Goal: Information Seeking & Learning: Learn about a topic

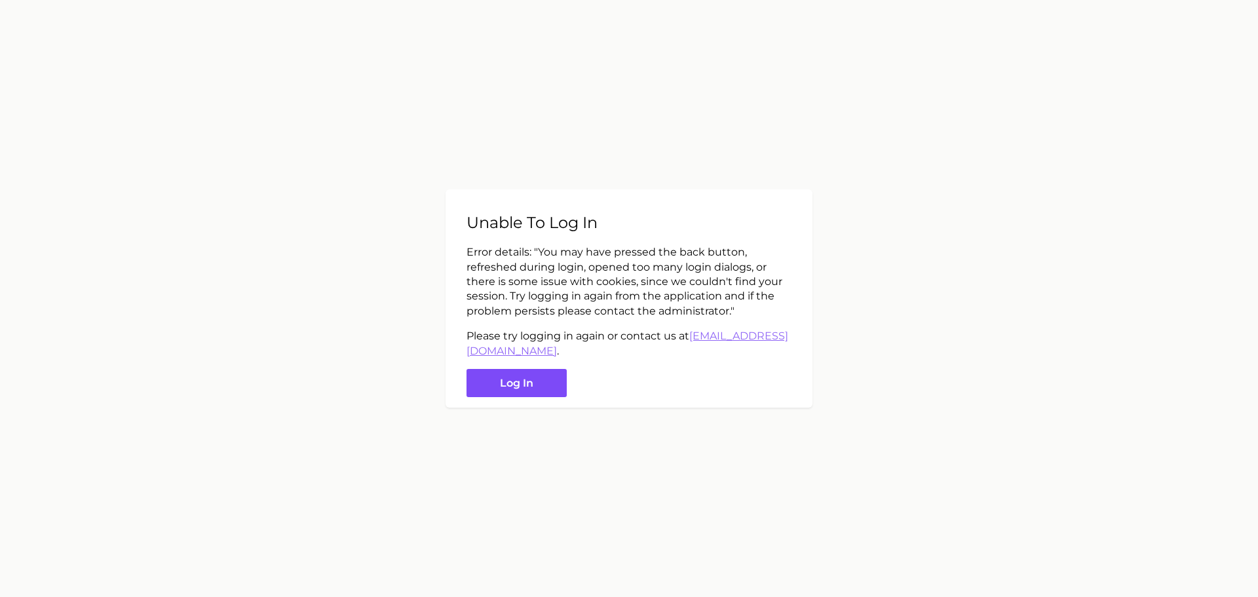
click at [529, 382] on button "Log in" at bounding box center [516, 383] width 100 height 28
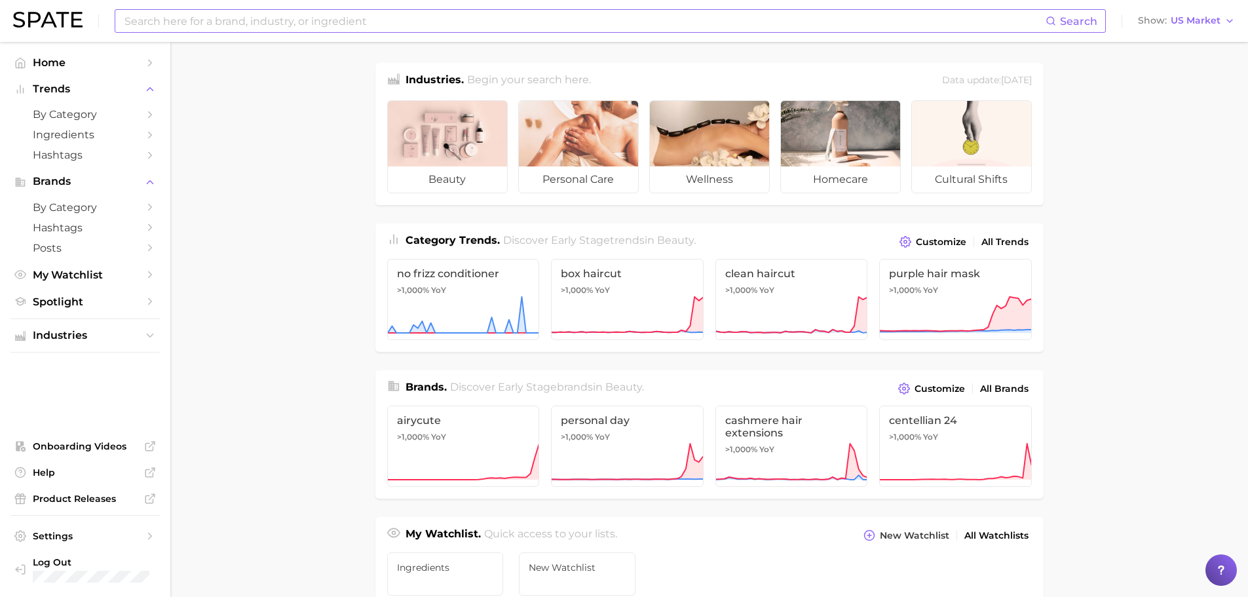
click at [276, 21] on input at bounding box center [584, 21] width 922 height 22
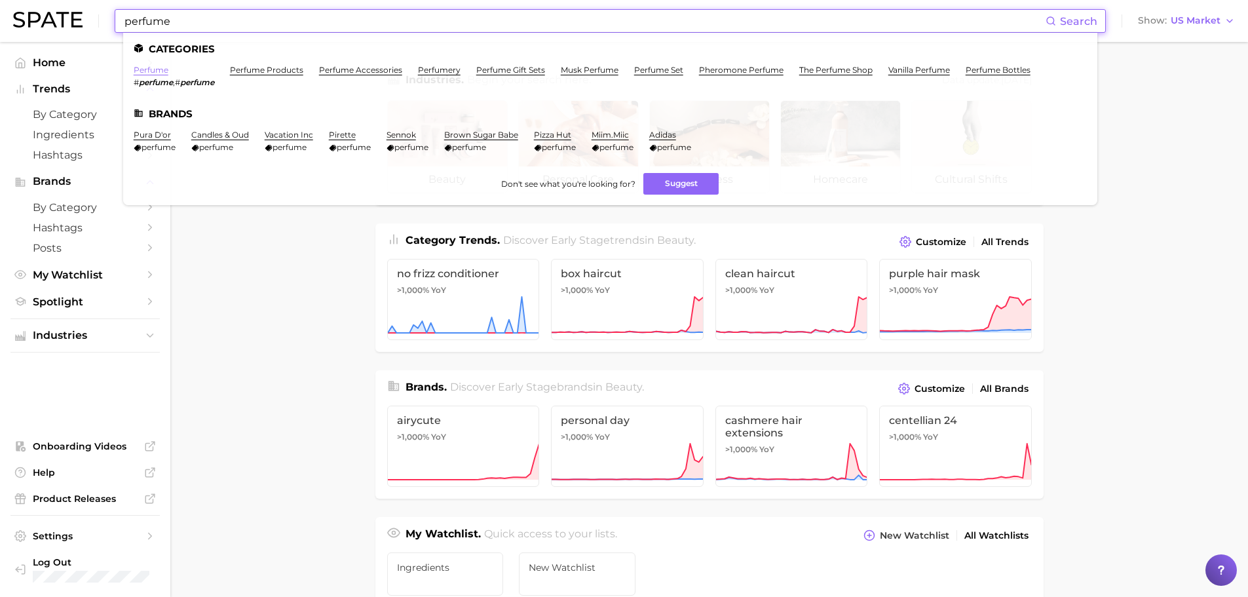
type input "perfume"
click at [137, 69] on link "perfume" at bounding box center [151, 70] width 35 height 10
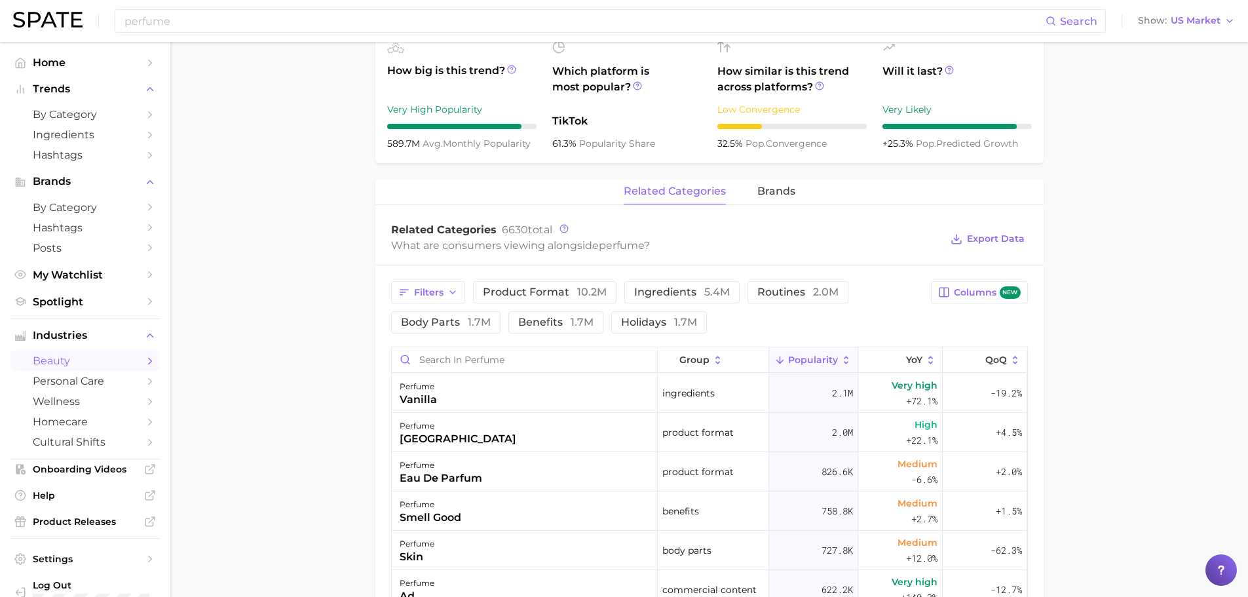
scroll to position [472, 0]
click at [457, 290] on icon "button" at bounding box center [452, 291] width 10 height 10
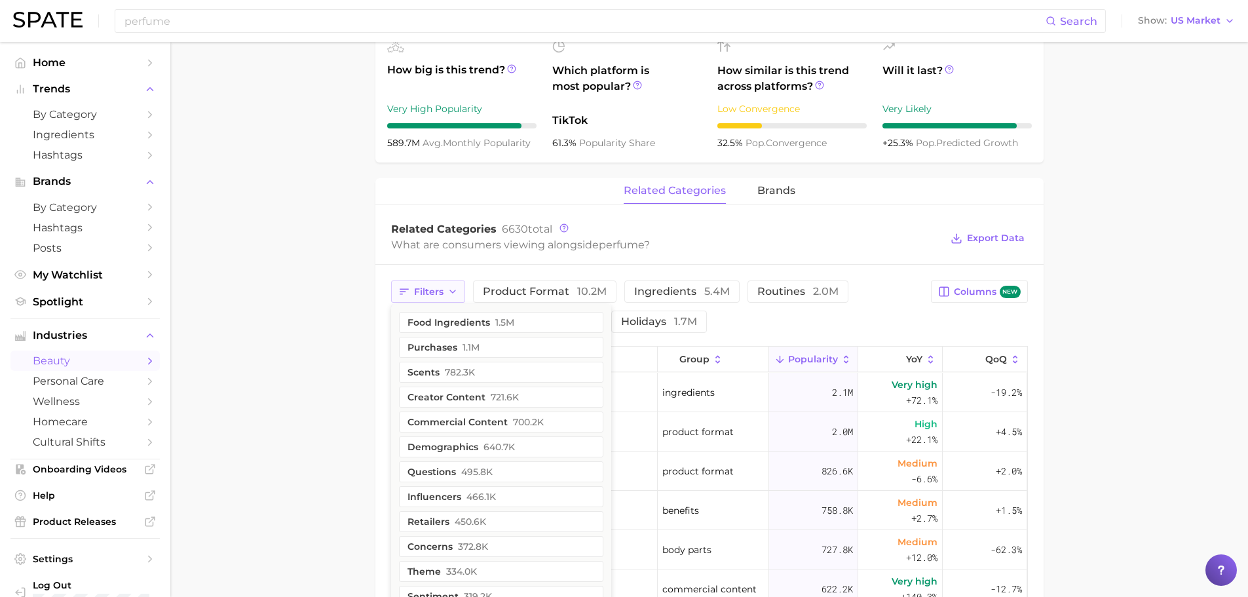
click at [456, 290] on icon "button" at bounding box center [452, 291] width 10 height 10
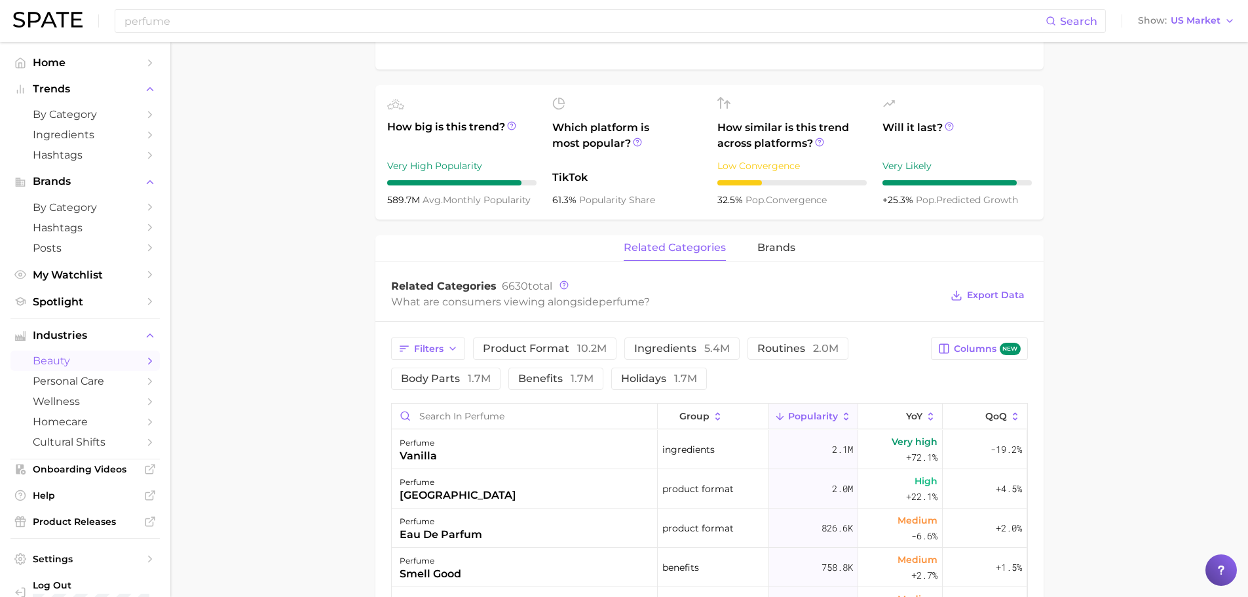
scroll to position [405, 0]
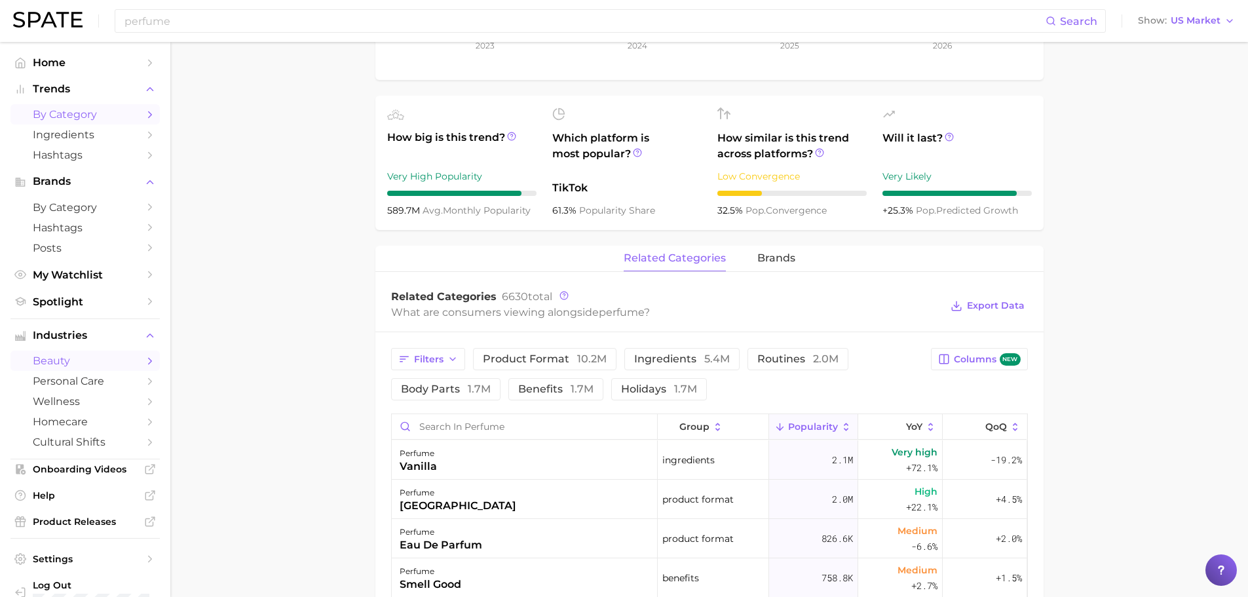
click at [99, 111] on span "by Category" at bounding box center [85, 114] width 105 height 12
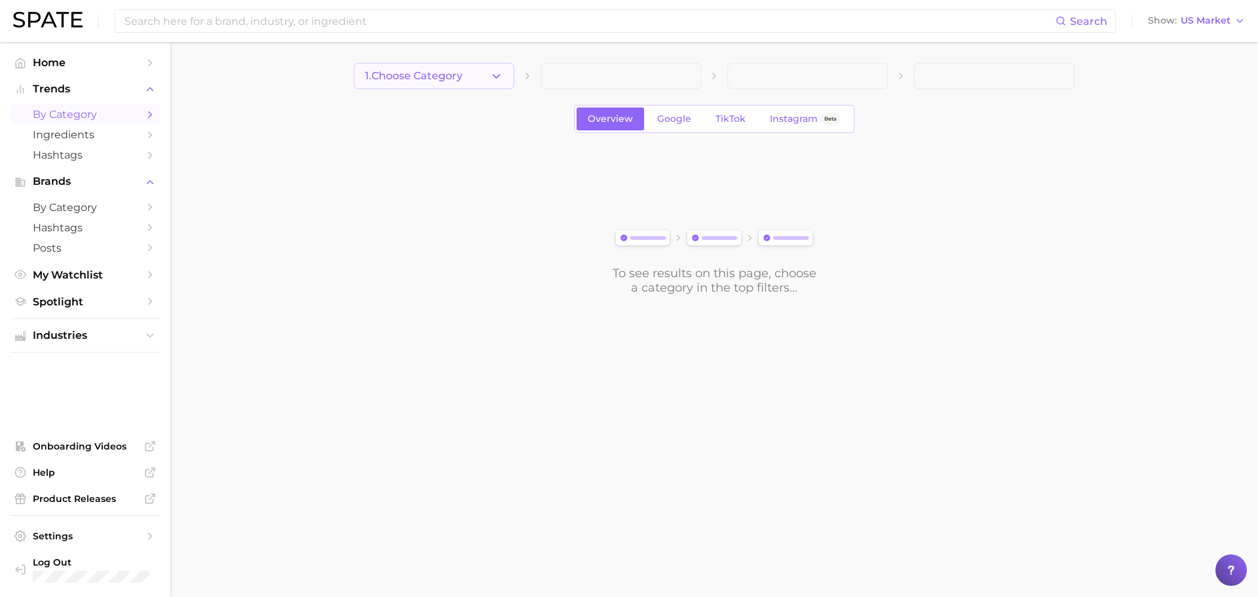
click at [491, 69] on icon "button" at bounding box center [496, 76] width 14 height 14
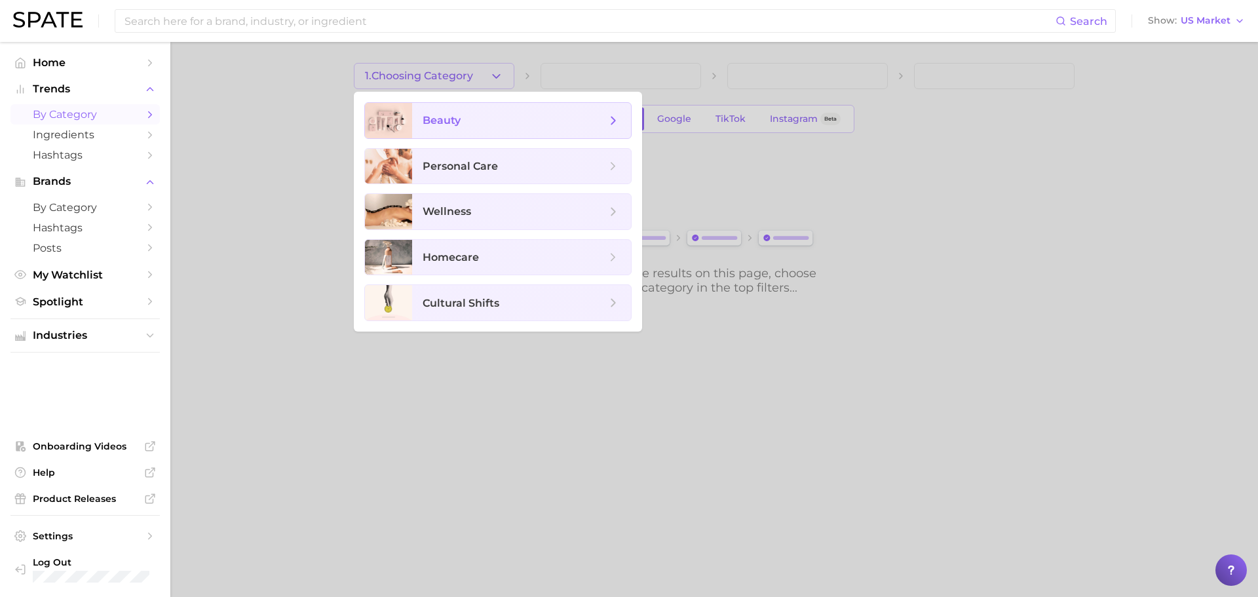
click at [468, 138] on span "beauty" at bounding box center [521, 120] width 219 height 35
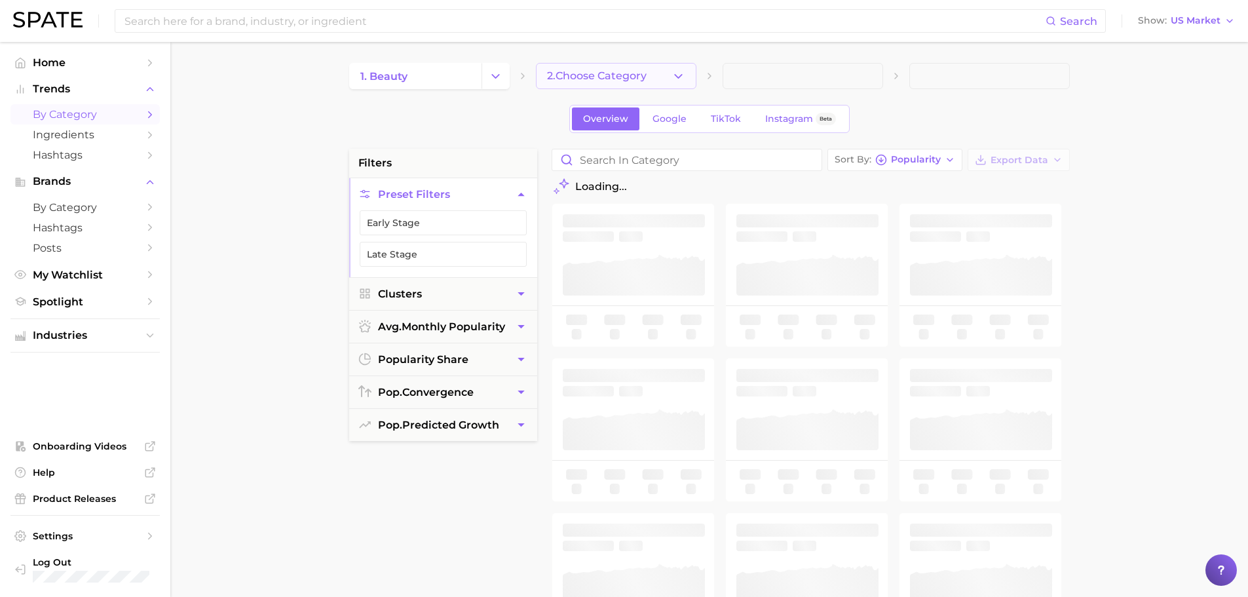
click at [622, 63] on button "2. Choose Category" at bounding box center [616, 76] width 161 height 26
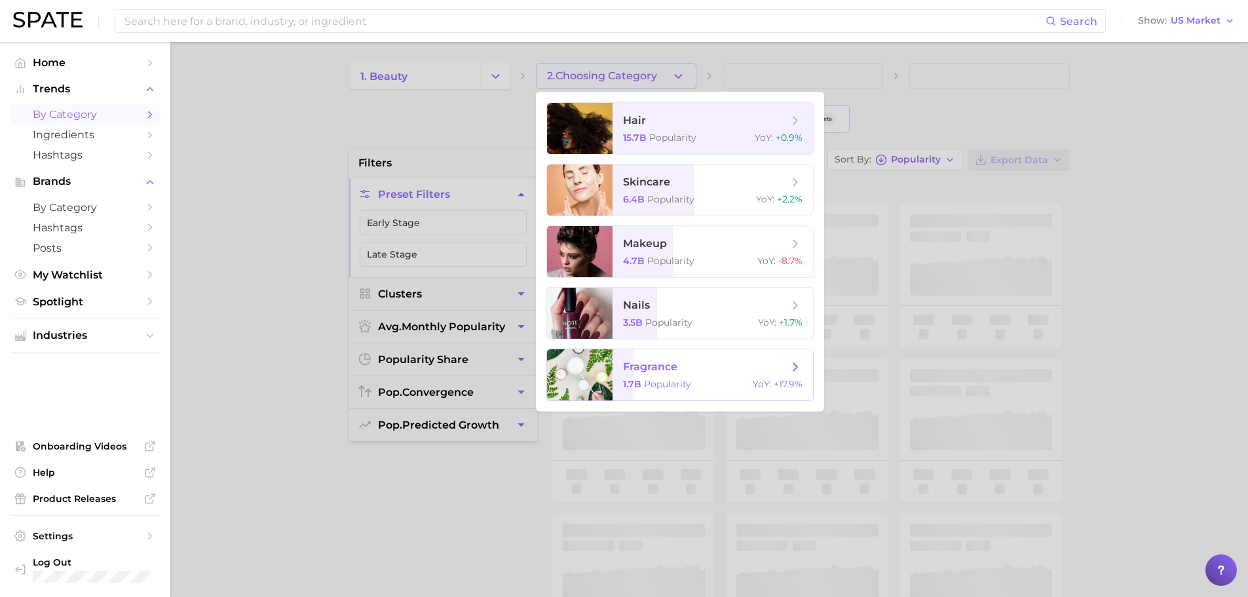
click at [597, 366] on div at bounding box center [580, 374] width 66 height 51
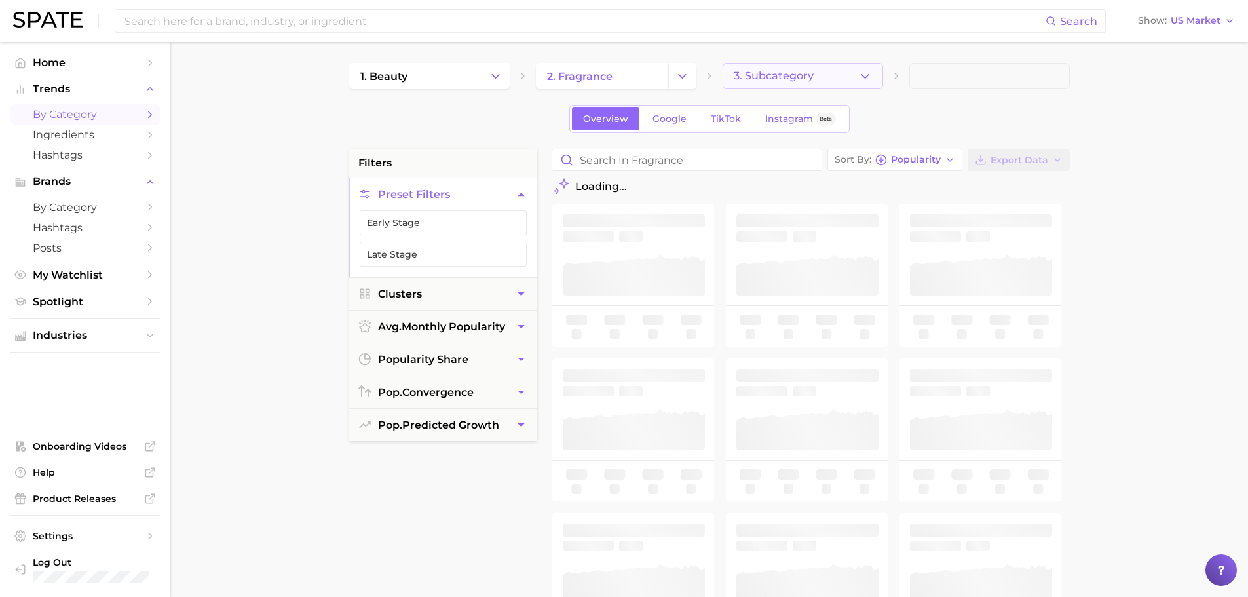
click at [810, 84] on button "3. Subcategory" at bounding box center [803, 76] width 161 height 26
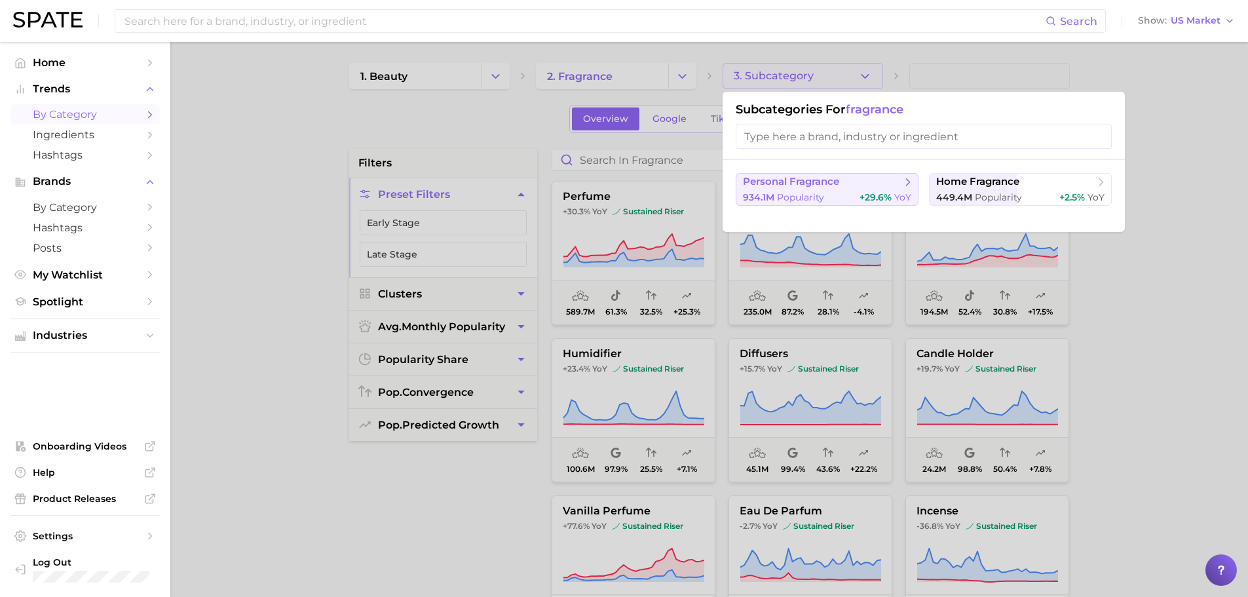
click at [823, 190] on button "personal fragrance 934.1m Popularity +29.6% YoY" at bounding box center [827, 189] width 183 height 33
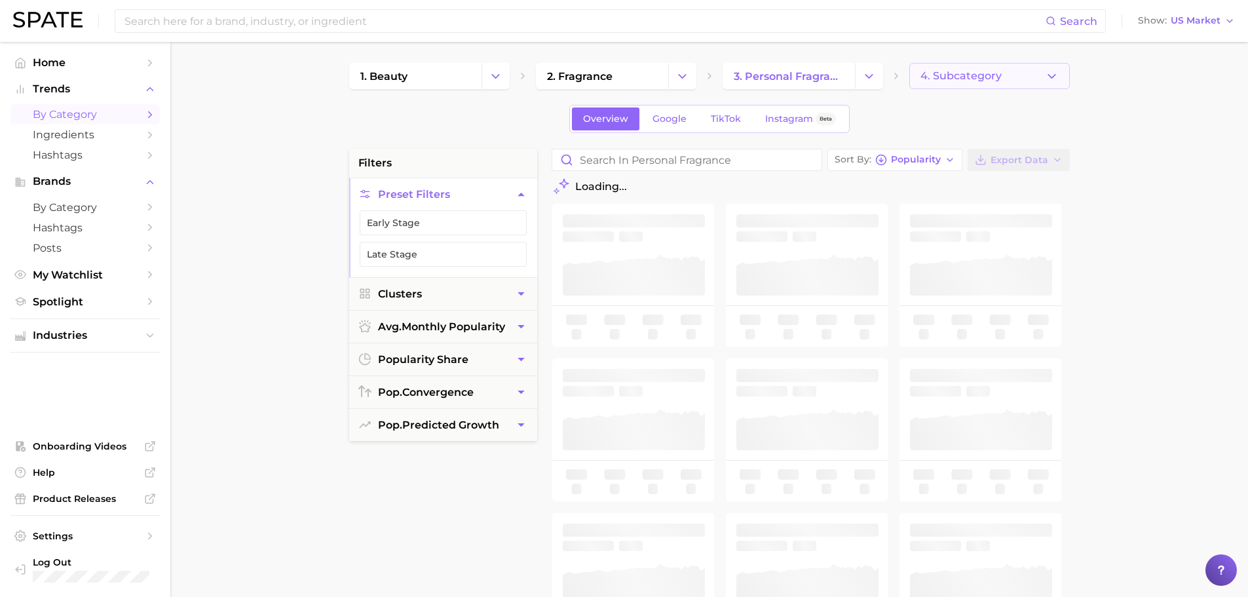
click at [994, 79] on span "4. Subcategory" at bounding box center [960, 76] width 81 height 12
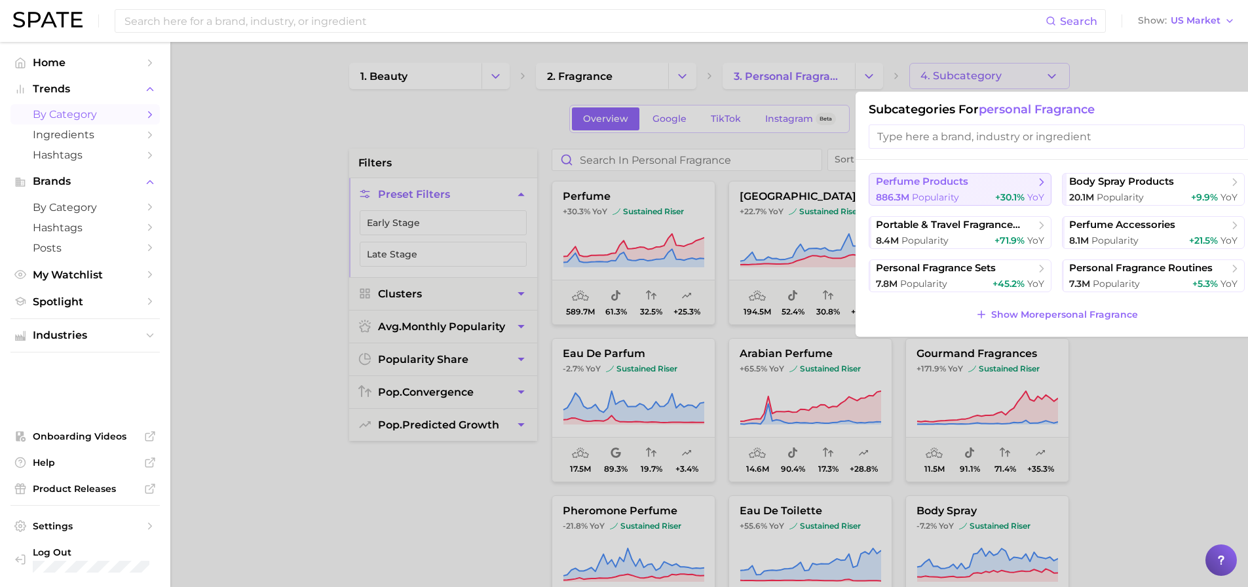
click at [964, 187] on span "perfume products" at bounding box center [922, 182] width 92 height 12
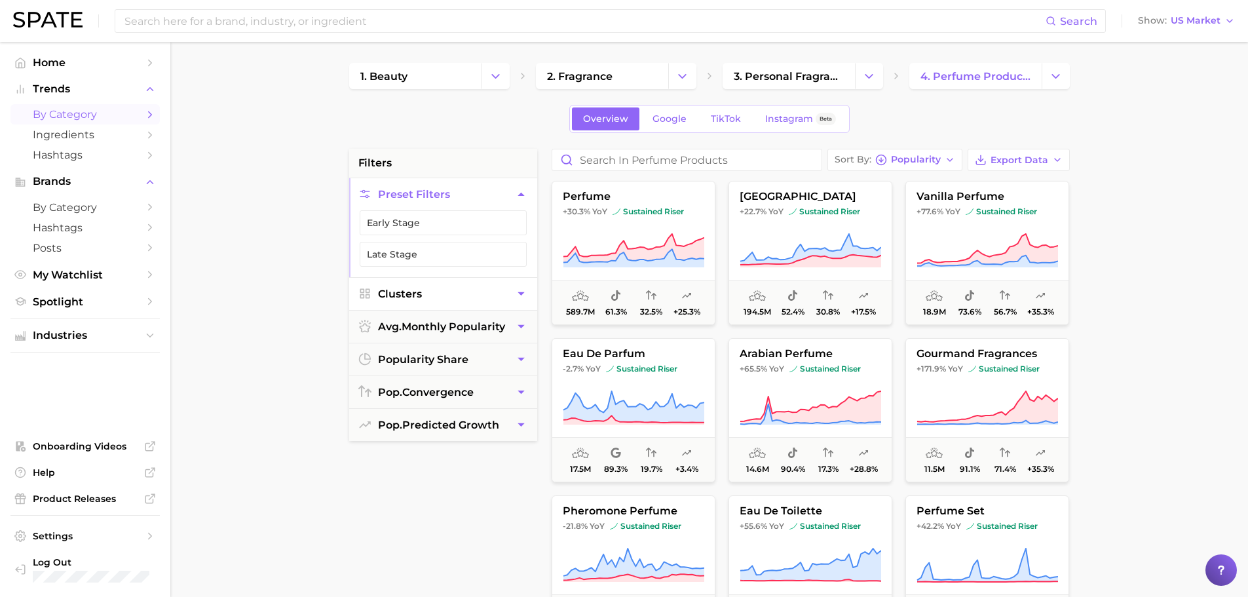
click at [447, 296] on button "Clusters" at bounding box center [443, 294] width 188 height 32
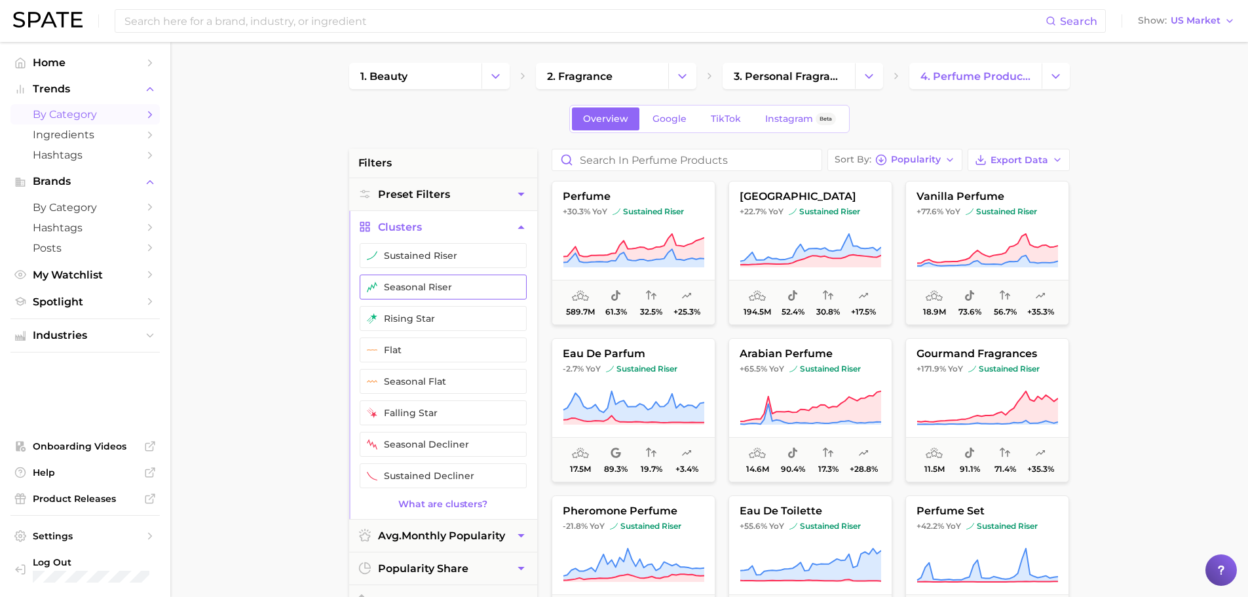
click at [442, 288] on button "seasonal riser" at bounding box center [443, 286] width 167 height 25
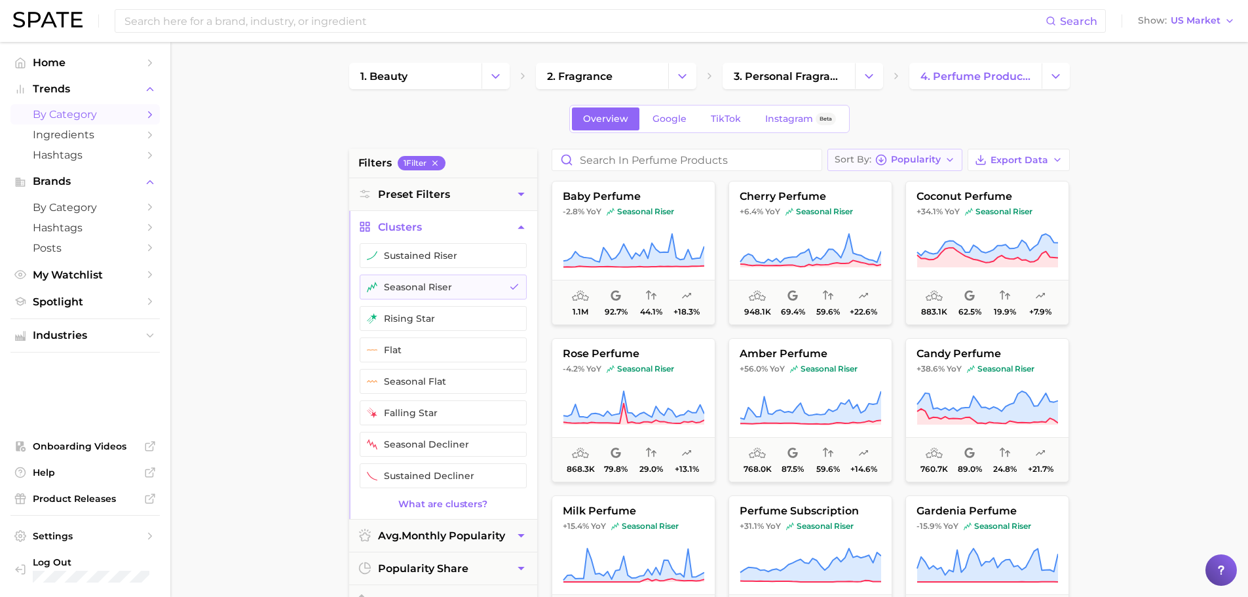
click at [915, 149] on button "Sort By Popularity" at bounding box center [894, 160] width 135 height 22
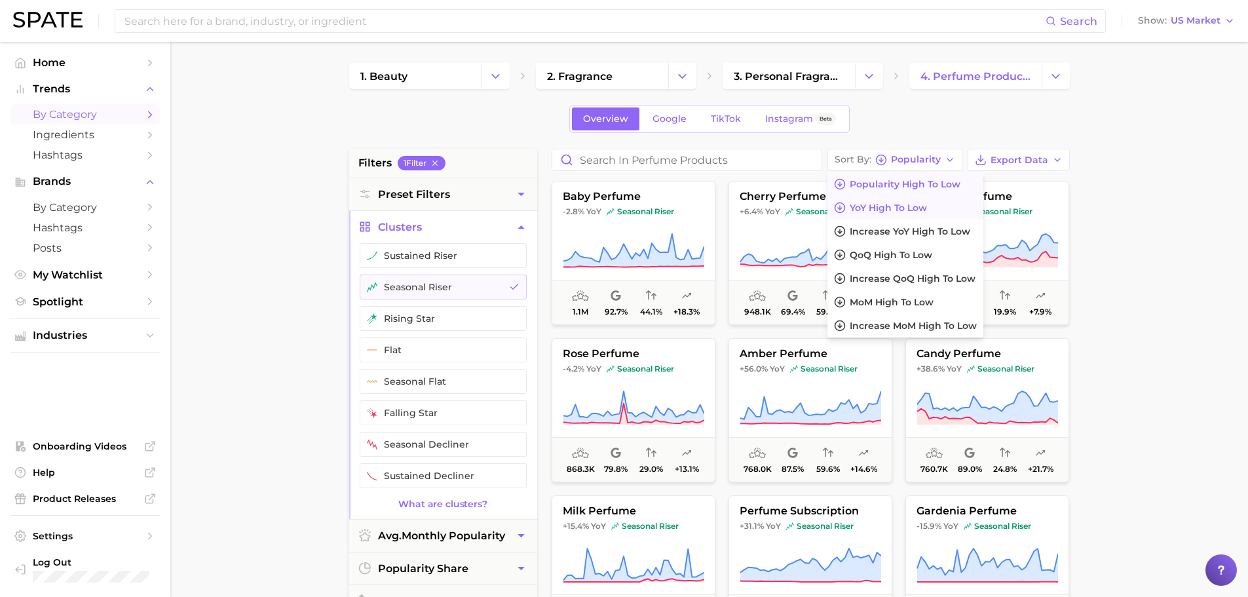
click at [910, 210] on span "YoY high to low" at bounding box center [888, 207] width 77 height 11
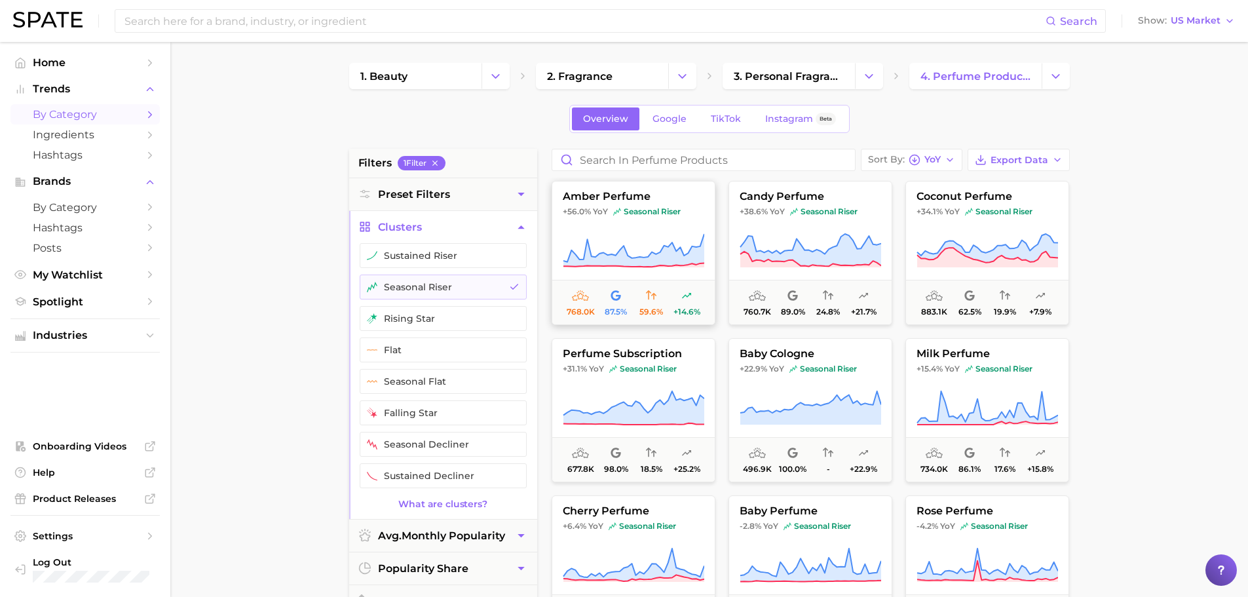
drag, startPoint x: 633, startPoint y: 229, endPoint x: 596, endPoint y: 268, distance: 53.7
click at [596, 268] on icon at bounding box center [634, 251] width 142 height 37
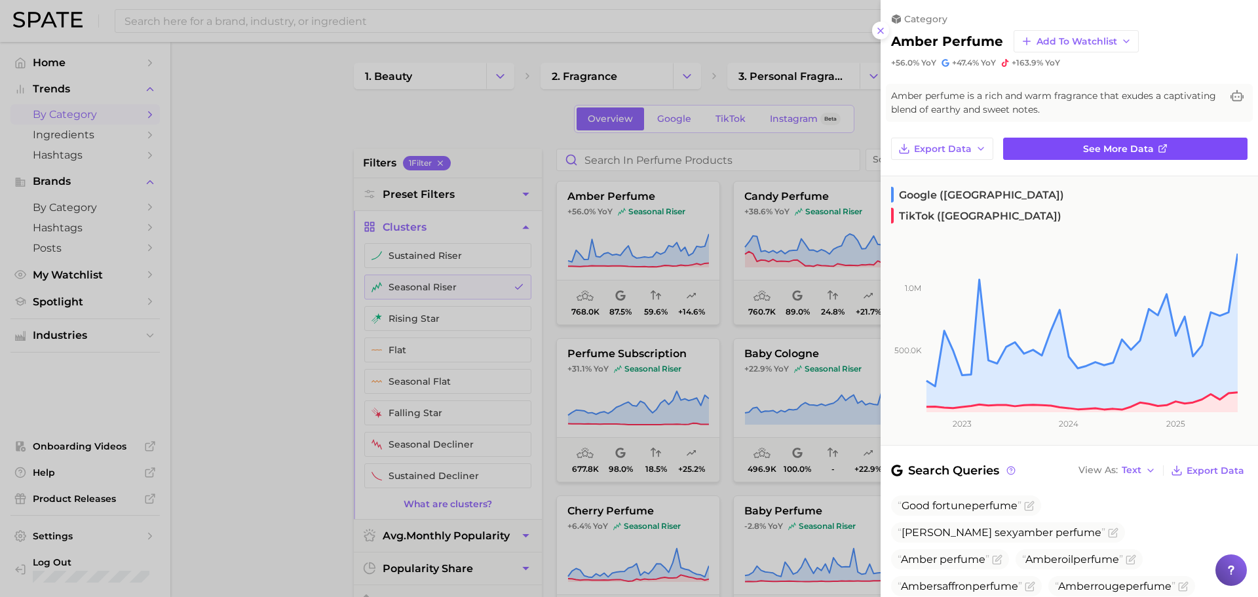
click at [1116, 151] on span "See more data" at bounding box center [1118, 148] width 71 height 11
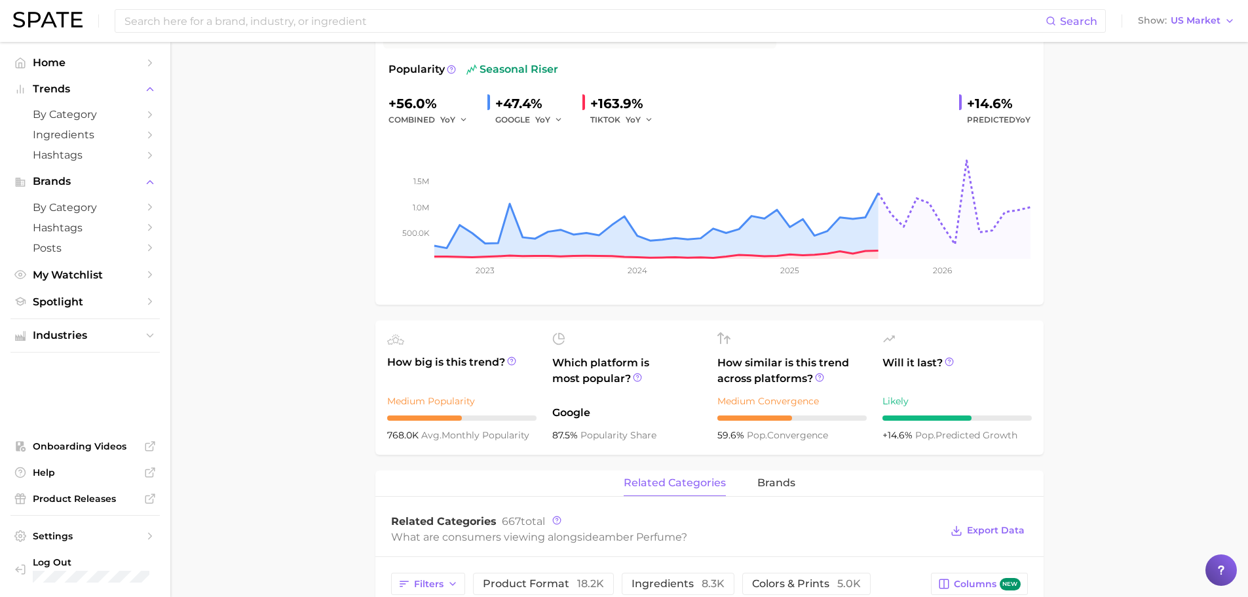
scroll to position [156, 0]
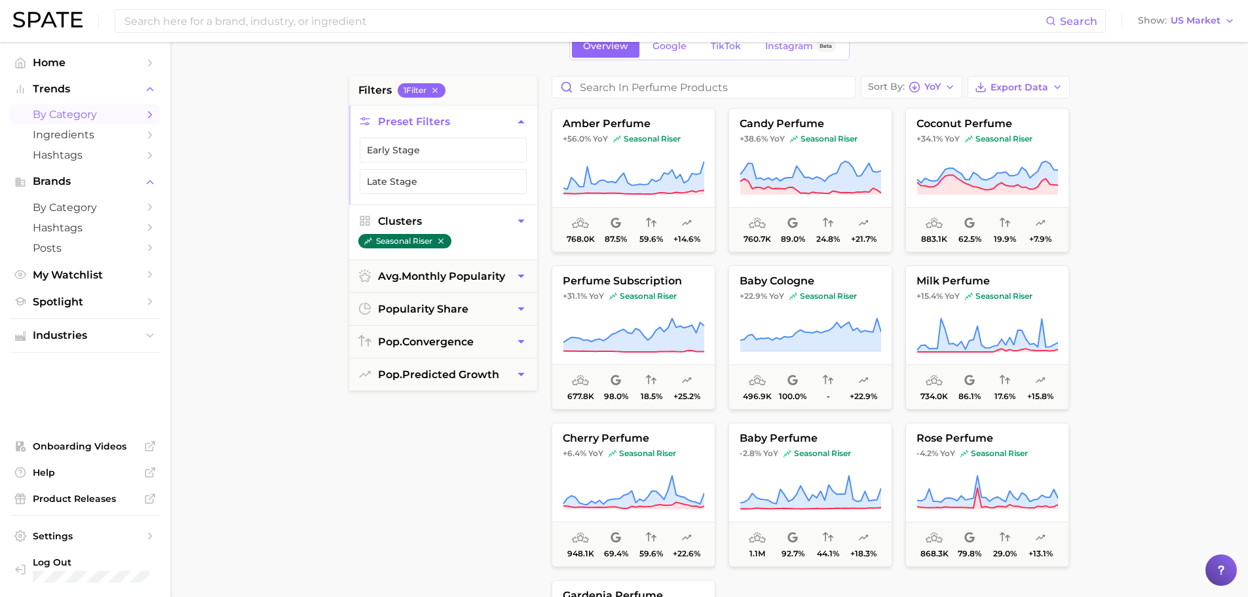
click at [442, 240] on icon "button" at bounding box center [440, 240] width 9 height 9
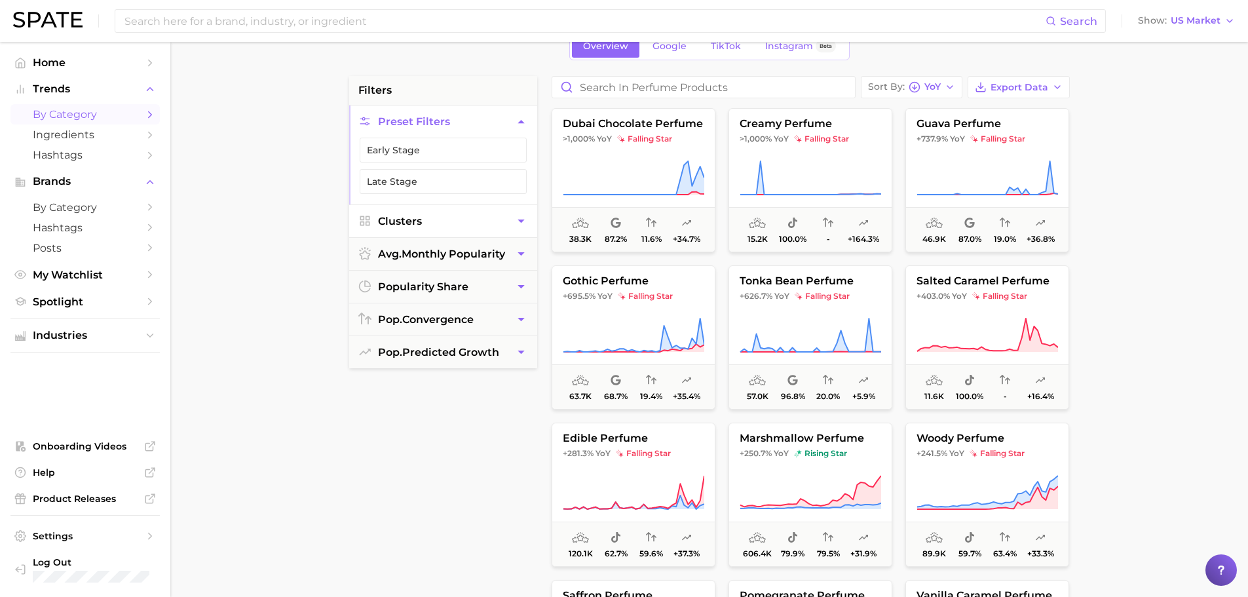
click at [463, 221] on button "Clusters" at bounding box center [443, 221] width 188 height 32
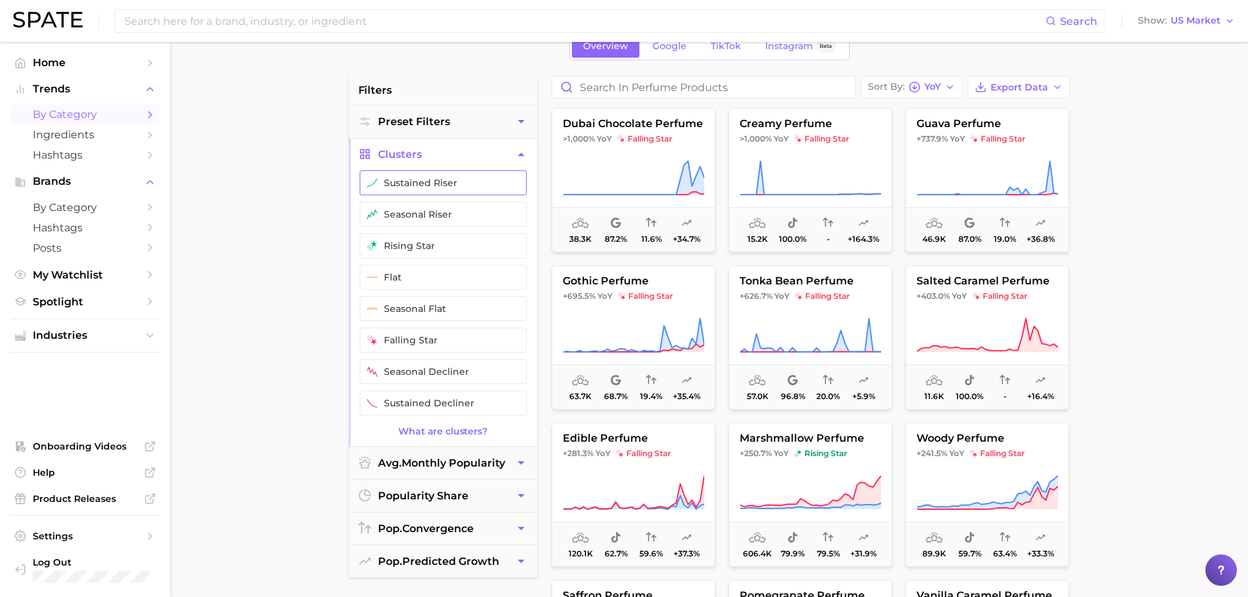
click at [426, 187] on button "sustained riser" at bounding box center [443, 182] width 167 height 25
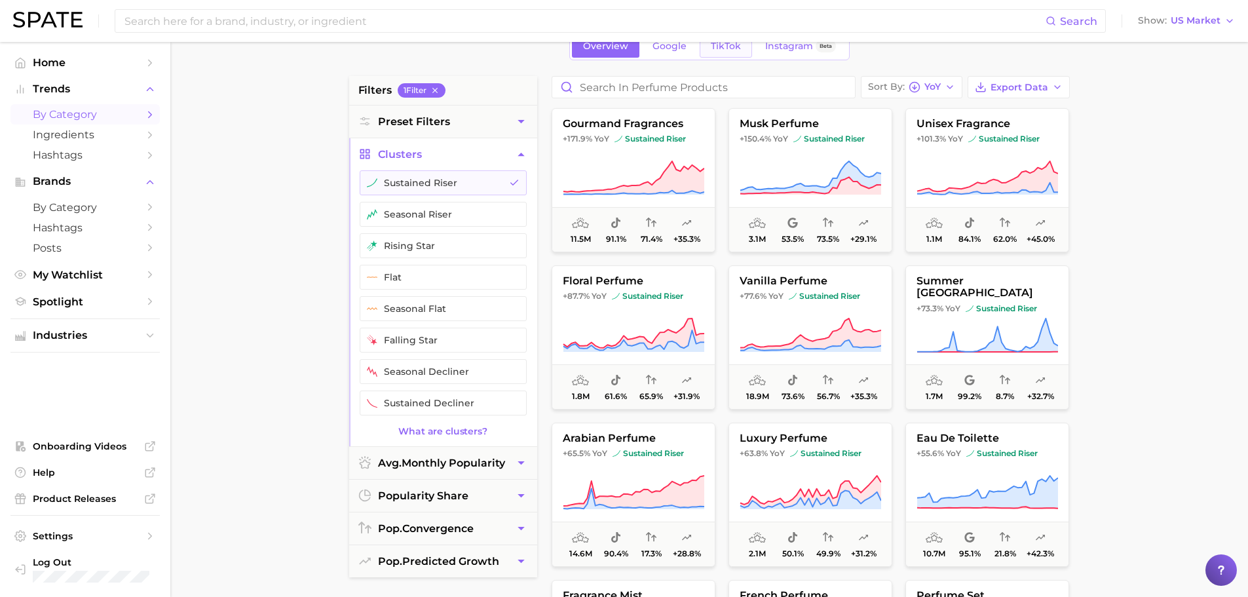
click at [730, 54] on link "TikTok" at bounding box center [726, 46] width 52 height 23
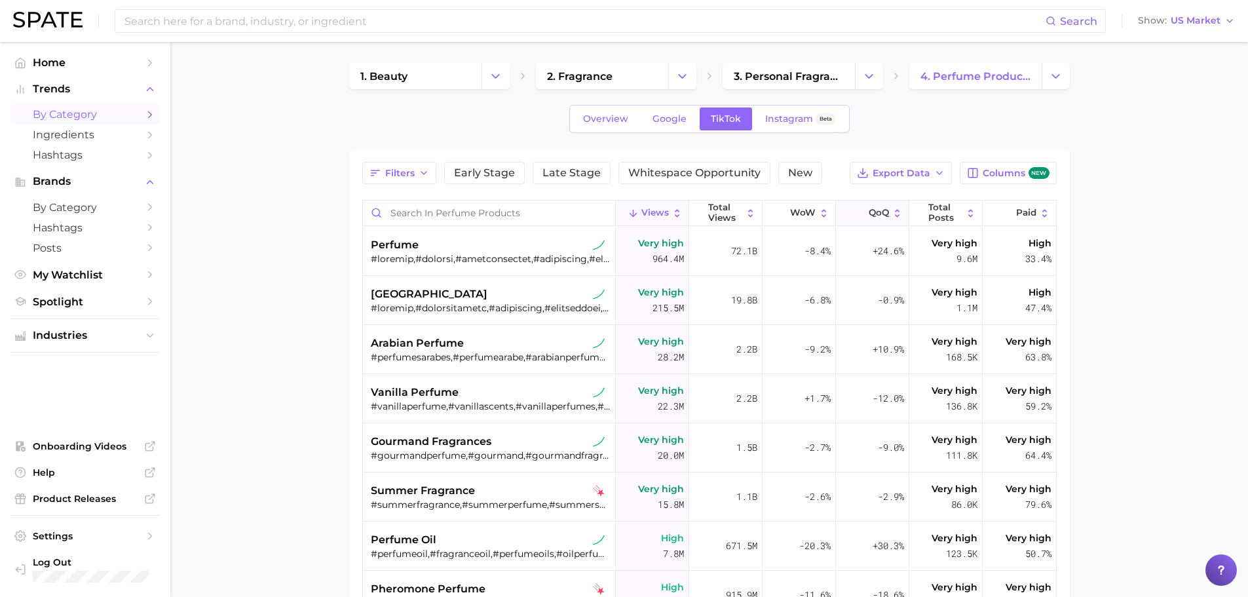
click at [869, 211] on span "QoQ" at bounding box center [879, 213] width 20 height 10
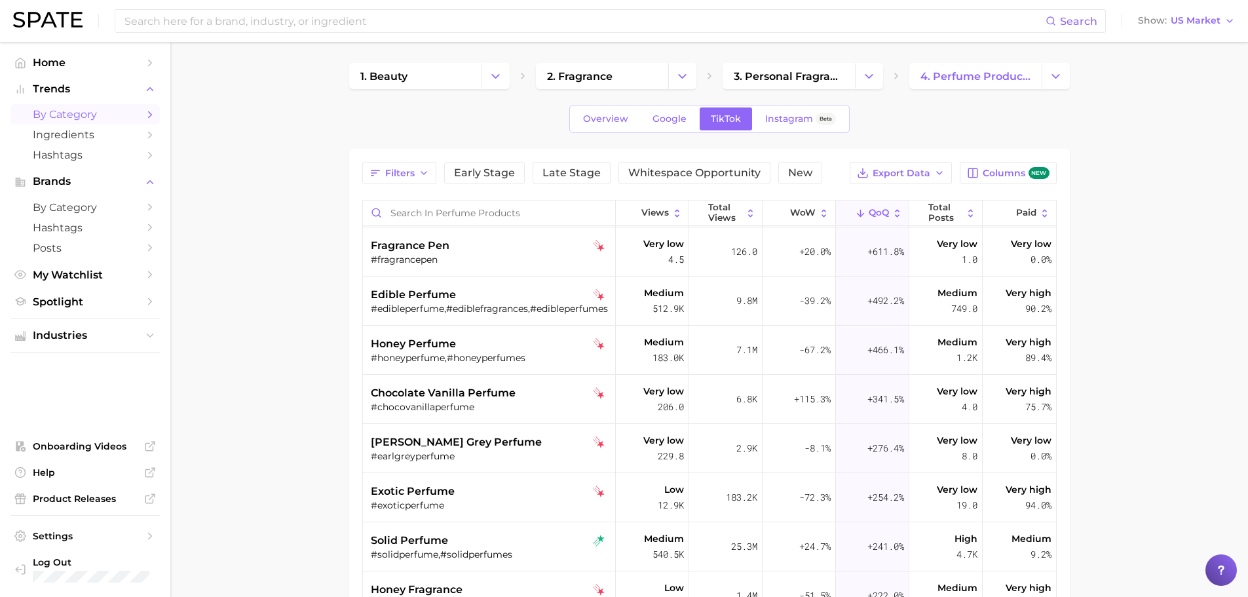
scroll to position [152, 0]
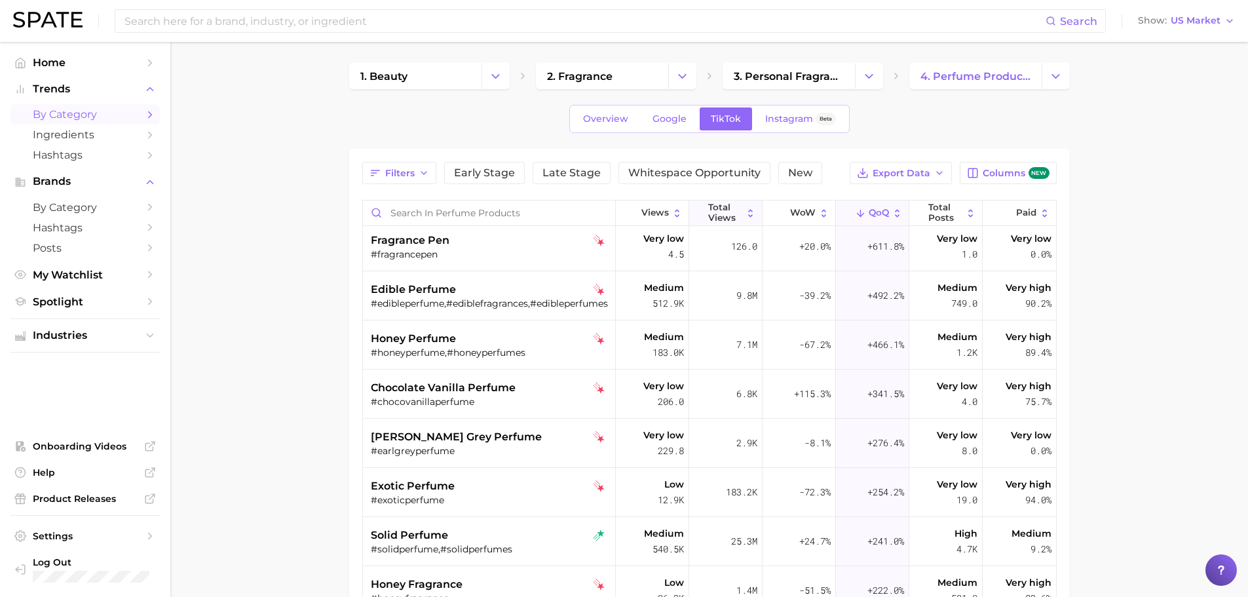
click at [727, 212] on span "Total Views" at bounding box center [725, 212] width 34 height 20
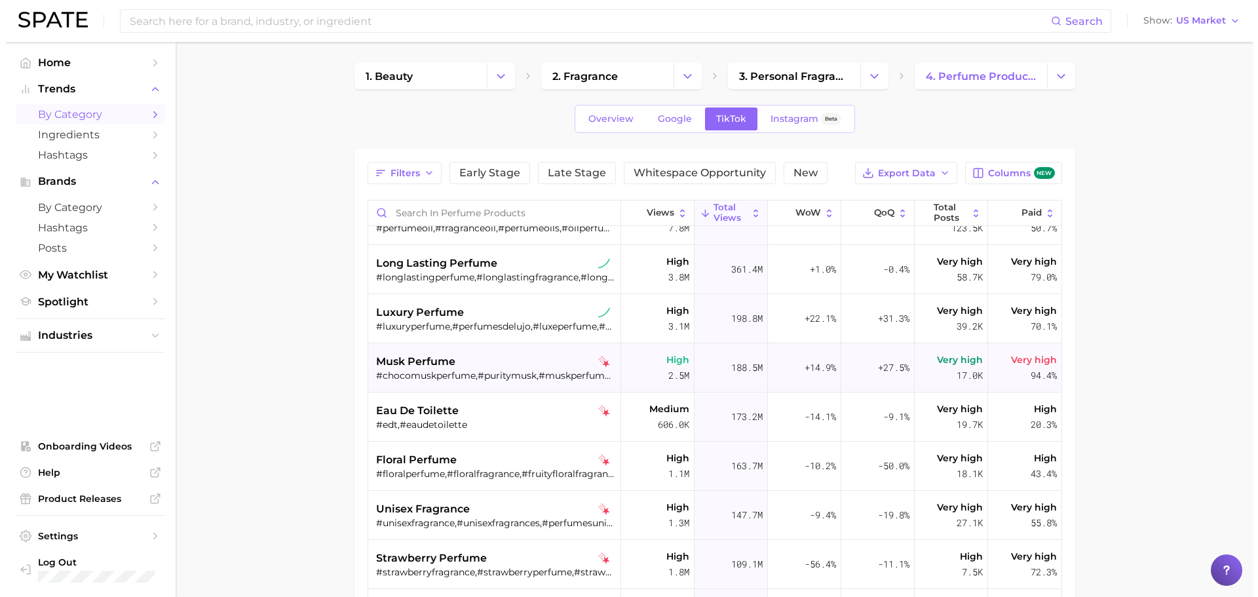
scroll to position [531, 0]
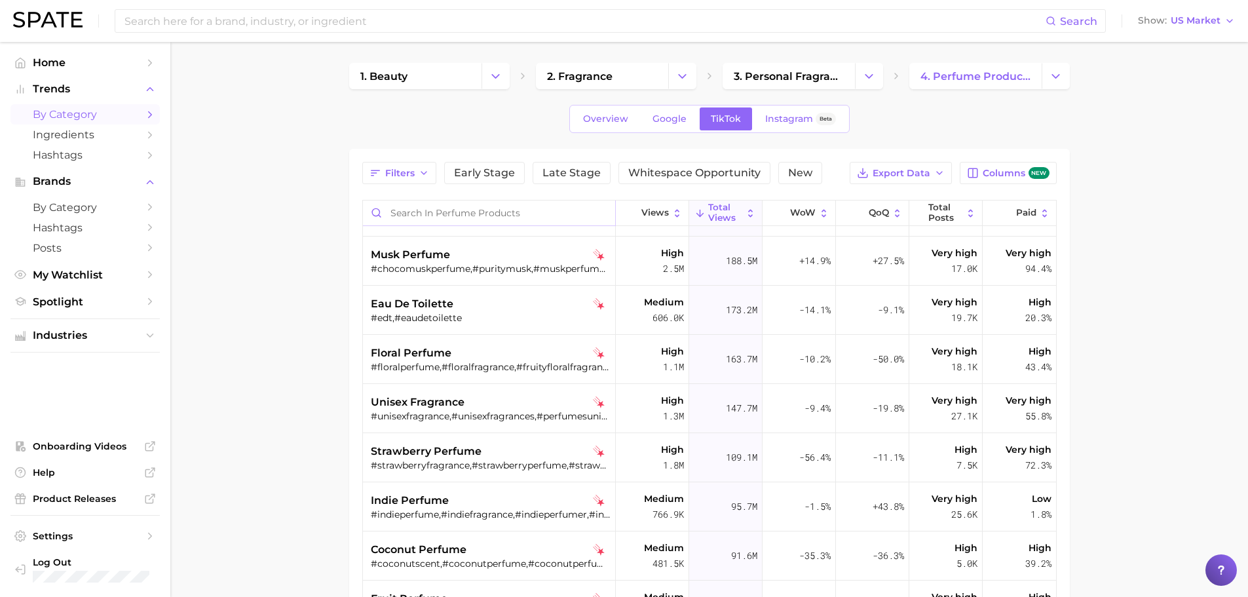
click at [482, 215] on input "Search in perfume products" at bounding box center [489, 212] width 252 height 25
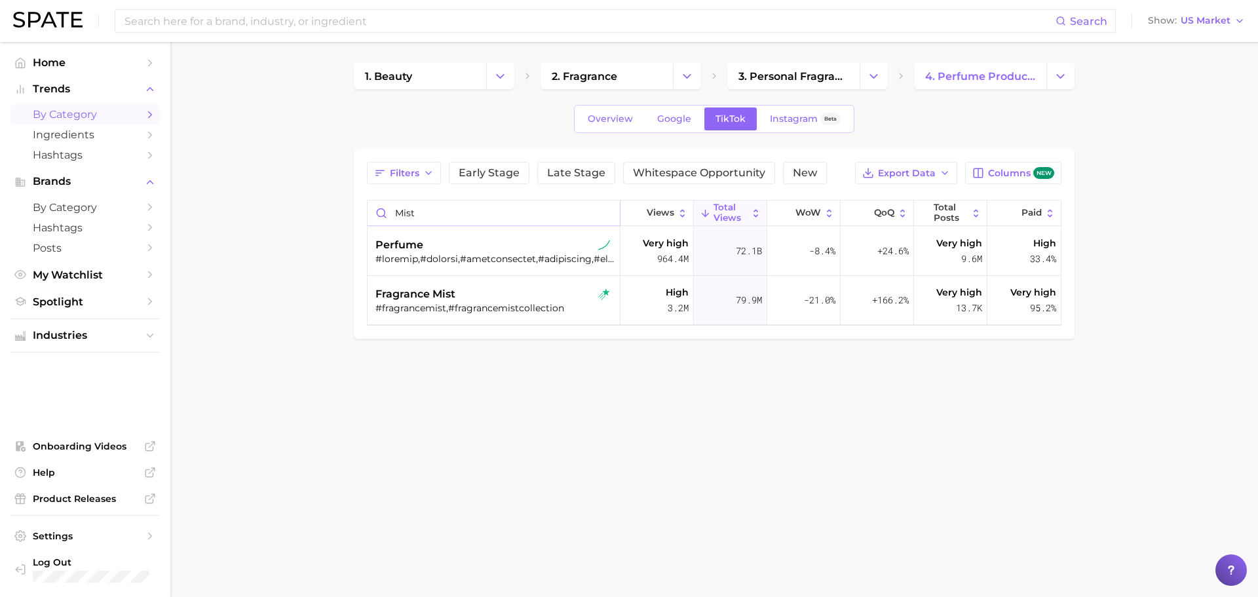
type input "mist"
click at [605, 214] on input "mist" at bounding box center [494, 212] width 252 height 25
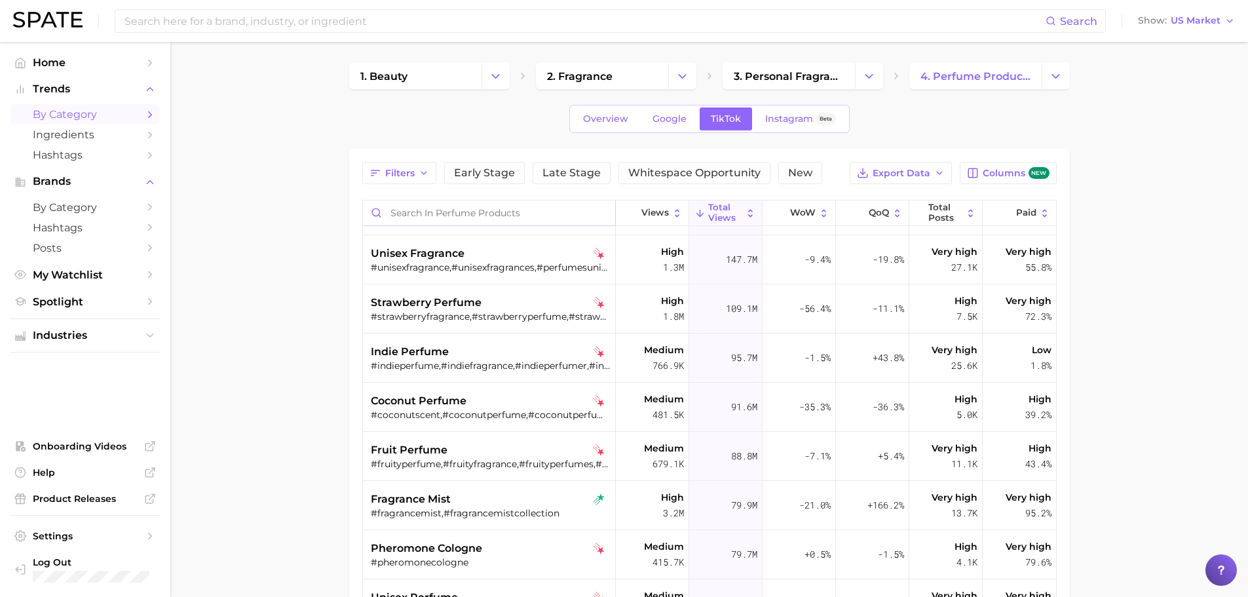
scroll to position [680, 0]
click at [586, 398] on div "coconut perfume" at bounding box center [491, 400] width 240 height 16
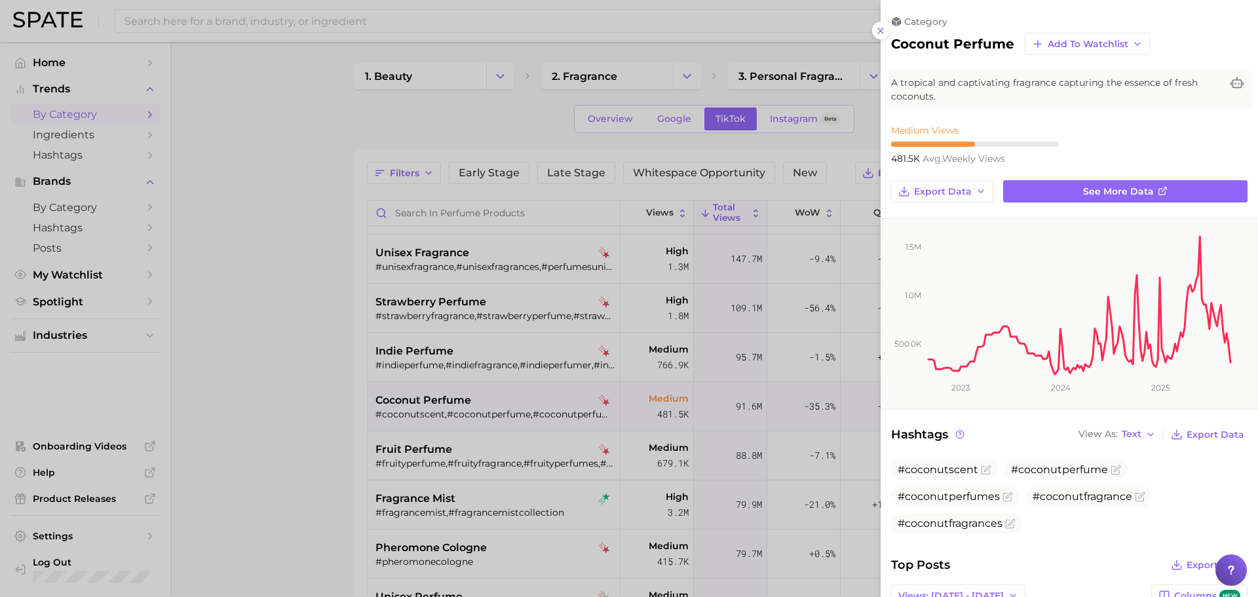
click at [257, 350] on div at bounding box center [629, 298] width 1258 height 597
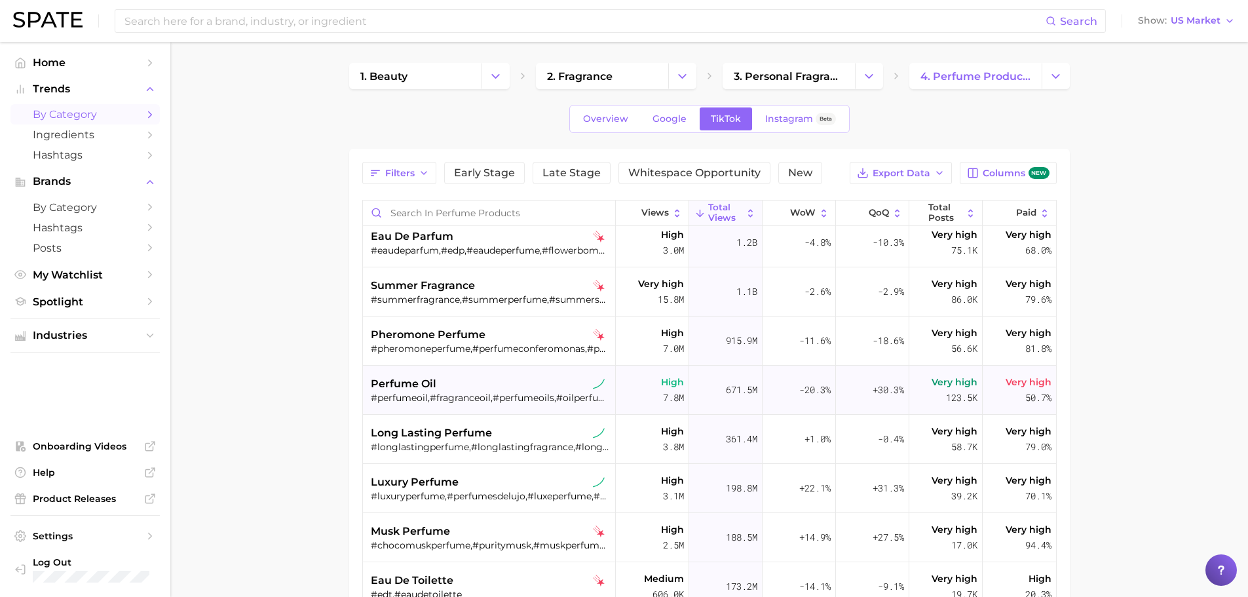
scroll to position [480, 0]
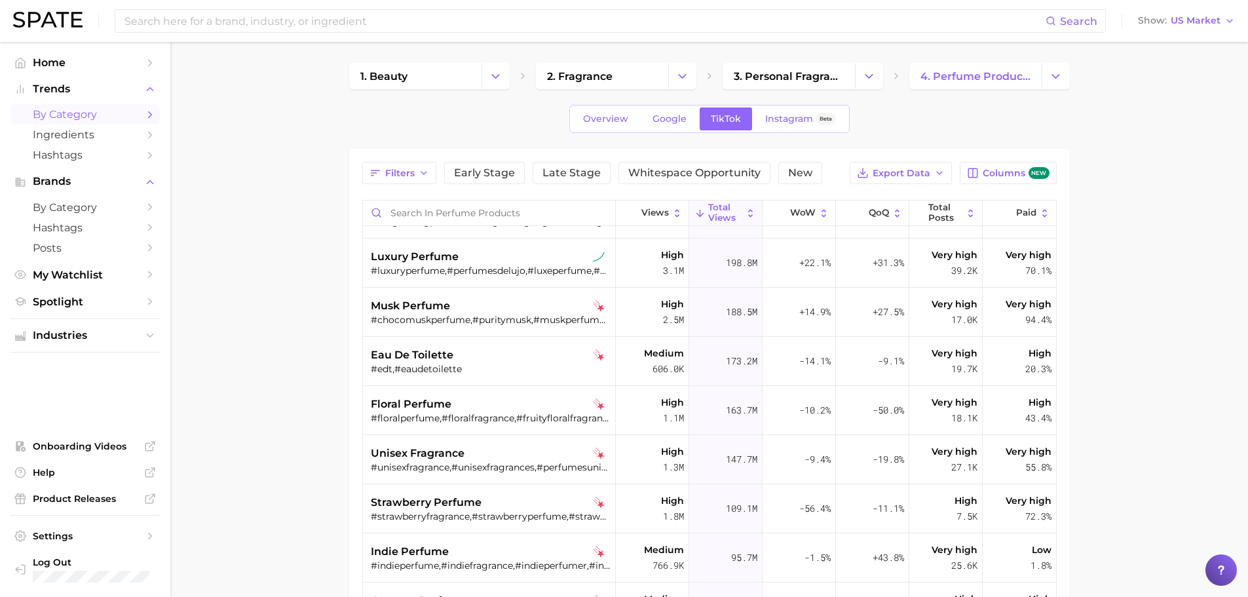
click at [714, 216] on span "Total Views" at bounding box center [725, 212] width 34 height 20
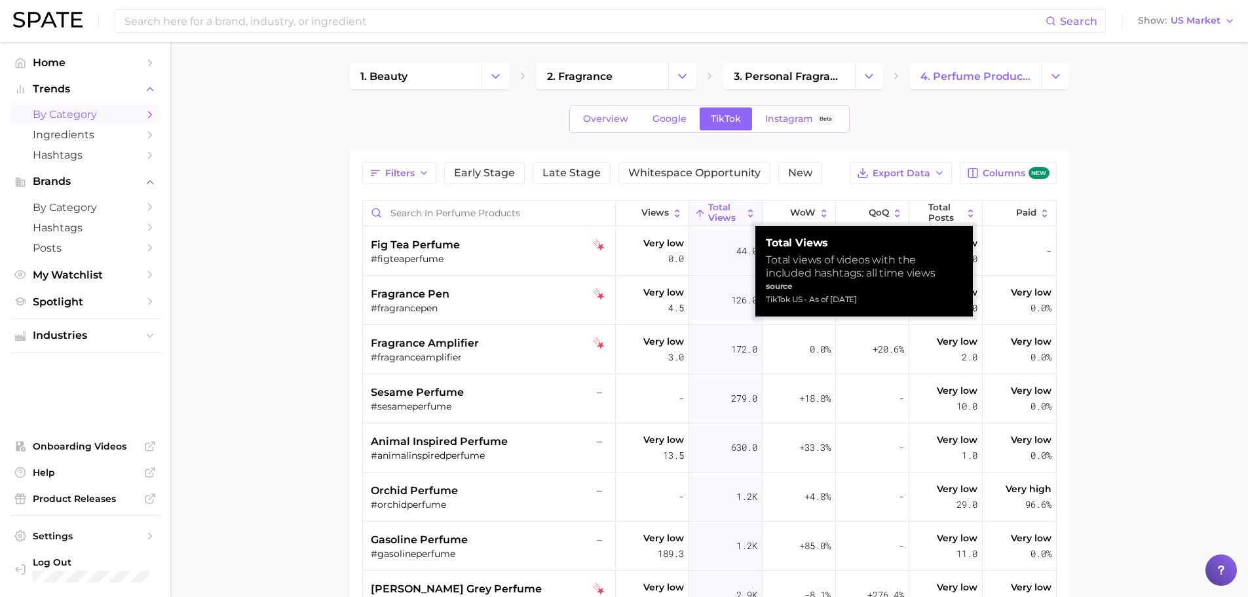
click at [714, 216] on span "Total Views" at bounding box center [725, 212] width 34 height 20
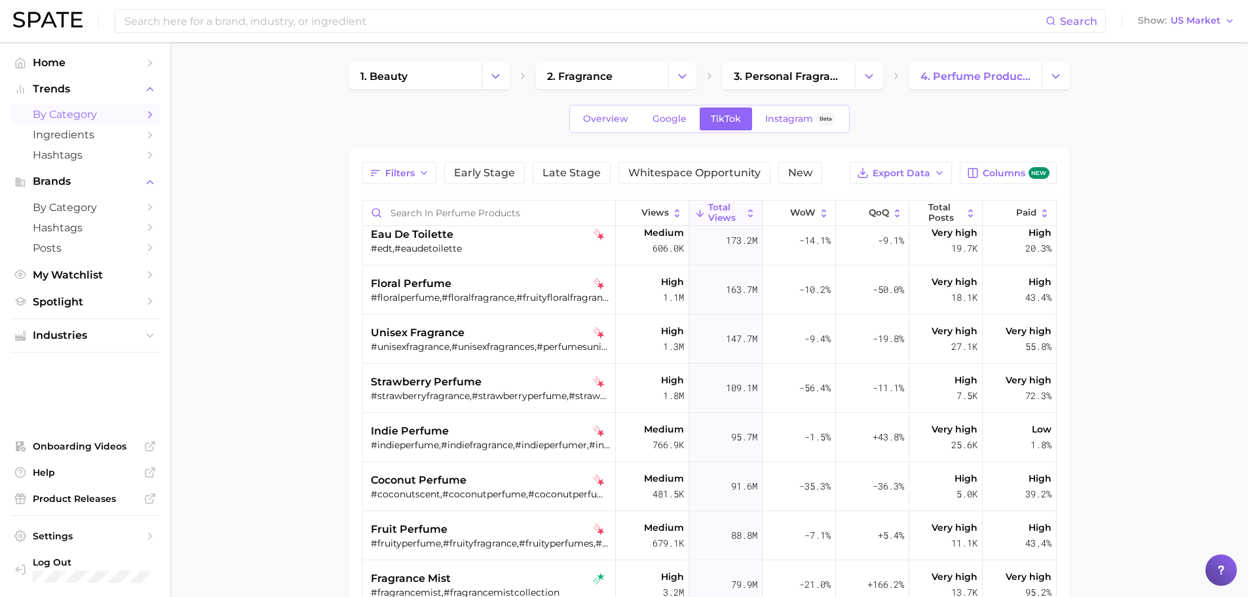
scroll to position [795, 0]
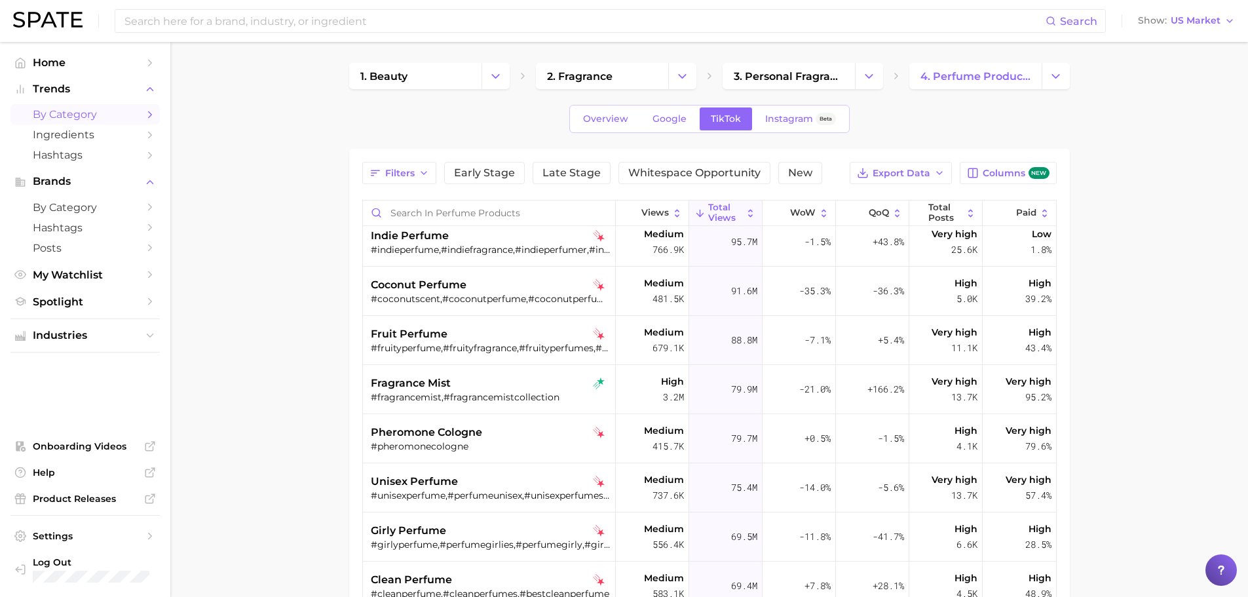
click at [326, 159] on main "1. beauty 2. fragrance 3. personal fragrance 4. perfume products Overview Googl…" at bounding box center [709, 458] width 1078 height 833
click at [789, 109] on link "Instagram Beta" at bounding box center [800, 118] width 93 height 23
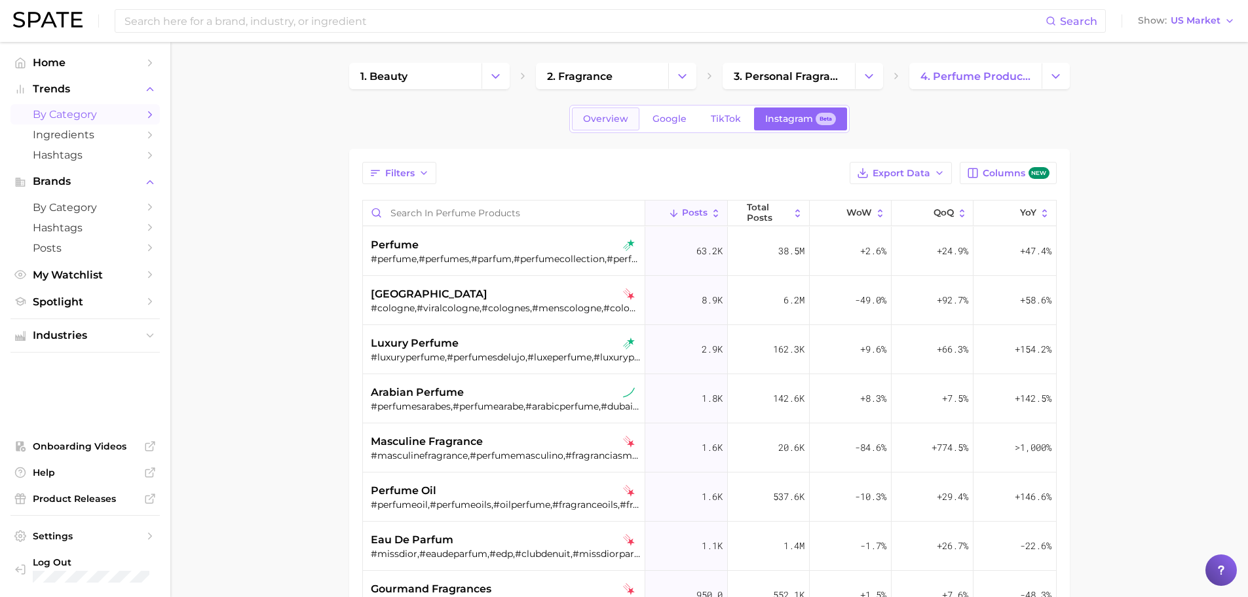
click at [603, 118] on span "Overview" at bounding box center [605, 118] width 45 height 11
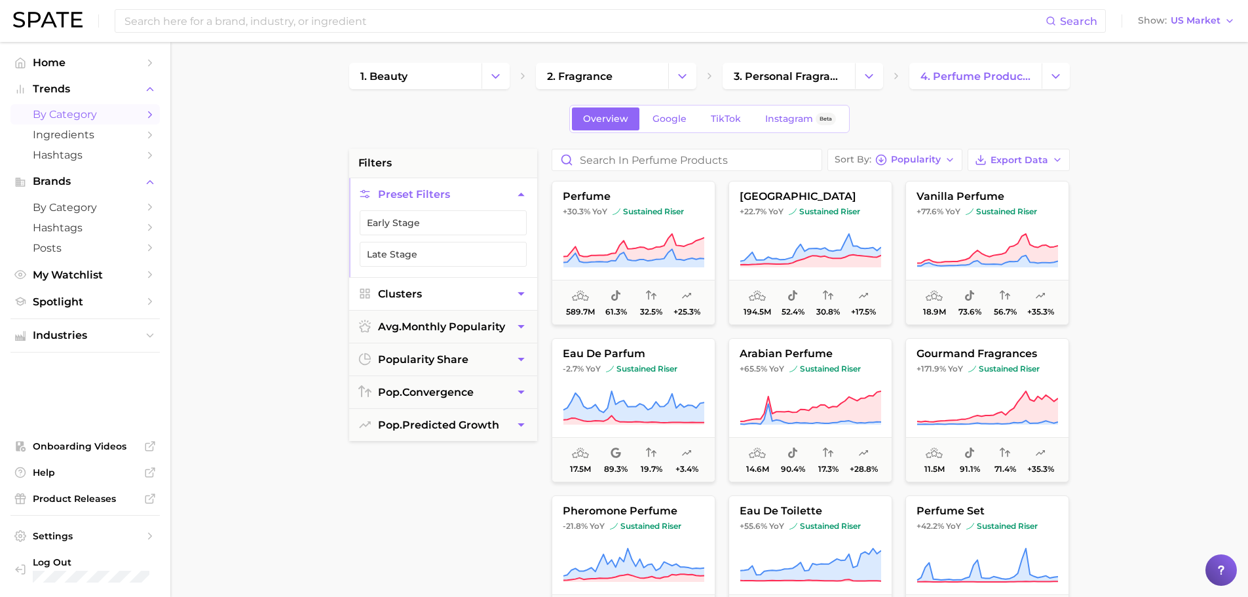
click at [440, 295] on button "Clusters" at bounding box center [443, 294] width 188 height 32
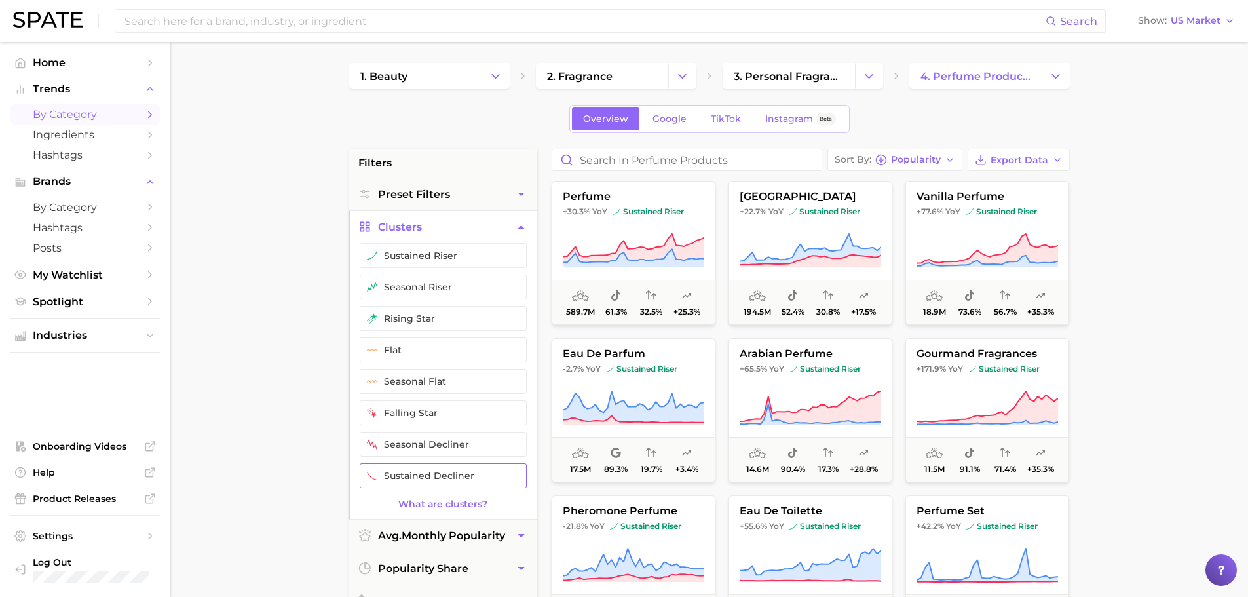
click at [425, 466] on button "sustained decliner" at bounding box center [443, 475] width 167 height 25
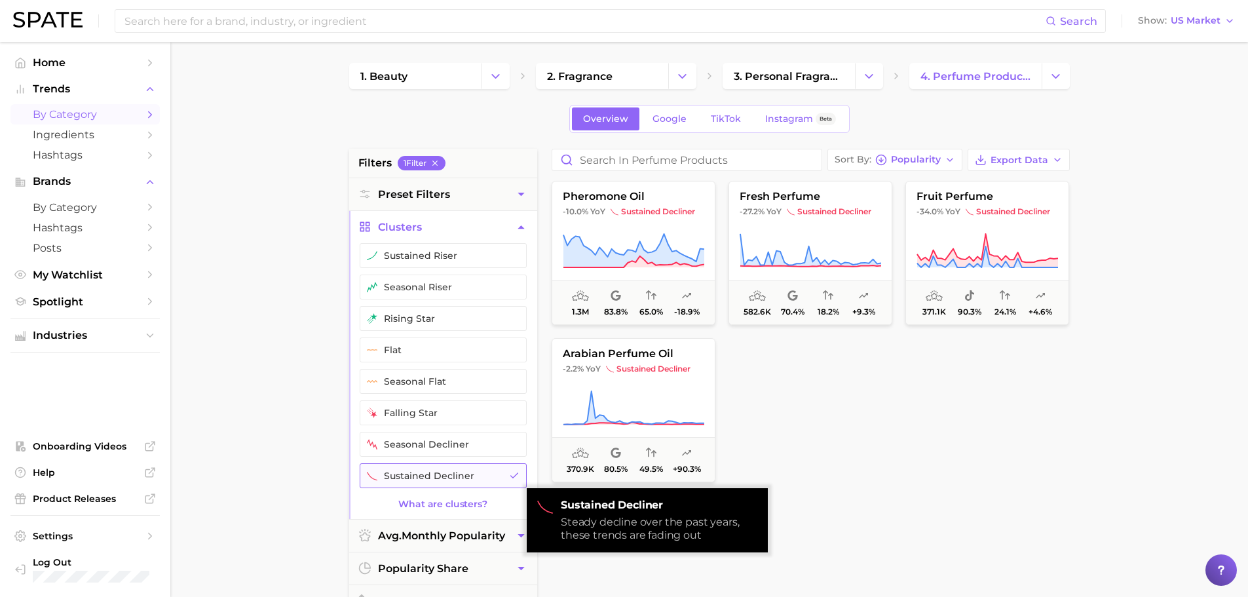
click at [425, 466] on button "sustained decliner" at bounding box center [443, 475] width 167 height 25
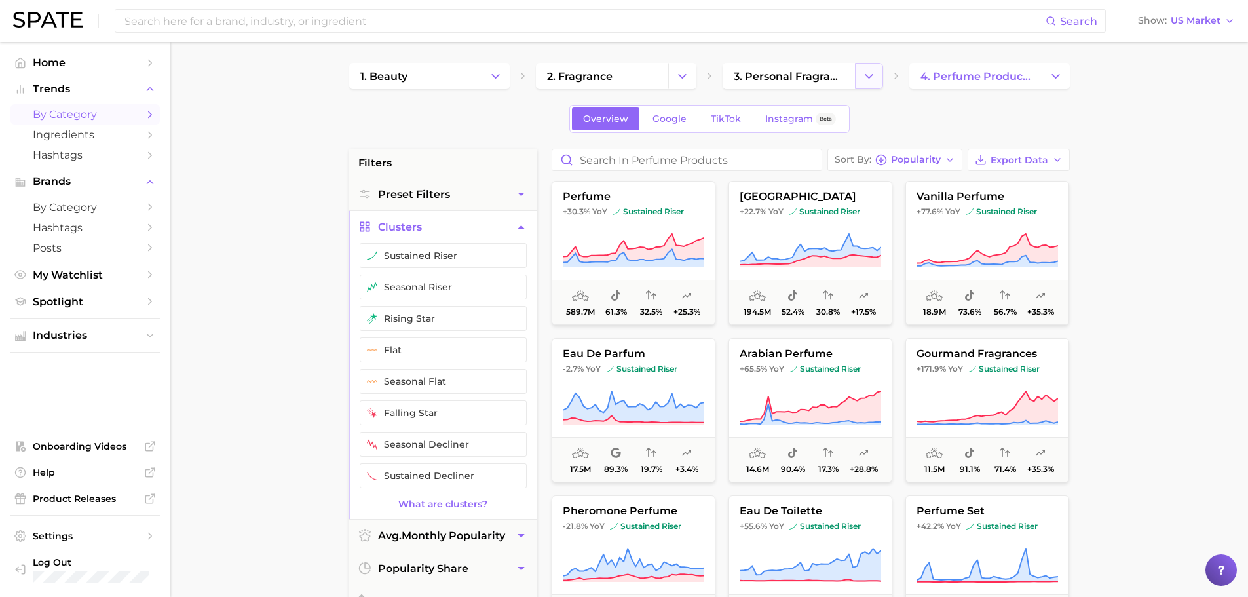
click at [868, 77] on polyline "Change Category" at bounding box center [868, 75] width 7 height 3
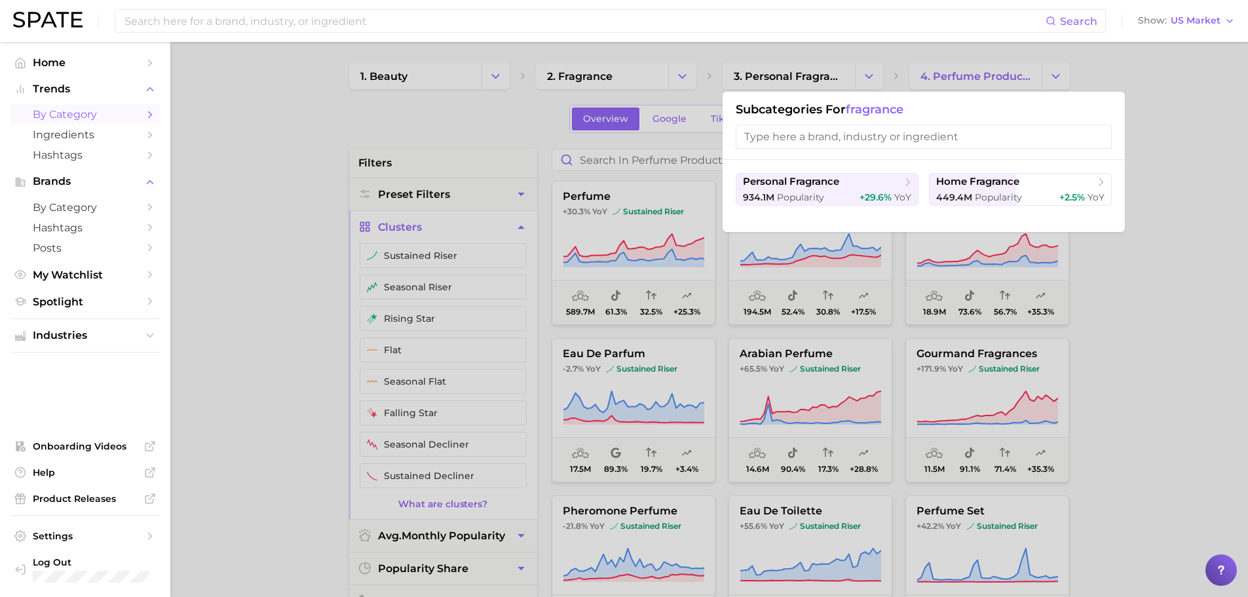
click at [868, 71] on div at bounding box center [624, 298] width 1248 height 597
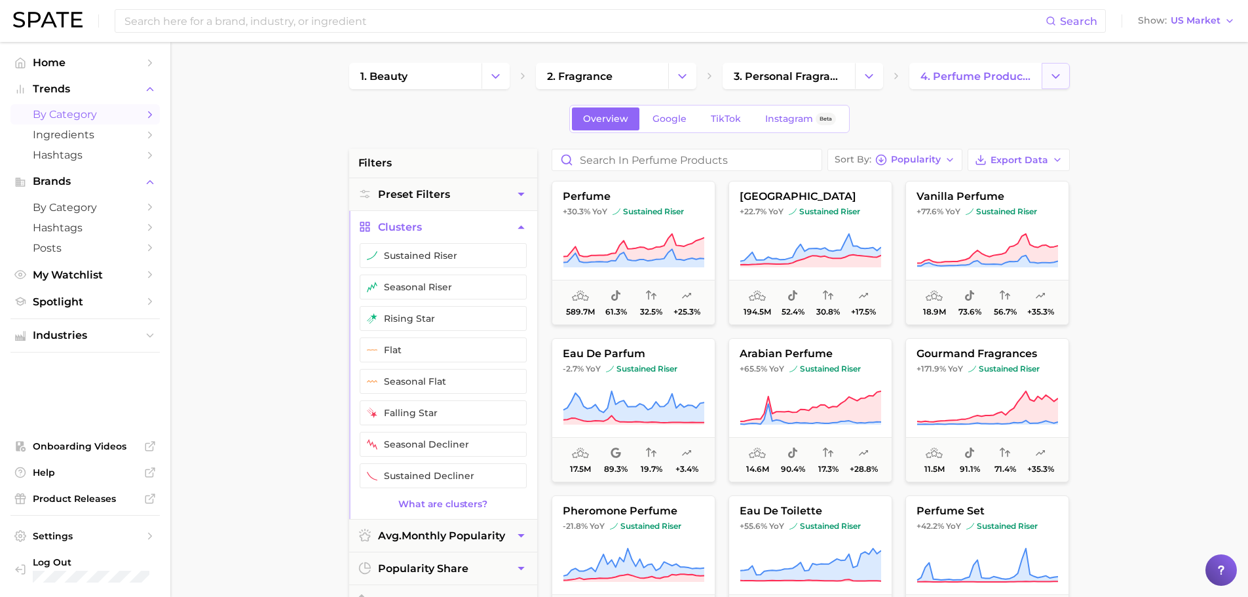
click at [1055, 79] on icon "Change Category" at bounding box center [1056, 76] width 14 height 14
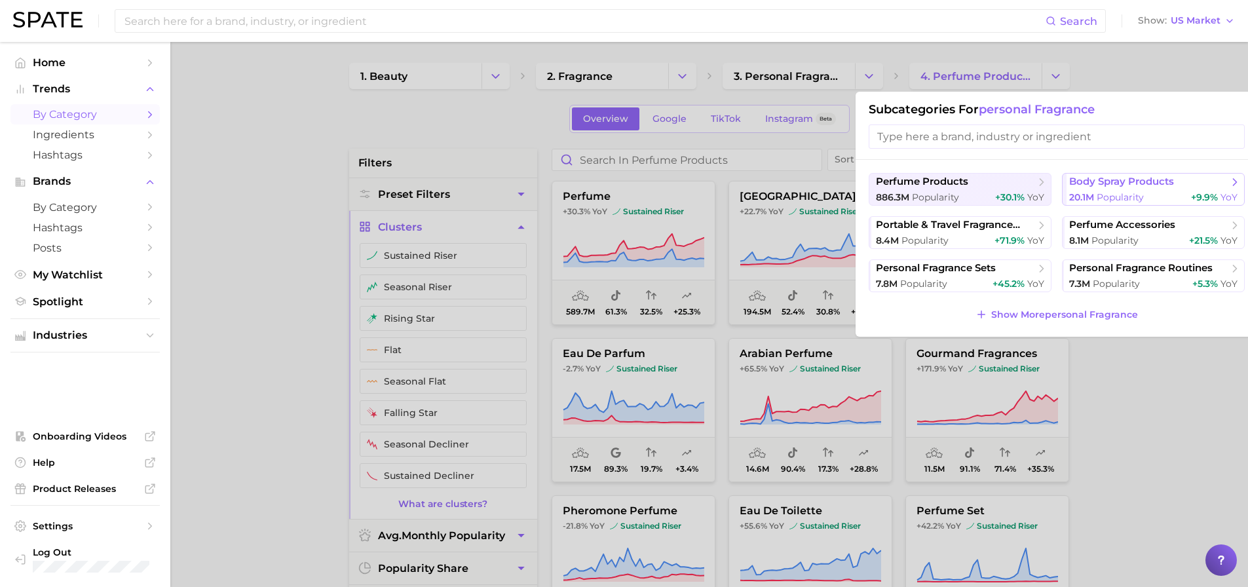
click at [1134, 185] on span "body spray products" at bounding box center [1121, 182] width 105 height 12
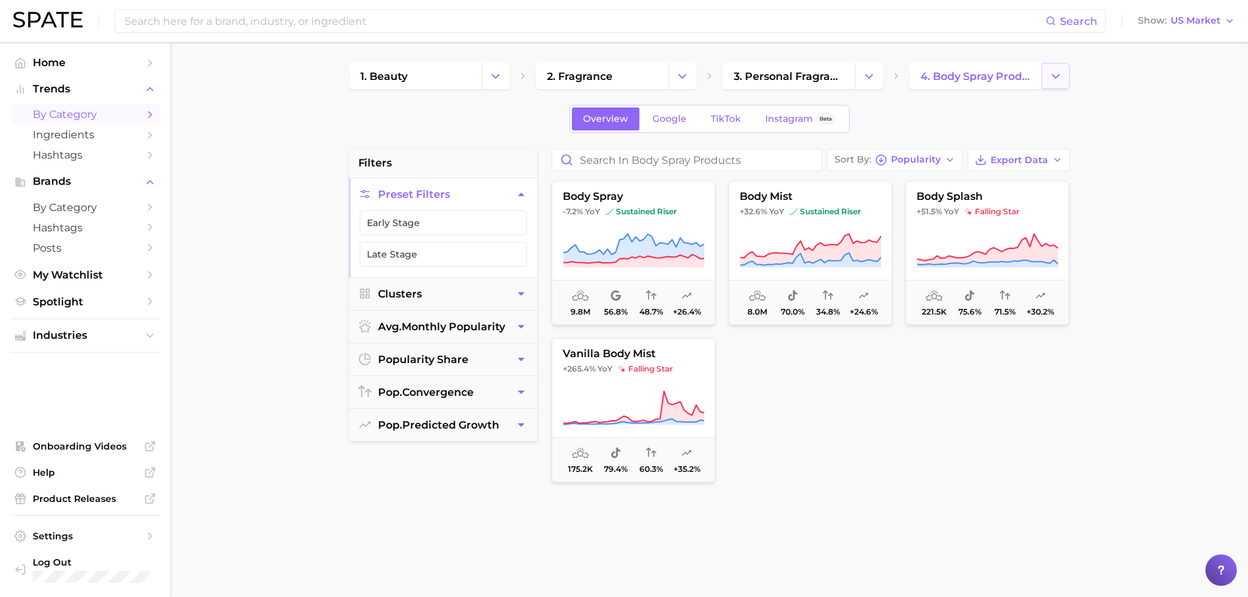
click at [1064, 72] on button "Change Category" at bounding box center [1056, 76] width 28 height 26
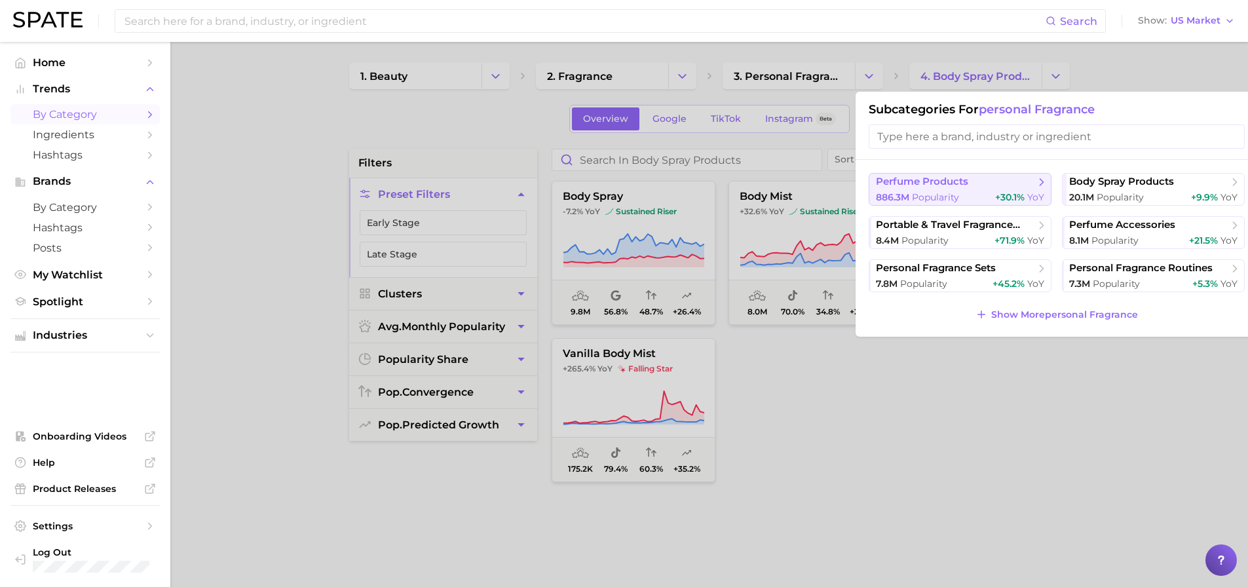
click at [984, 181] on span "perfume products" at bounding box center [955, 182] width 159 height 13
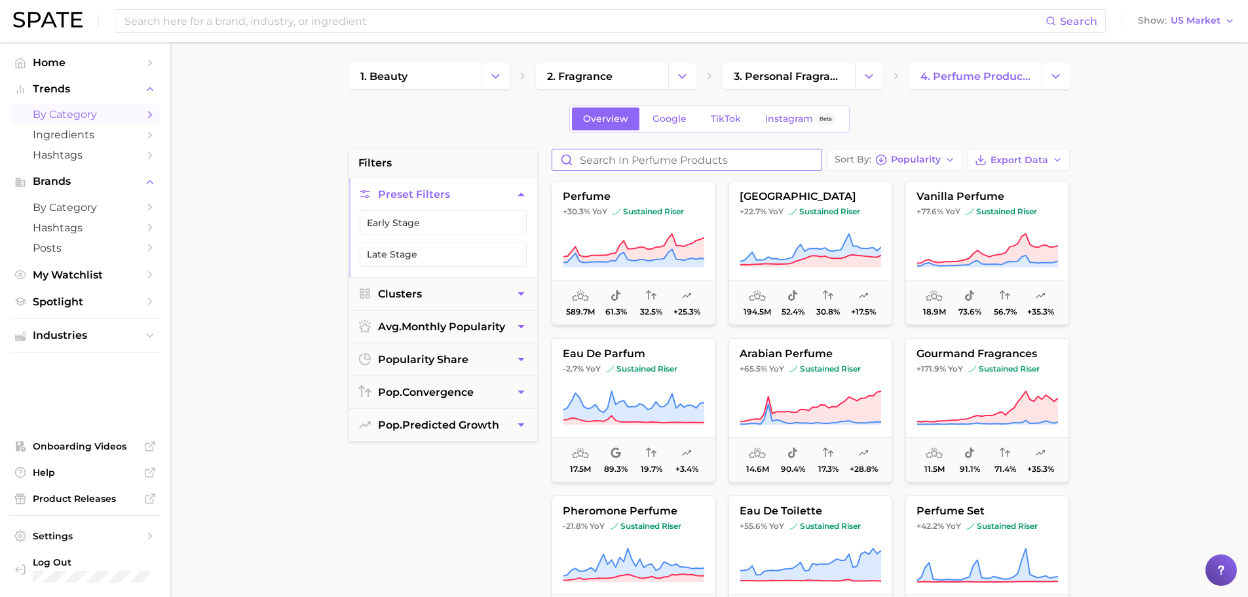
click at [639, 159] on input "Search in perfume products" at bounding box center [686, 159] width 269 height 21
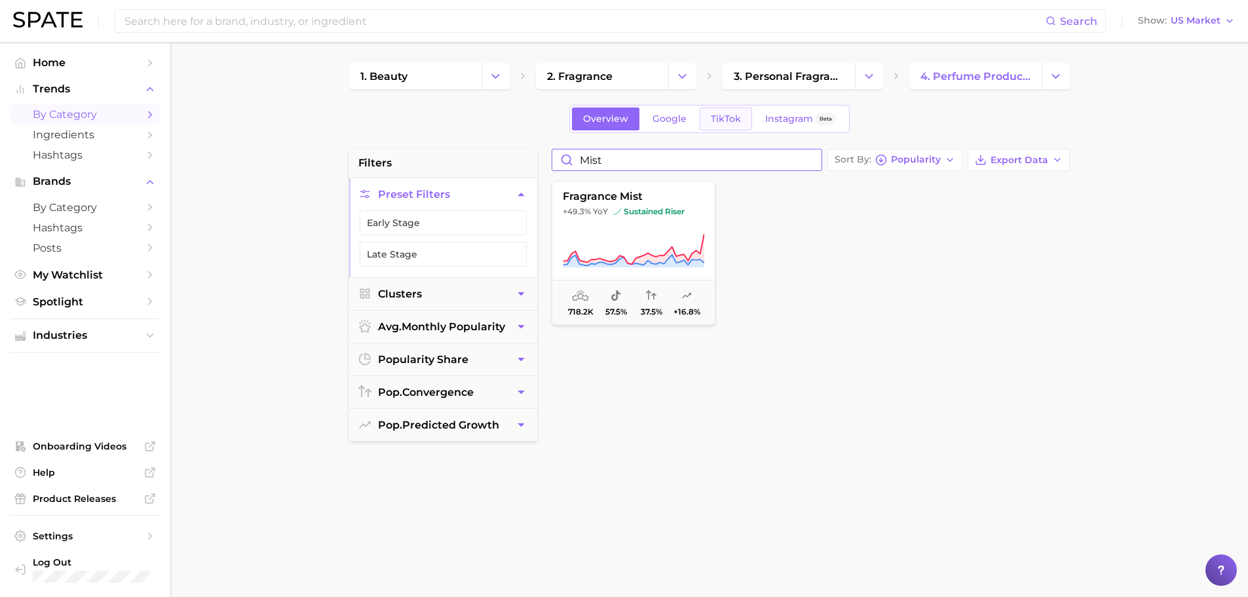
type input "mist"
click at [723, 125] on link "TikTok" at bounding box center [726, 118] width 52 height 23
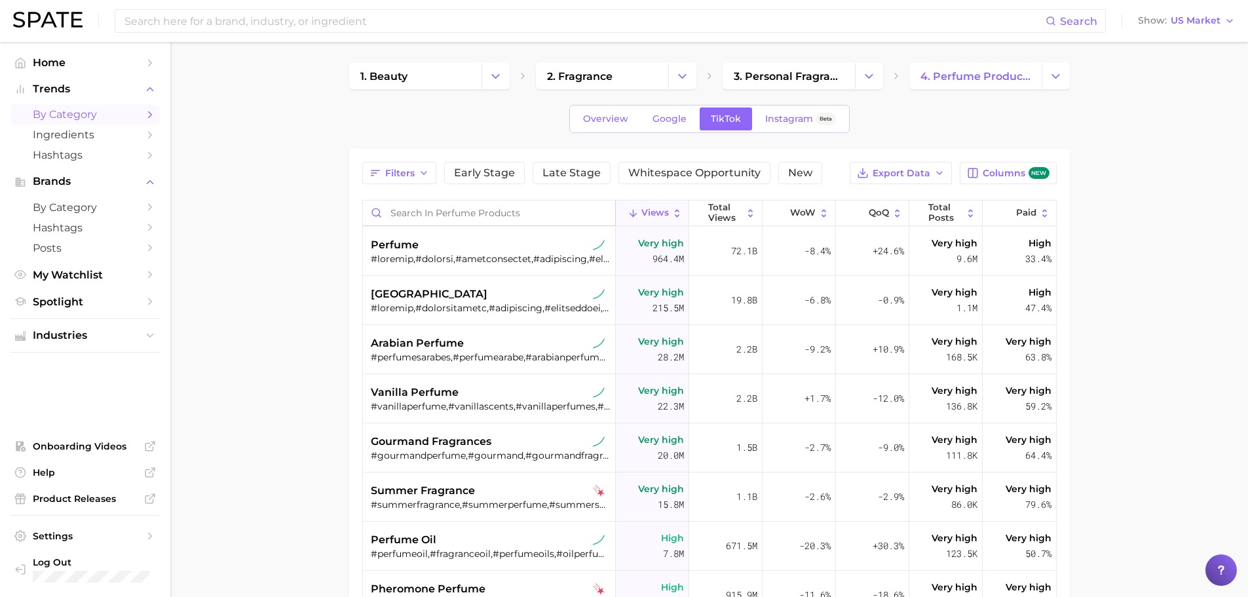
click at [508, 212] on input "Search in perfume products" at bounding box center [489, 212] width 252 height 25
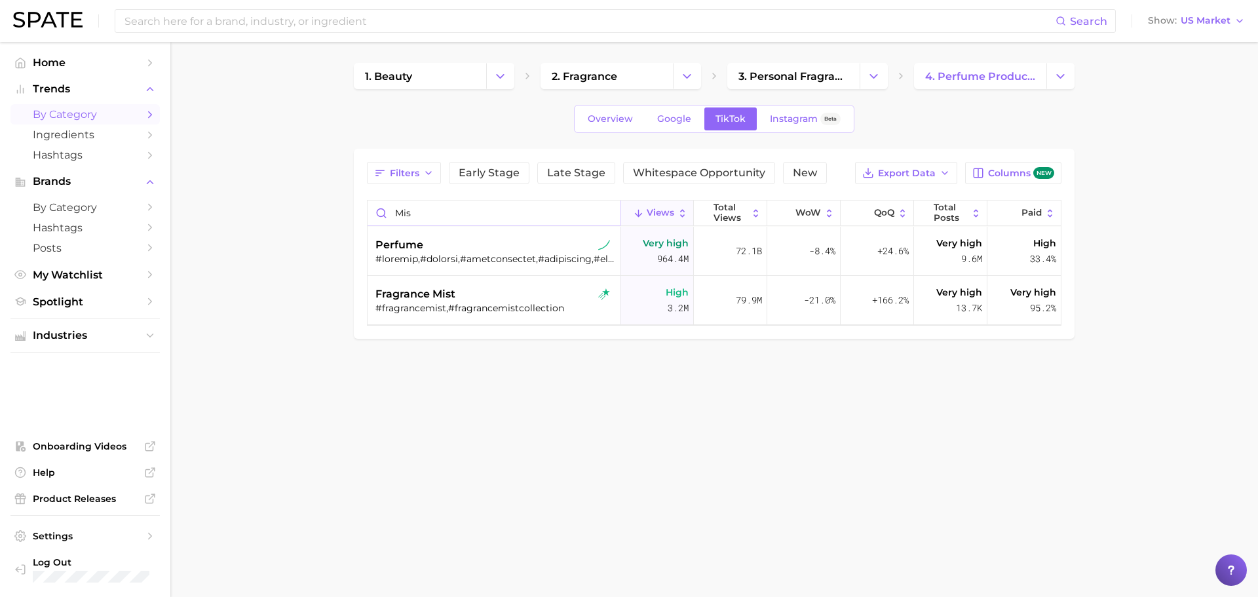
type input "mist"
drag, startPoint x: 480, startPoint y: 212, endPoint x: 359, endPoint y: 200, distance: 121.1
click at [359, 200] on div "Filters Early Stage Late Stage Whitespace Opportunity New Export Data Columns n…" at bounding box center [714, 244] width 721 height 190
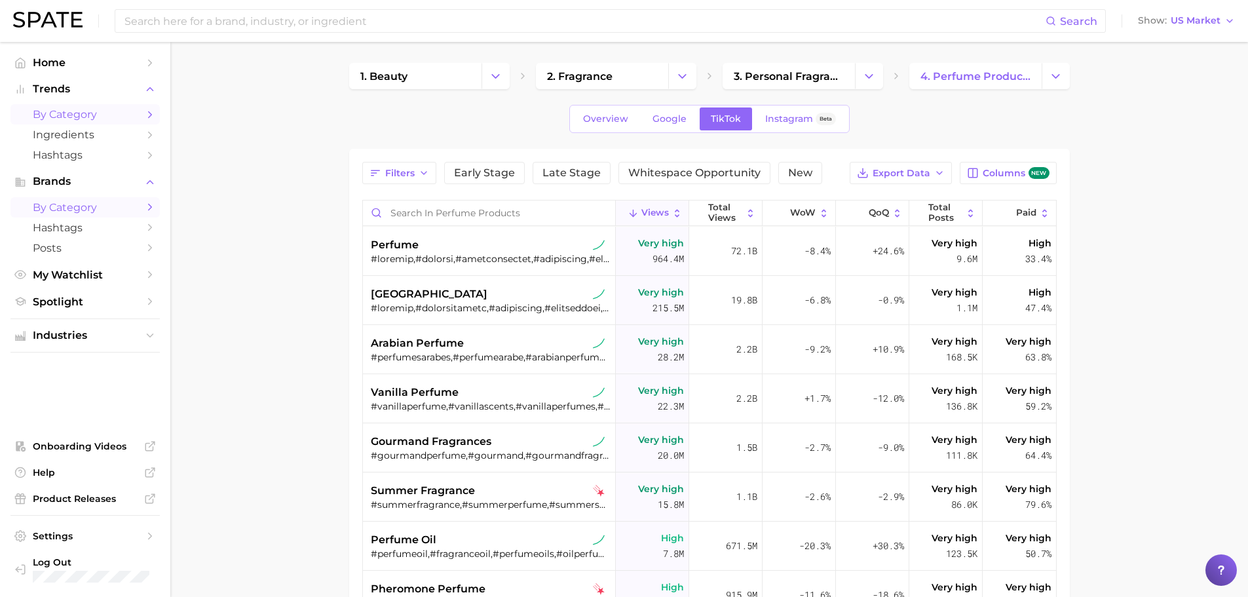
click at [88, 206] on span "by Category" at bounding box center [85, 207] width 105 height 12
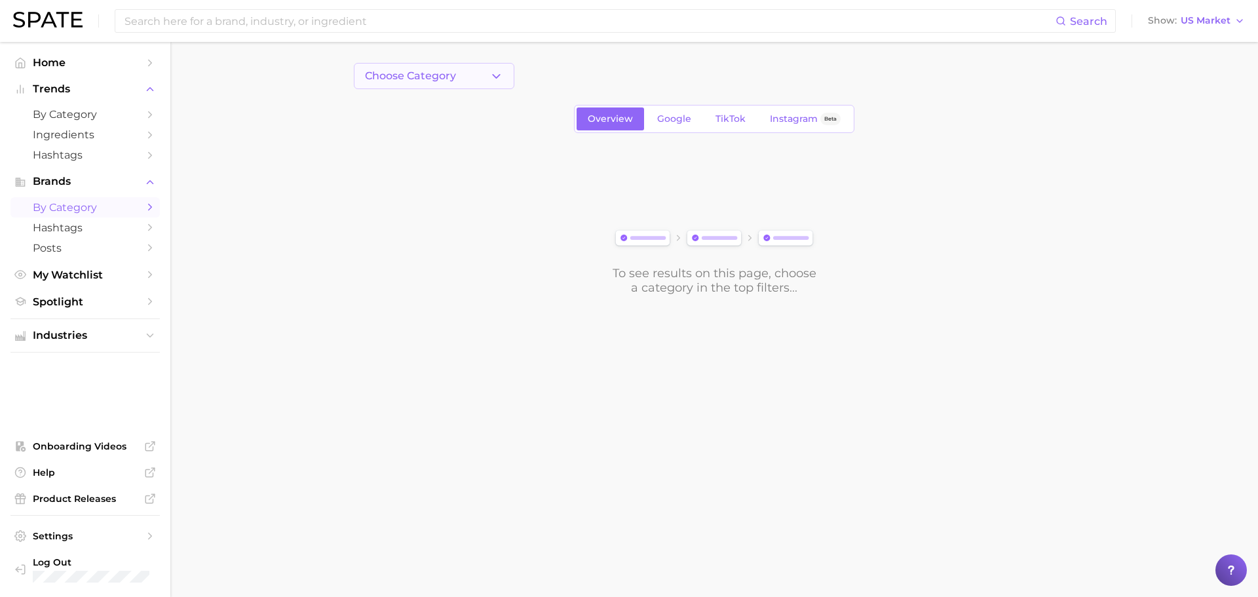
click at [502, 78] on icon "button" at bounding box center [496, 76] width 14 height 14
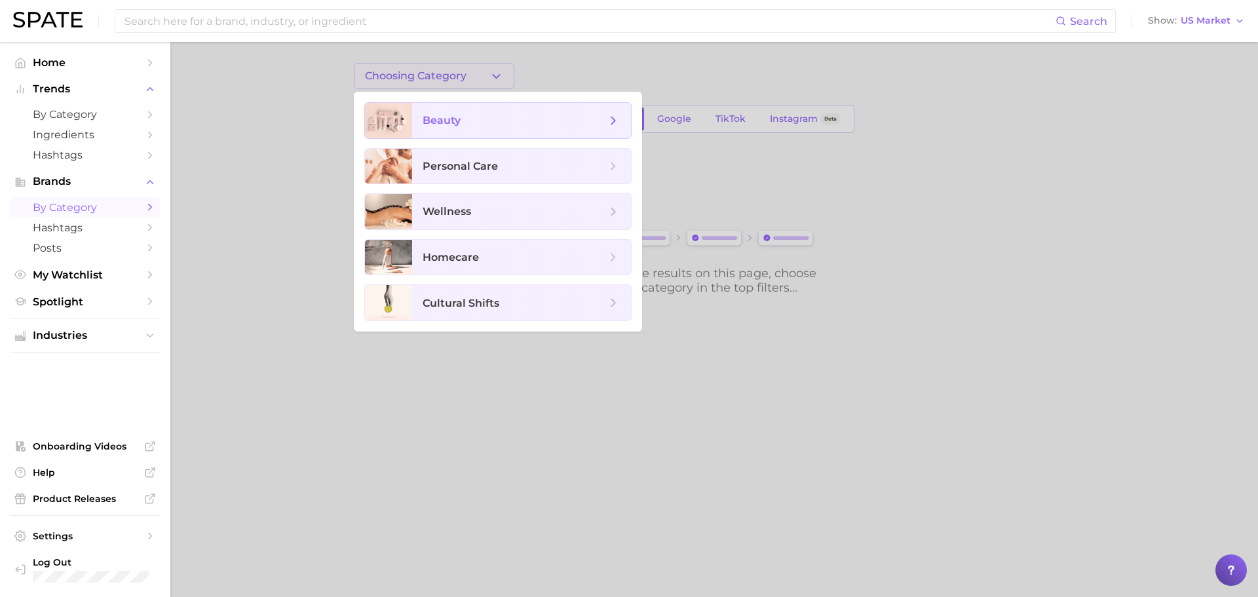
click at [474, 125] on span "beauty" at bounding box center [514, 120] width 183 height 14
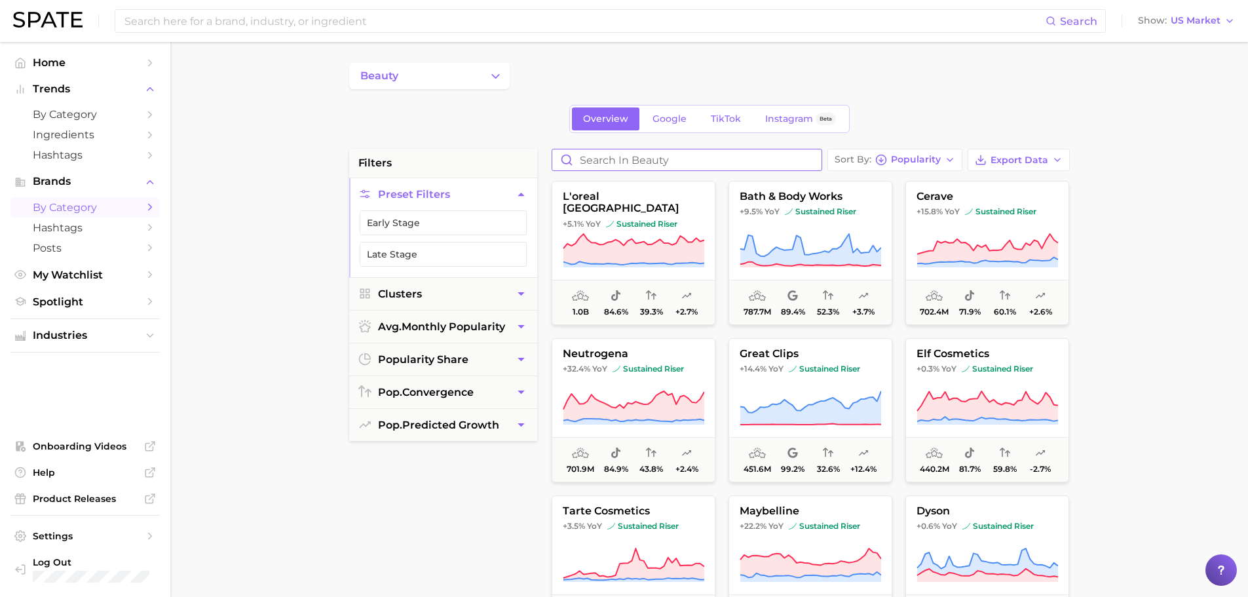
click at [625, 166] on input "Search in beauty" at bounding box center [686, 159] width 269 height 21
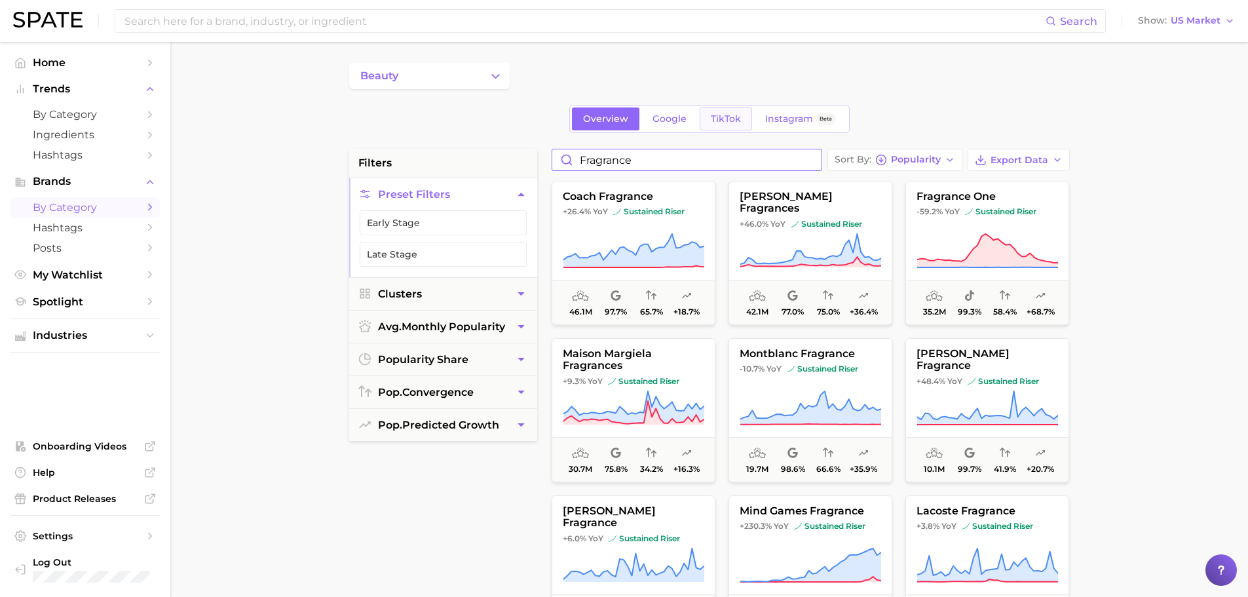
type input "fragrance"
click at [731, 126] on link "TikTok" at bounding box center [726, 118] width 52 height 23
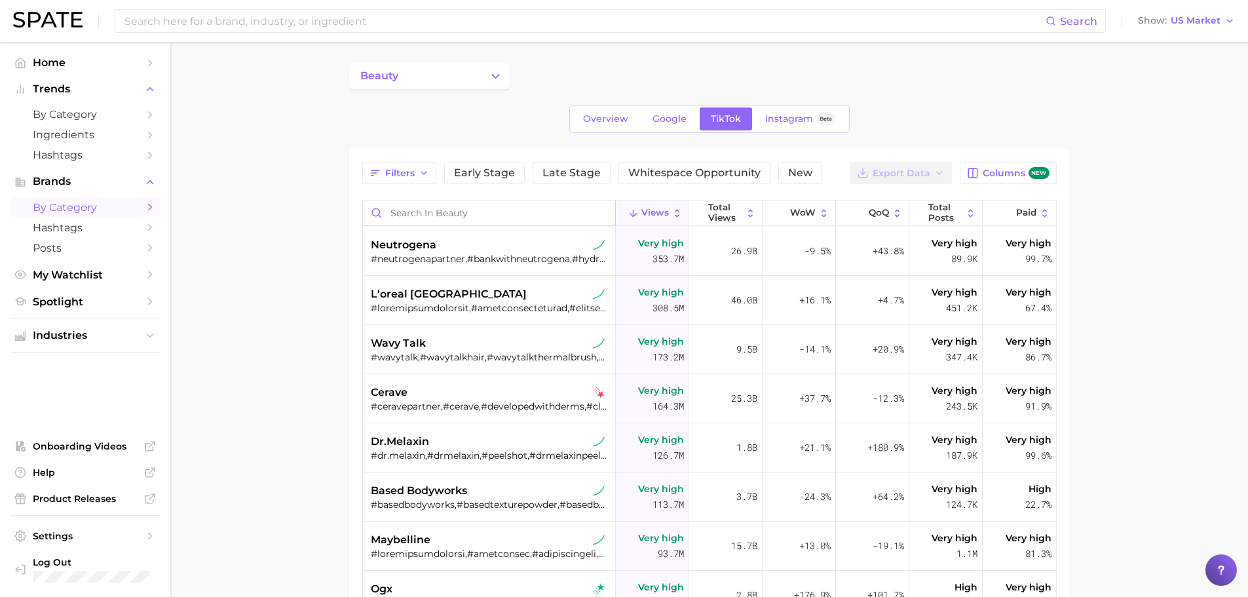
click at [493, 217] on input "Search in beauty" at bounding box center [489, 212] width 252 height 25
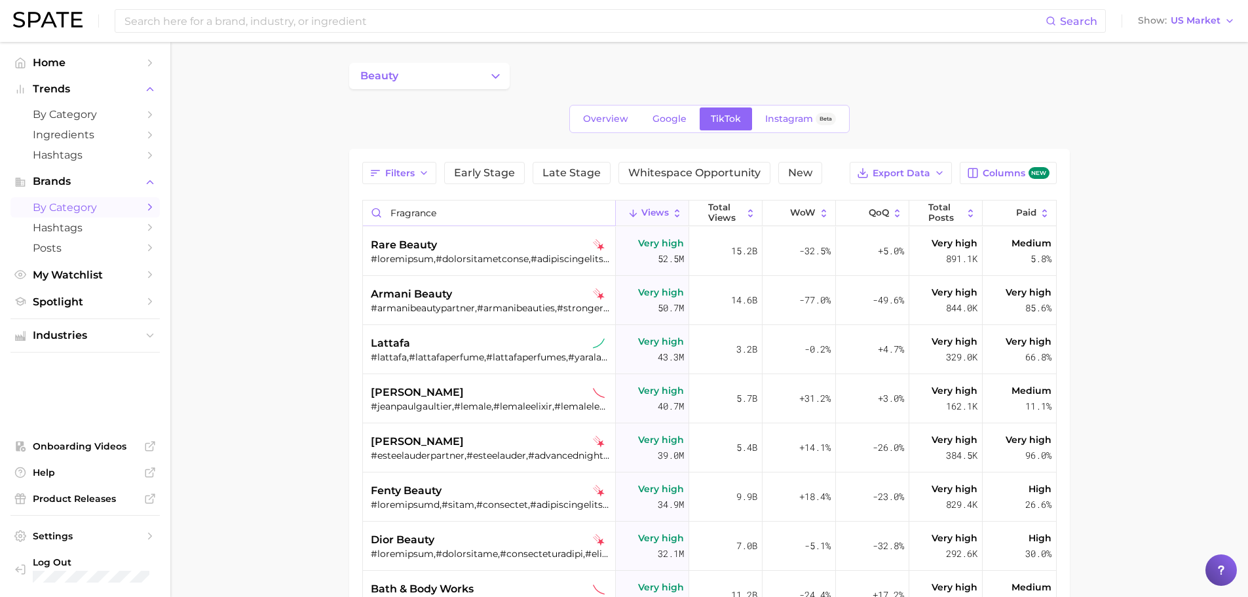
type input "fragrance"
click at [289, 244] on main "beauty Overview Google TikTok Instagram Beta Filters Early Stage Late Stage Whi…" at bounding box center [709, 458] width 1078 height 833
click at [725, 221] on span "Total Views" at bounding box center [725, 212] width 34 height 20
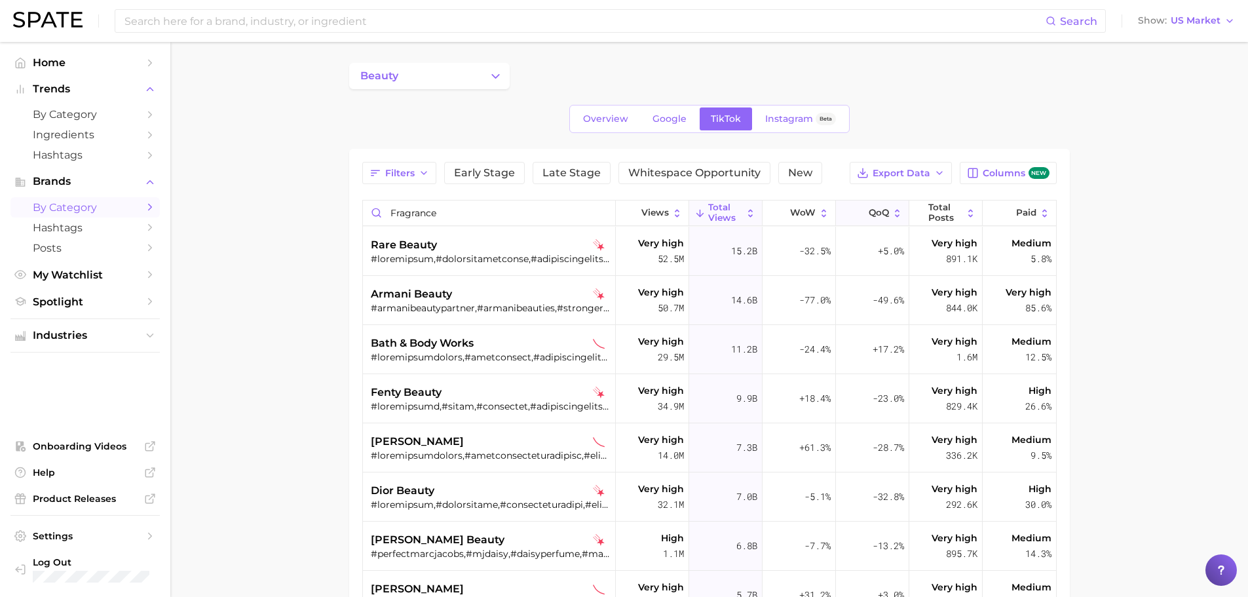
click at [875, 212] on span "QoQ" at bounding box center [879, 213] width 20 height 10
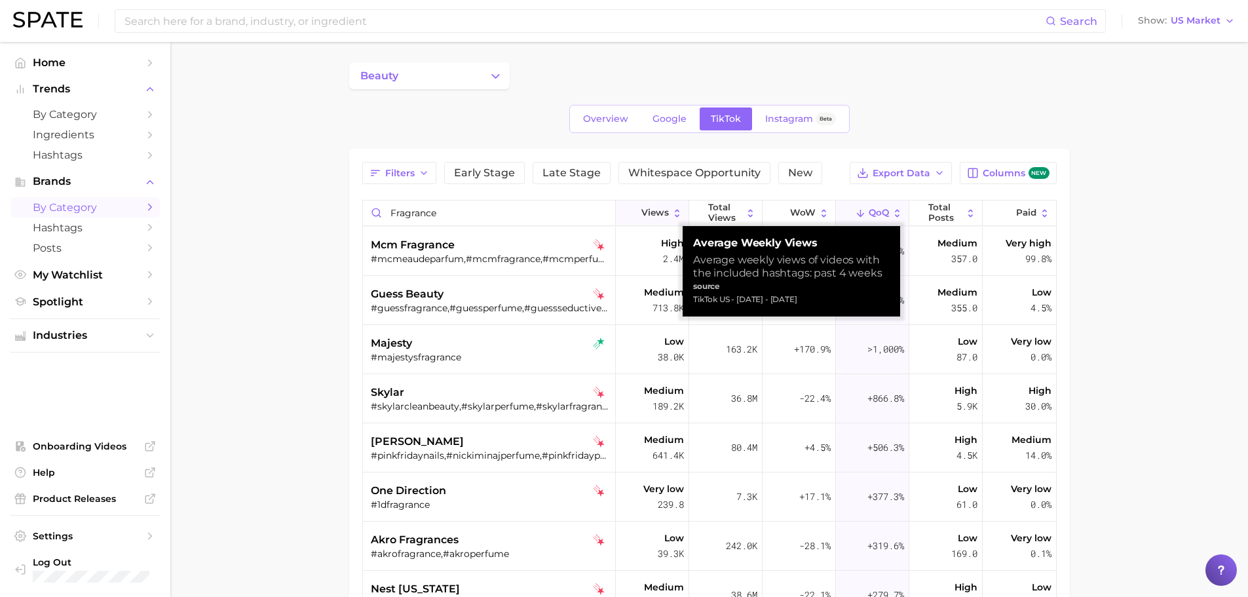
click at [658, 210] on span "Views" at bounding box center [655, 213] width 28 height 10
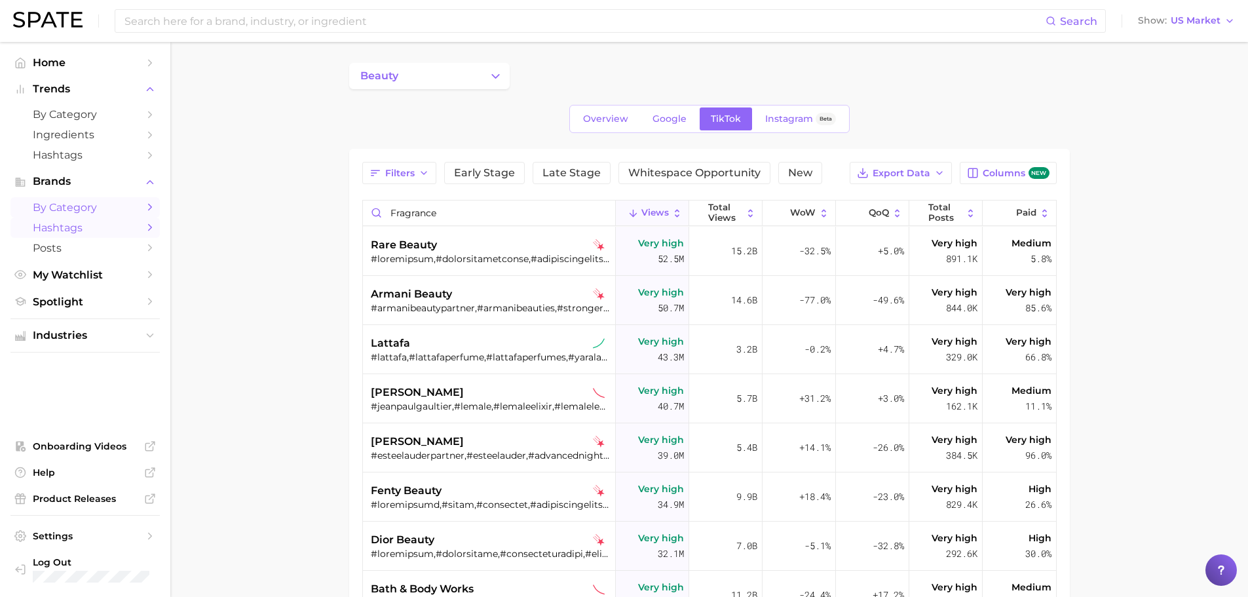
click at [70, 227] on span "Hashtags" at bounding box center [85, 227] width 105 height 12
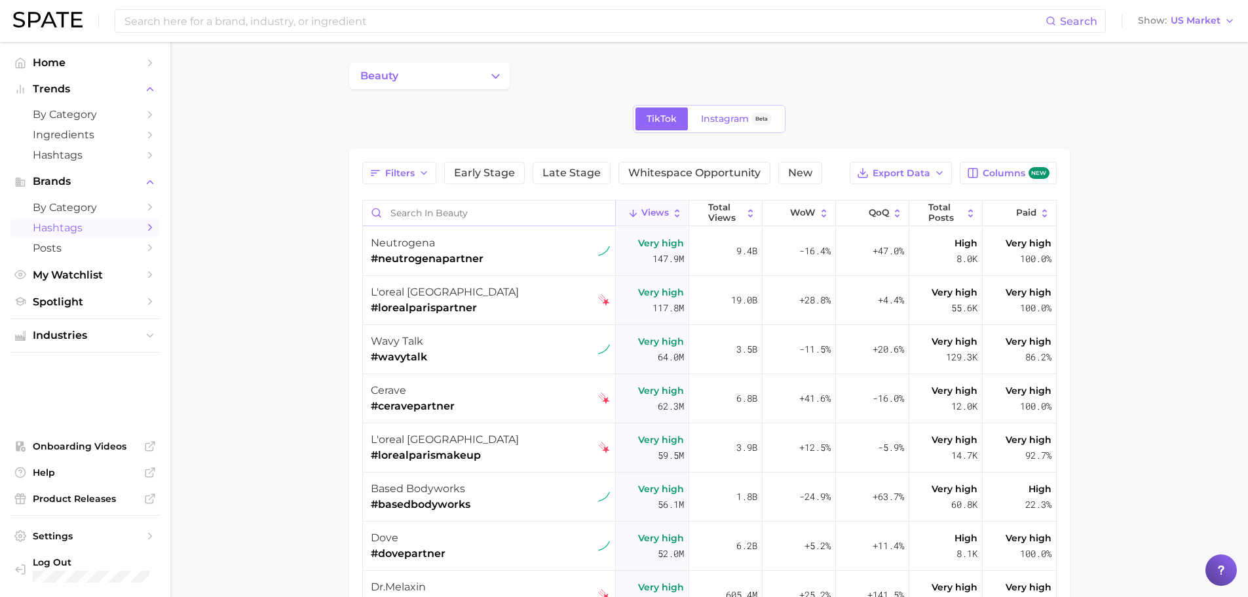
click at [402, 215] on input "Search in beauty" at bounding box center [489, 212] width 252 height 25
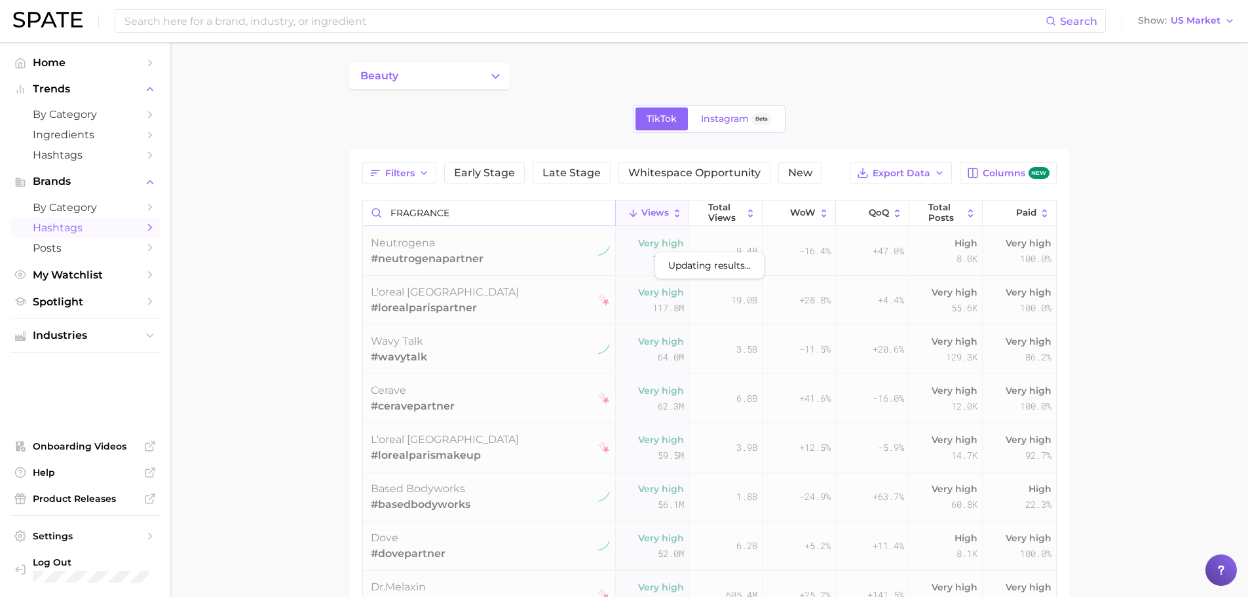
type input "FRAGRANCE"
click at [288, 208] on main "beauty TikTok Instagram Beta Filters Early Stage Late Stage Whitespace Opportun…" at bounding box center [709, 458] width 1078 height 833
click at [456, 221] on input "FRAGRANCE" at bounding box center [489, 212] width 252 height 25
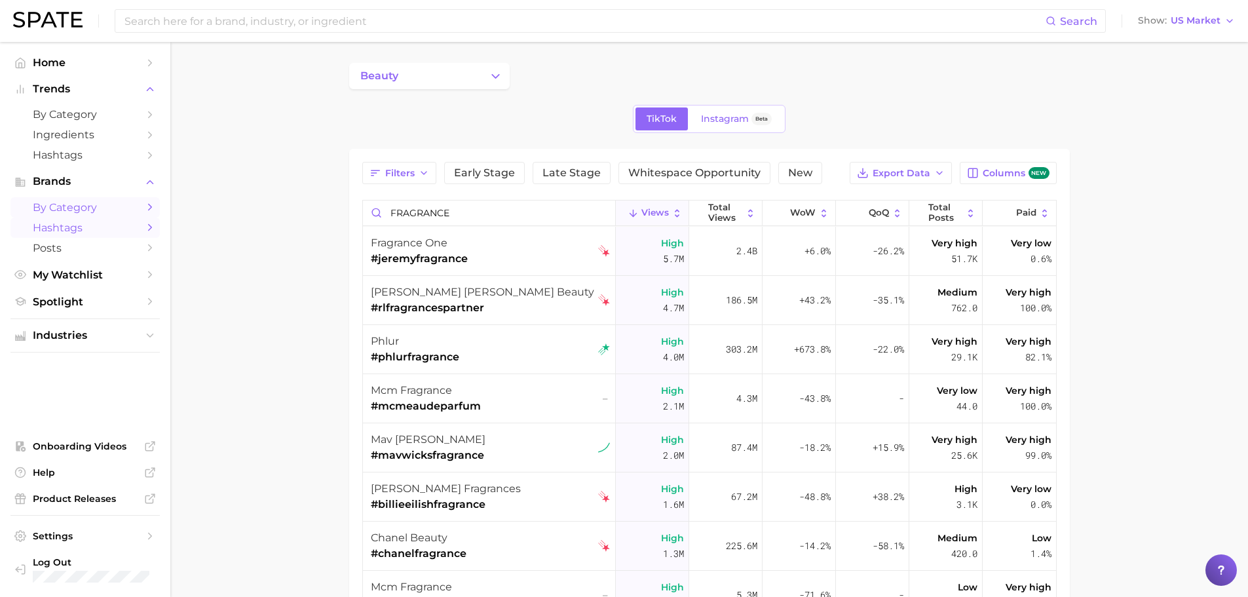
click at [74, 202] on span "by Category" at bounding box center [85, 207] width 105 height 12
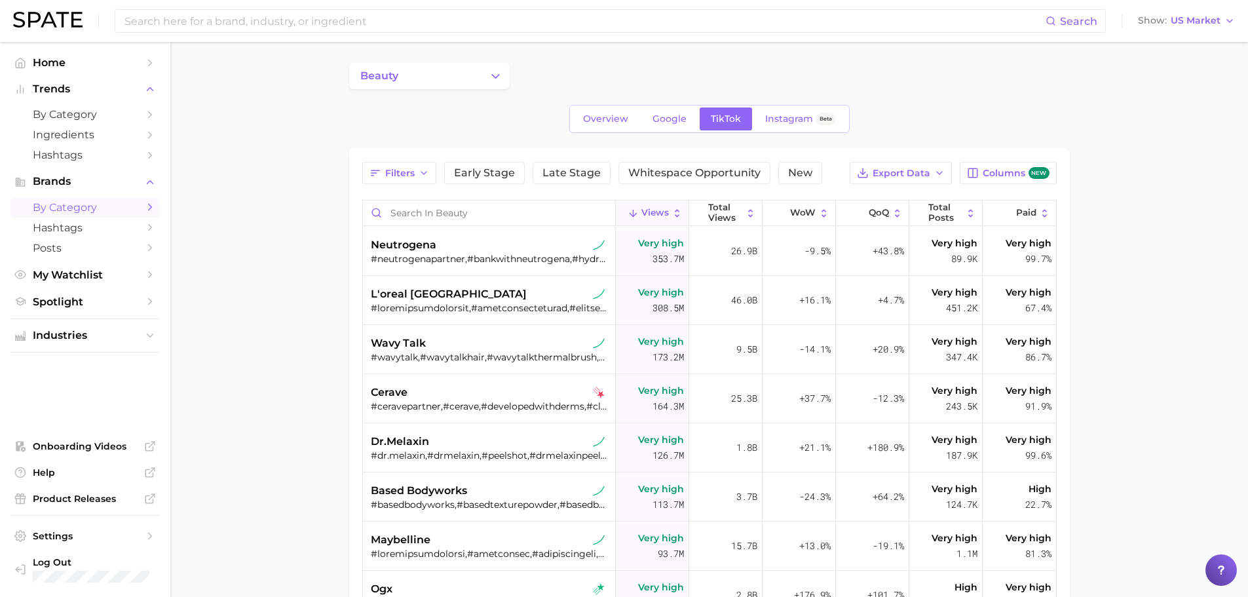
click at [409, 159] on div "Filters Early Stage Late Stage Whitespace Opportunity New Export Data Columns n…" at bounding box center [709, 479] width 721 height 661
click at [415, 187] on div "Filters Early Stage Late Stage Whitespace Opportunity New Export Data Columns n…" at bounding box center [709, 479] width 694 height 635
click at [417, 174] on button "Filters" at bounding box center [399, 173] width 74 height 22
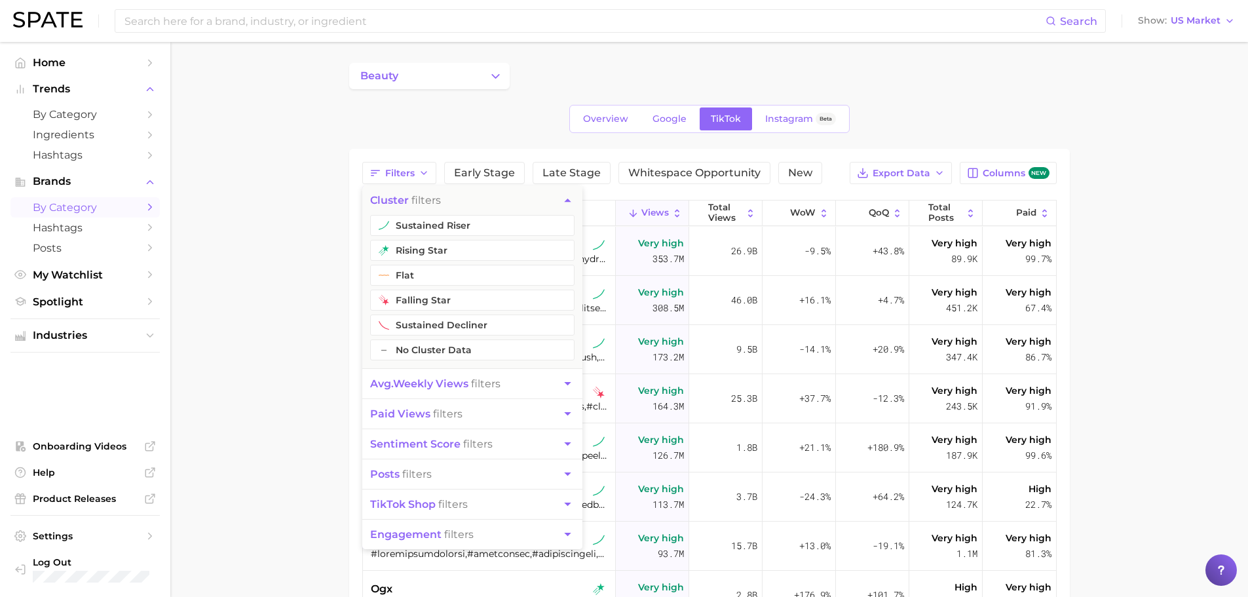
click at [286, 263] on main "beauty Overview Google TikTok Instagram Beta Filters cluster filters sustained …" at bounding box center [709, 458] width 1078 height 833
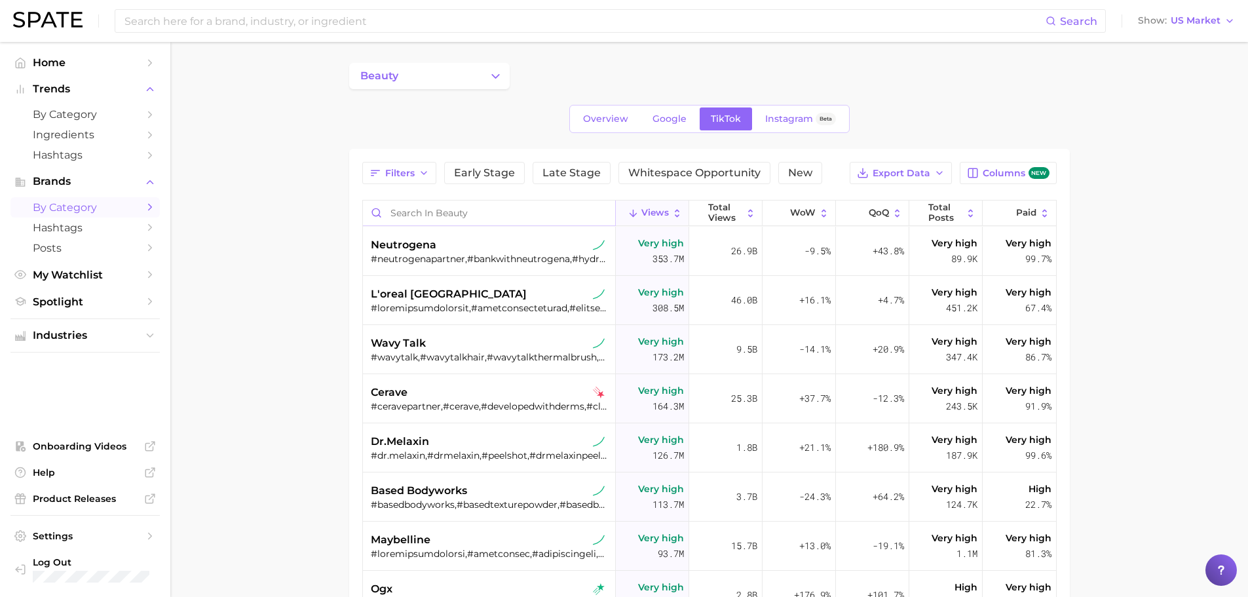
click at [558, 216] on input "Search in beauty" at bounding box center [489, 212] width 252 height 25
type input "Perfume"
click at [97, 155] on span "Hashtags" at bounding box center [85, 155] width 105 height 12
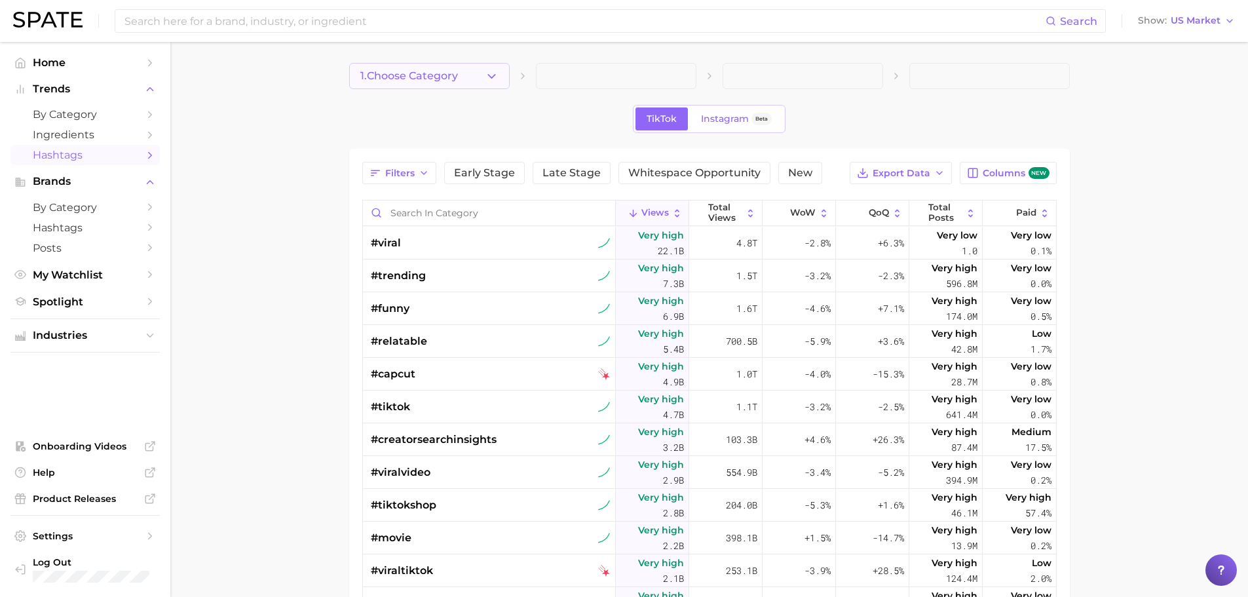
click at [482, 77] on button "1. Choose Category" at bounding box center [429, 76] width 161 height 26
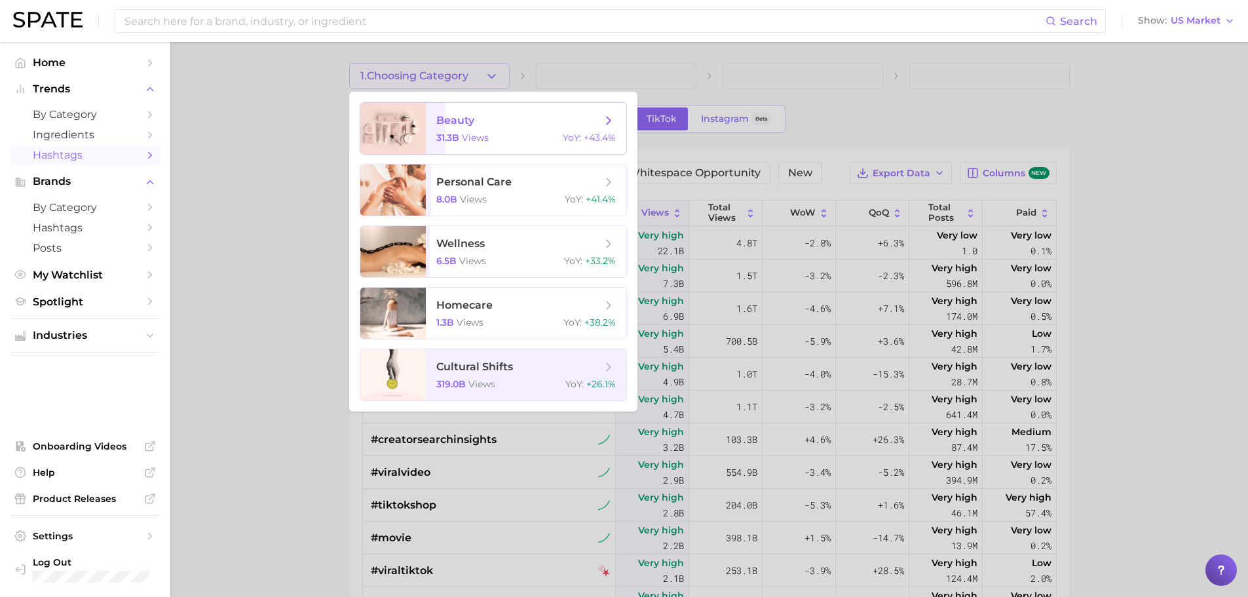
click at [484, 138] on span "views" at bounding box center [475, 138] width 27 height 12
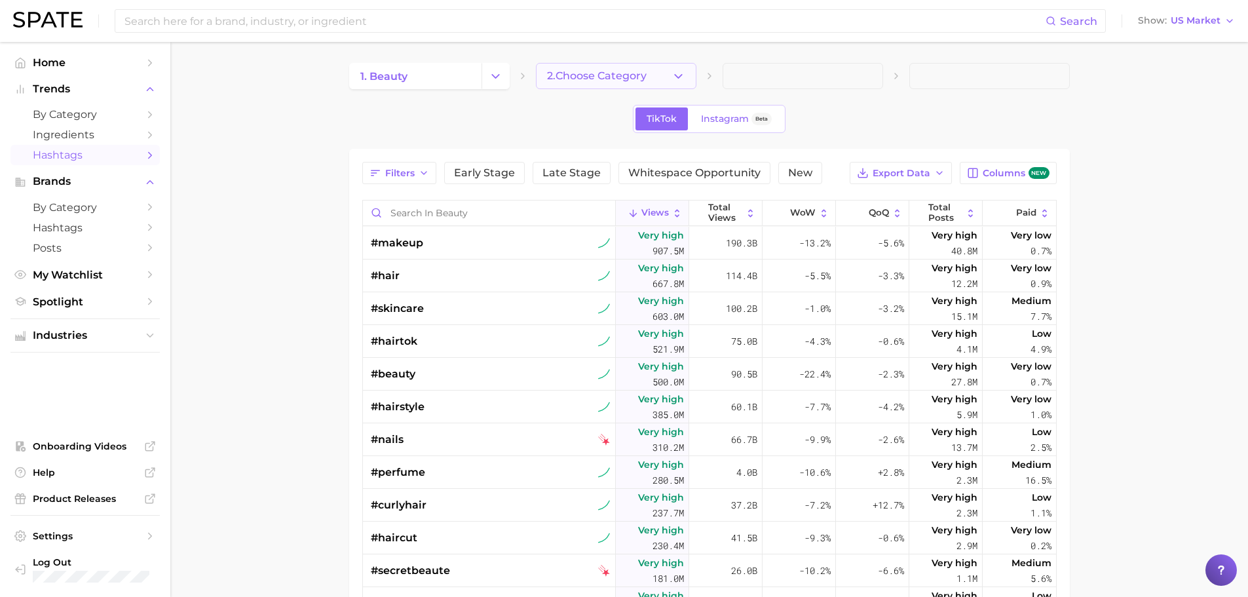
click at [592, 83] on button "2. Choose Category" at bounding box center [616, 76] width 161 height 26
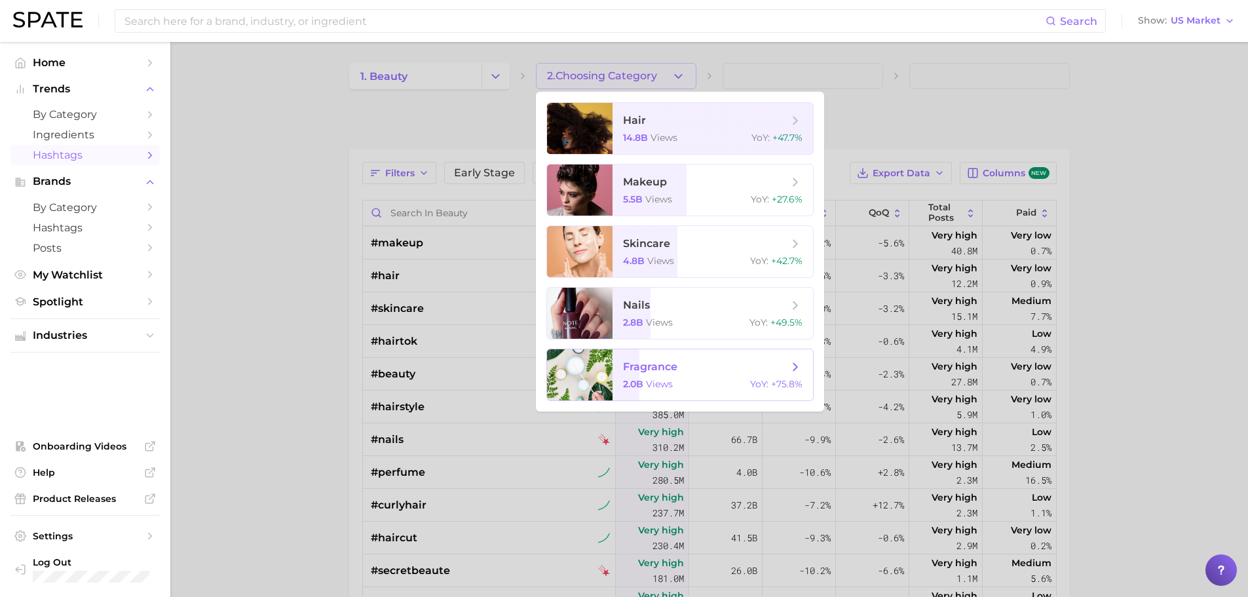
click at [644, 389] on span "2.0b views" at bounding box center [648, 384] width 50 height 12
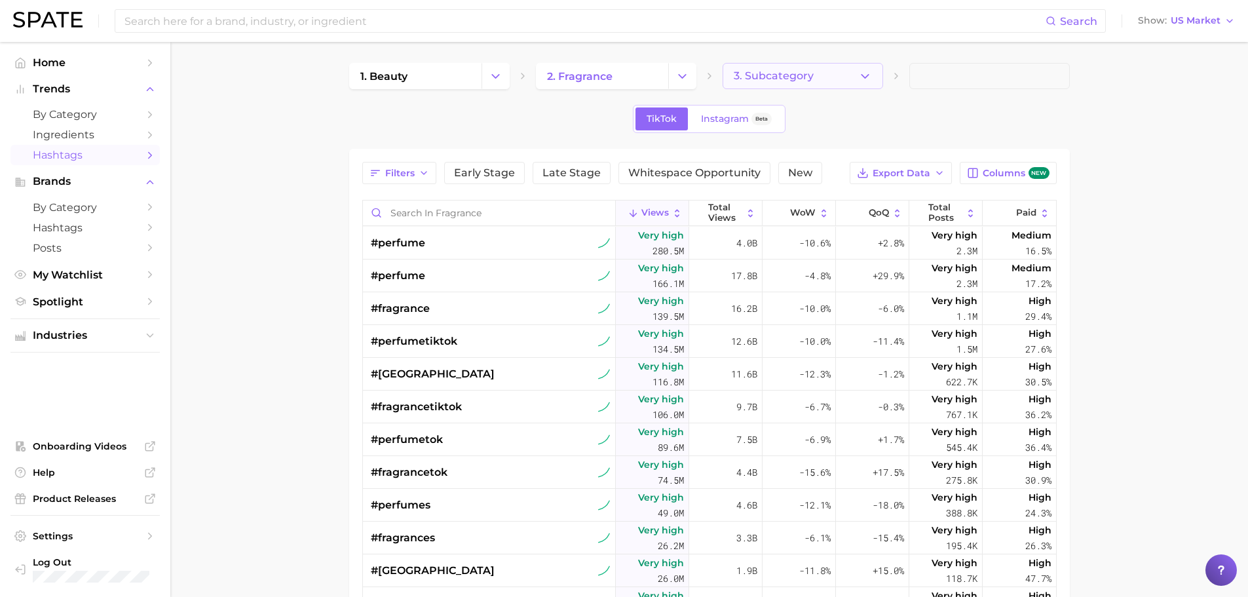
click at [791, 81] on span "3. Subcategory" at bounding box center [774, 76] width 80 height 12
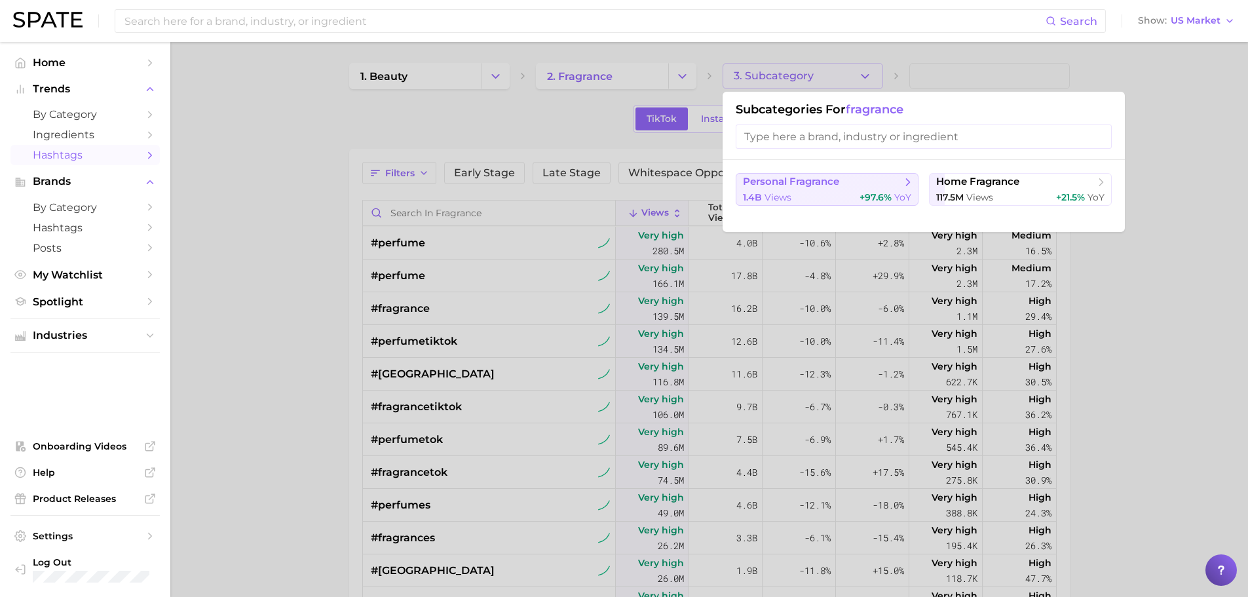
click at [818, 191] on div "1.4b views +97.6% YoY" at bounding box center [827, 197] width 168 height 12
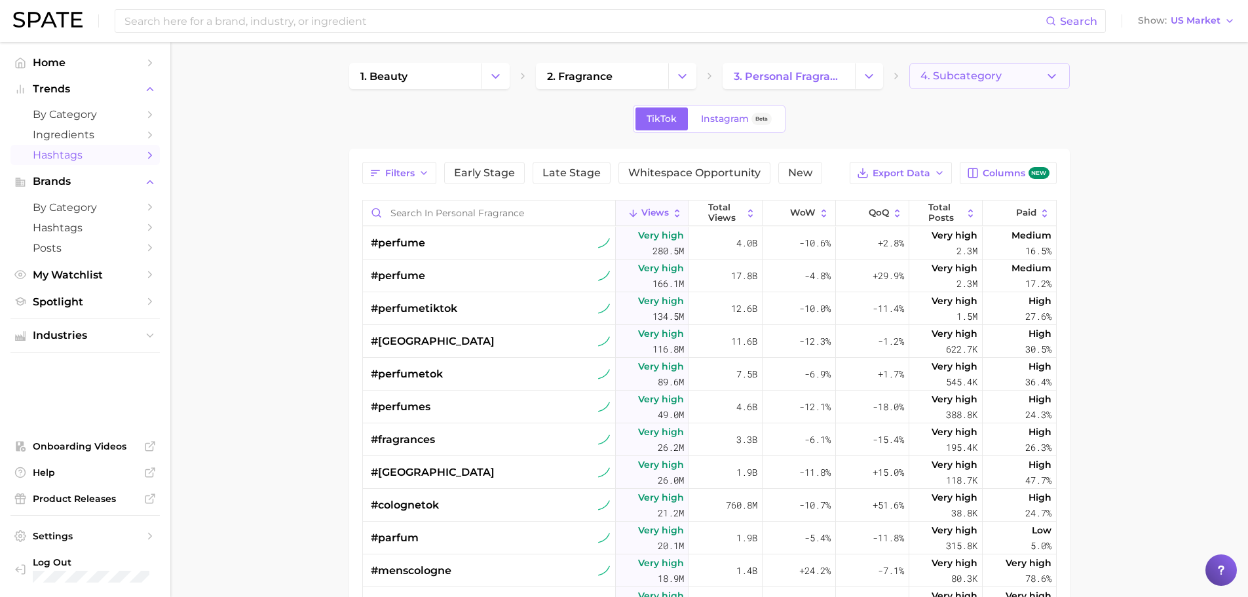
click at [1006, 73] on button "4. Subcategory" at bounding box center [989, 76] width 161 height 26
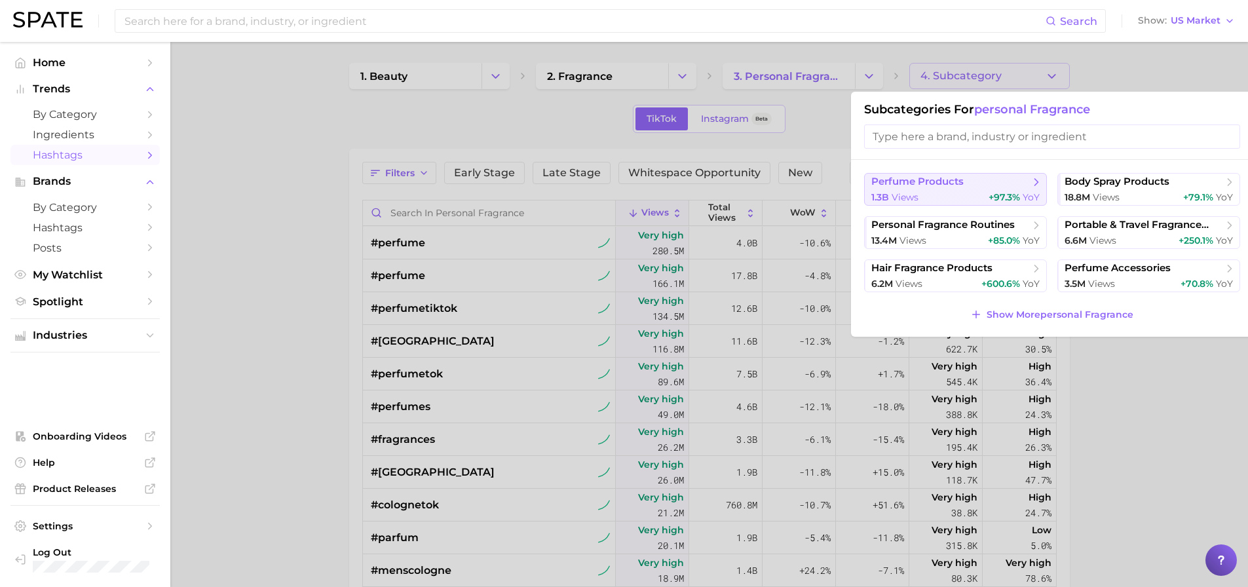
click at [963, 183] on span "perfume products" at bounding box center [917, 182] width 92 height 12
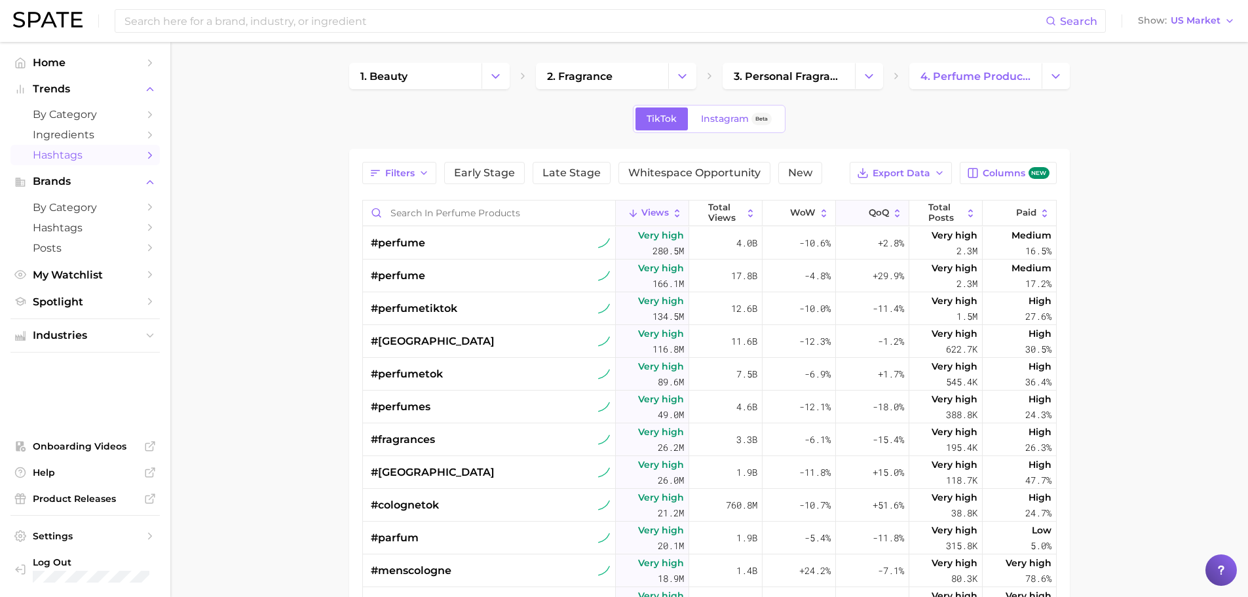
click at [869, 214] on span "QoQ" at bounding box center [879, 213] width 20 height 10
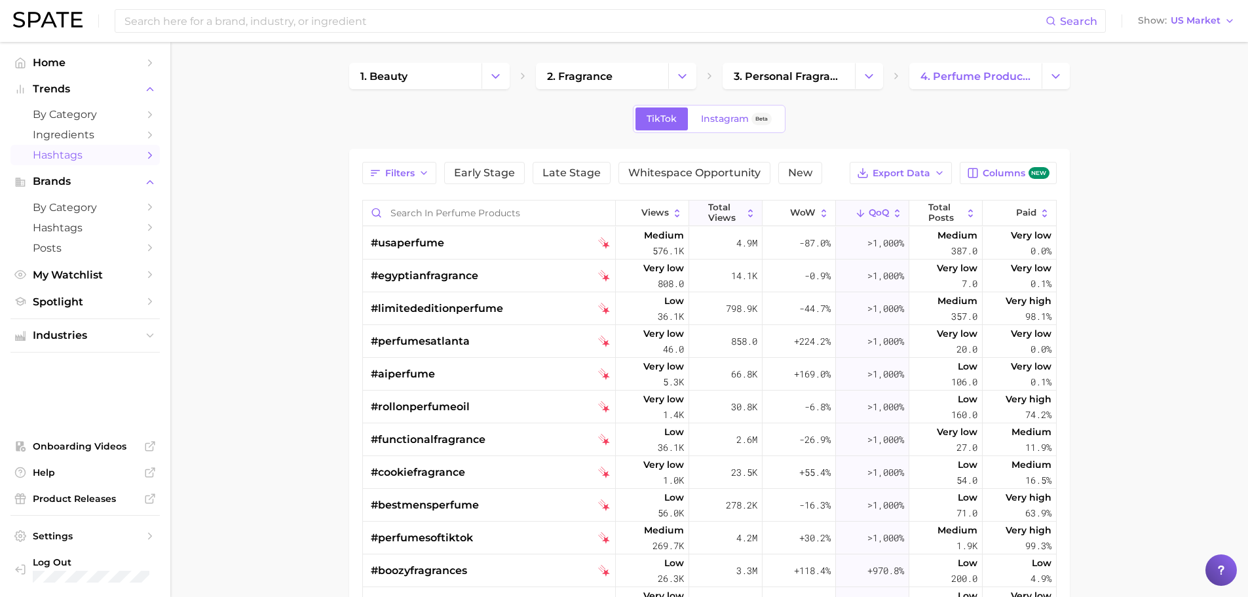
click at [728, 212] on span "Total Views" at bounding box center [725, 212] width 34 height 20
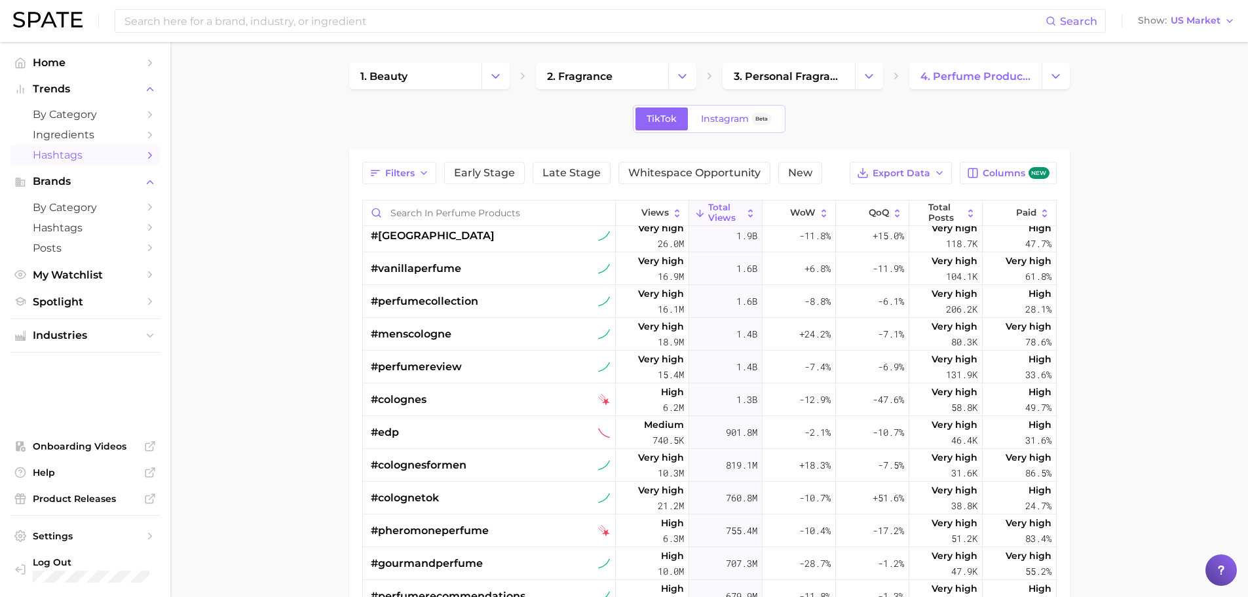
scroll to position [269, 0]
click at [84, 113] on span "by Category" at bounding box center [85, 114] width 105 height 12
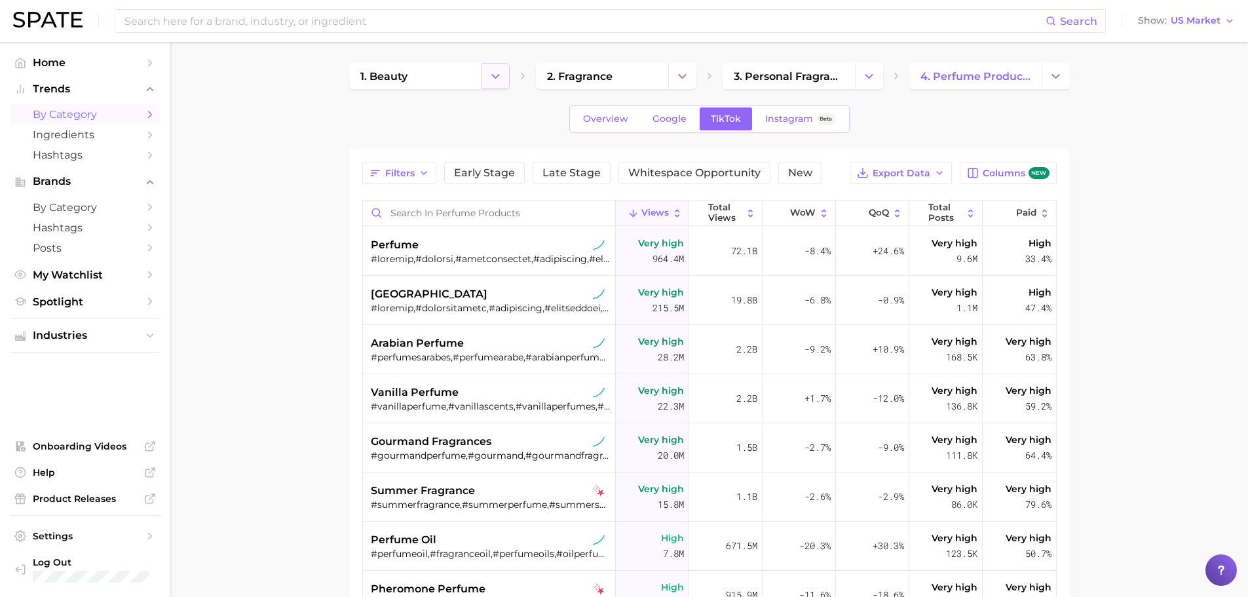
click at [487, 80] on button "Change Category" at bounding box center [496, 76] width 28 height 26
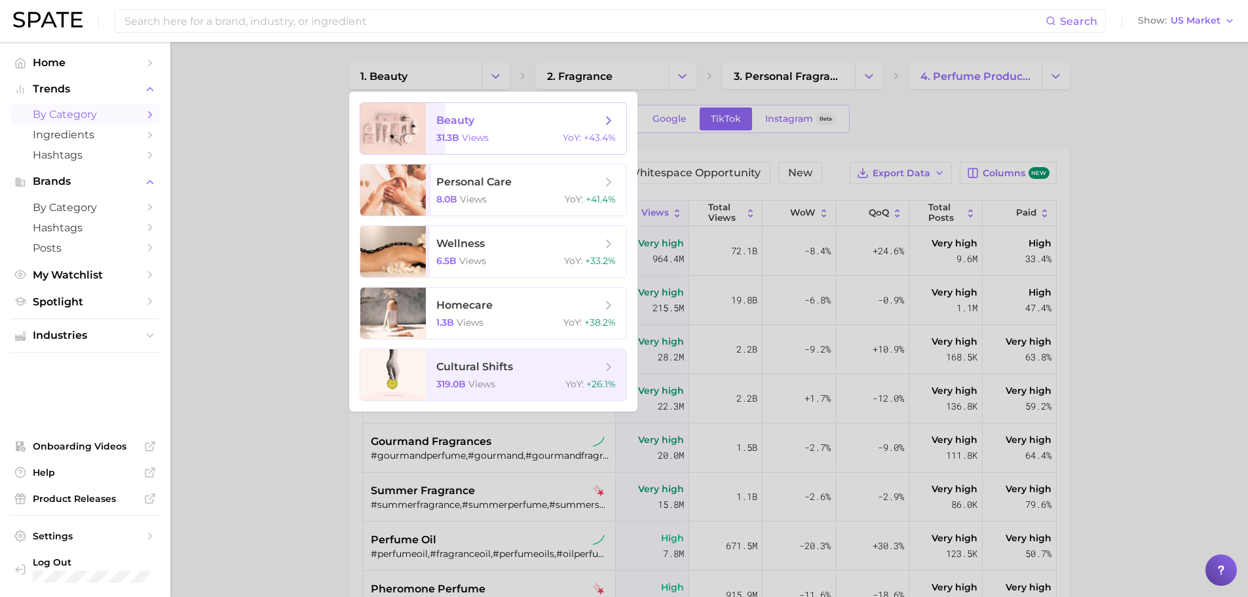
click at [523, 140] on div "31.3b views YoY : +43.4%" at bounding box center [526, 138] width 180 height 12
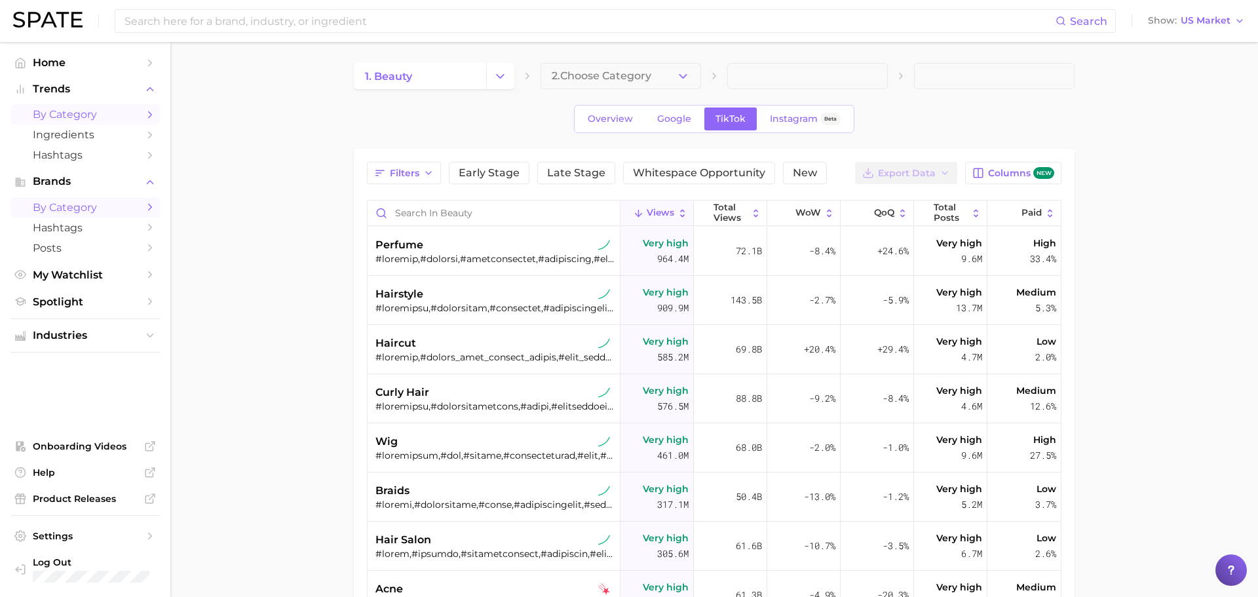
click at [96, 208] on span "by Category" at bounding box center [85, 207] width 105 height 12
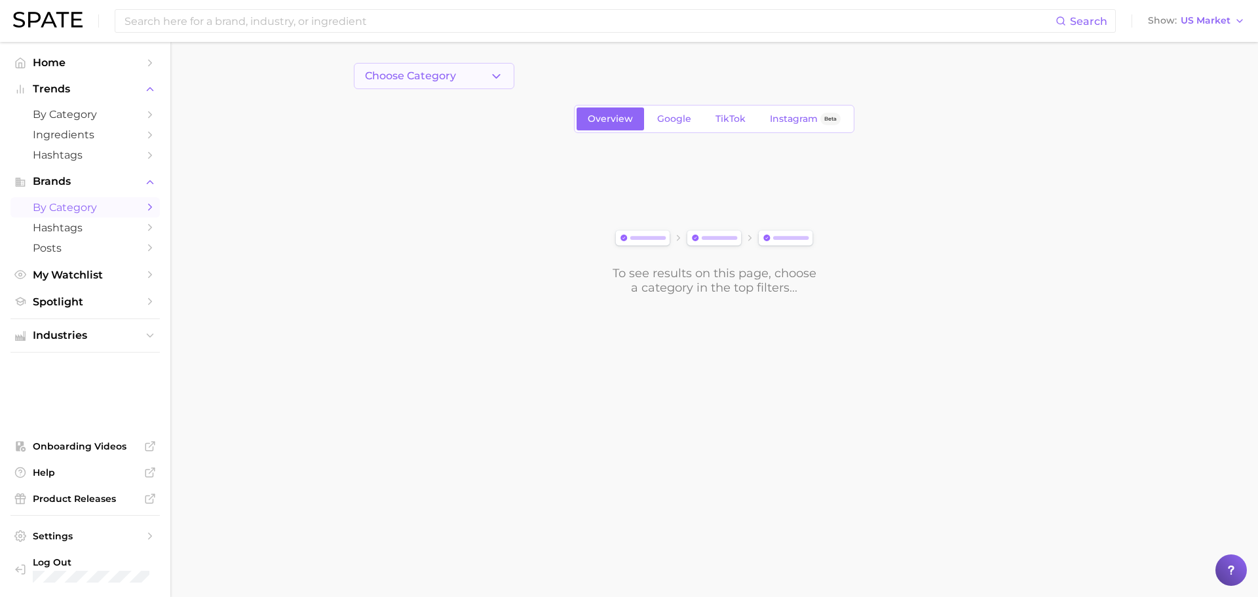
click at [483, 77] on button "Choose Category" at bounding box center [434, 76] width 161 height 26
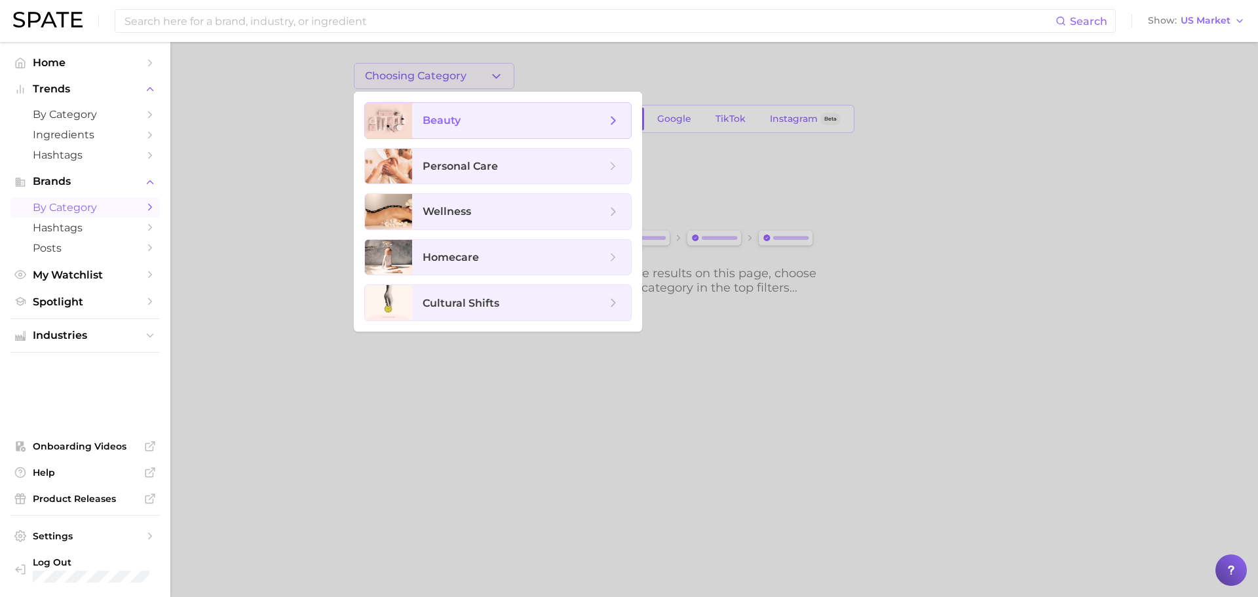
click at [486, 129] on span "beauty" at bounding box center [521, 120] width 219 height 35
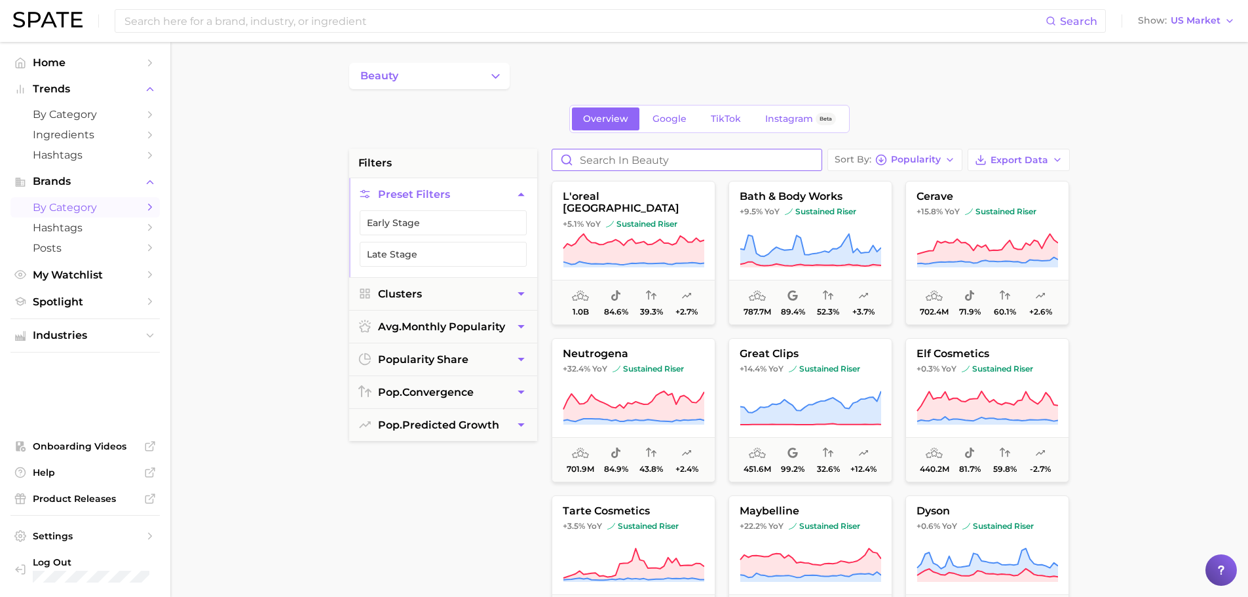
click at [603, 161] on input "Search in beauty" at bounding box center [686, 159] width 269 height 21
type input "fragrance"
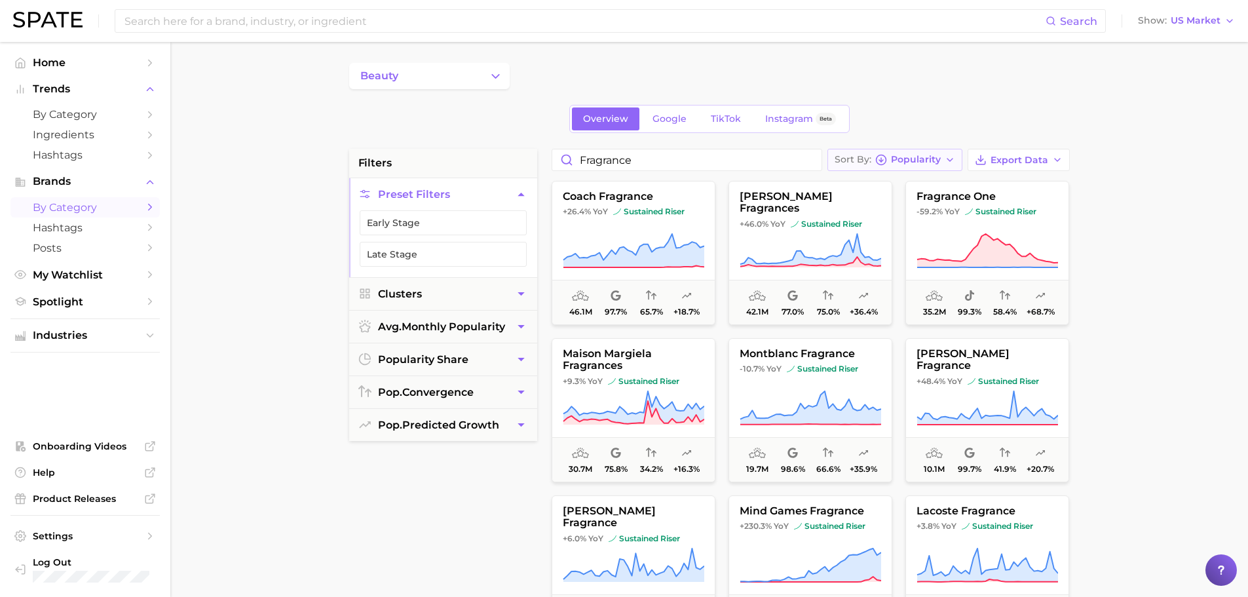
click at [920, 163] on span "Popularity" at bounding box center [916, 159] width 50 height 7
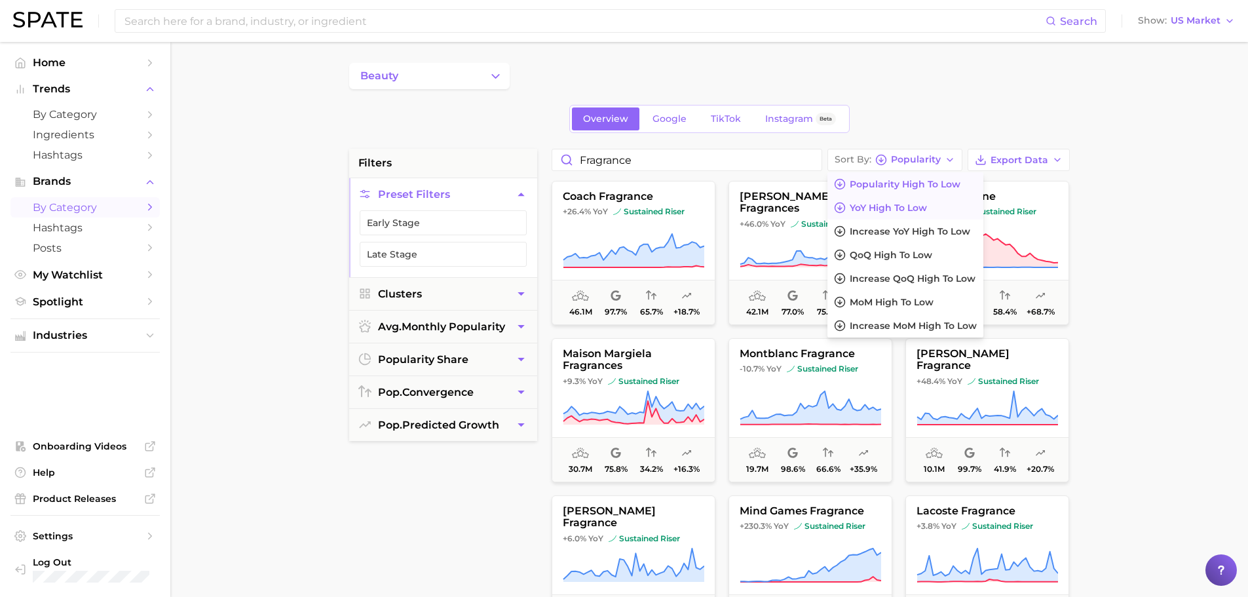
click at [905, 209] on span "YoY high to low" at bounding box center [888, 207] width 77 height 11
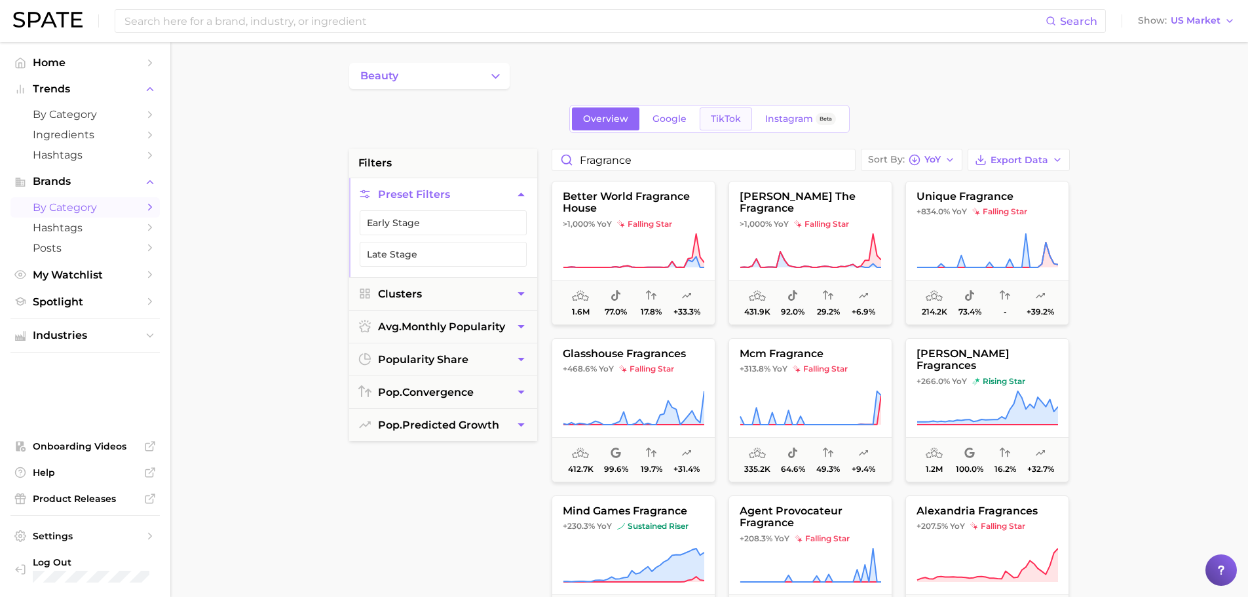
click at [713, 116] on span "TikTok" at bounding box center [726, 118] width 30 height 11
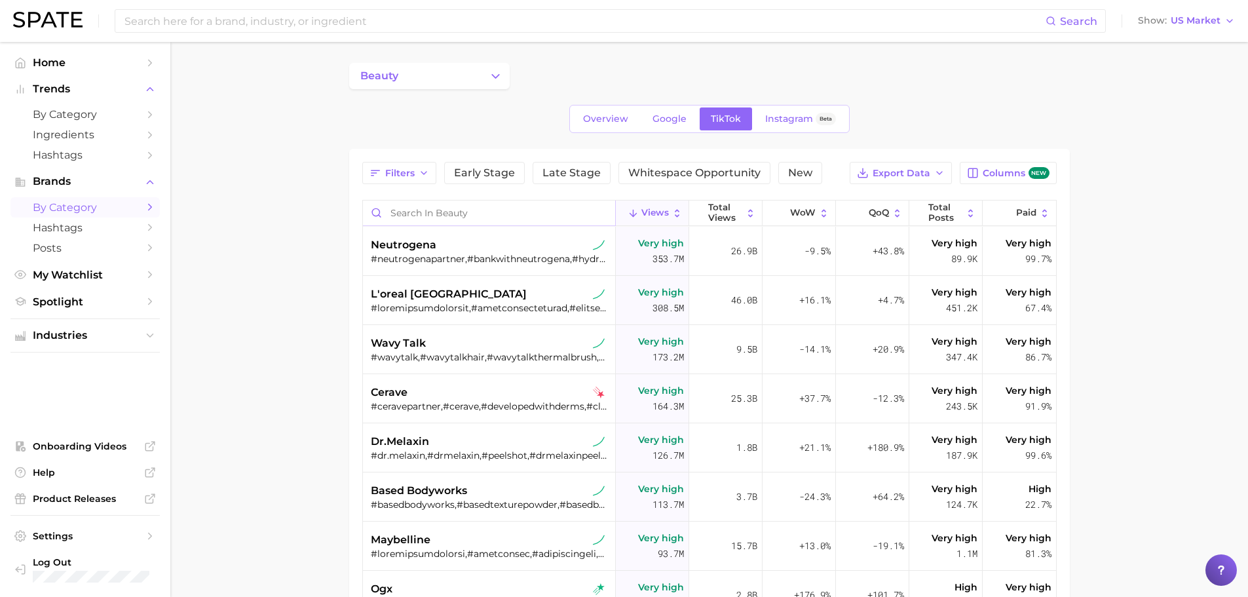
click at [573, 212] on input "Search in beauty" at bounding box center [489, 212] width 252 height 25
drag, startPoint x: 510, startPoint y: 212, endPoint x: 347, endPoint y: 194, distance: 164.7
click at [347, 194] on main "beauty Overview Google TikTok Instagram Beta Filters Early Stage Late Stage Whi…" at bounding box center [709, 458] width 1078 height 833
type input "fragrance"
click at [875, 221] on button "QoQ" at bounding box center [872, 213] width 73 height 26
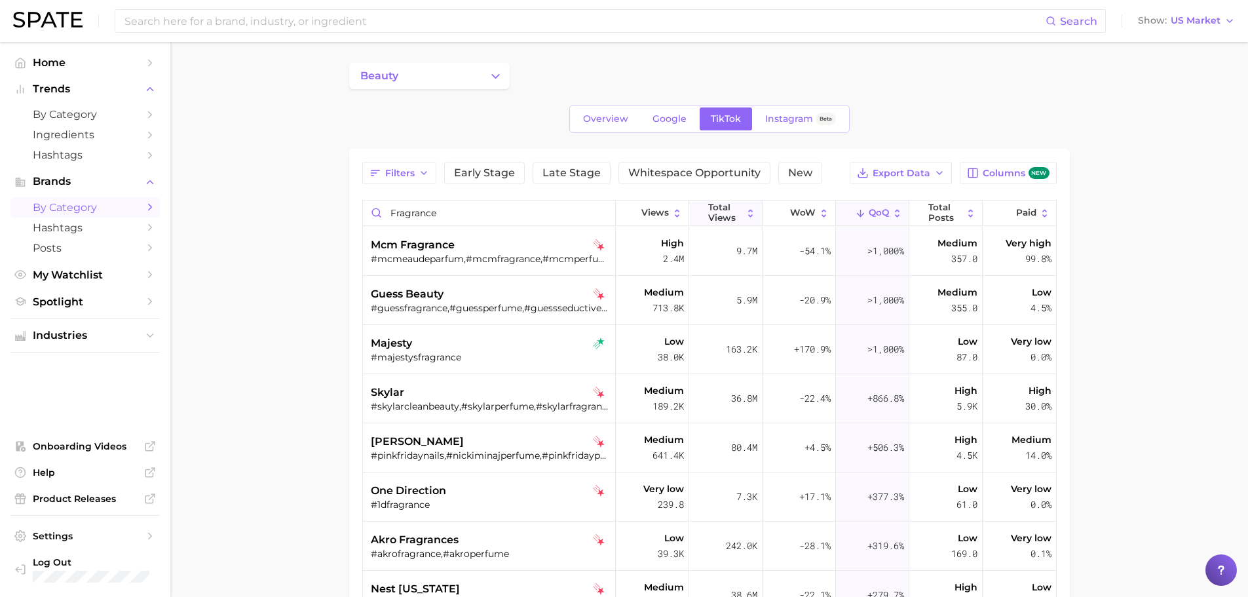
click at [721, 216] on span "Total Views" at bounding box center [725, 212] width 34 height 20
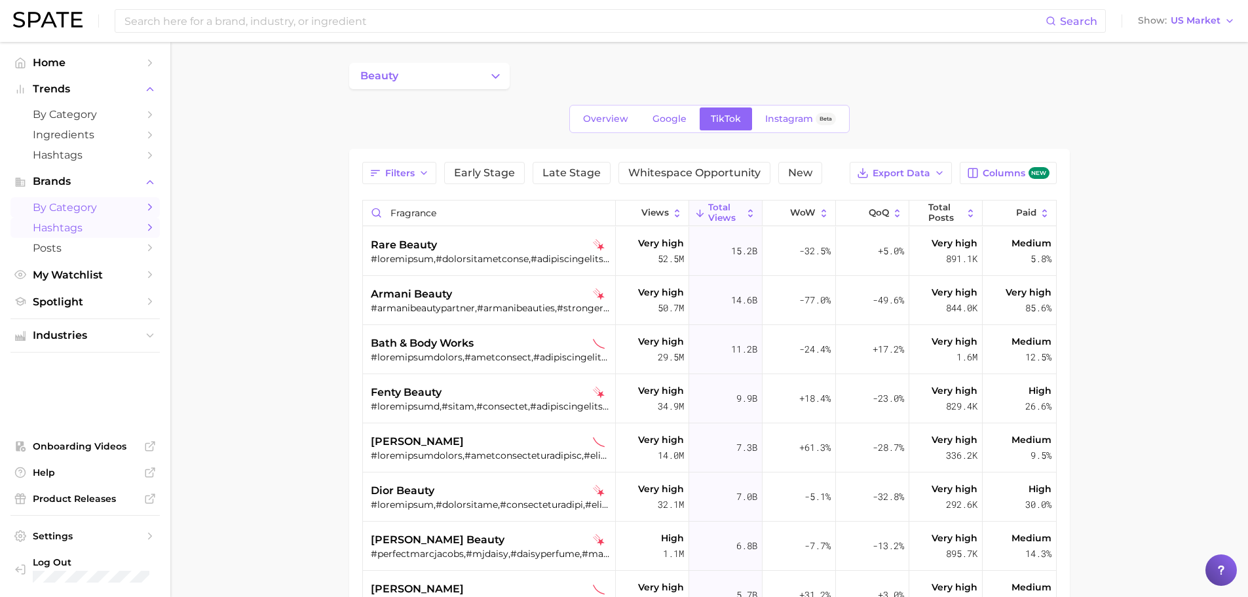
click at [66, 223] on span "Hashtags" at bounding box center [85, 227] width 105 height 12
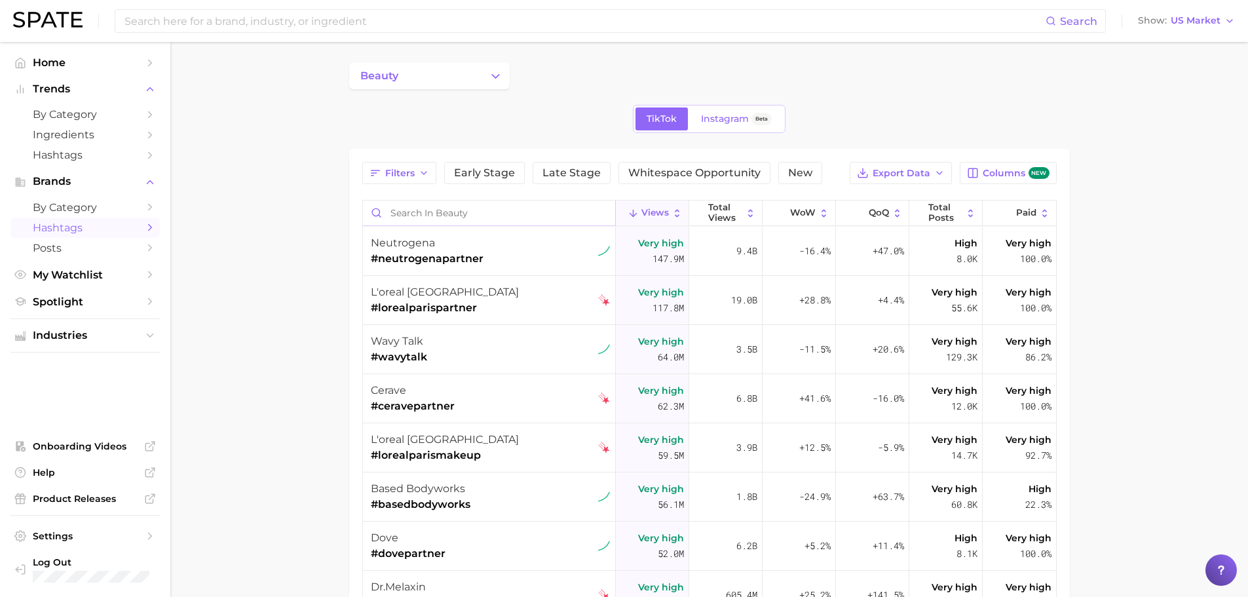
click at [459, 217] on input "Search in beauty" at bounding box center [489, 212] width 252 height 25
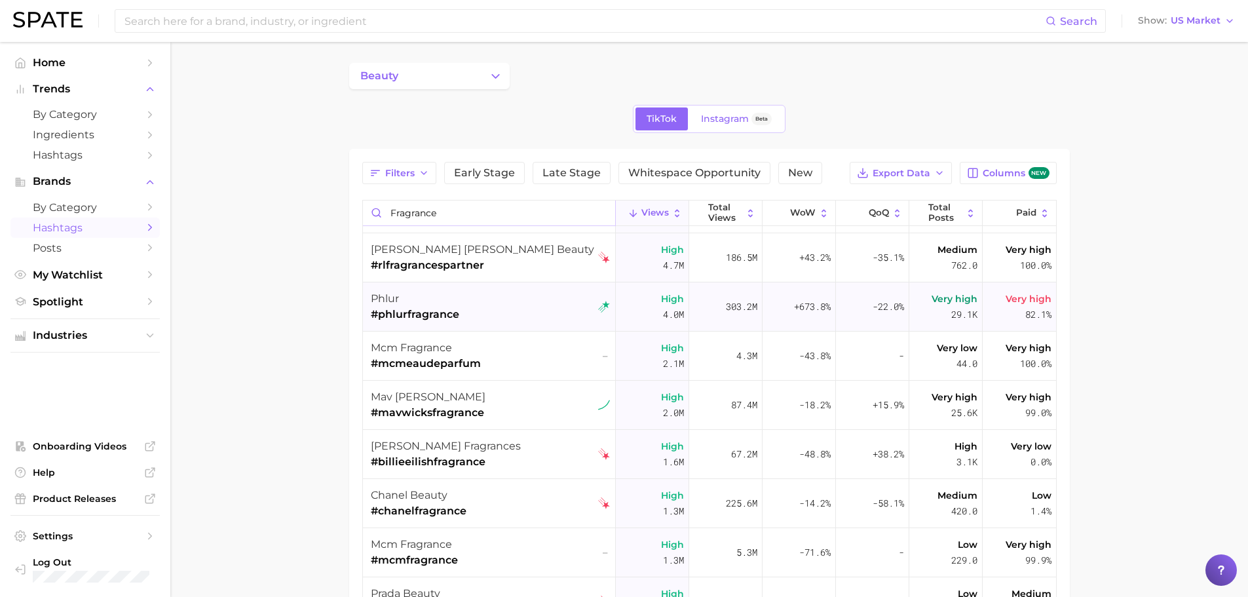
scroll to position [43, 0]
click at [719, 218] on span "Total Views" at bounding box center [725, 212] width 34 height 20
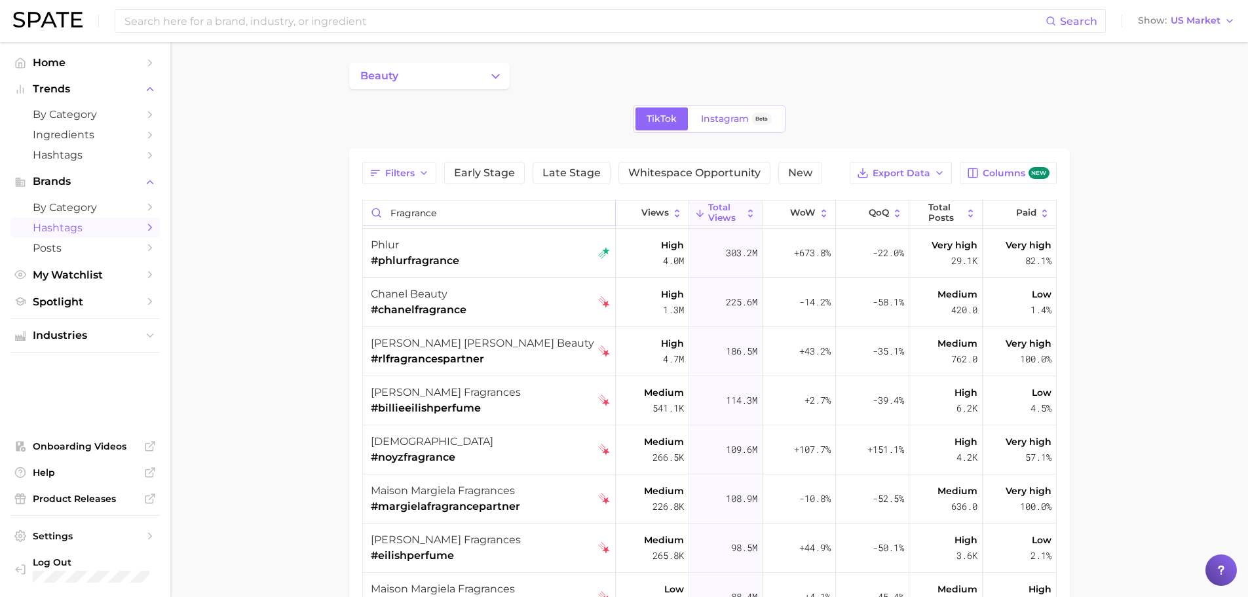
scroll to position [16, 0]
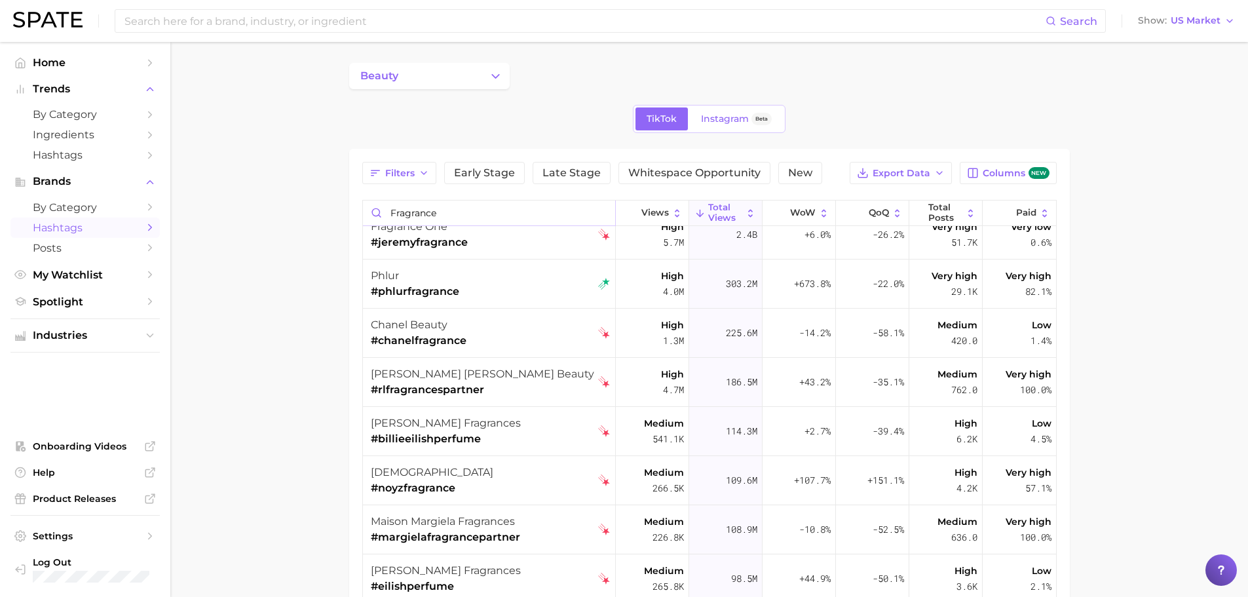
drag, startPoint x: 494, startPoint y: 221, endPoint x: 326, endPoint y: 203, distance: 168.6
click at [326, 203] on main "beauty TikTok Instagram Beta Filters Early Stage Late Stage Whitespace Opportun…" at bounding box center [709, 458] width 1078 height 833
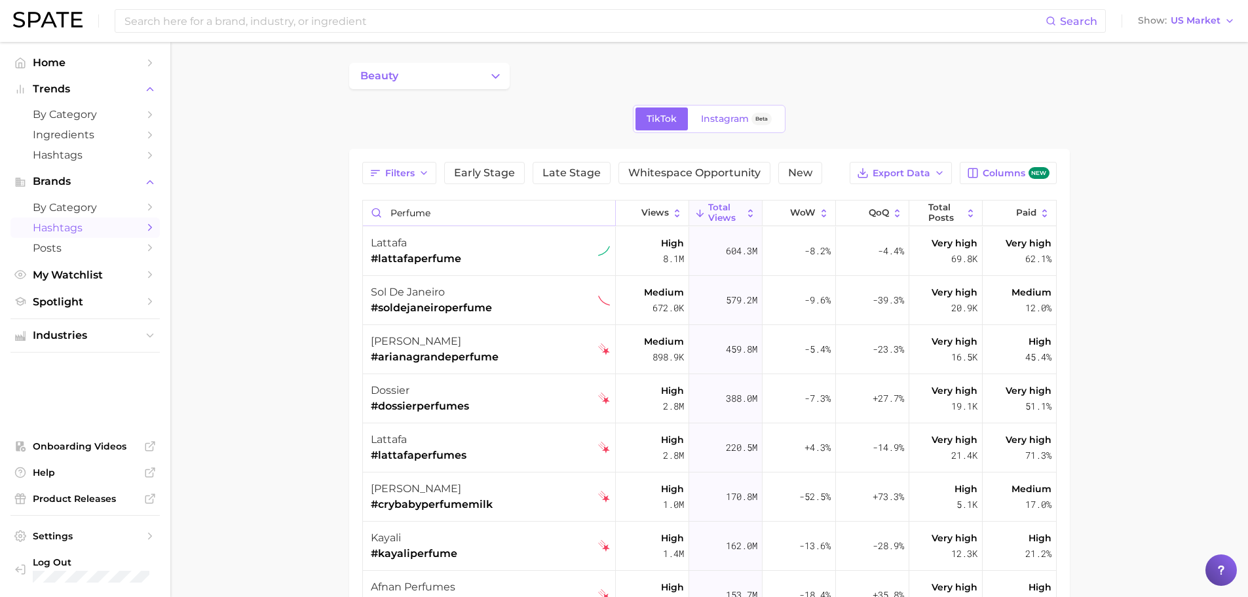
type input "perfume"
click at [272, 280] on main "beauty TikTok Instagram Beta Filters Early Stage Late Stage Whitespace Opportun…" at bounding box center [709, 458] width 1078 height 833
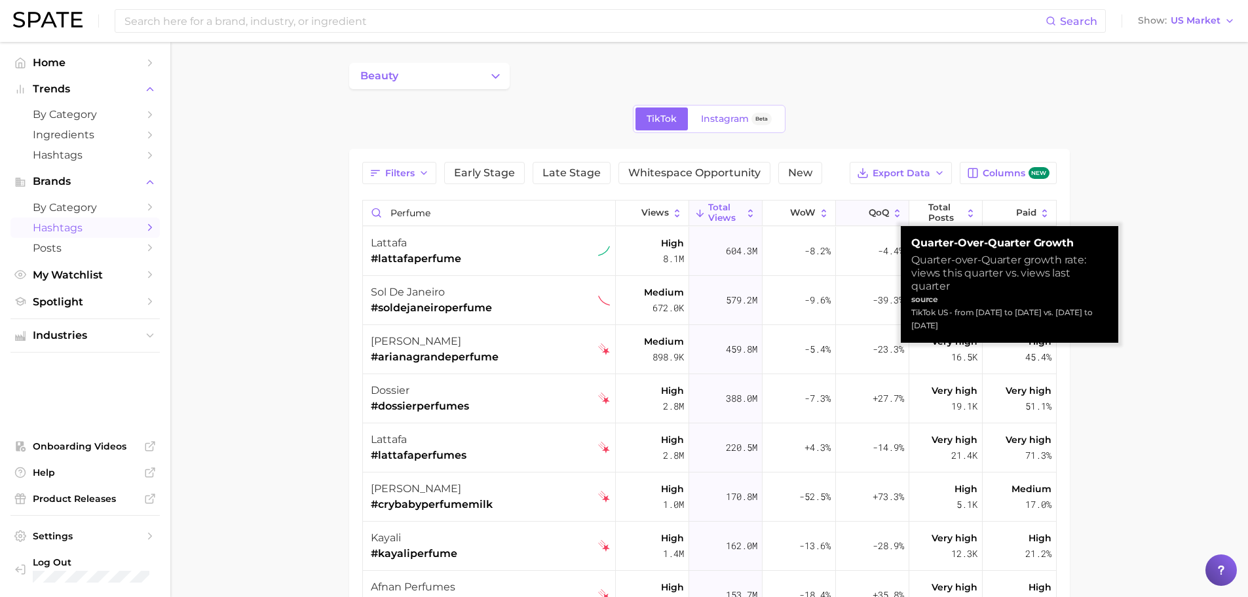
click at [869, 211] on span "QoQ" at bounding box center [879, 213] width 20 height 10
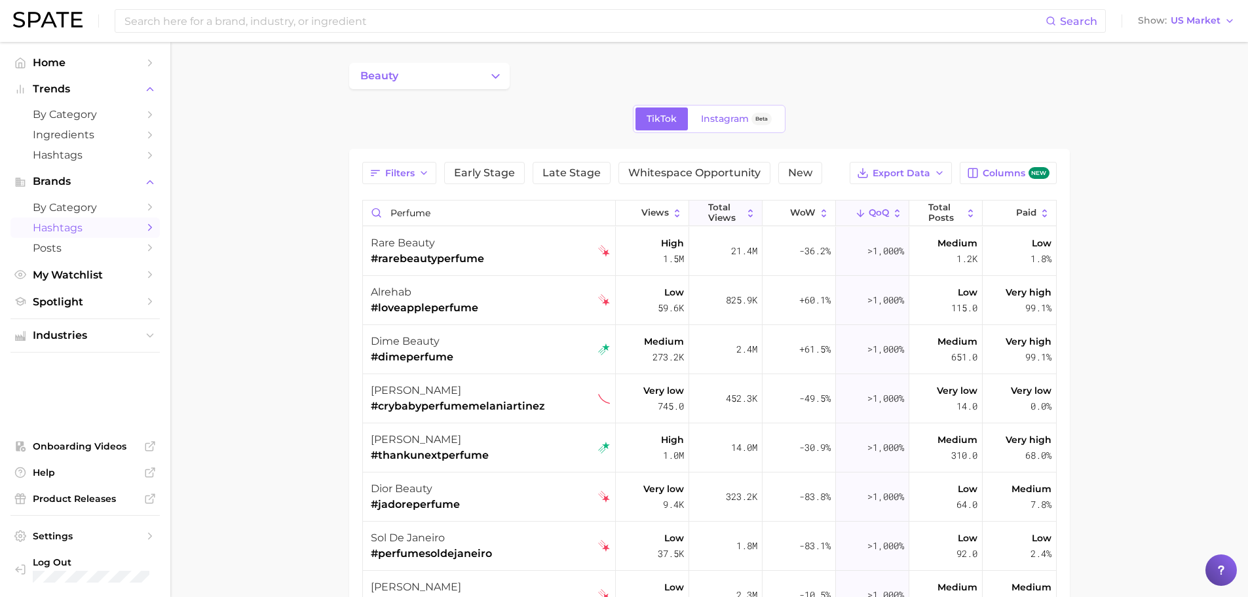
click at [715, 212] on span "Total Views" at bounding box center [725, 212] width 34 height 20
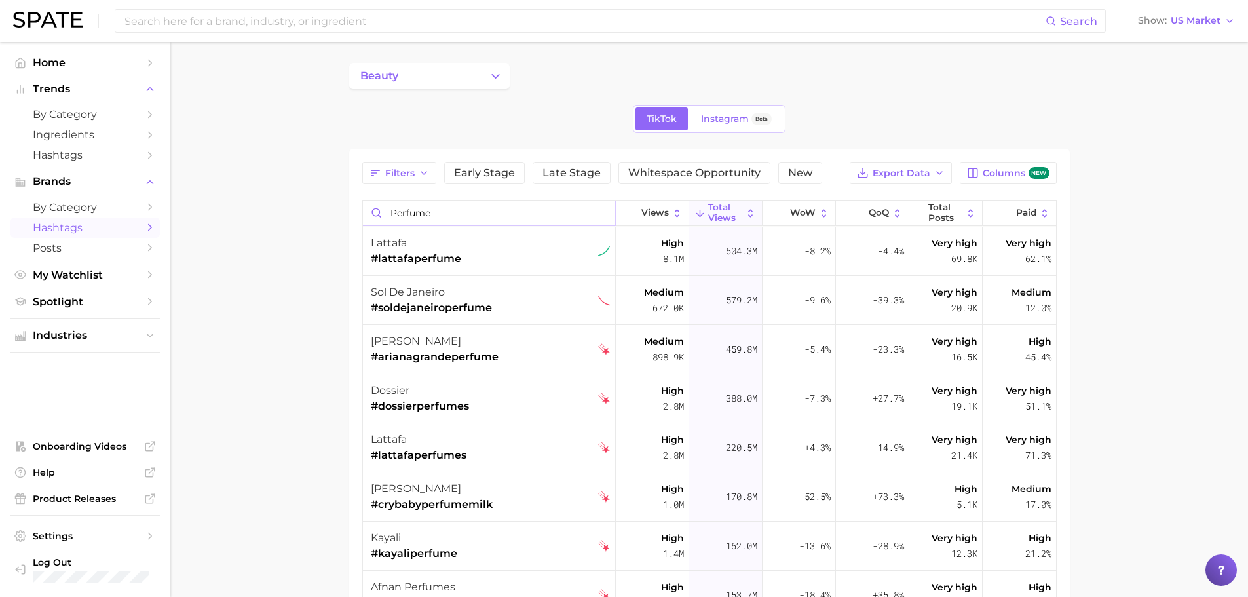
drag, startPoint x: 487, startPoint y: 211, endPoint x: 356, endPoint y: 214, distance: 131.1
click at [356, 214] on div "Filters Early Stage Late Stage Whitespace Opportunity New Export Data Columns n…" at bounding box center [709, 479] width 721 height 661
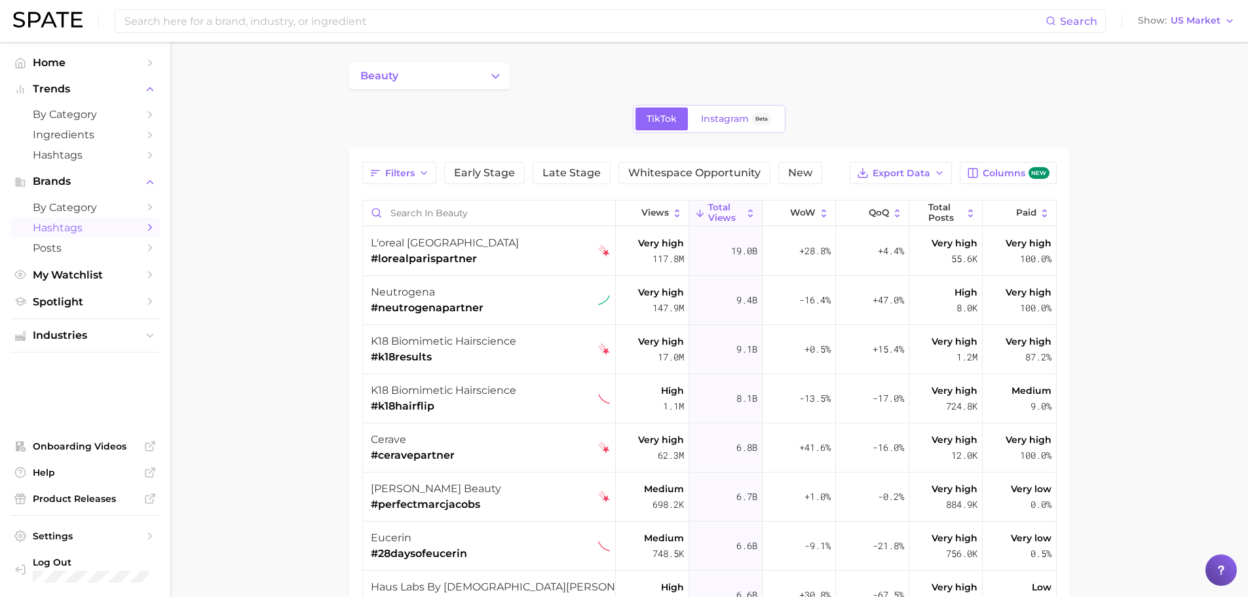
click at [269, 222] on main "beauty TikTok Instagram Beta Filters Early Stage Late Stage Whitespace Opportun…" at bounding box center [709, 458] width 1078 height 833
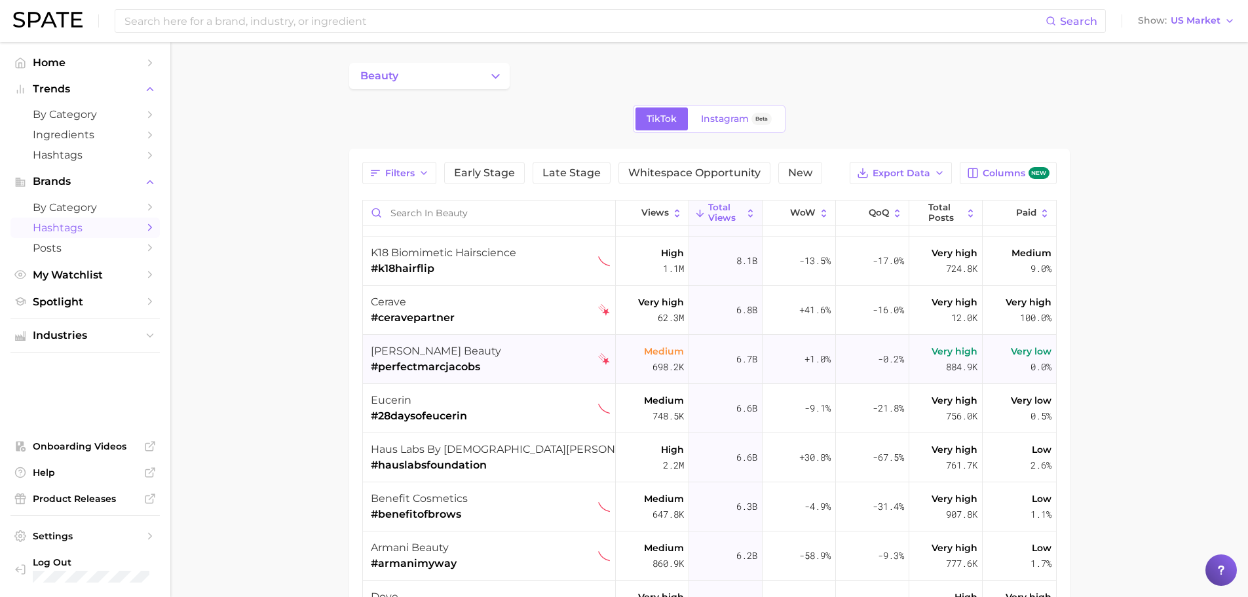
scroll to position [138, 0]
drag, startPoint x: 117, startPoint y: 207, endPoint x: 145, endPoint y: 209, distance: 28.9
click at [117, 207] on span "by Category" at bounding box center [85, 207] width 105 height 12
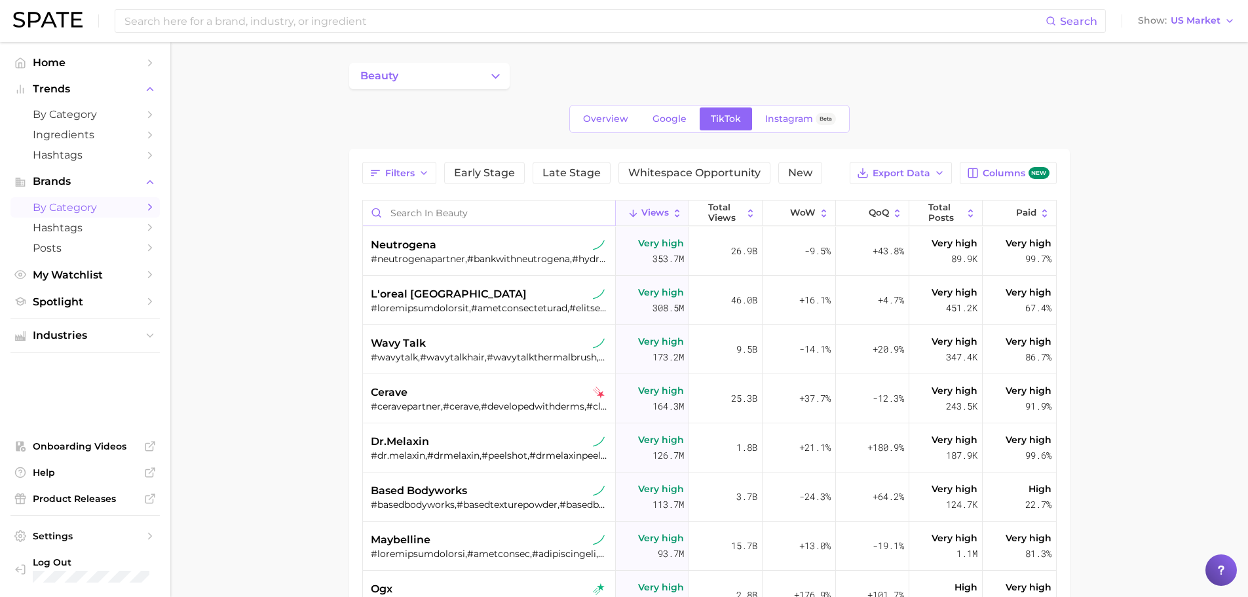
click at [490, 218] on input "Search in beauty" at bounding box center [489, 212] width 252 height 25
type input "fragrance"
click at [728, 207] on span "Total Views" at bounding box center [725, 212] width 34 height 20
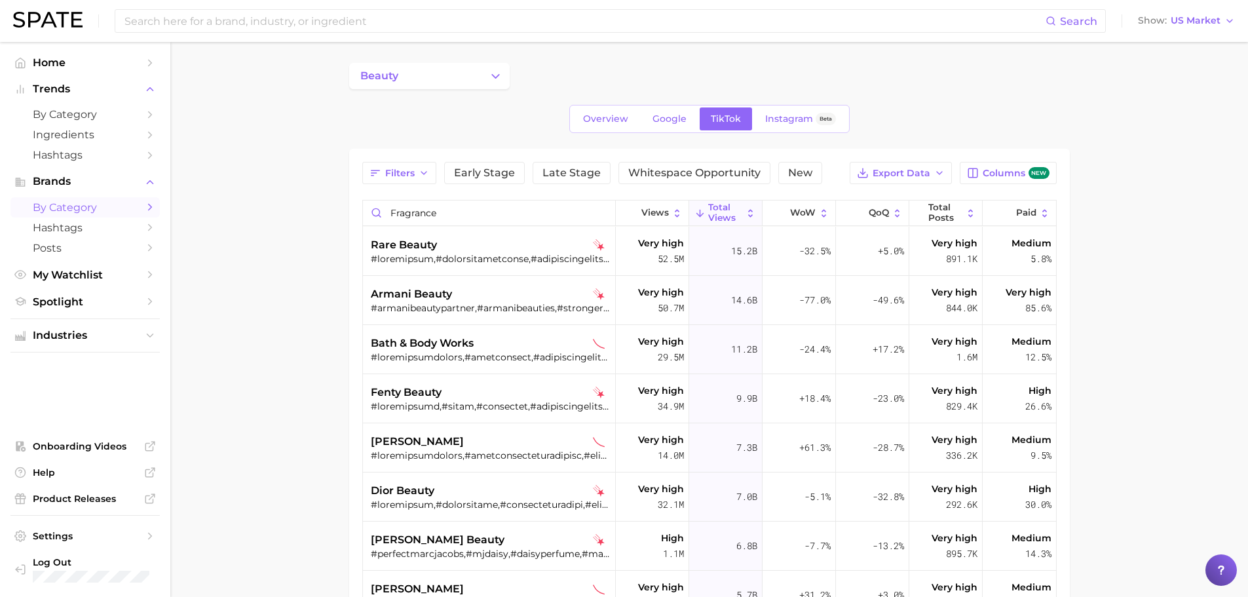
click at [75, 204] on span "by Category" at bounding box center [85, 207] width 105 height 12
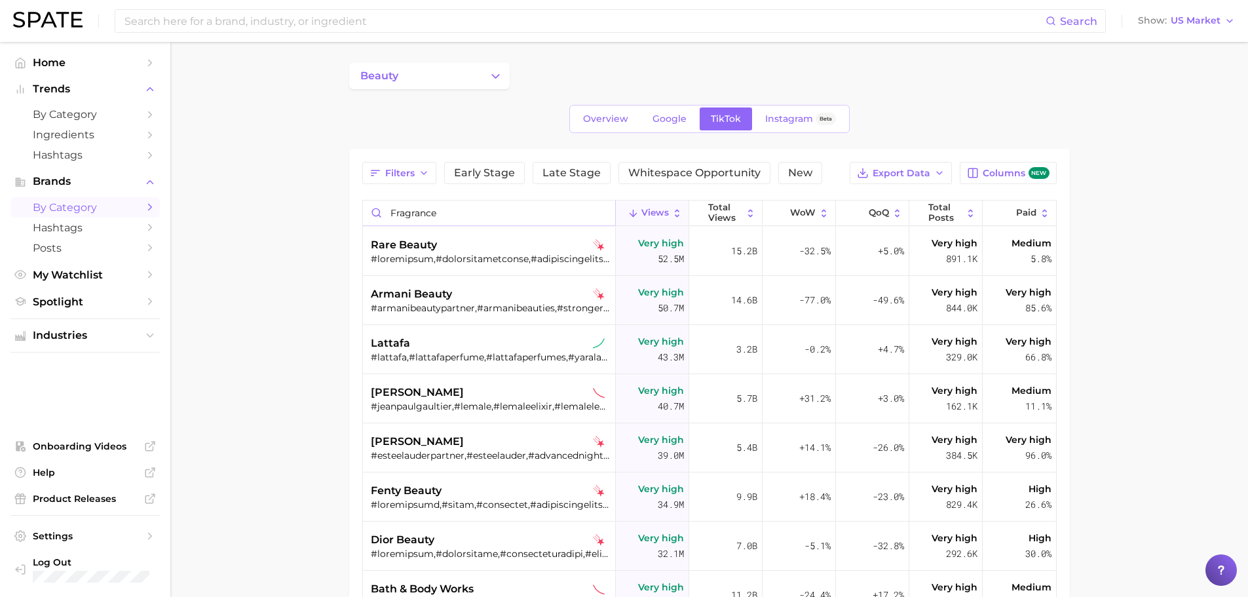
click at [447, 213] on input "fragrance" at bounding box center [489, 212] width 252 height 25
drag, startPoint x: 425, startPoint y: 213, endPoint x: 366, endPoint y: 208, distance: 59.2
click at [366, 208] on input "fragrance" at bounding box center [489, 212] width 252 height 25
click at [251, 206] on main "beauty Overview Google TikTok Instagram Beta Filters Early Stage Late Stage Whi…" at bounding box center [709, 458] width 1078 height 833
click at [307, 39] on div "Search Show US Market" at bounding box center [624, 21] width 1222 height 42
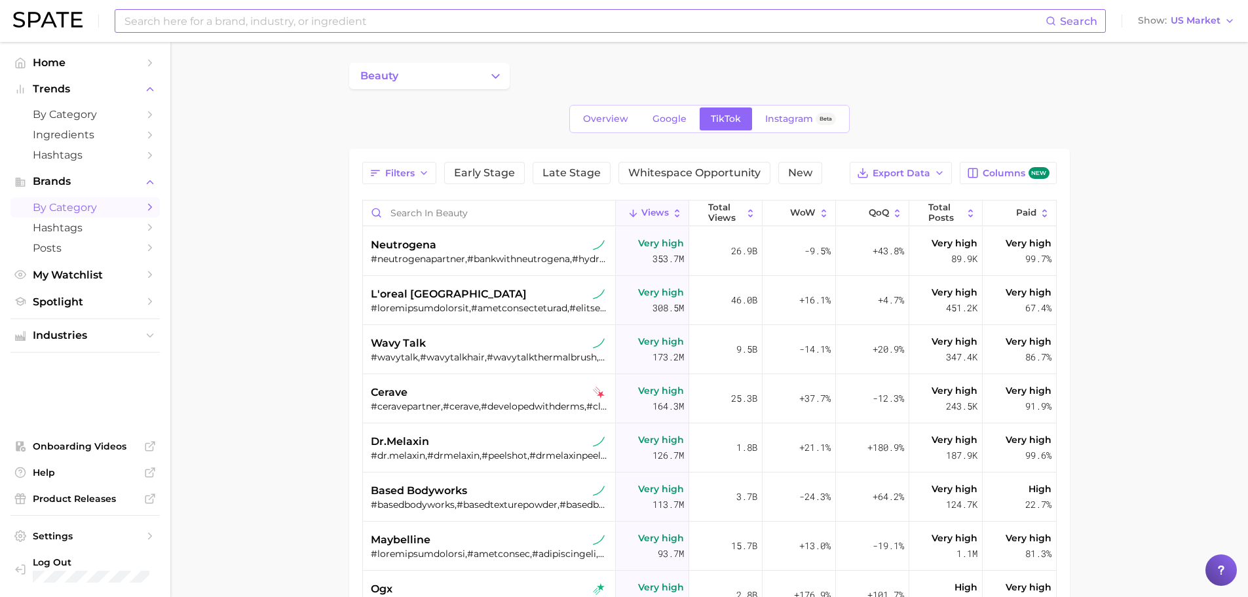
click at [301, 21] on input at bounding box center [584, 21] width 922 height 22
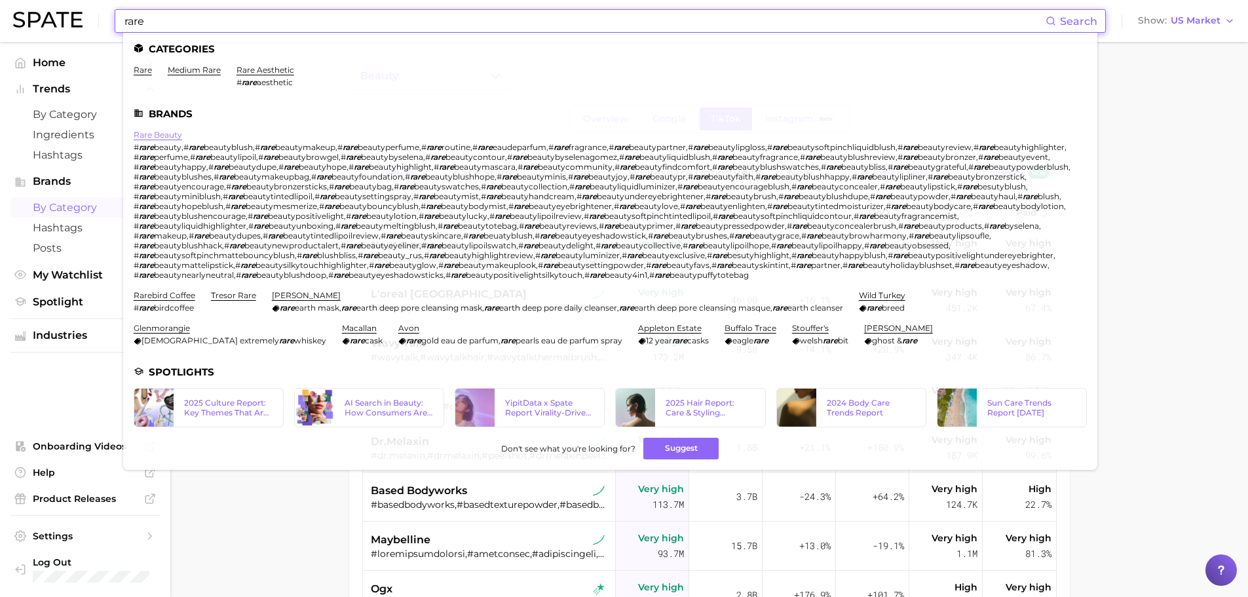
type input "rare"
click at [162, 135] on link "rare beauty" at bounding box center [158, 135] width 48 height 10
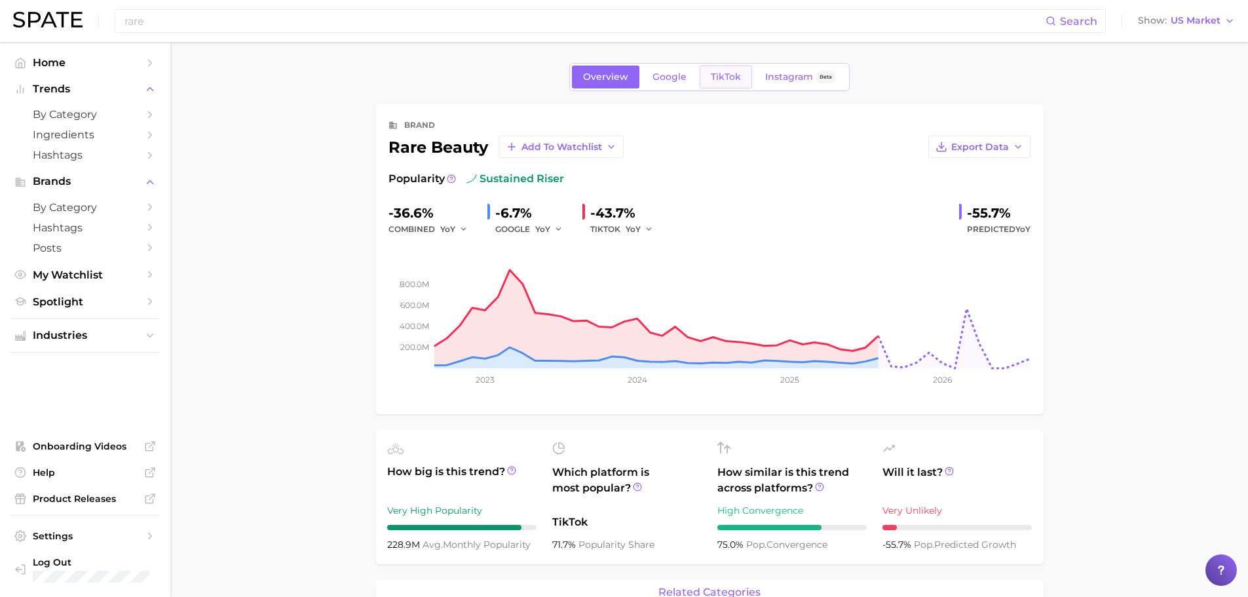
click at [733, 77] on span "TikTok" at bounding box center [726, 76] width 30 height 11
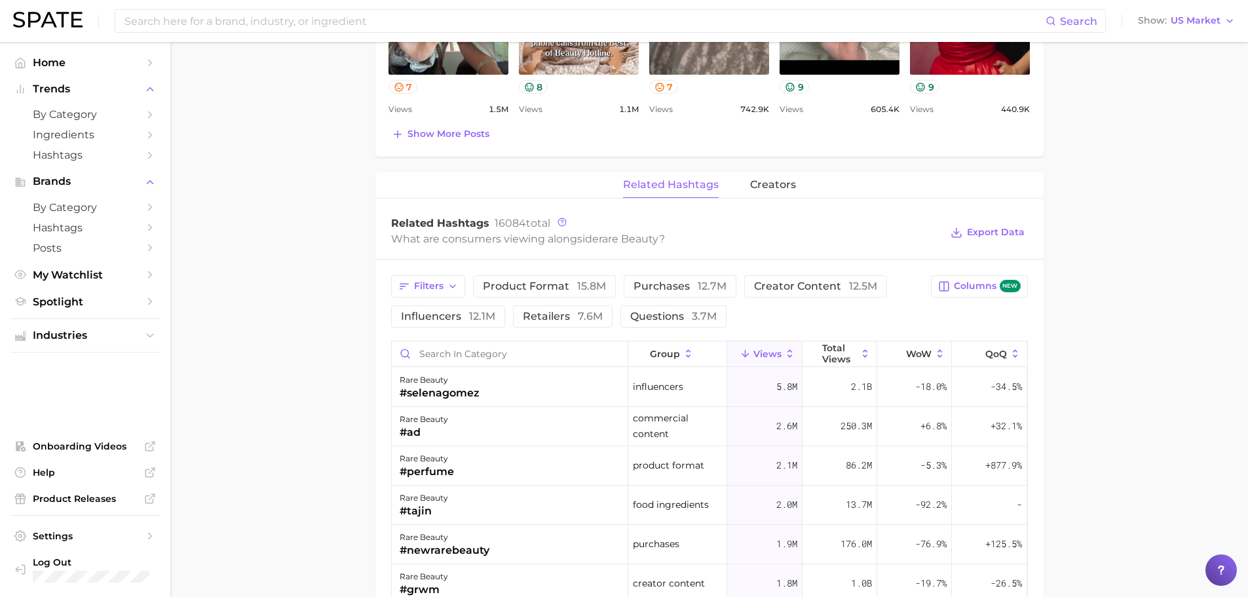
scroll to position [848, 0]
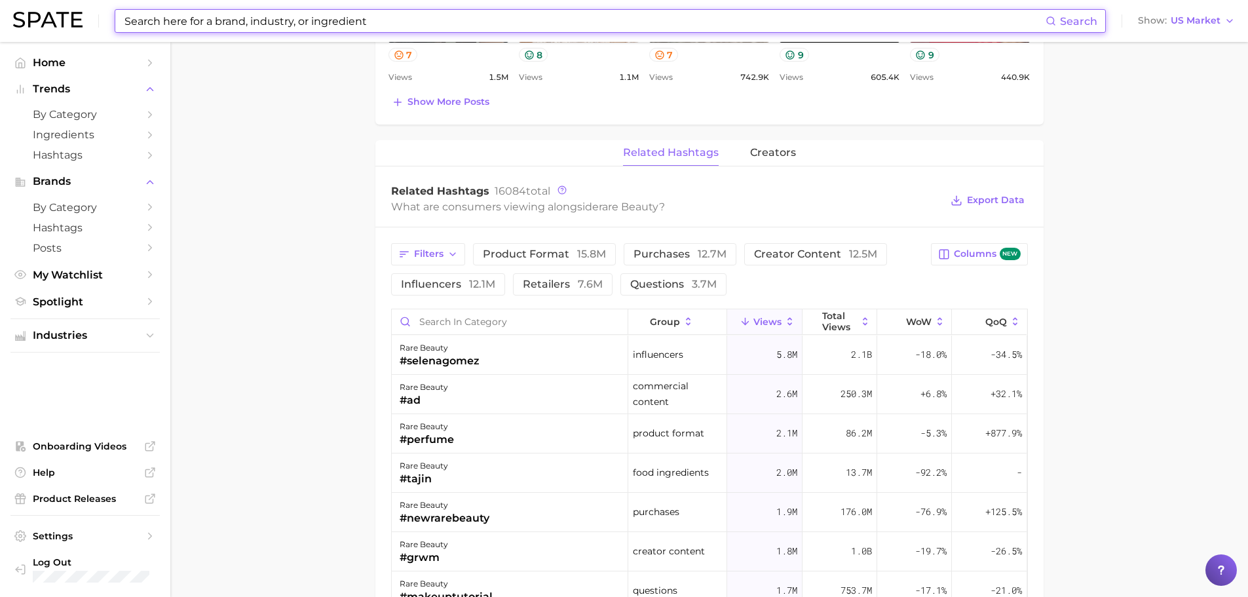
click at [284, 24] on input at bounding box center [584, 21] width 922 height 22
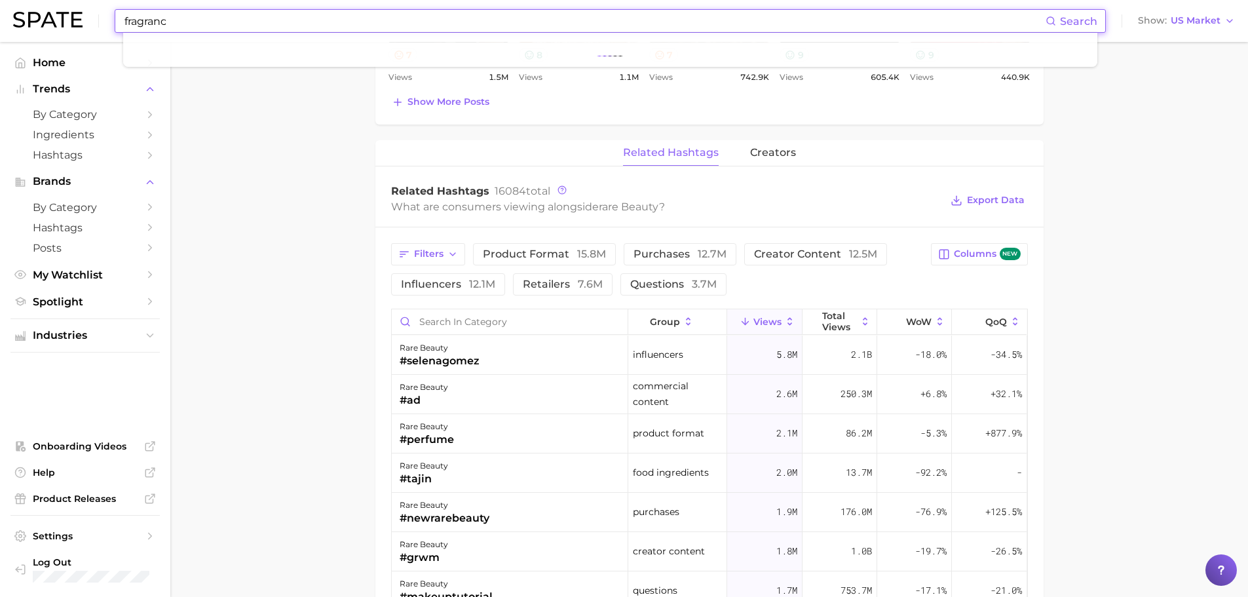
type input "fragrance"
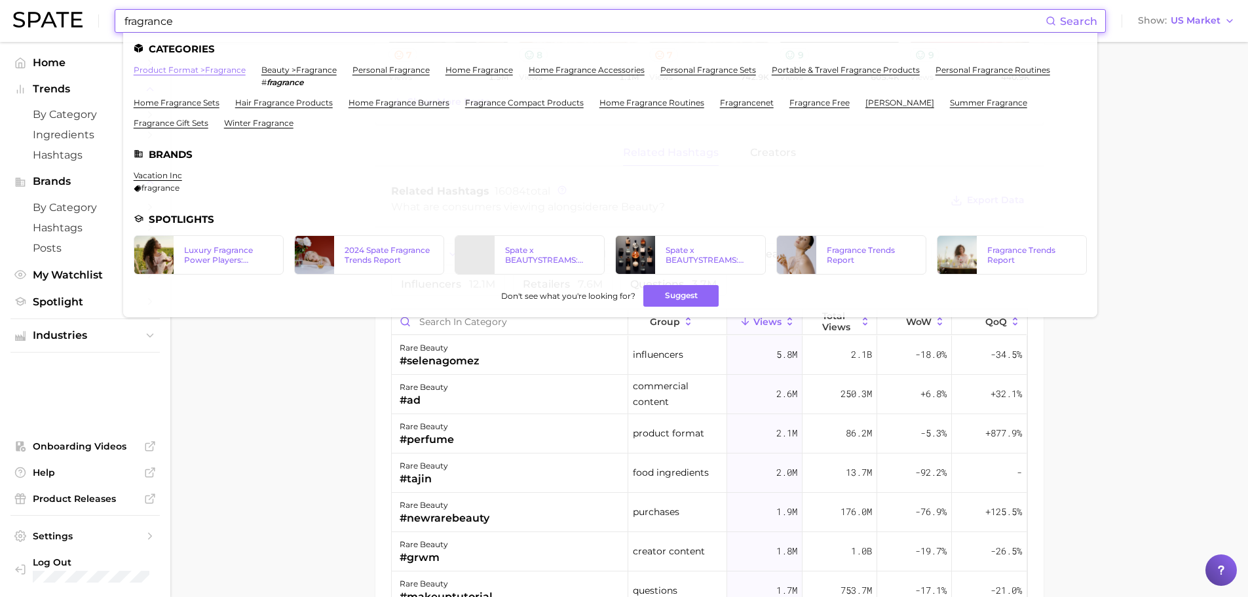
click at [204, 71] on link "product format > fragrance" at bounding box center [190, 70] width 112 height 10
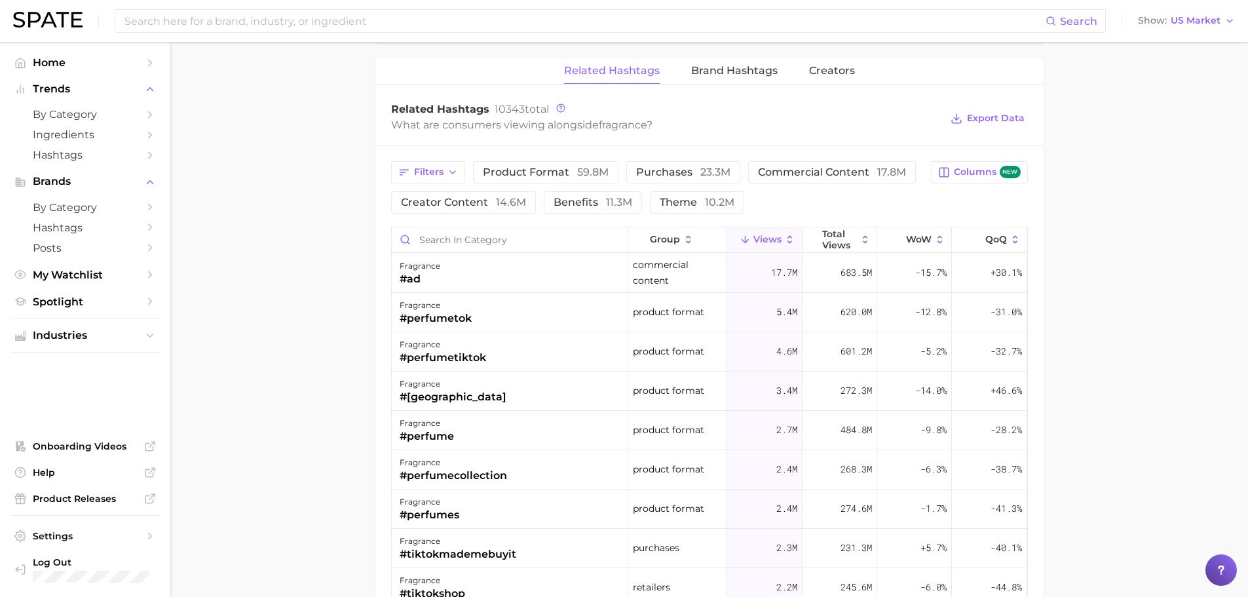
scroll to position [992, 0]
click at [842, 240] on span "Total Views" at bounding box center [839, 238] width 35 height 21
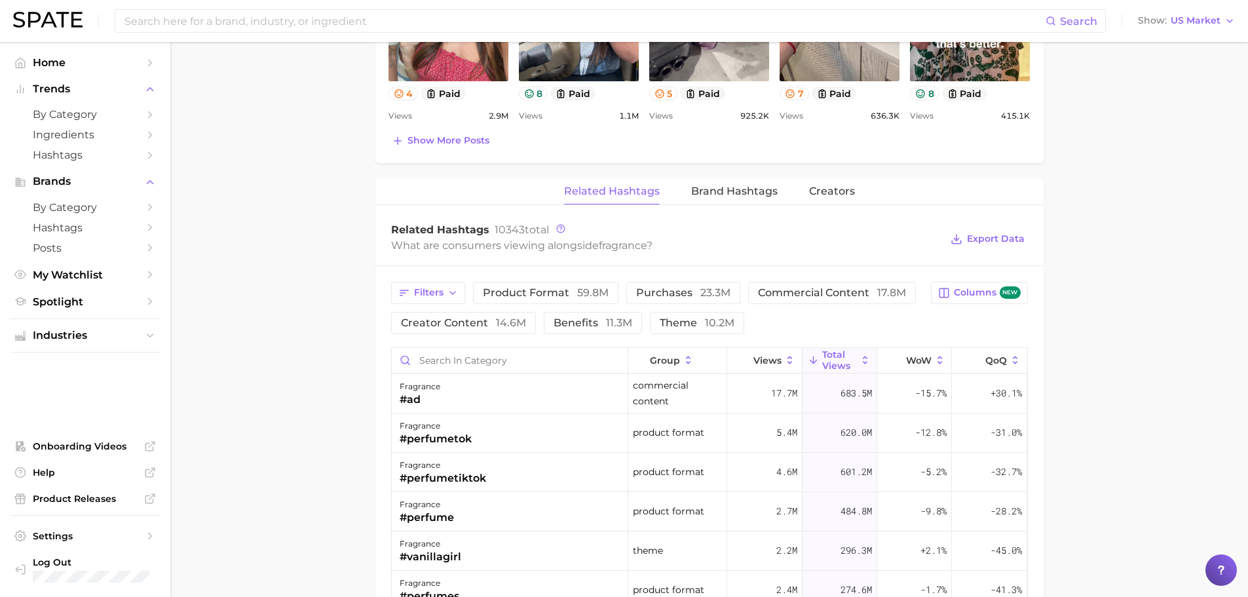
scroll to position [861, 0]
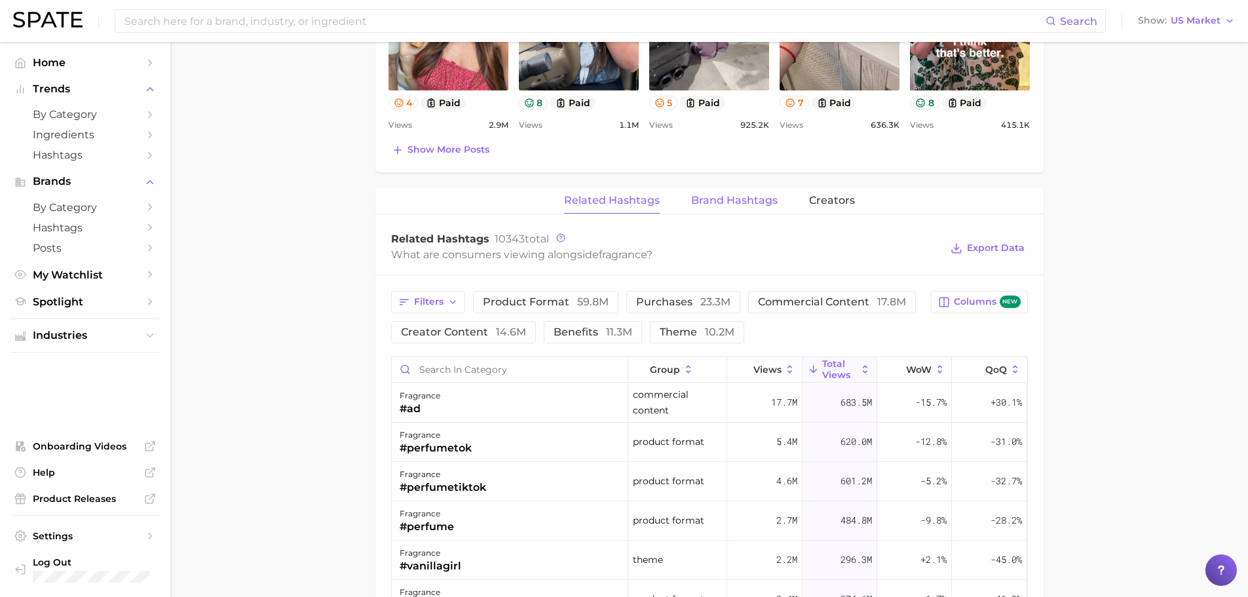
click at [728, 202] on span "Brand Hashtags" at bounding box center [734, 201] width 86 height 12
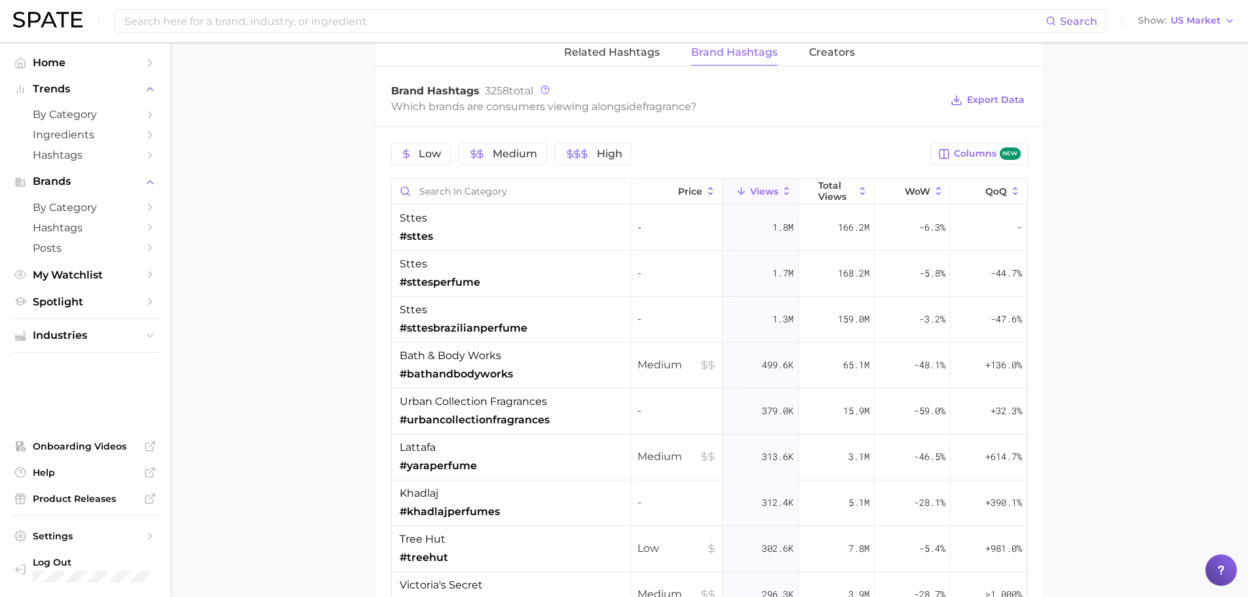
scroll to position [1010, 0]
click at [611, 150] on span "High" at bounding box center [610, 153] width 26 height 10
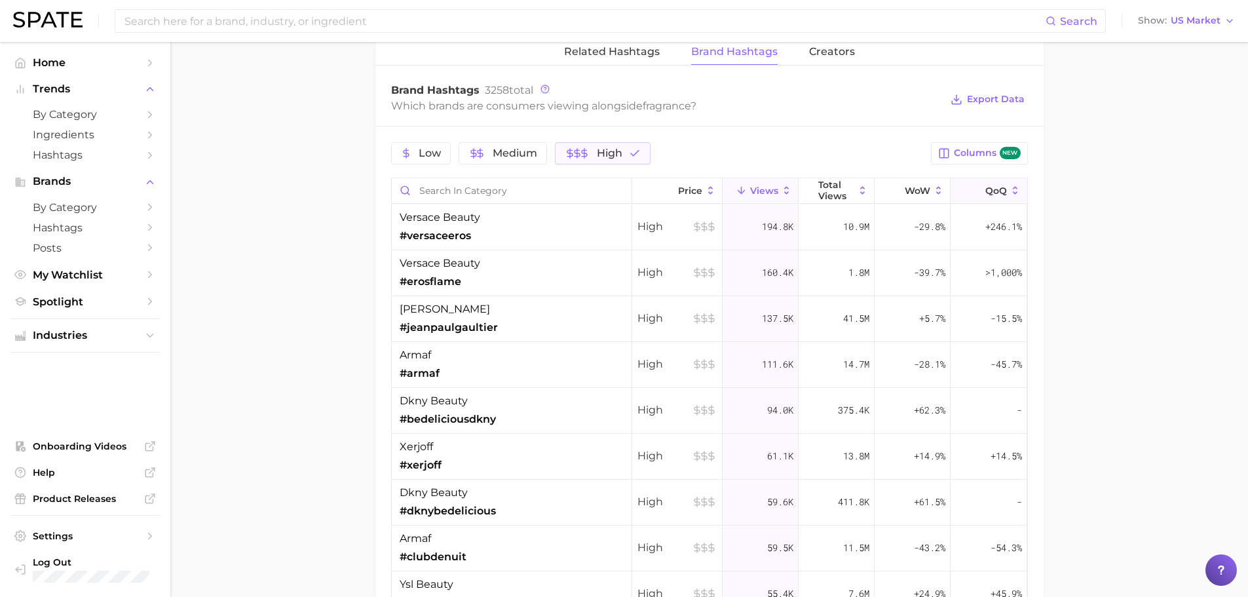
click at [985, 190] on span "QoQ" at bounding box center [996, 190] width 22 height 10
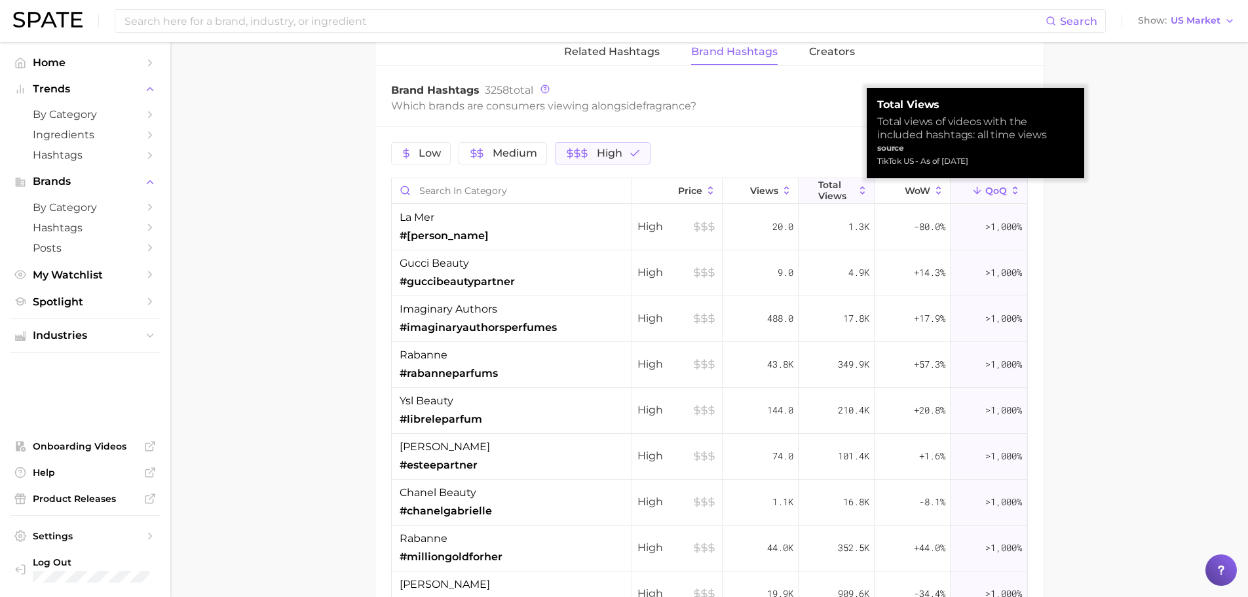
click at [825, 193] on span "Total Views" at bounding box center [836, 190] width 36 height 21
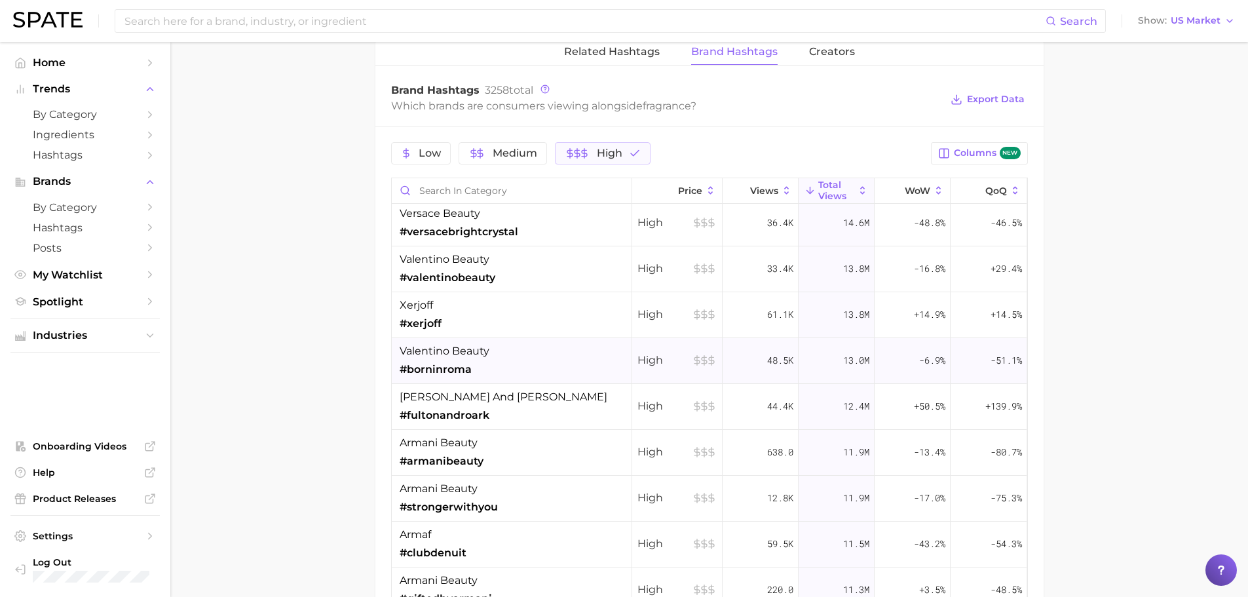
scroll to position [179, 0]
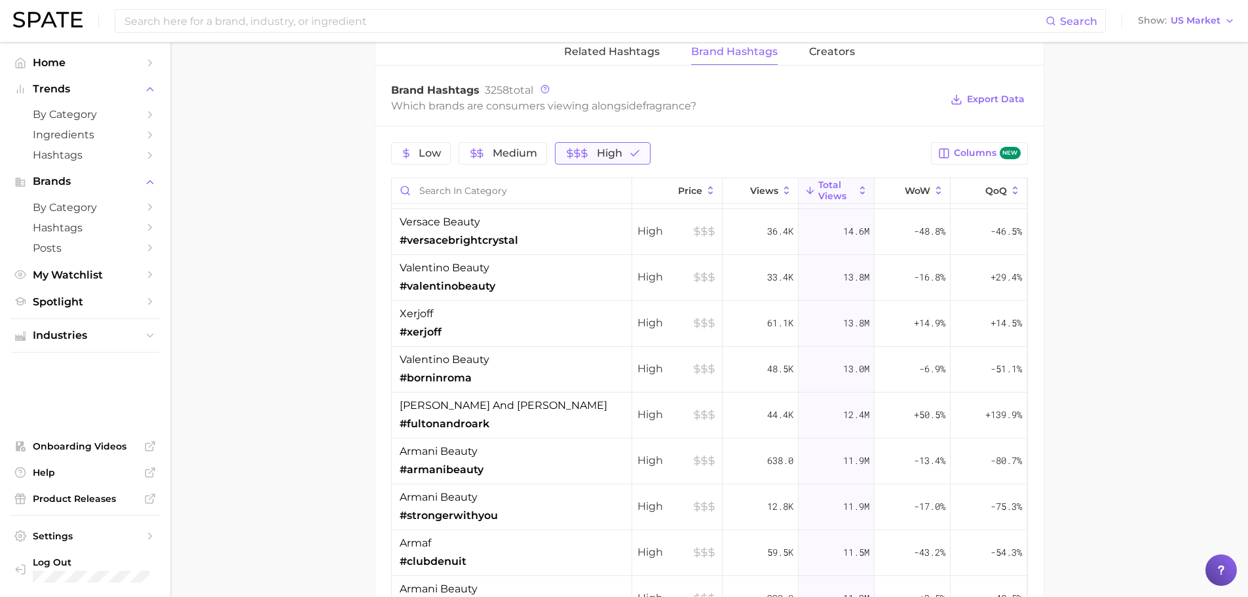
click at [577, 158] on icon "button" at bounding box center [577, 153] width 10 height 10
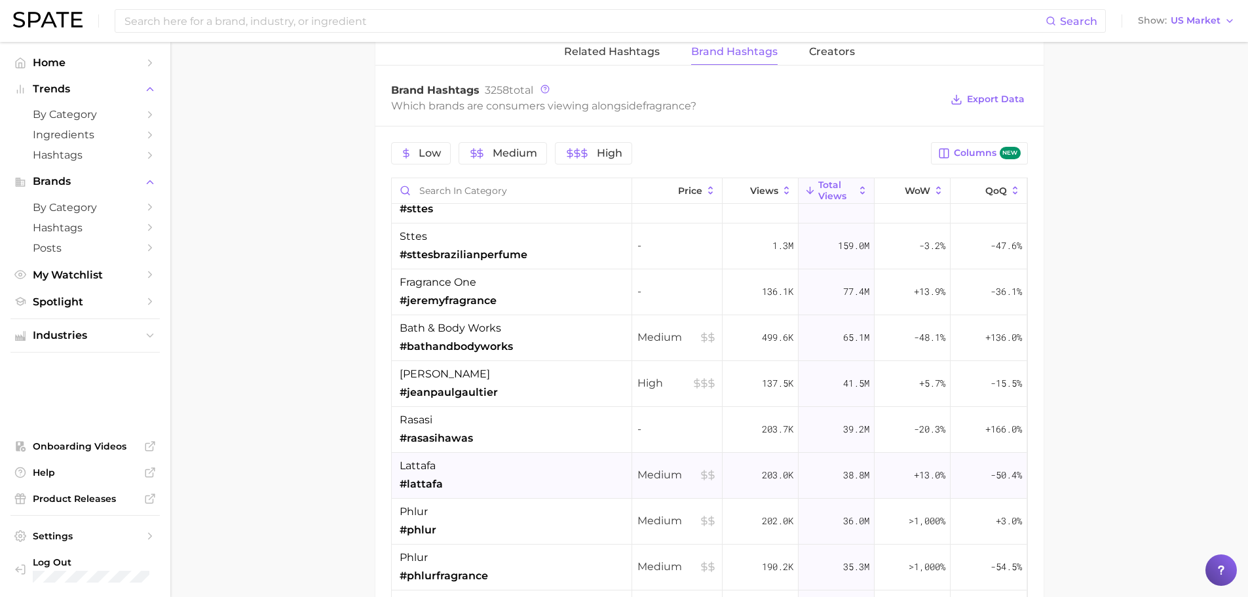
scroll to position [73, 0]
click at [507, 155] on span "Medium" at bounding box center [515, 153] width 45 height 10
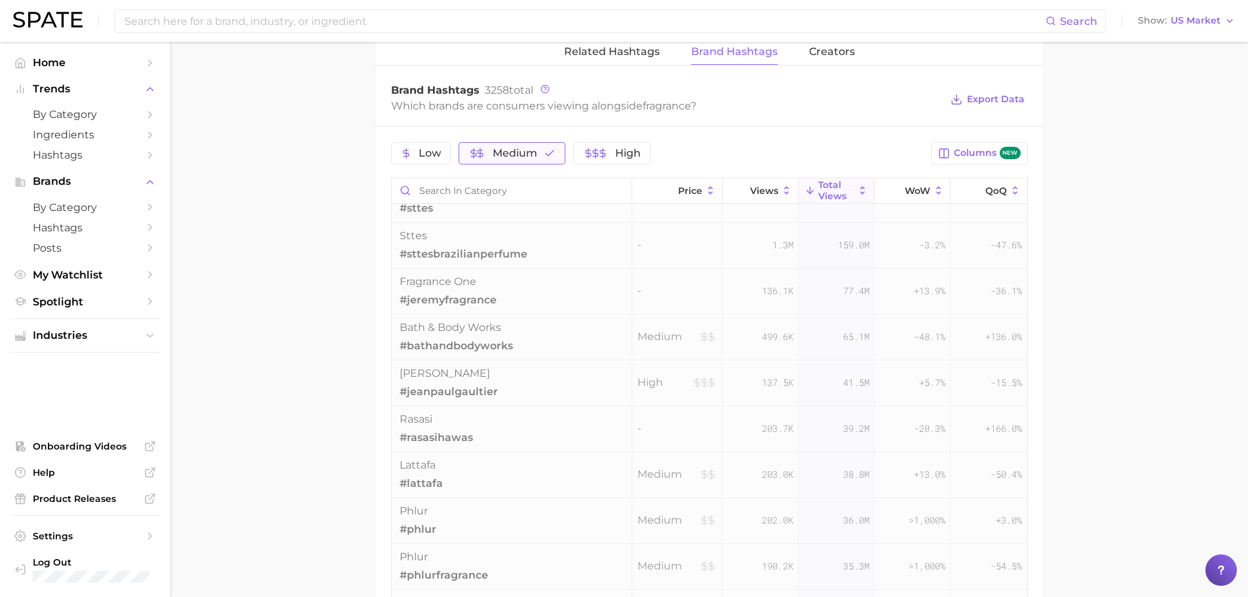
scroll to position [0, 0]
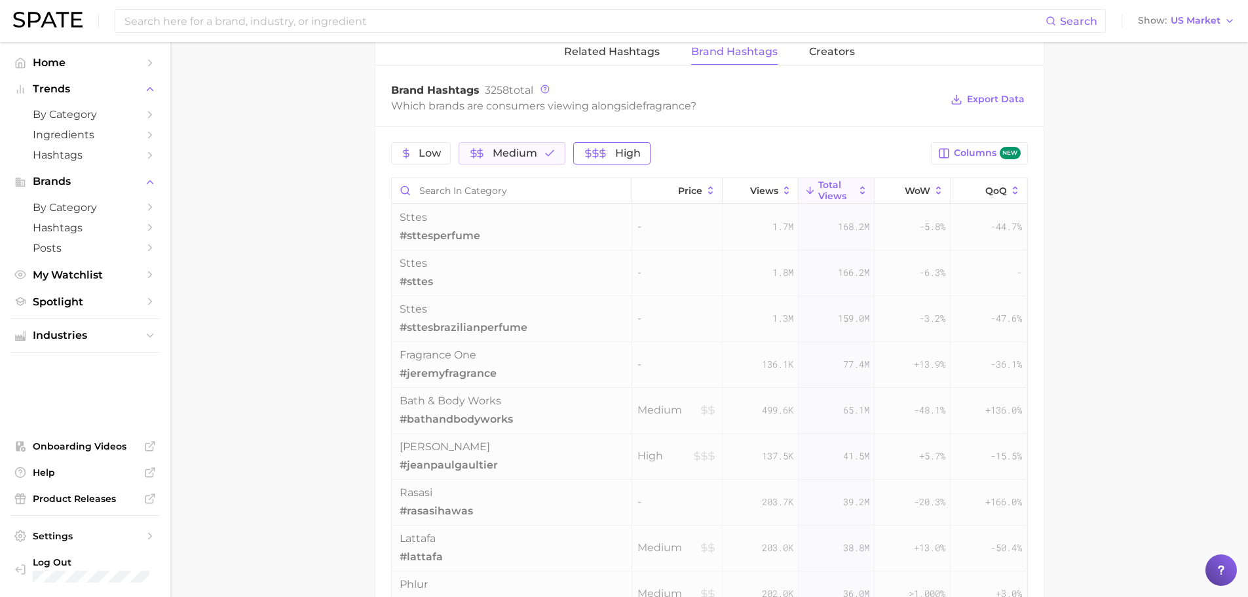
click at [589, 161] on button "High" at bounding box center [611, 153] width 77 height 22
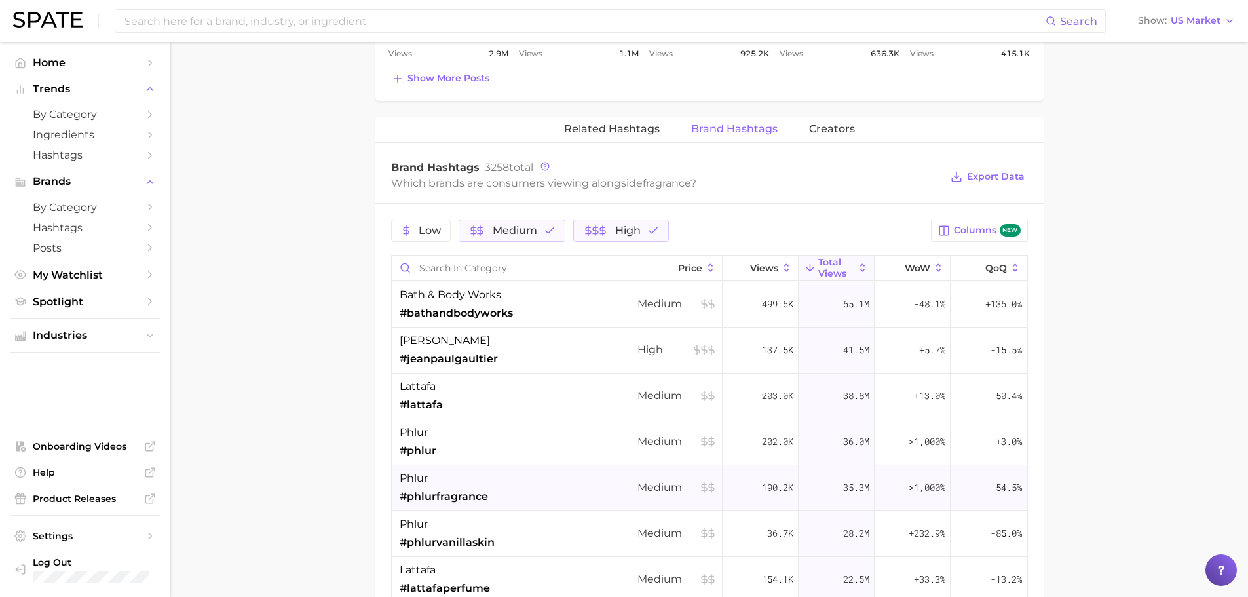
scroll to position [172, 0]
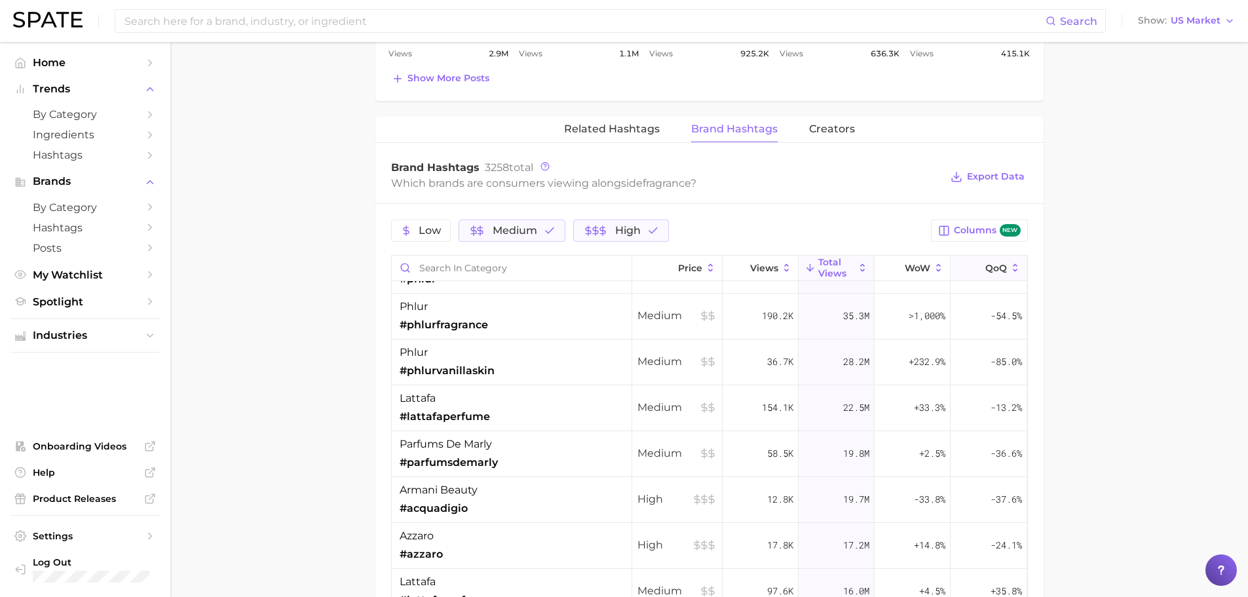
click at [985, 263] on span "QoQ" at bounding box center [996, 268] width 22 height 10
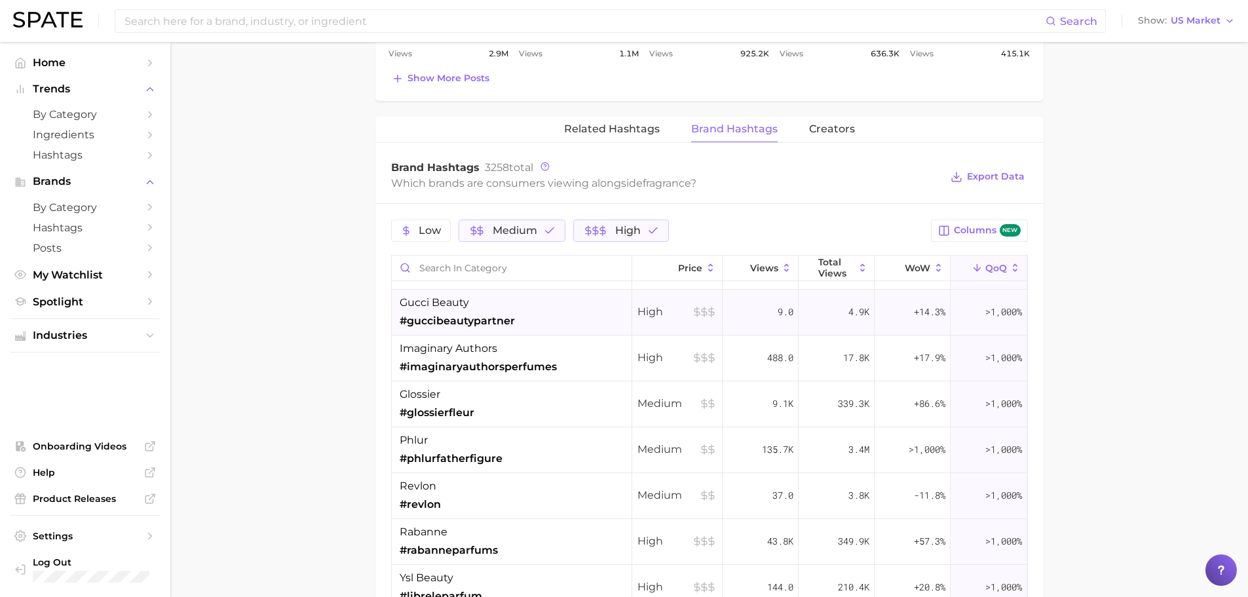
scroll to position [381, 0]
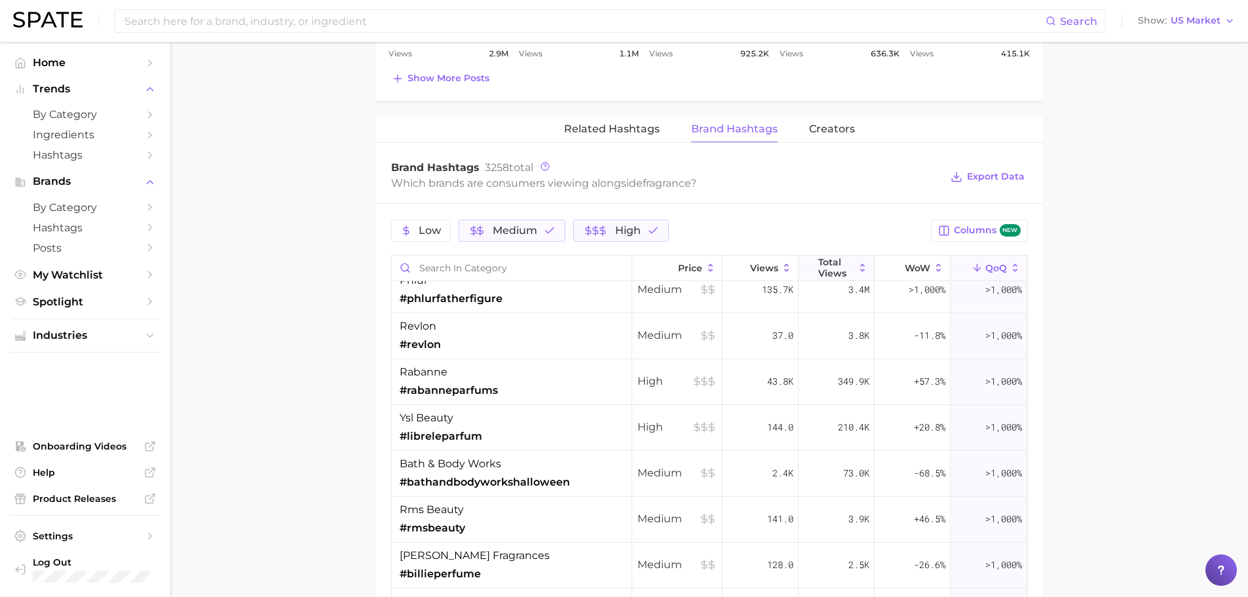
click at [827, 264] on span "Total Views" at bounding box center [836, 267] width 36 height 21
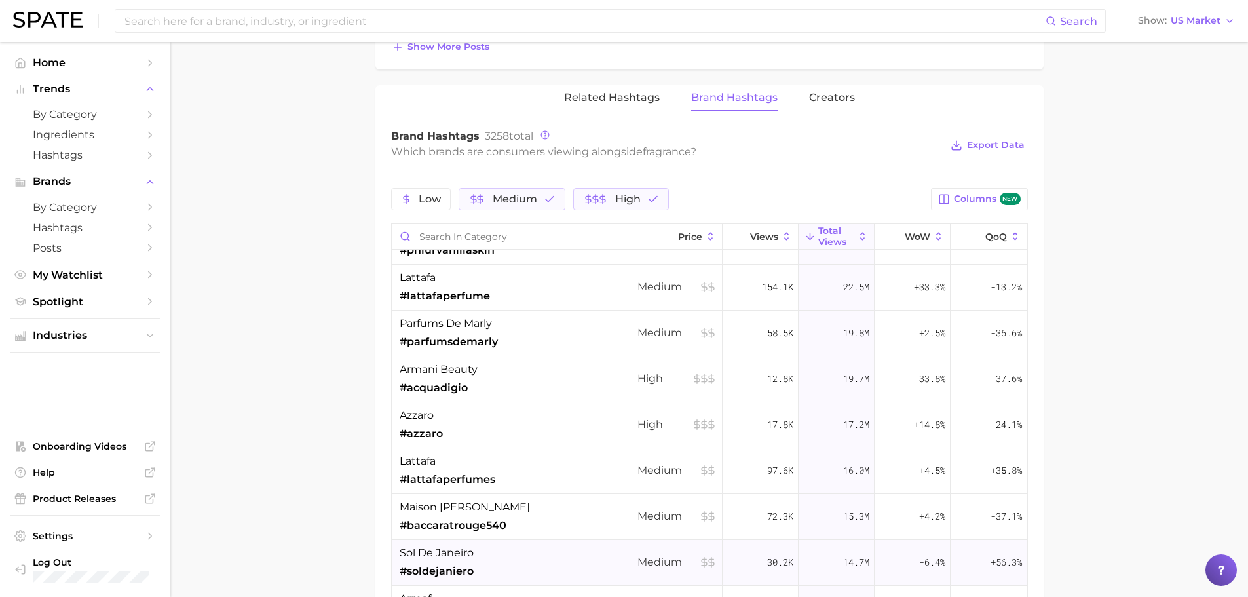
scroll to position [250, 0]
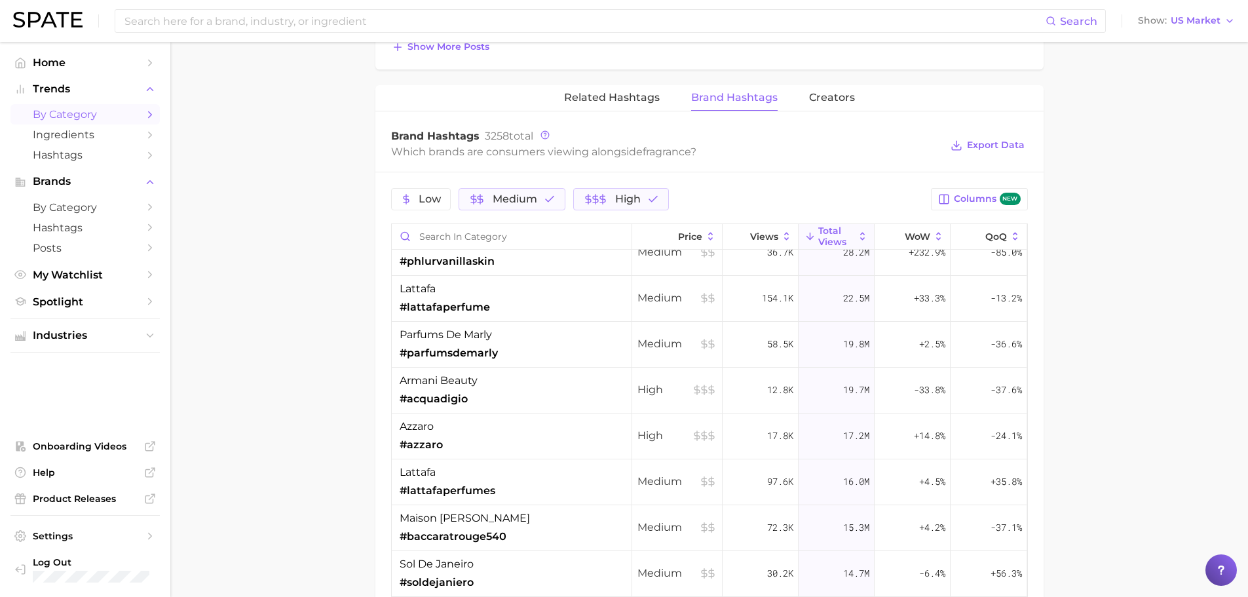
click at [75, 113] on span "by Category" at bounding box center [85, 114] width 105 height 12
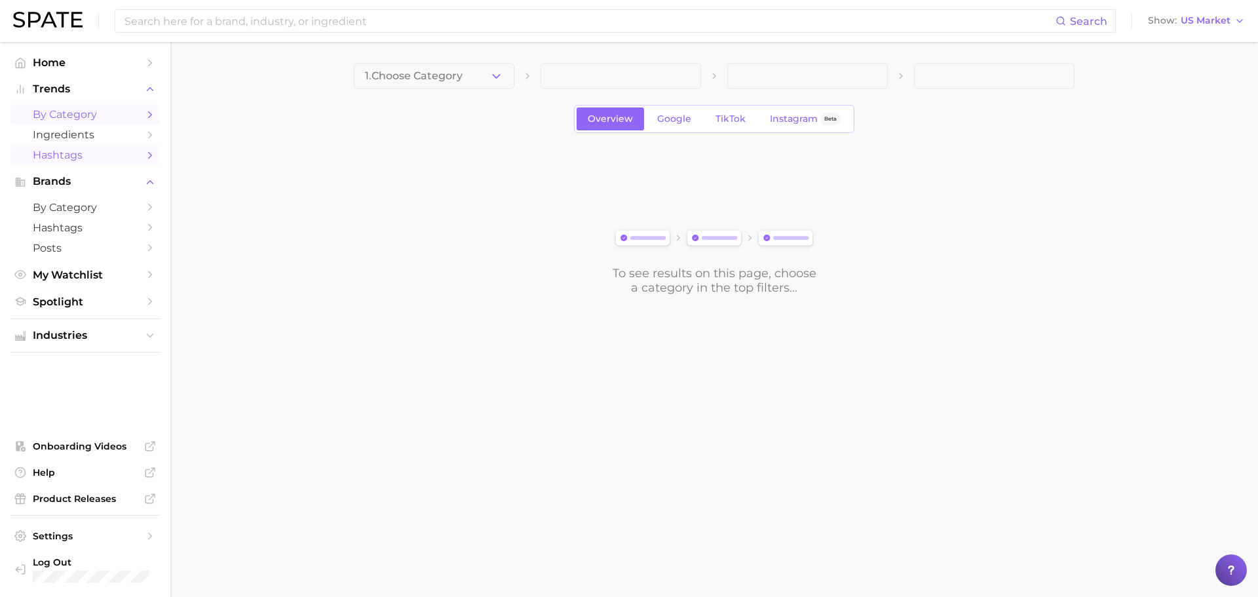
click at [94, 147] on link "Hashtags" at bounding box center [84, 155] width 149 height 20
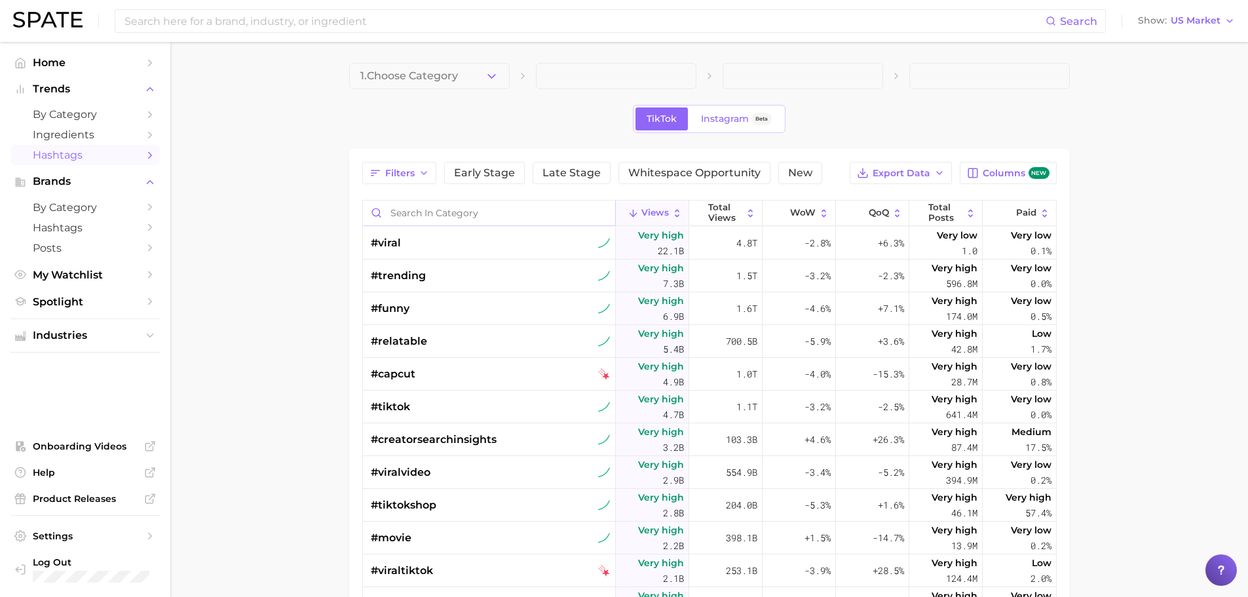
click at [473, 216] on input "Search in category" at bounding box center [489, 212] width 252 height 25
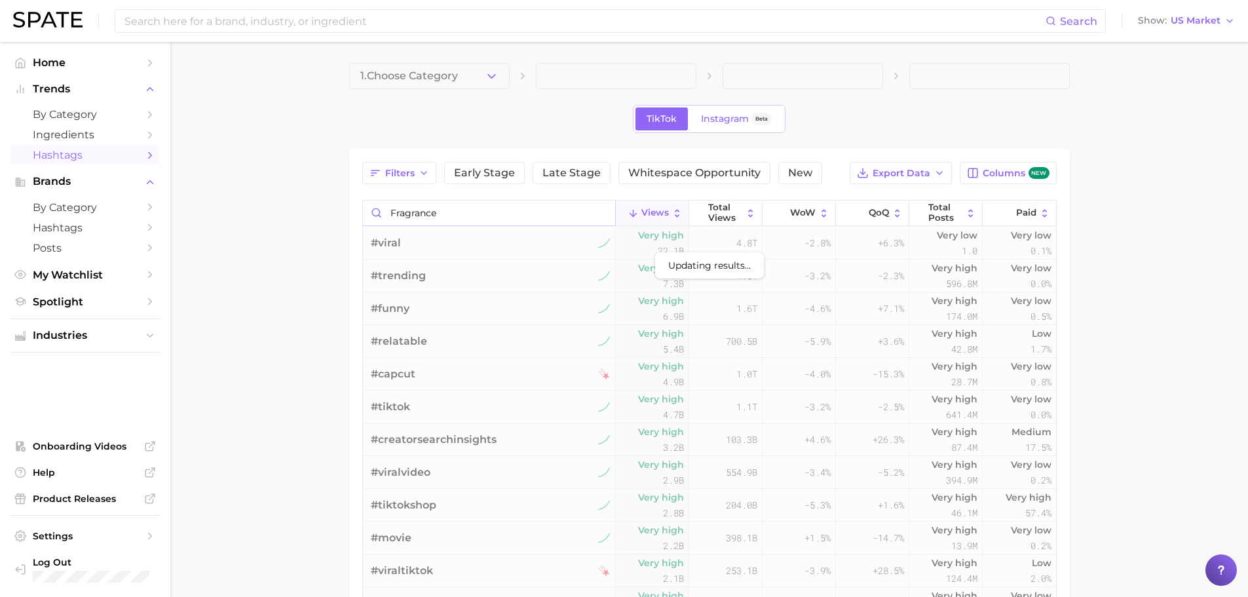
type input "fragrance"
click at [307, 222] on main "1. Choose Category TikTok Instagram Beta Filters Early Stage Late Stage Whitesp…" at bounding box center [709, 458] width 1078 height 833
click at [417, 178] on button "Filters" at bounding box center [399, 173] width 74 height 22
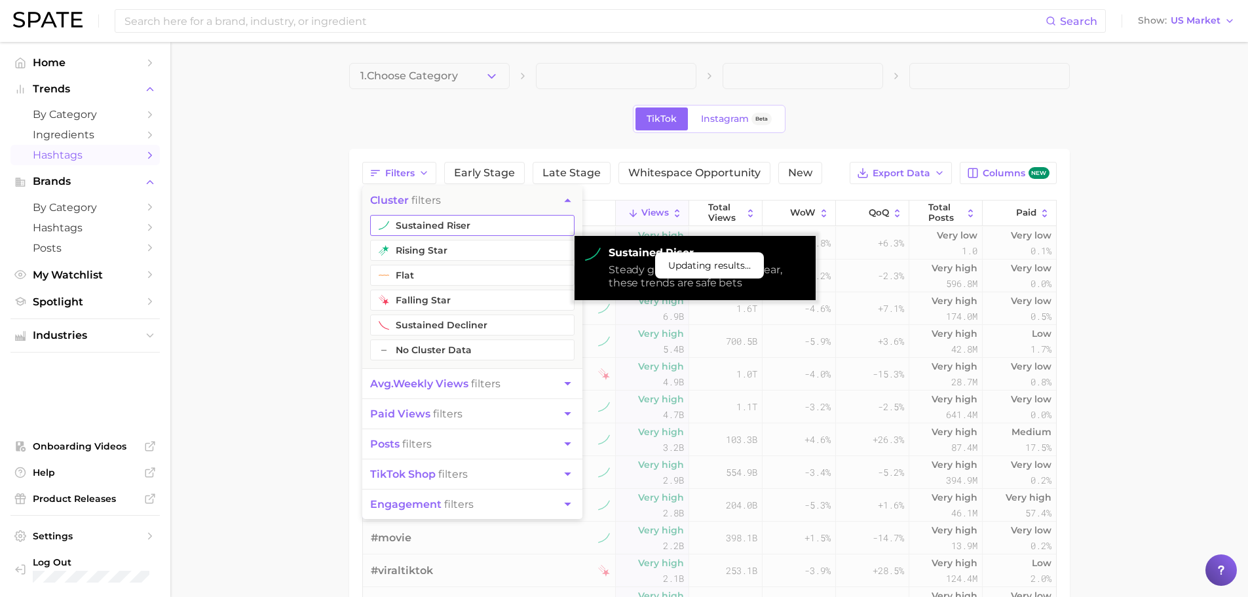
click at [440, 225] on button "sustained riser" at bounding box center [472, 225] width 204 height 21
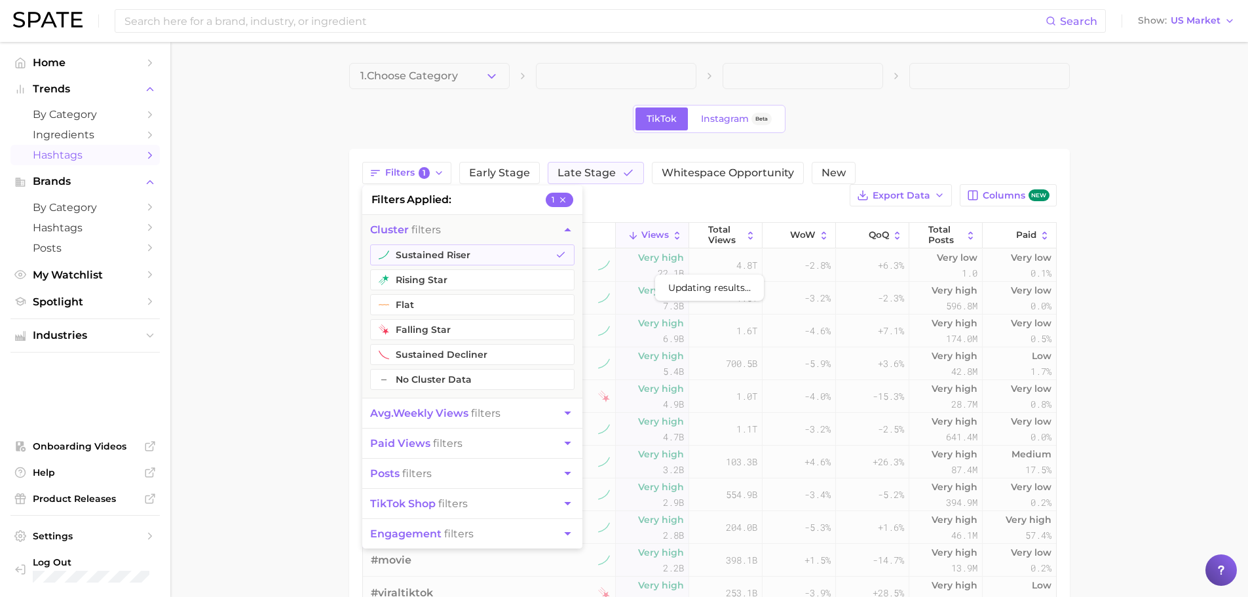
click at [277, 300] on main "1. Choose Category TikTok Instagram Beta Filters 1 filters applied 1 cluster fi…" at bounding box center [709, 470] width 1078 height 856
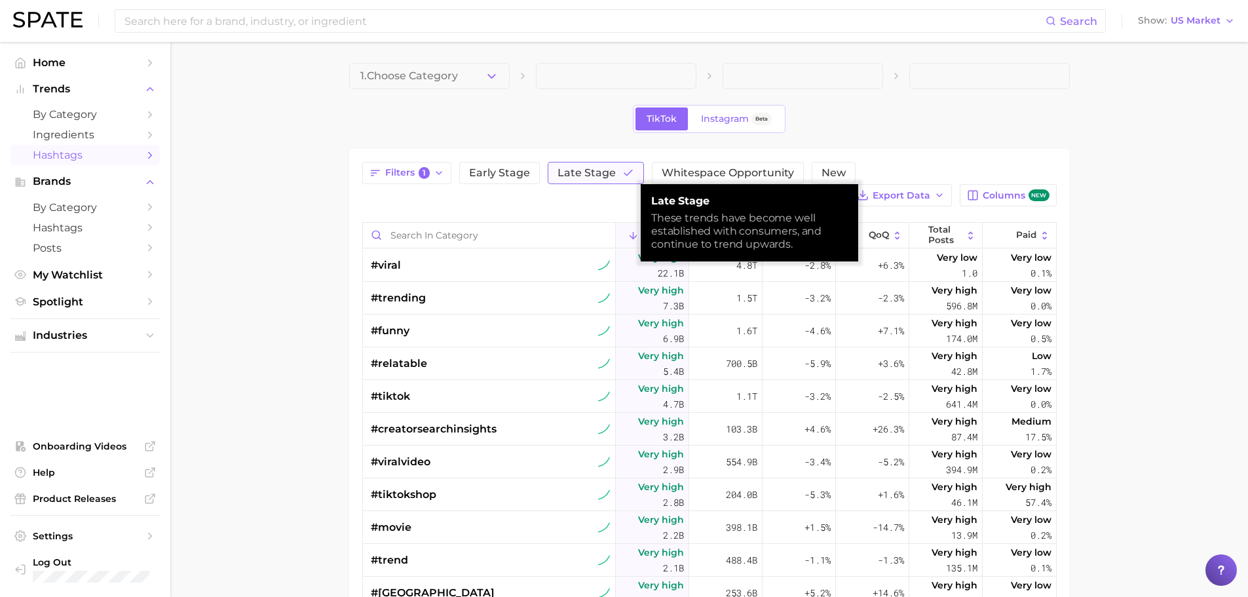
click at [600, 174] on span "Late Stage" at bounding box center [587, 173] width 58 height 10
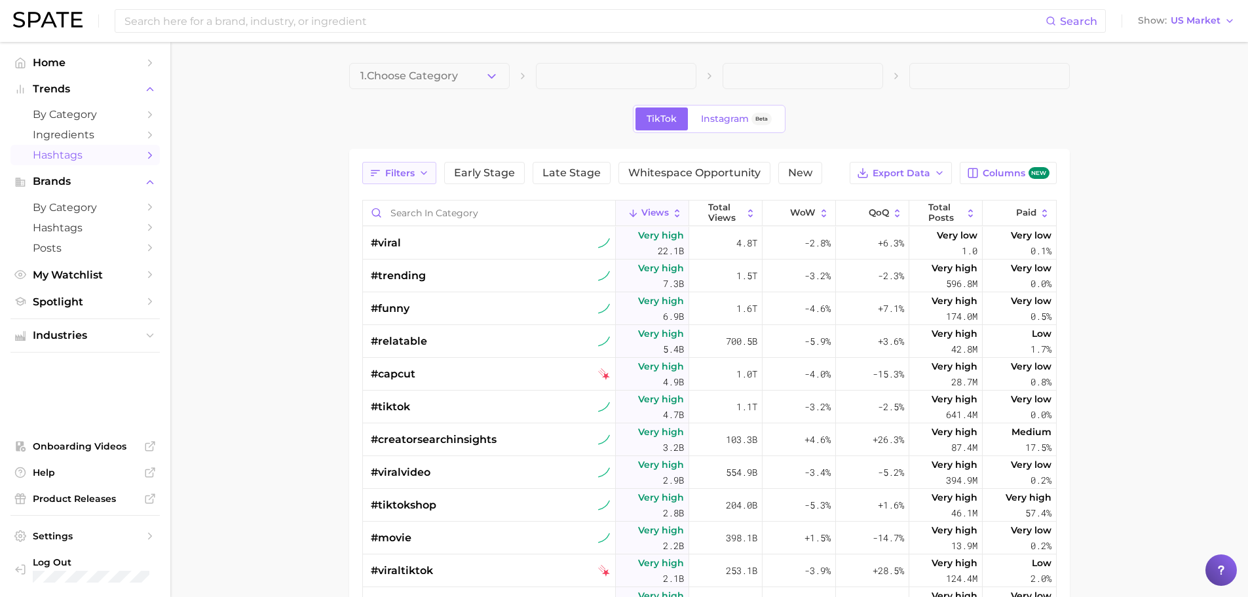
click at [405, 174] on span "Filters" at bounding box center [399, 173] width 29 height 11
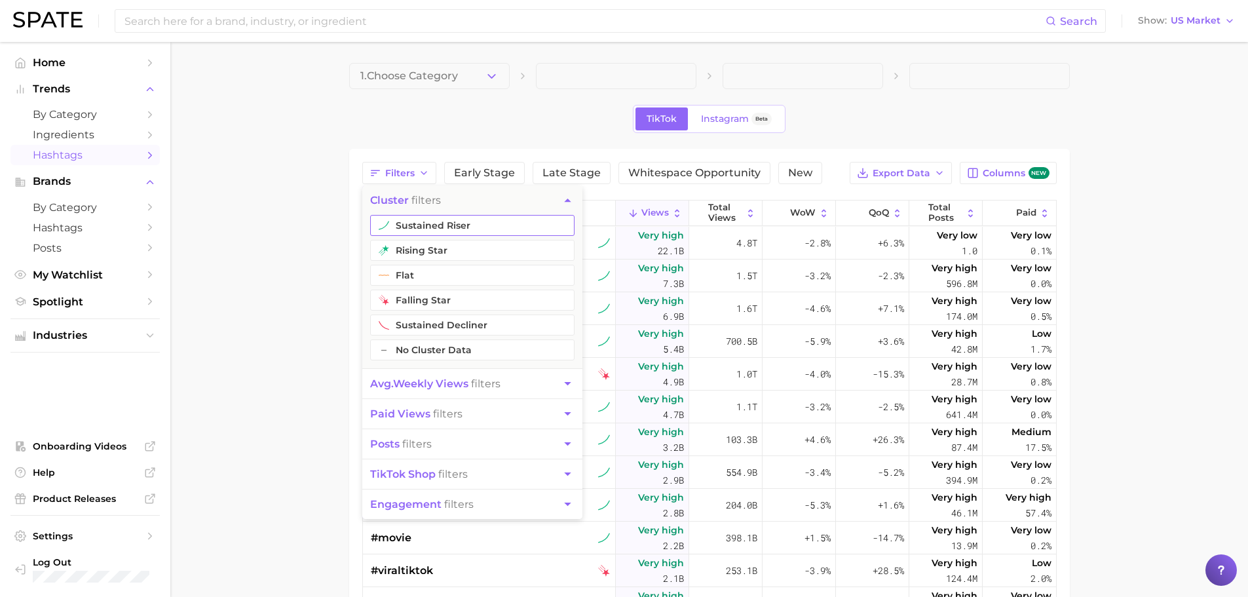
click at [447, 227] on button "sustained riser" at bounding box center [472, 225] width 204 height 21
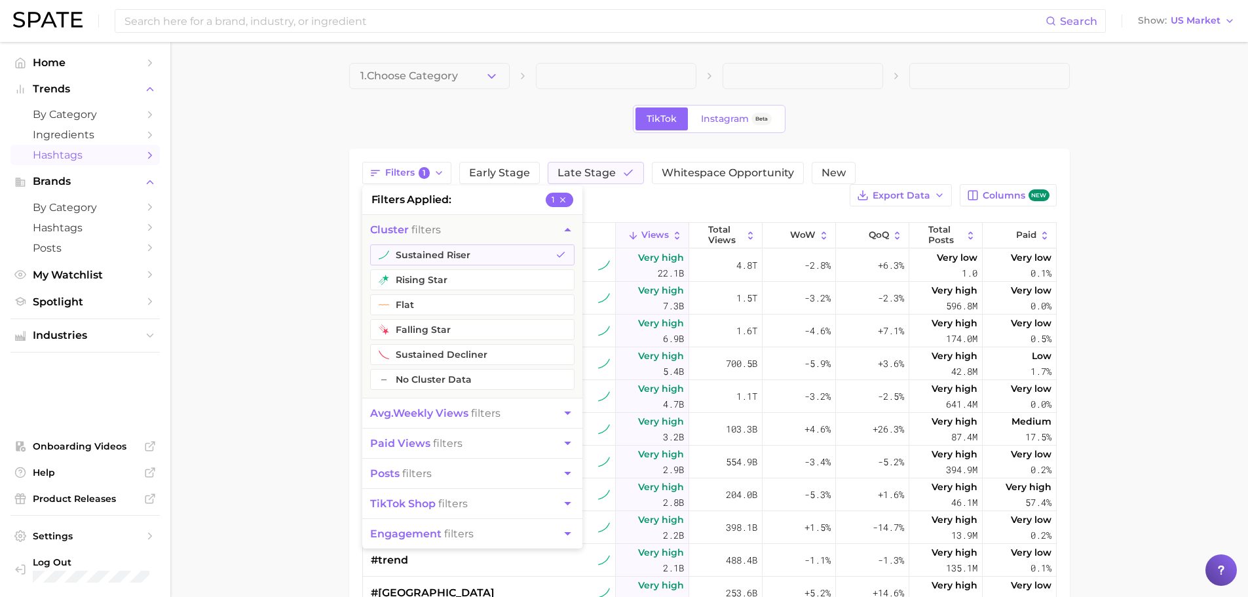
click at [271, 255] on main "1. Choose Category TikTok Instagram Beta Filters 1 filters applied 1 cluster fi…" at bounding box center [709, 470] width 1078 height 856
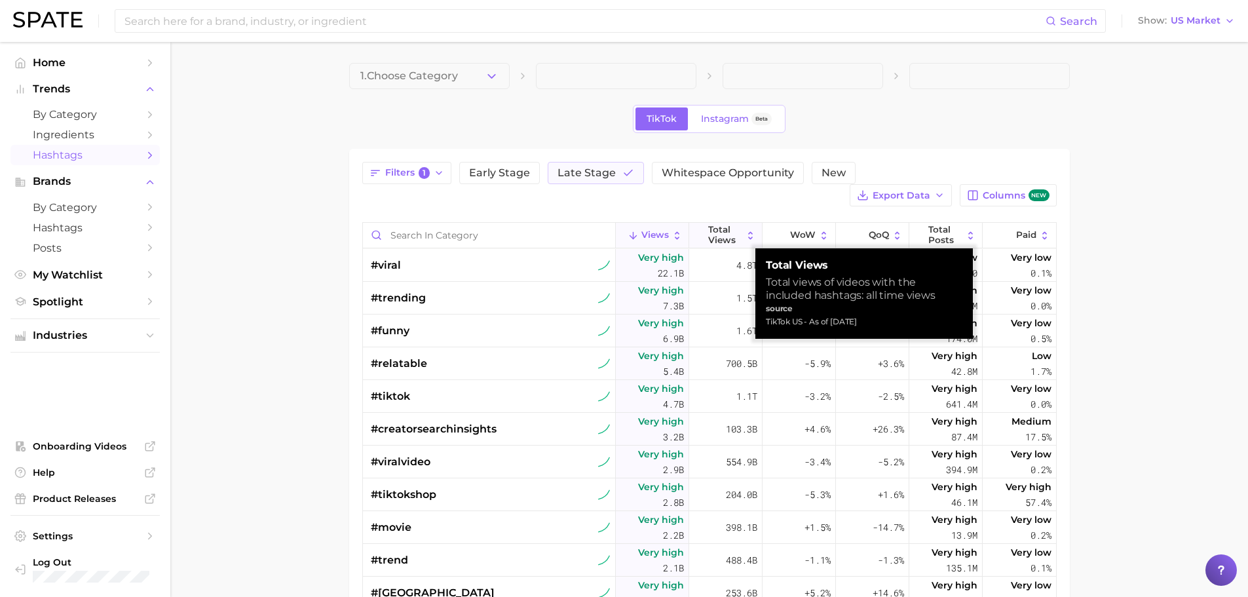
click at [727, 236] on span "Total Views" at bounding box center [725, 235] width 34 height 20
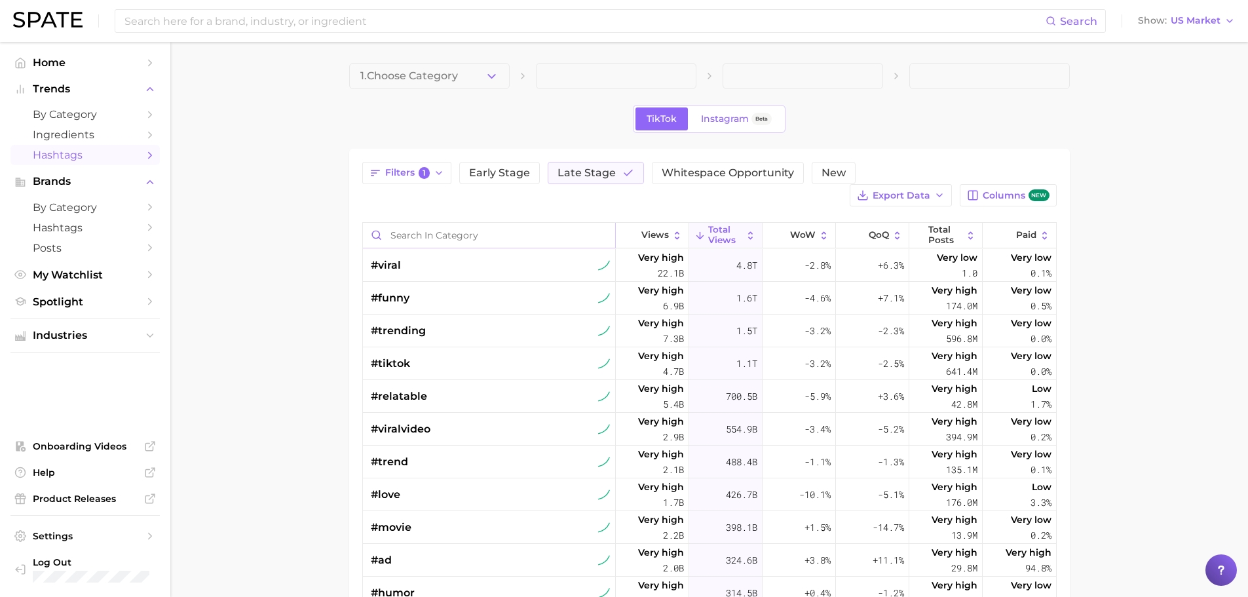
click at [490, 235] on input "Search in category" at bounding box center [489, 235] width 252 height 25
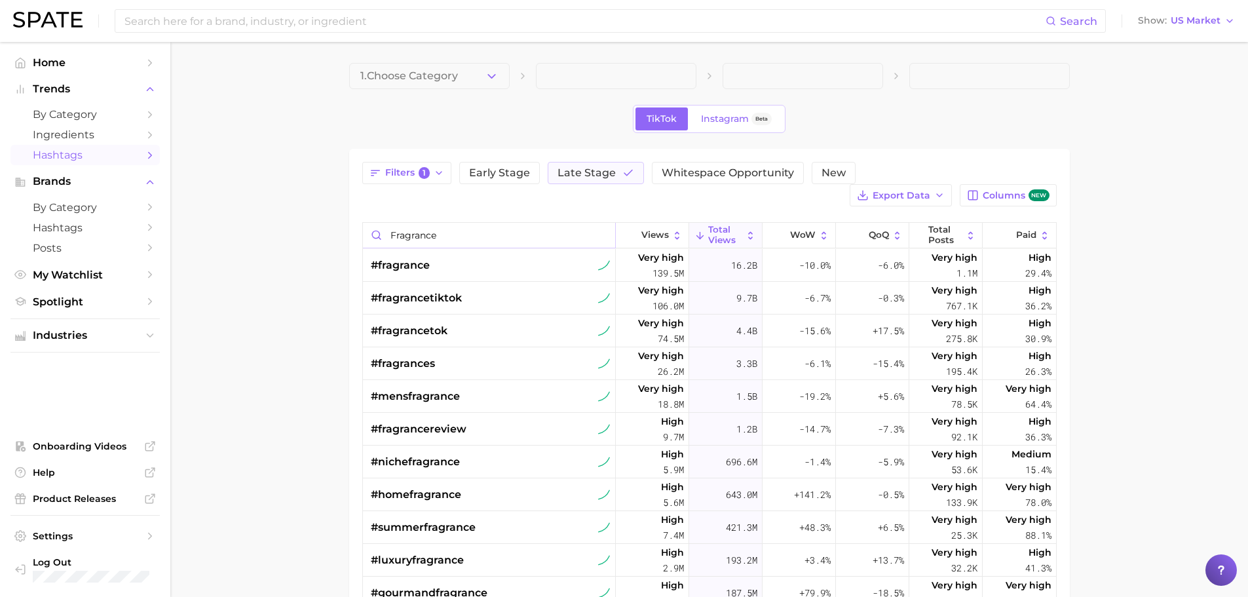
drag, startPoint x: 459, startPoint y: 233, endPoint x: 324, endPoint y: 216, distance: 135.3
click at [324, 216] on main "1. Choose Category TikTok Instagram Beta Filters 1 Early Stage Late Stage White…" at bounding box center [709, 470] width 1078 height 856
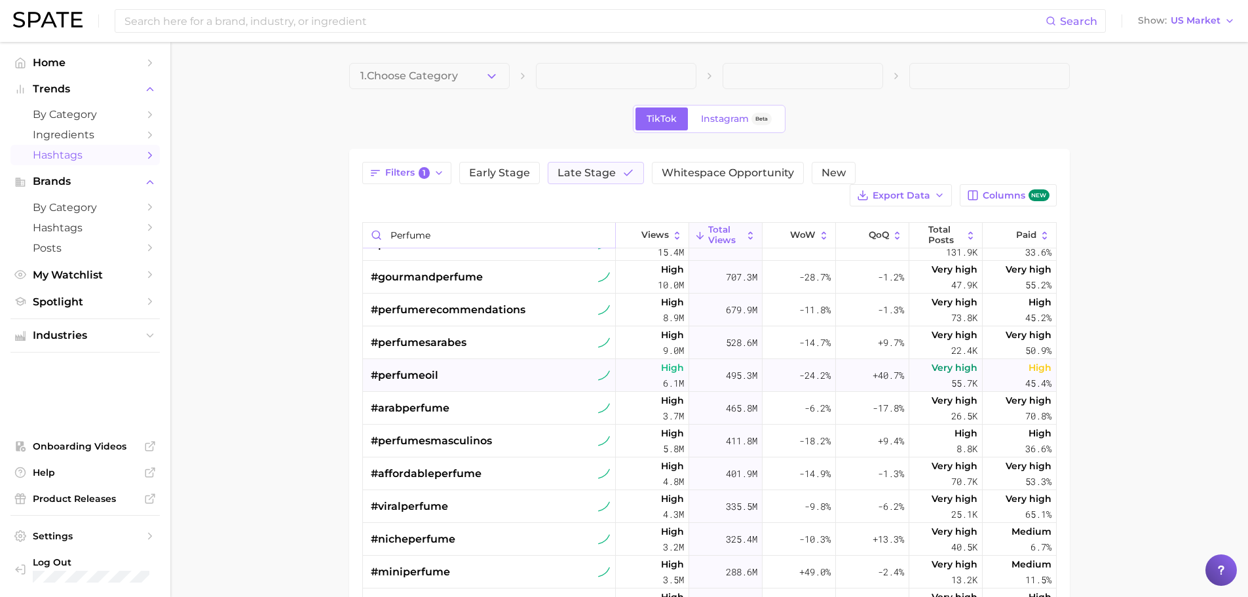
scroll to position [251, 0]
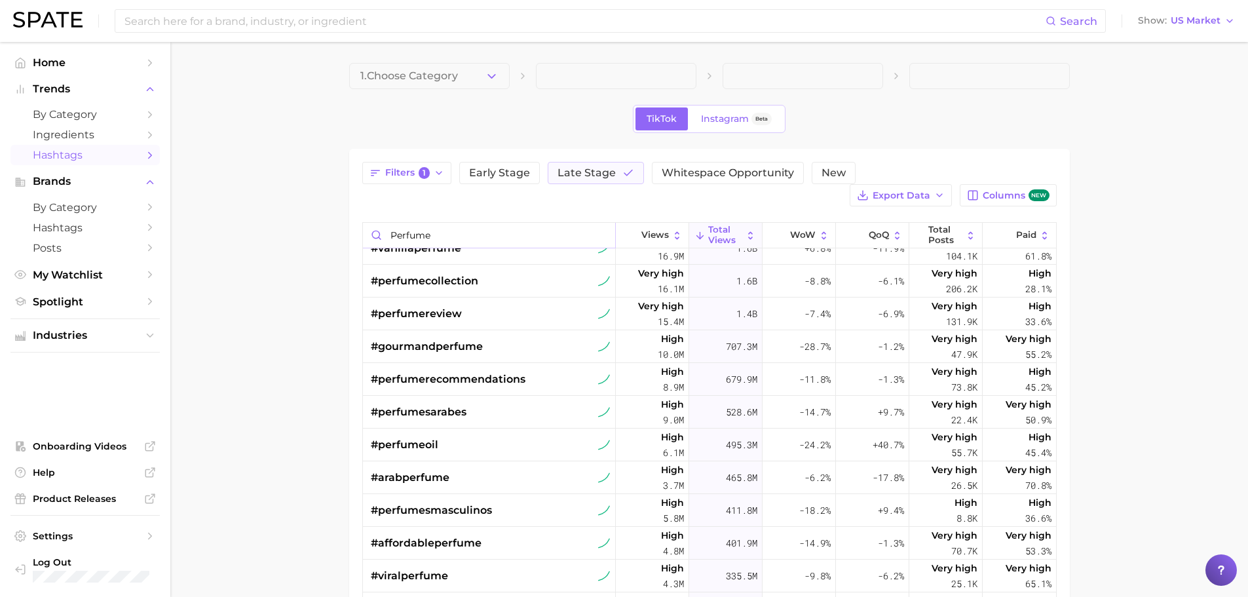
drag, startPoint x: 456, startPoint y: 235, endPoint x: 347, endPoint y: 223, distance: 109.5
click at [347, 223] on main "1. Choose Category TikTok Instagram Beta Filters 1 Early Stage Late Stage White…" at bounding box center [709, 470] width 1078 height 856
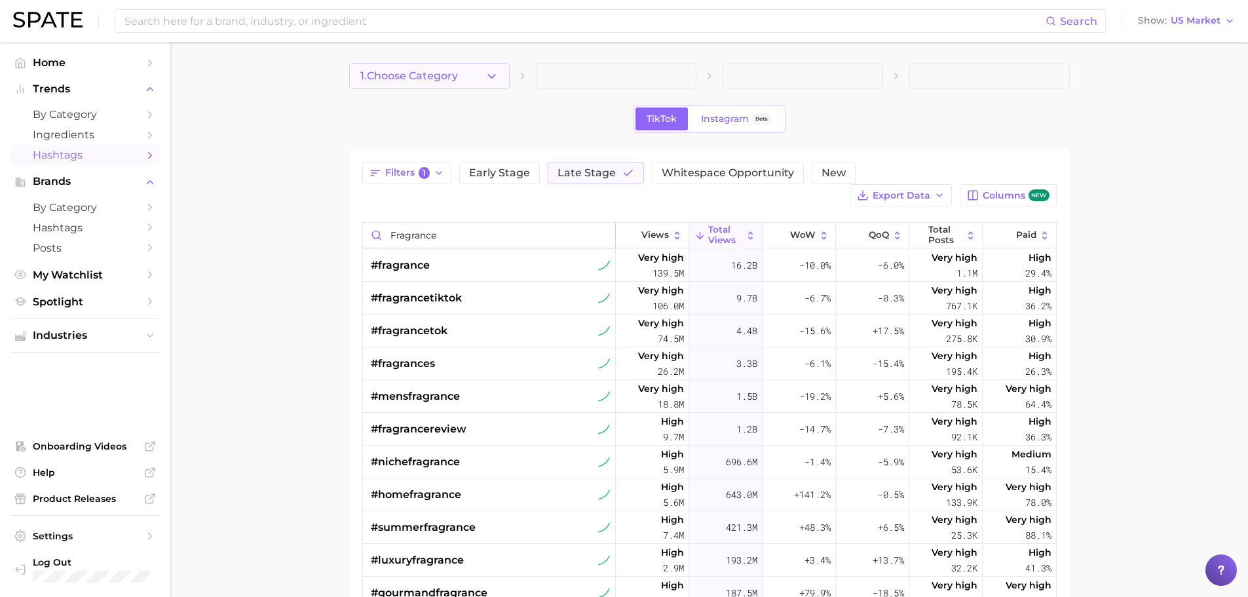
type input "fragrance"
click at [458, 79] on span "1. Choose Category" at bounding box center [409, 76] width 98 height 12
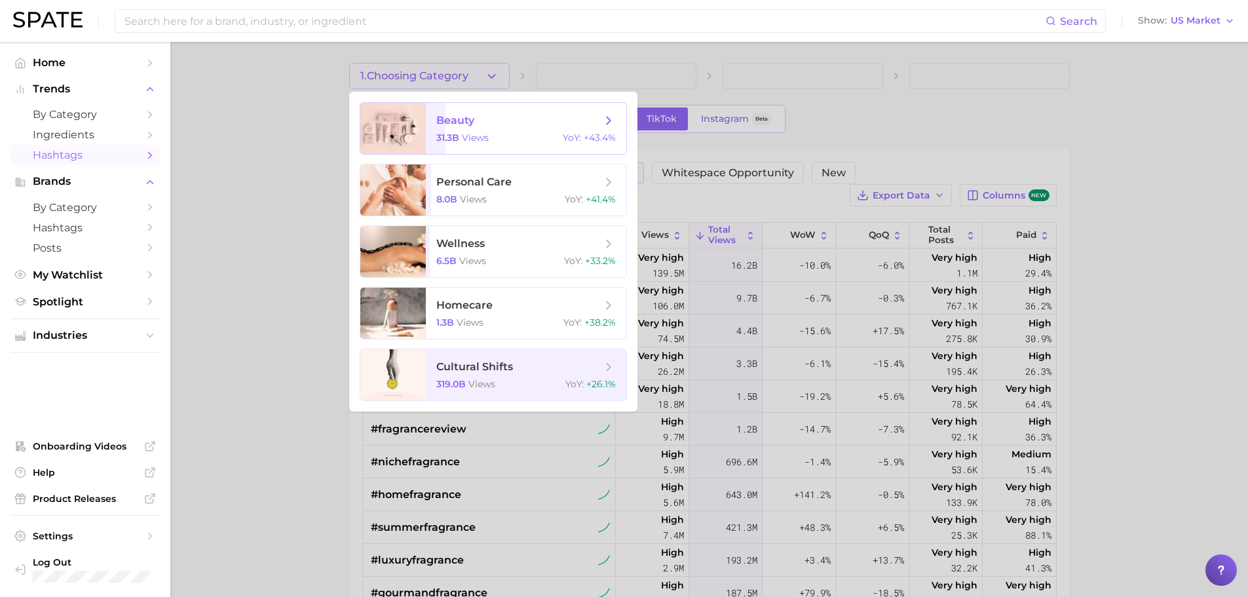
click at [491, 143] on div "31.3b views YoY : +43.4%" at bounding box center [526, 138] width 180 height 12
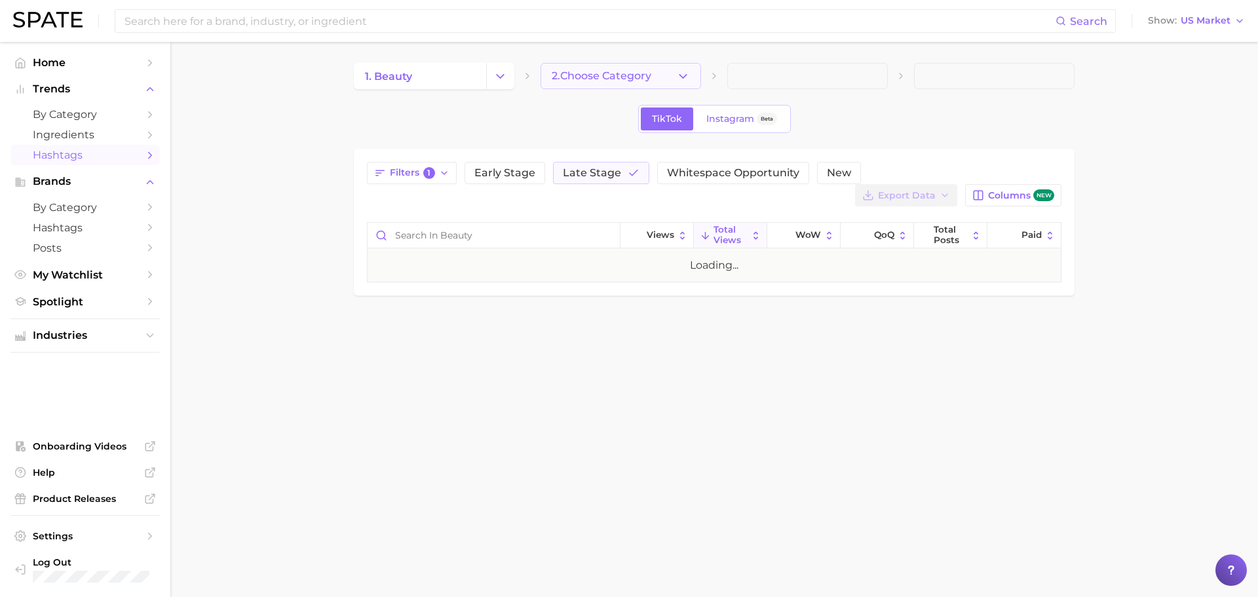
click at [626, 73] on span "2. Choose Category" at bounding box center [602, 76] width 100 height 12
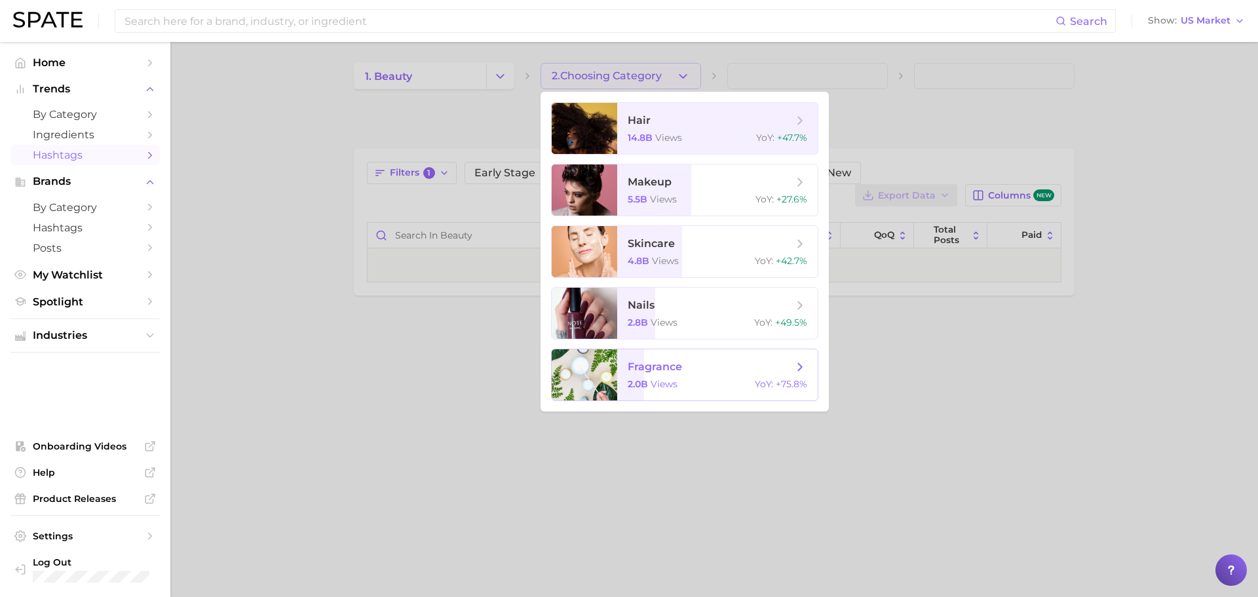
click at [682, 372] on span "fragrance" at bounding box center [710, 367] width 165 height 14
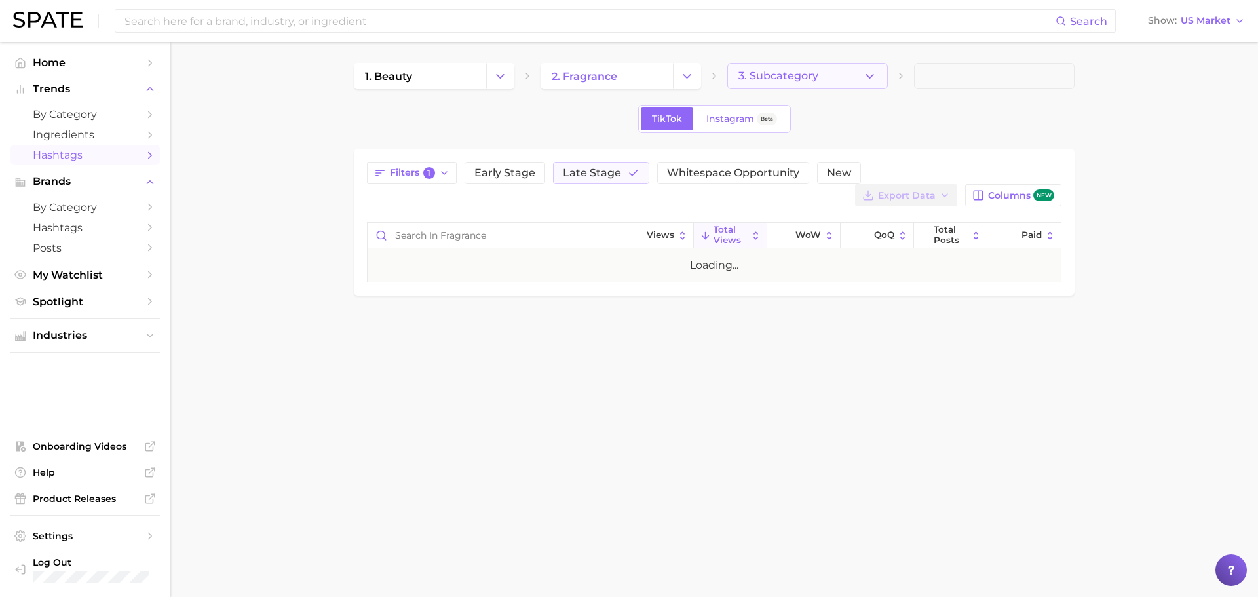
click at [821, 75] on button "3. Subcategory" at bounding box center [807, 76] width 161 height 26
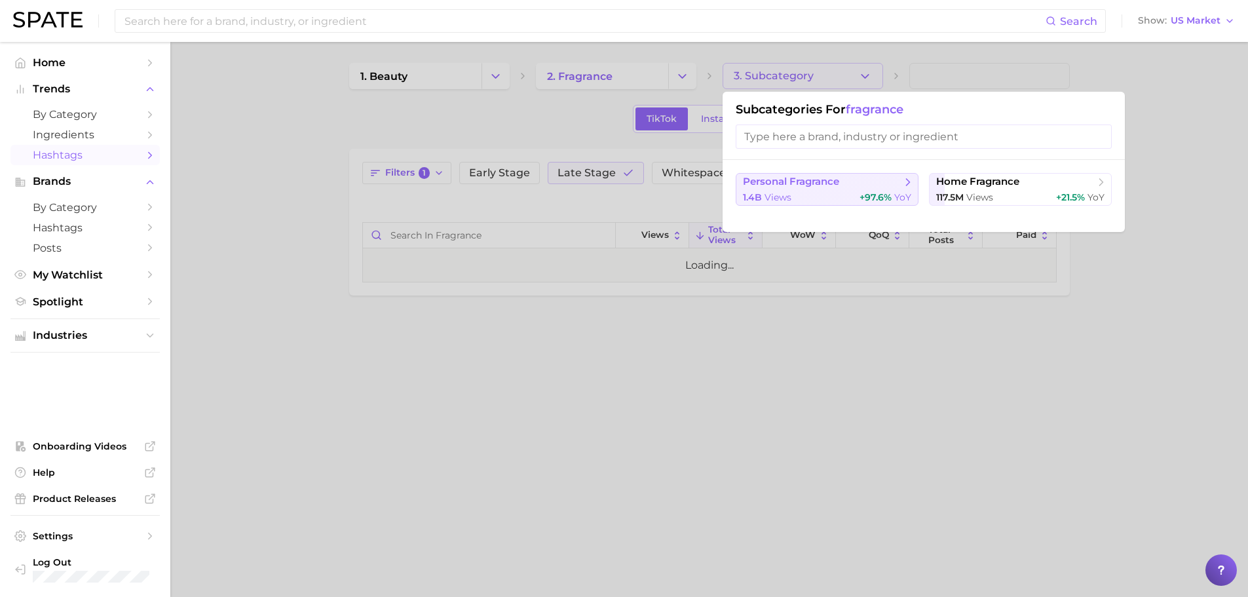
click at [817, 182] on span "personal fragrance" at bounding box center [791, 182] width 96 height 12
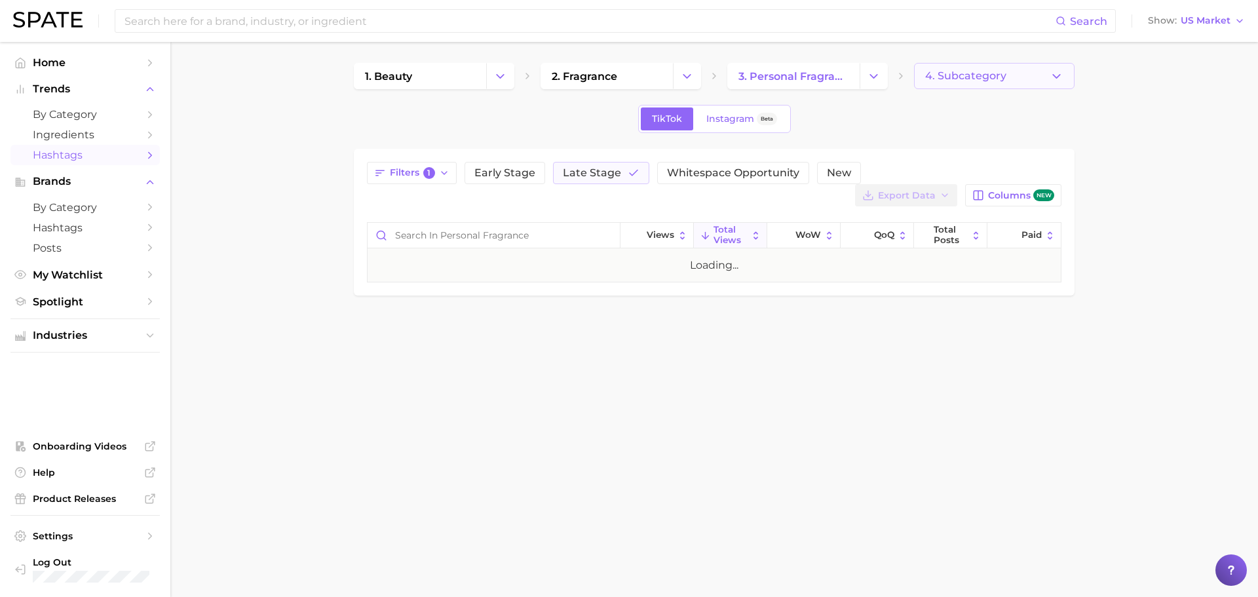
click at [1022, 75] on button "4. Subcategory" at bounding box center [994, 76] width 161 height 26
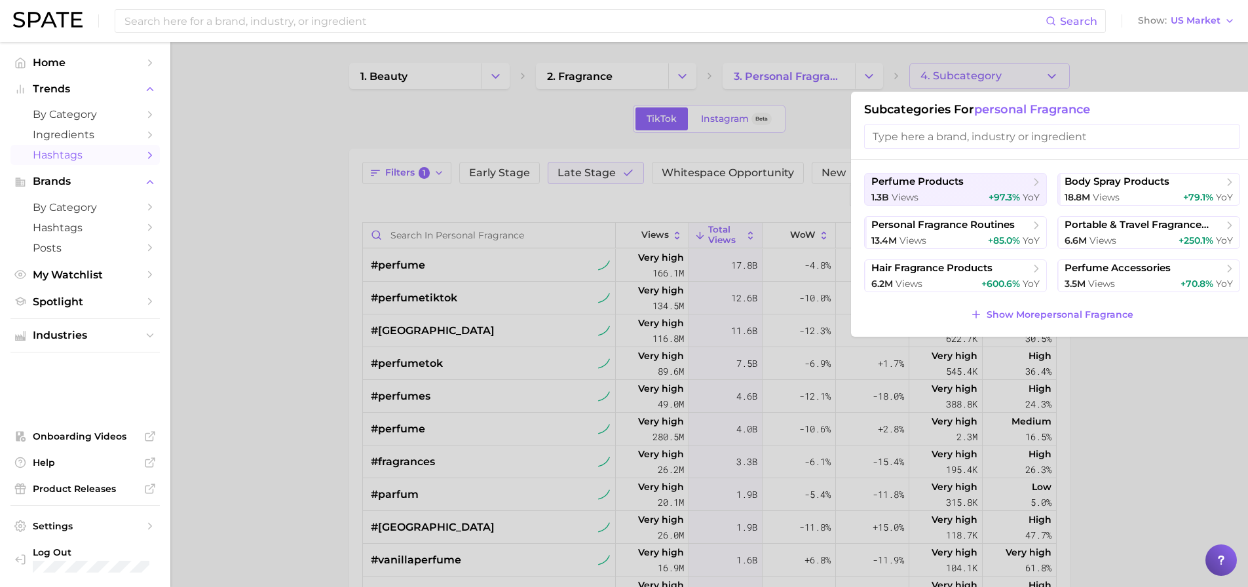
click at [1167, 424] on div at bounding box center [624, 293] width 1248 height 587
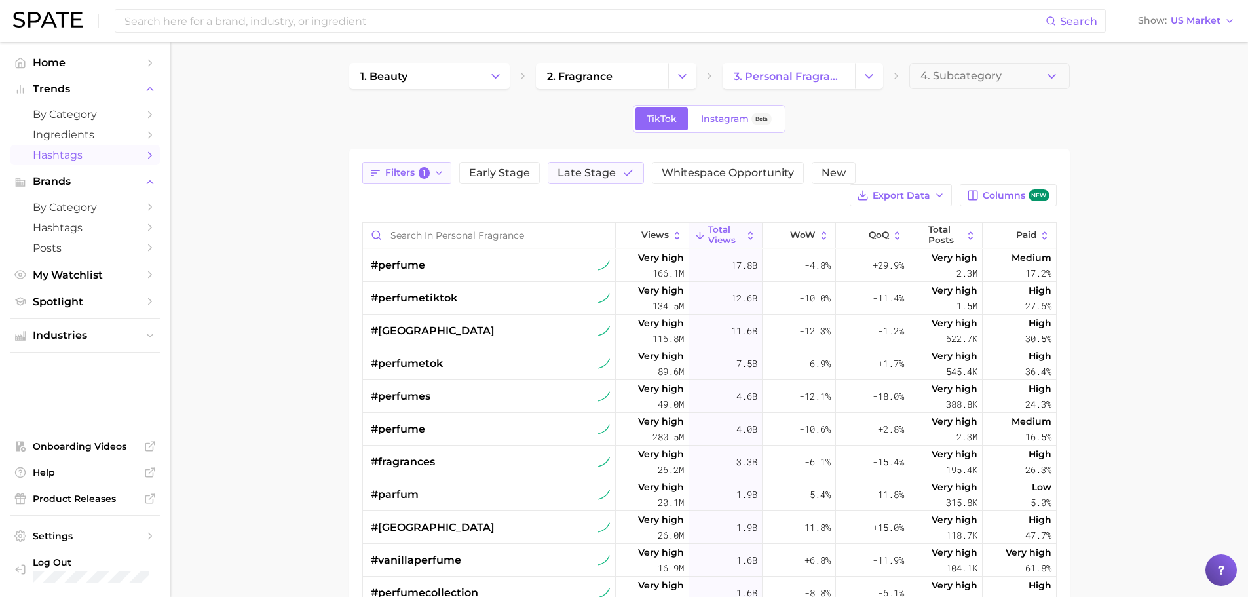
click at [430, 170] on button "Filters 1" at bounding box center [407, 173] width 90 height 22
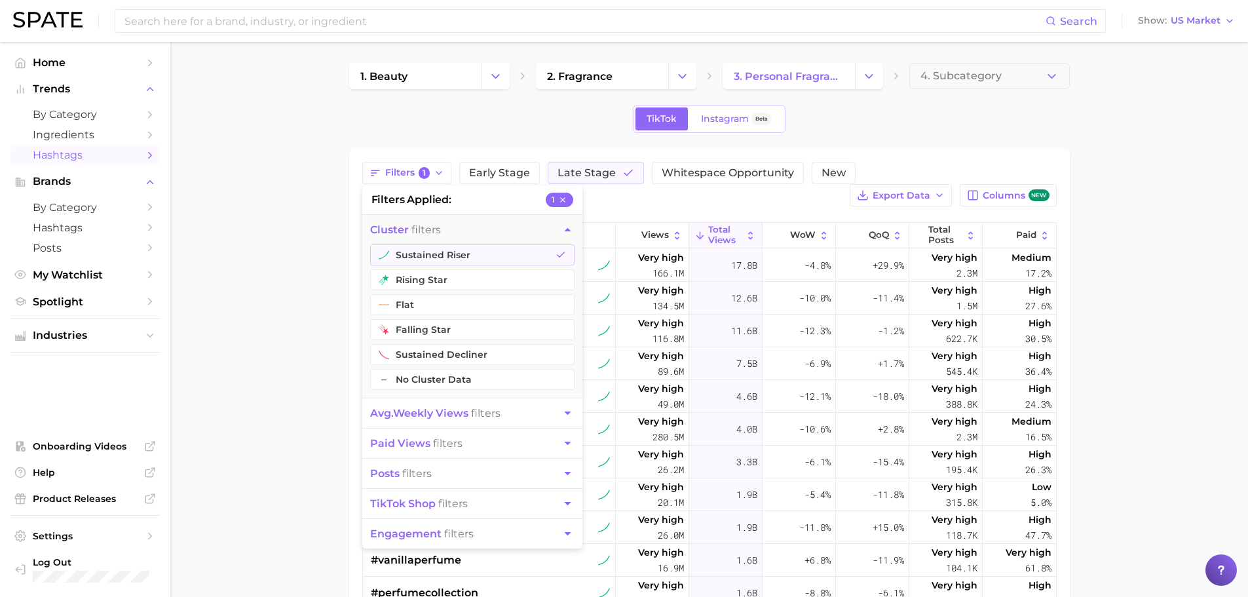
click at [290, 257] on main "1. beauty 2. fragrance 3. personal fragrance 4. Subcategory TikTok Instagram Be…" at bounding box center [709, 470] width 1078 height 856
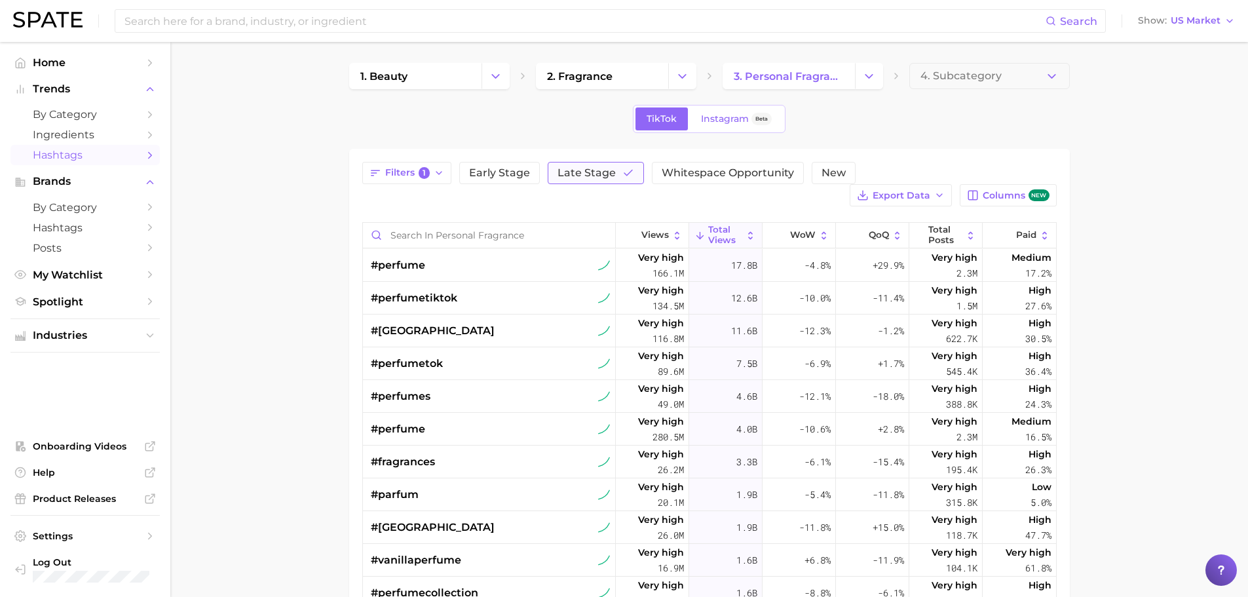
click at [601, 175] on span "Late Stage" at bounding box center [587, 173] width 58 height 10
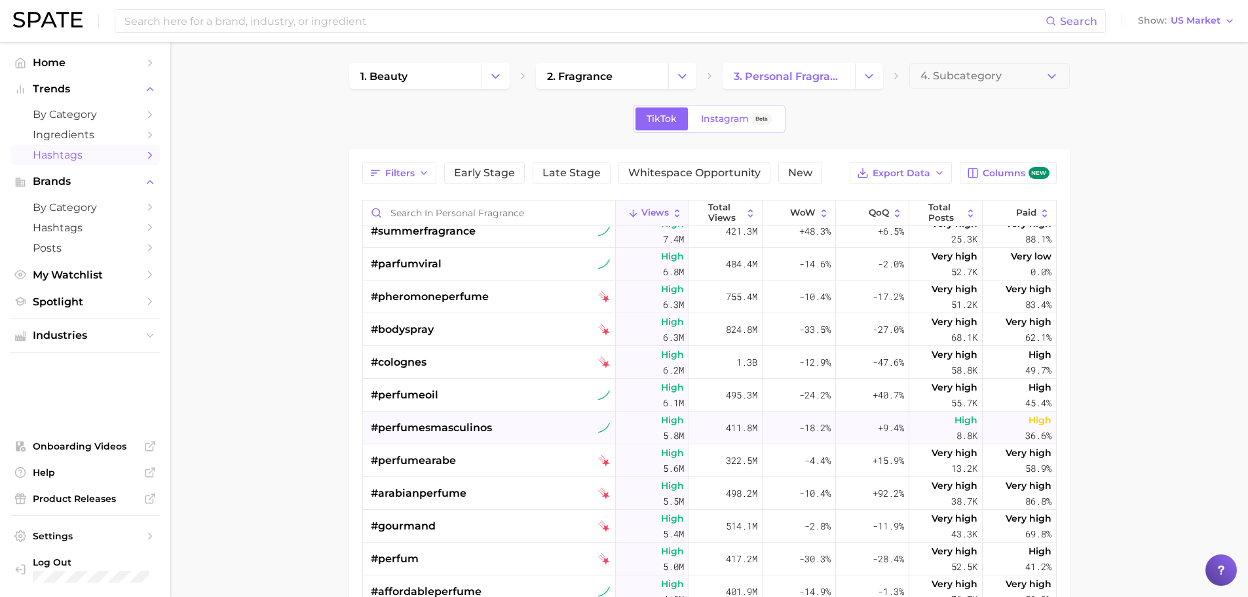
scroll to position [700, 0]
click at [1013, 178] on span "Columns new" at bounding box center [1016, 173] width 66 height 12
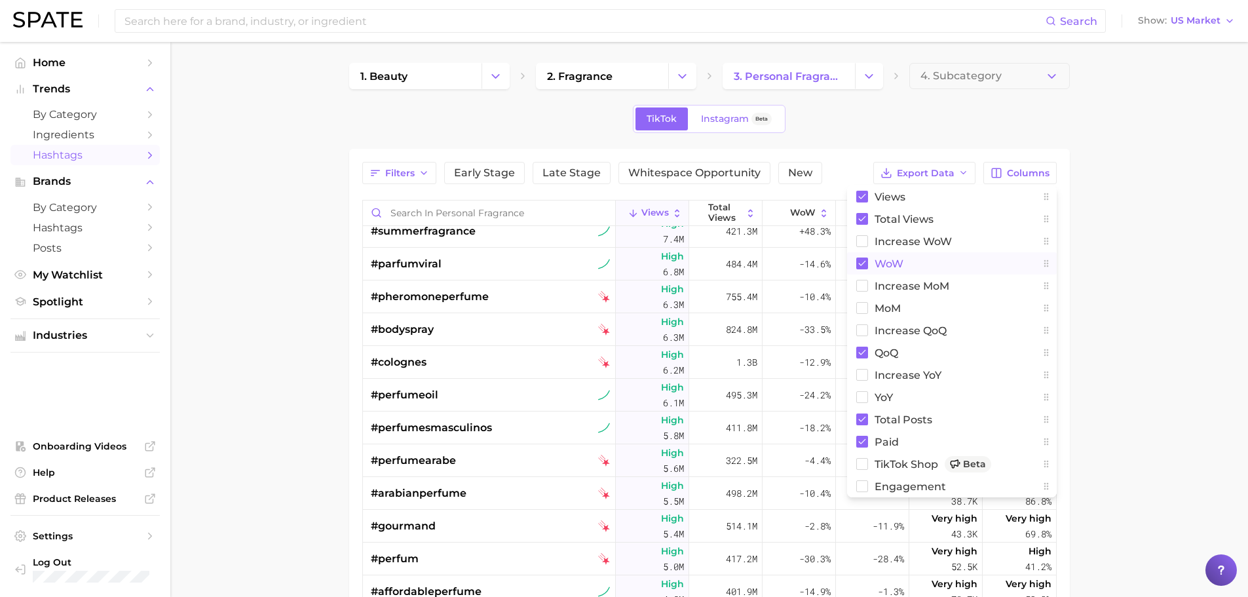
click at [887, 263] on span "WoW" at bounding box center [889, 263] width 29 height 11
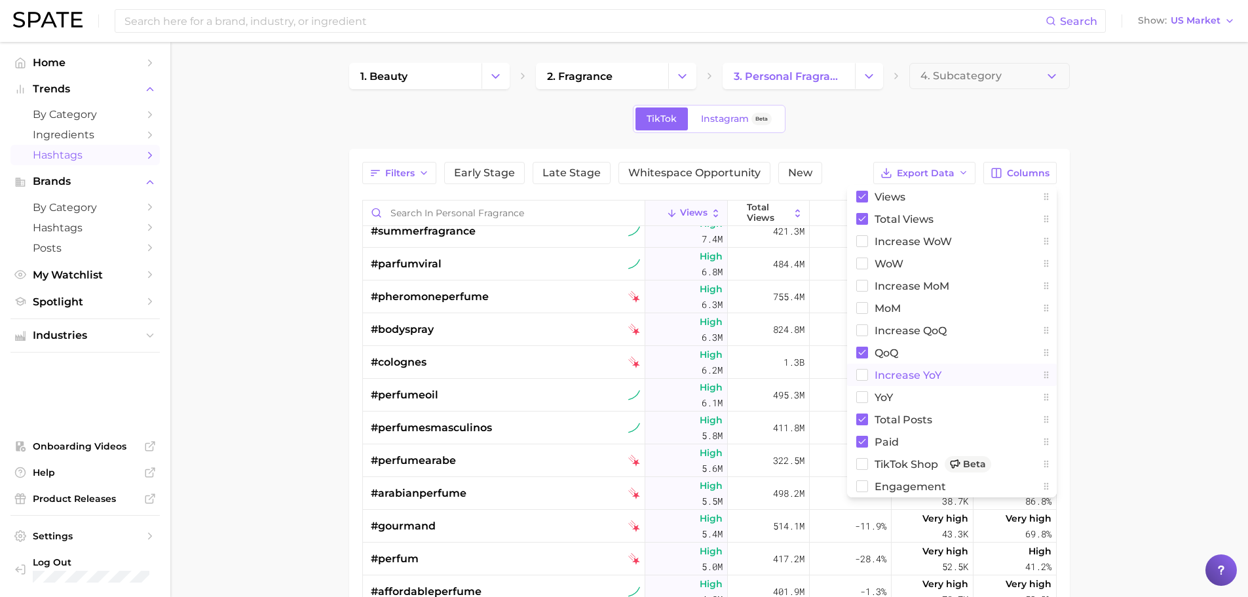
click at [883, 377] on span "increase YoY" at bounding box center [908, 374] width 67 height 11
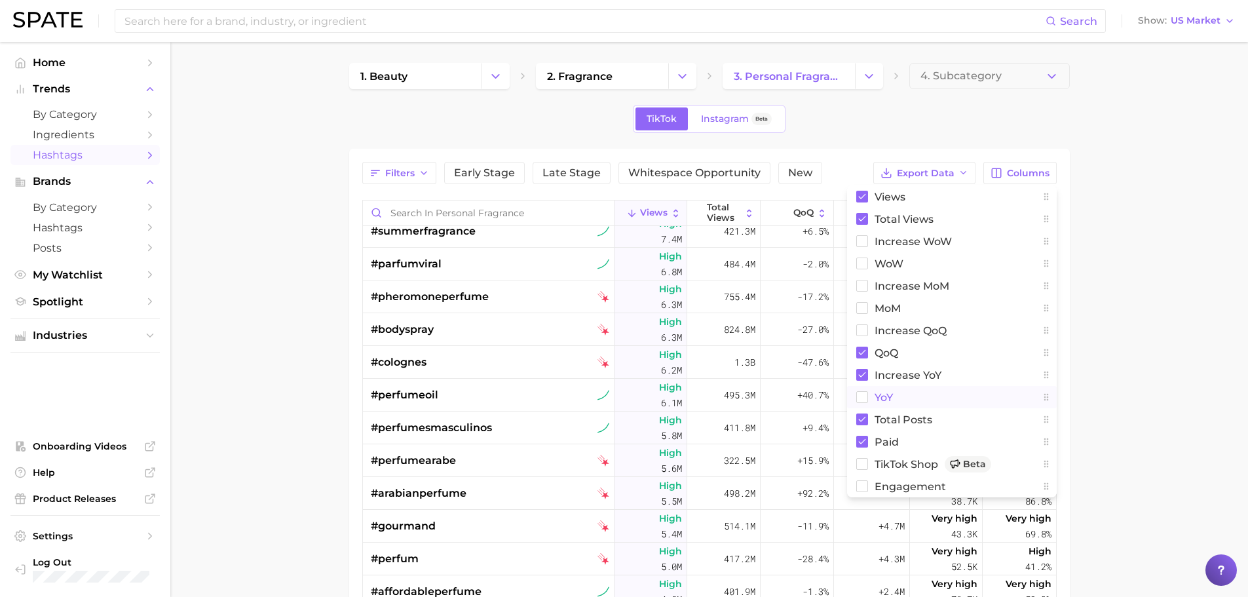
click at [885, 392] on span "YoY" at bounding box center [884, 397] width 18 height 11
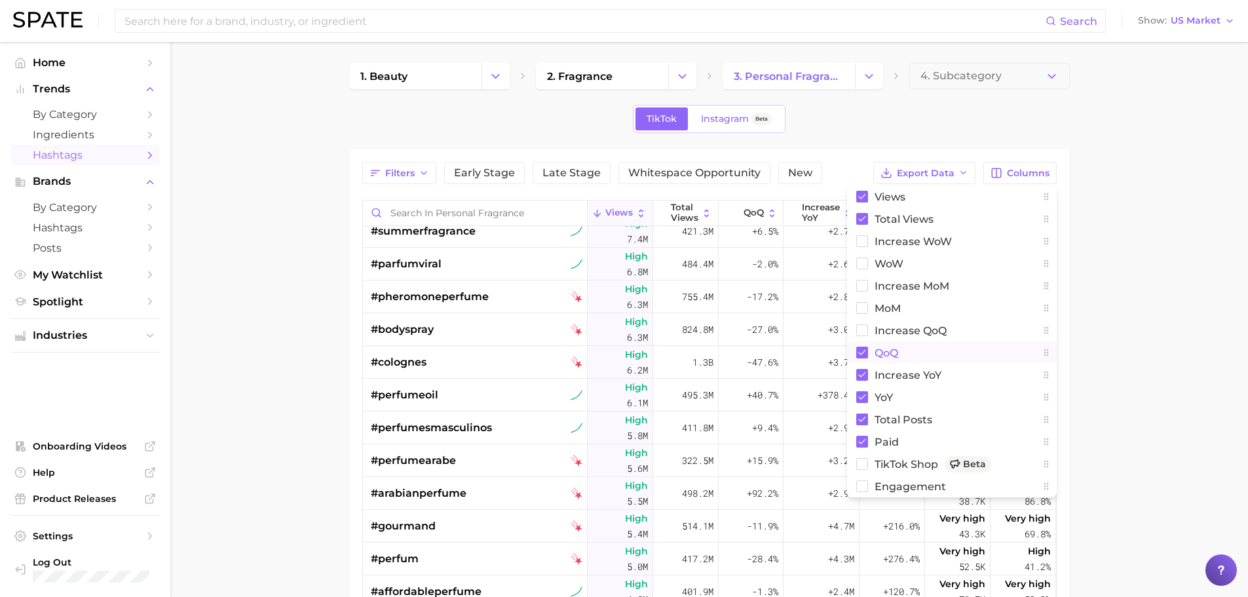
click at [879, 355] on span "QoQ" at bounding box center [887, 352] width 24 height 11
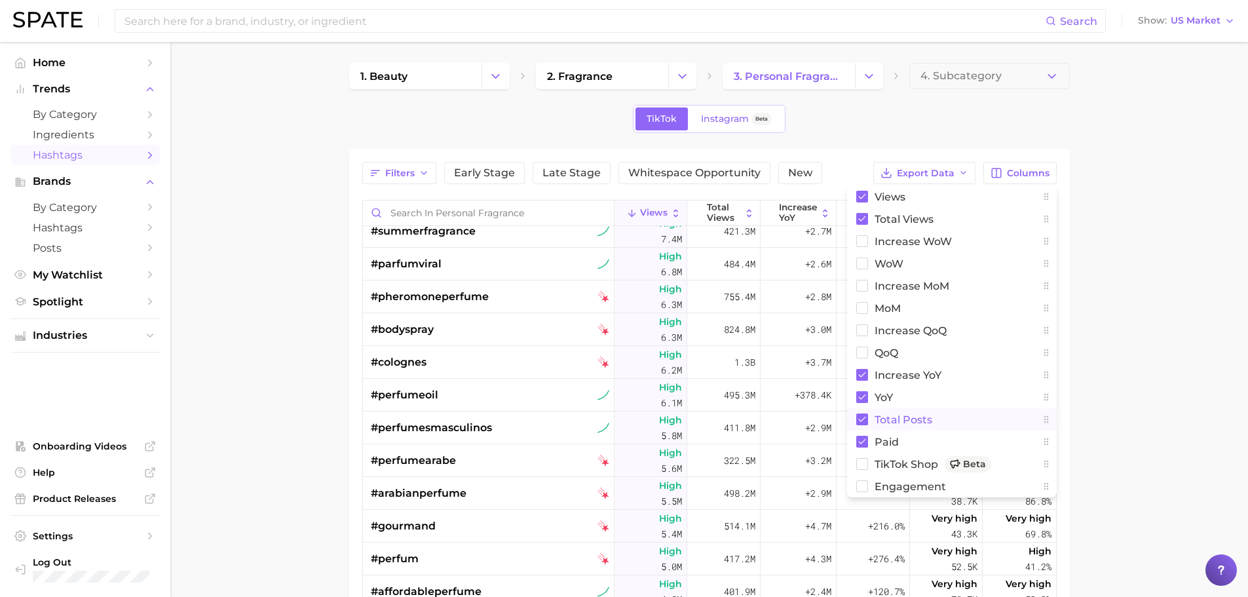
click at [888, 423] on span "Total Posts" at bounding box center [904, 419] width 58 height 11
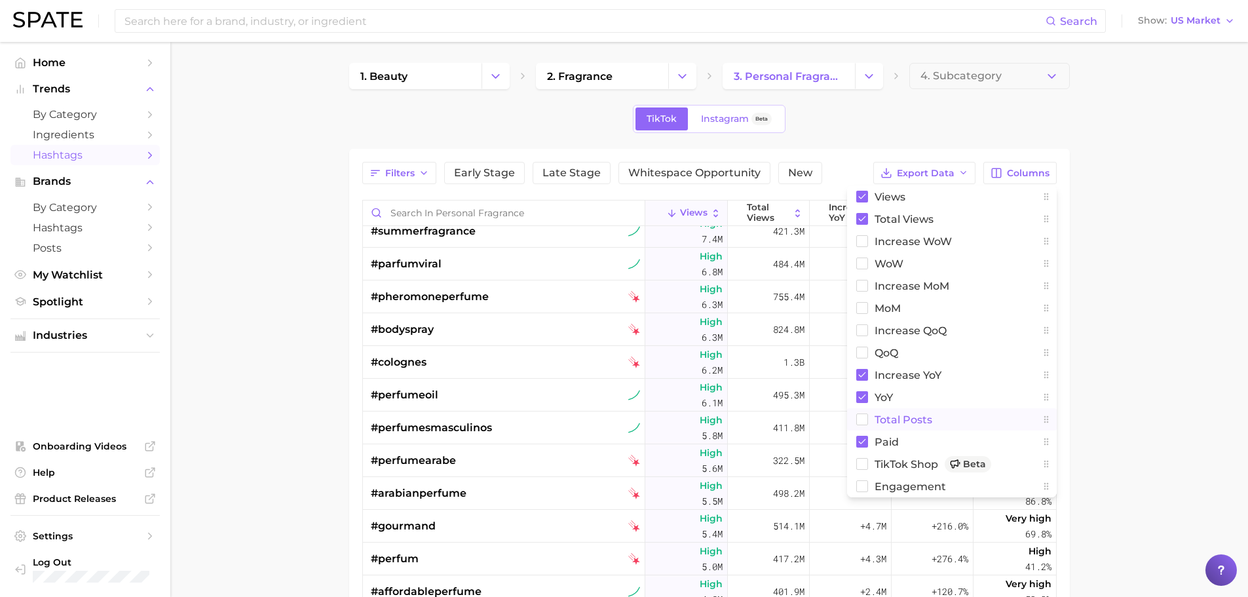
click at [888, 423] on span "Total Posts" at bounding box center [904, 419] width 58 height 11
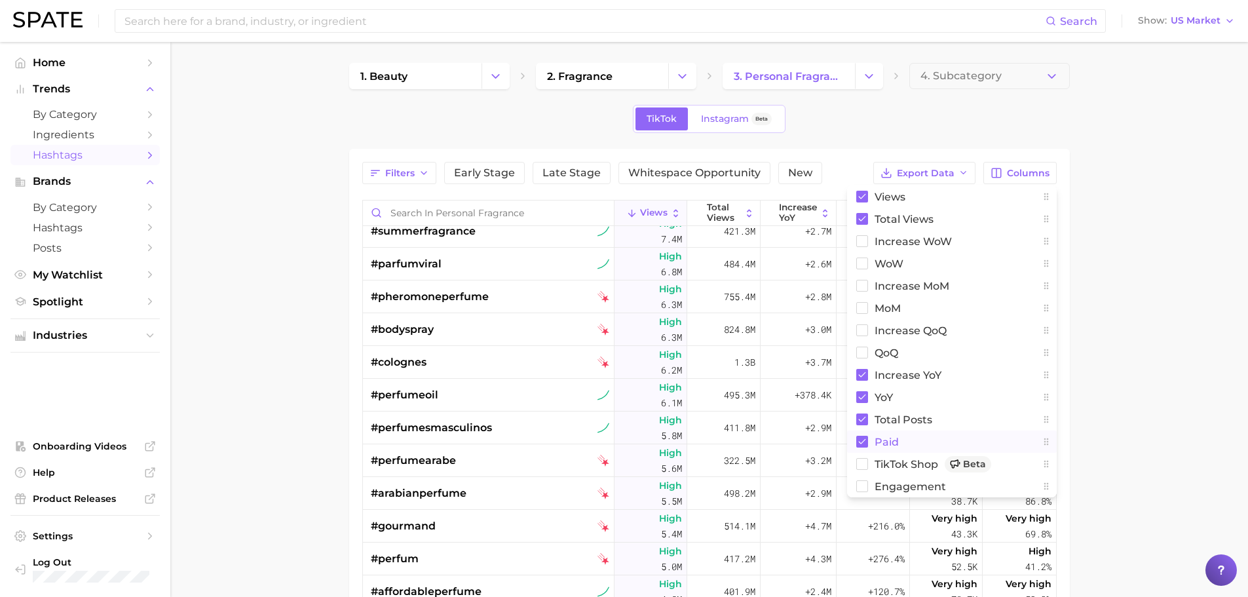
click at [890, 442] on span "Paid" at bounding box center [887, 441] width 24 height 11
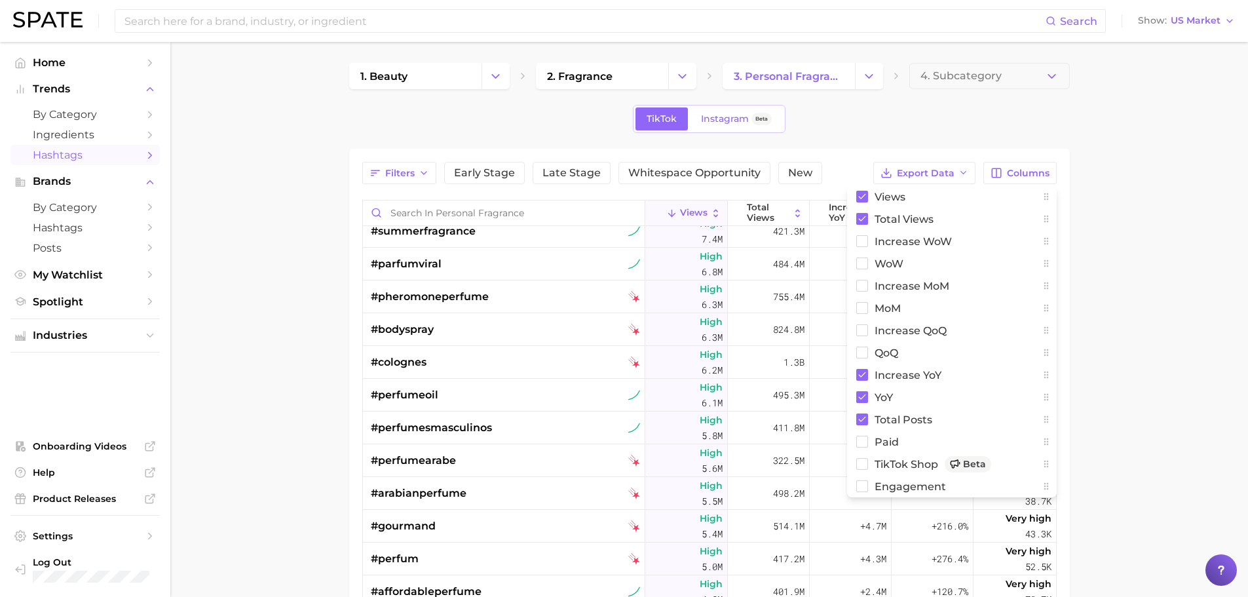
click at [1246, 257] on main "1. beauty 2. fragrance 3. personal fragrance 4. Subcategory TikTok Instagram Be…" at bounding box center [709, 458] width 1078 height 833
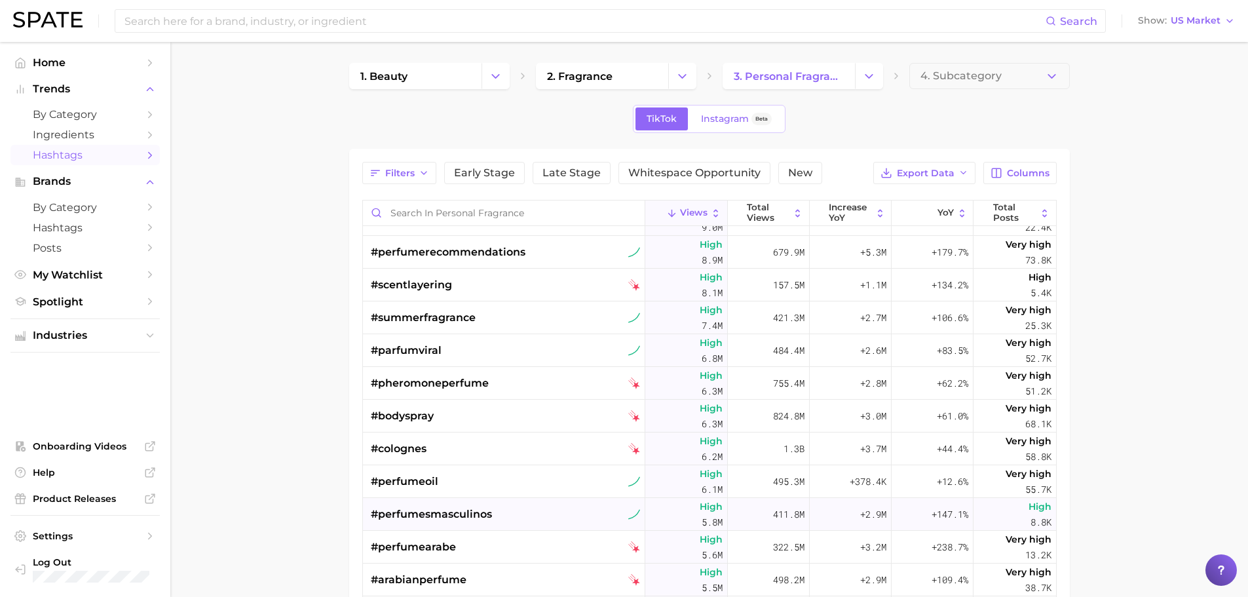
scroll to position [673, 0]
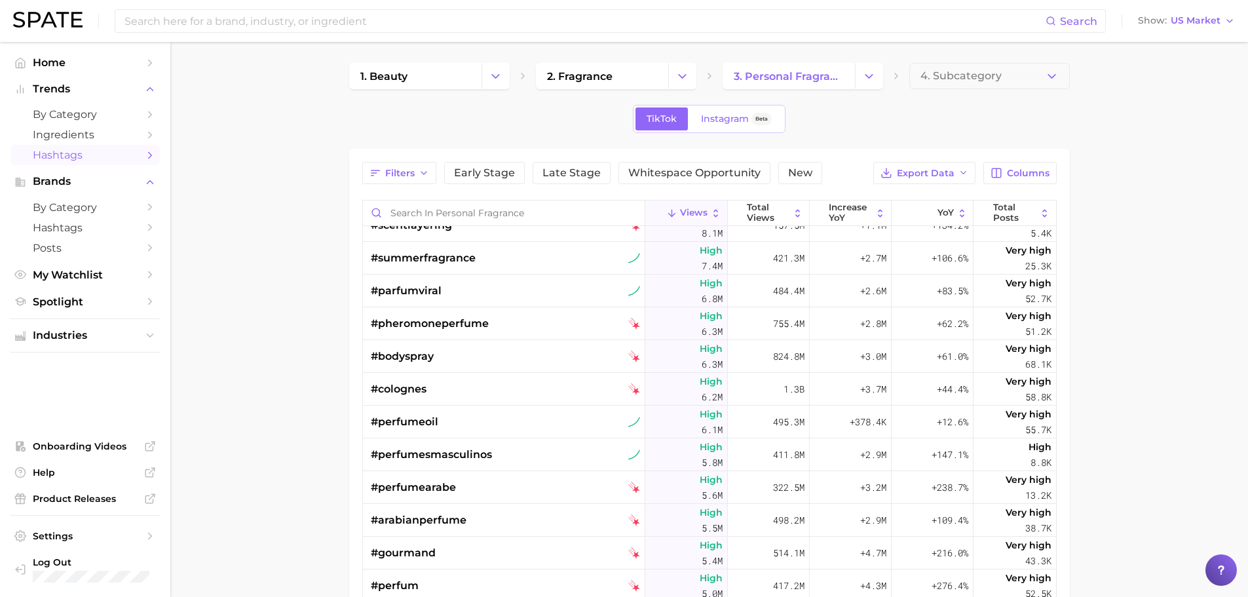
click at [1023, 58] on main "1. beauty 2. fragrance 3. personal fragrance 4. Subcategory TikTok Instagram Be…" at bounding box center [709, 458] width 1078 height 833
click at [1024, 79] on button "4. Subcategory" at bounding box center [989, 76] width 161 height 26
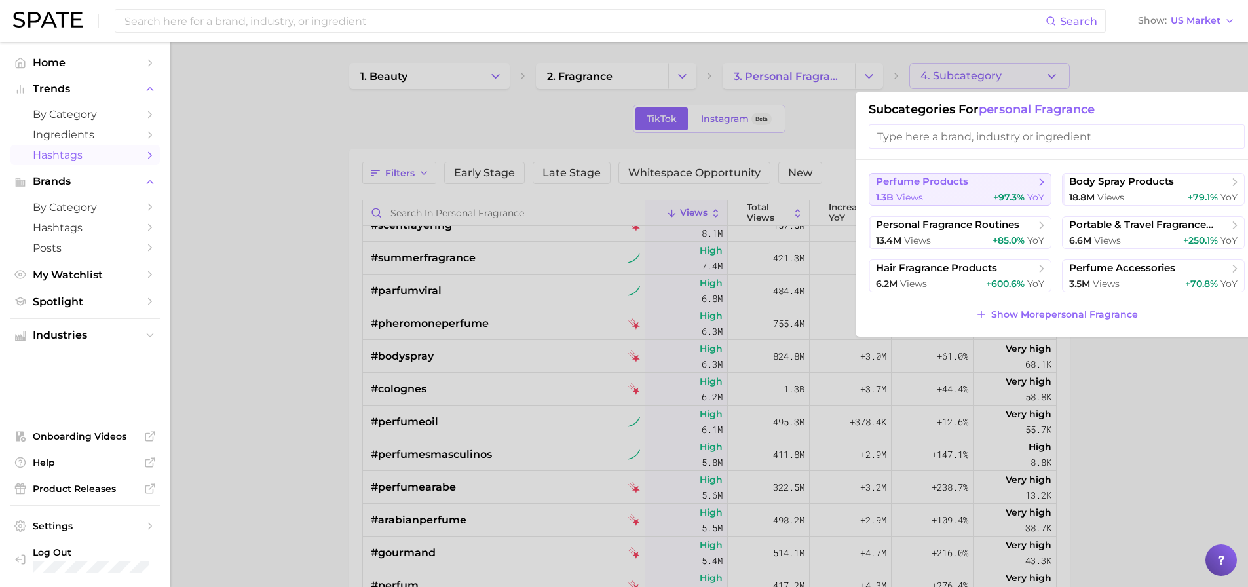
click at [983, 187] on span "perfume products" at bounding box center [955, 182] width 159 height 13
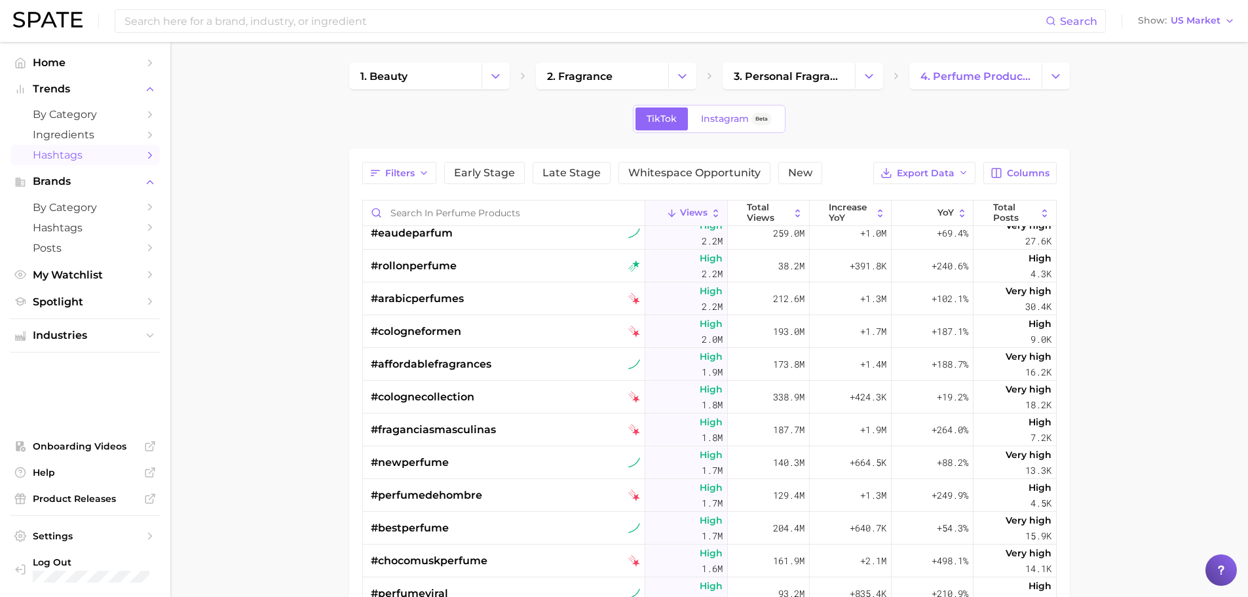
scroll to position [1879, 0]
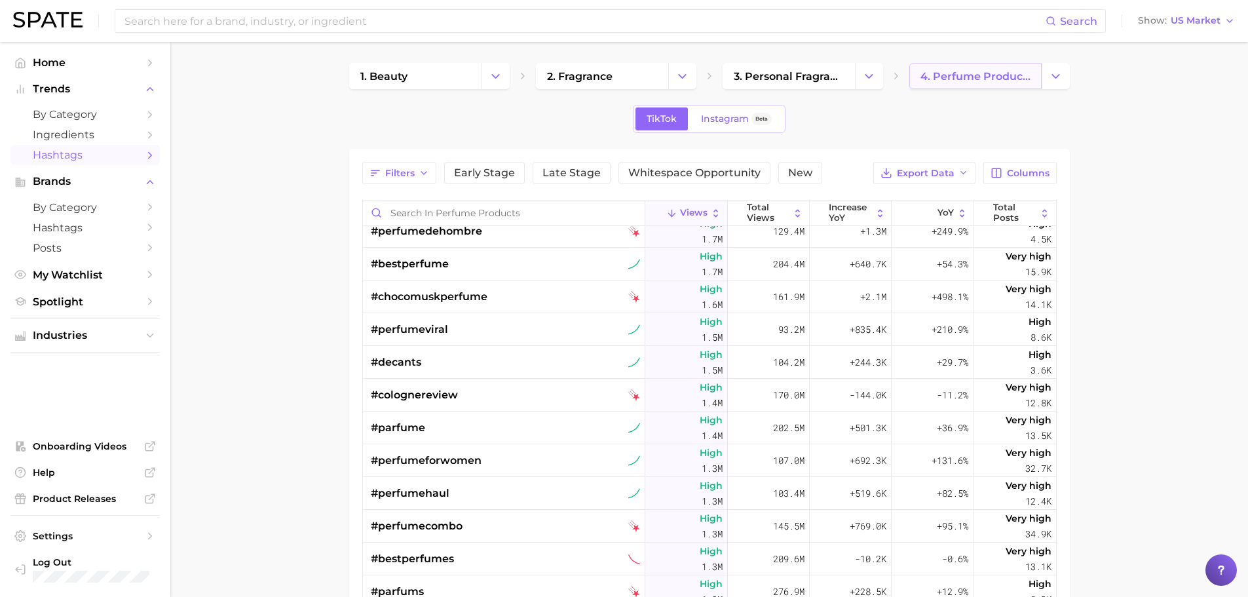
click at [1003, 86] on link "4. perfume products" at bounding box center [975, 76] width 132 height 26
click at [1070, 76] on main "1. beauty 2. fragrance 3. personal fragrance 4. perfume products TikTok Instagr…" at bounding box center [709, 458] width 1078 height 833
click at [1064, 77] on button "Change Category" at bounding box center [1056, 76] width 28 height 26
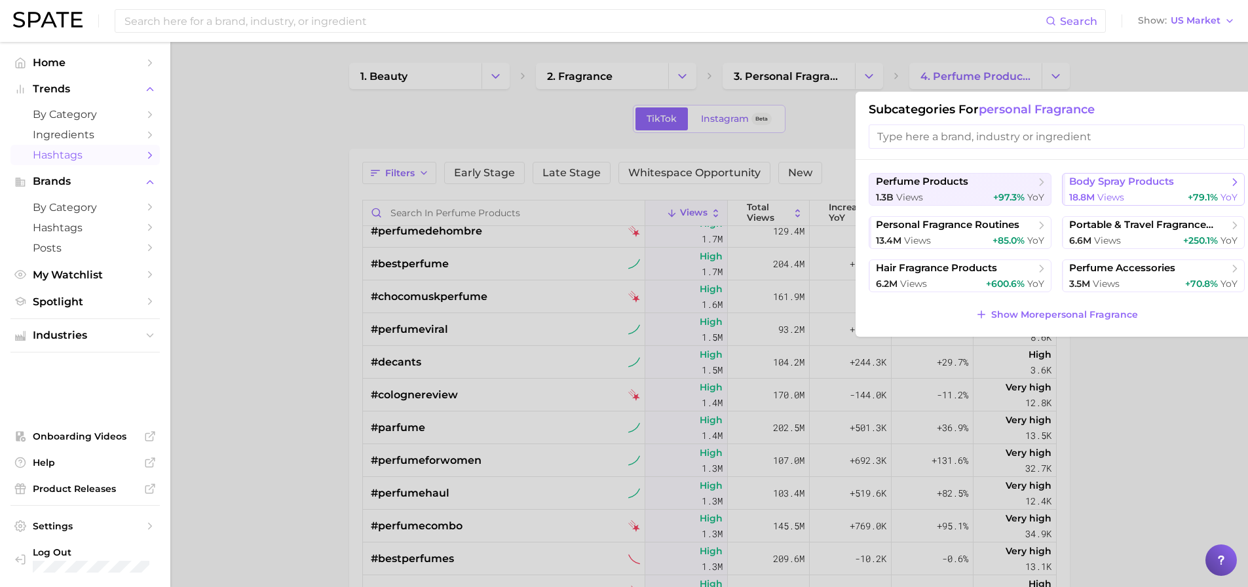
click at [1129, 191] on div "18.8m views +79.1% YoY" at bounding box center [1153, 197] width 168 height 12
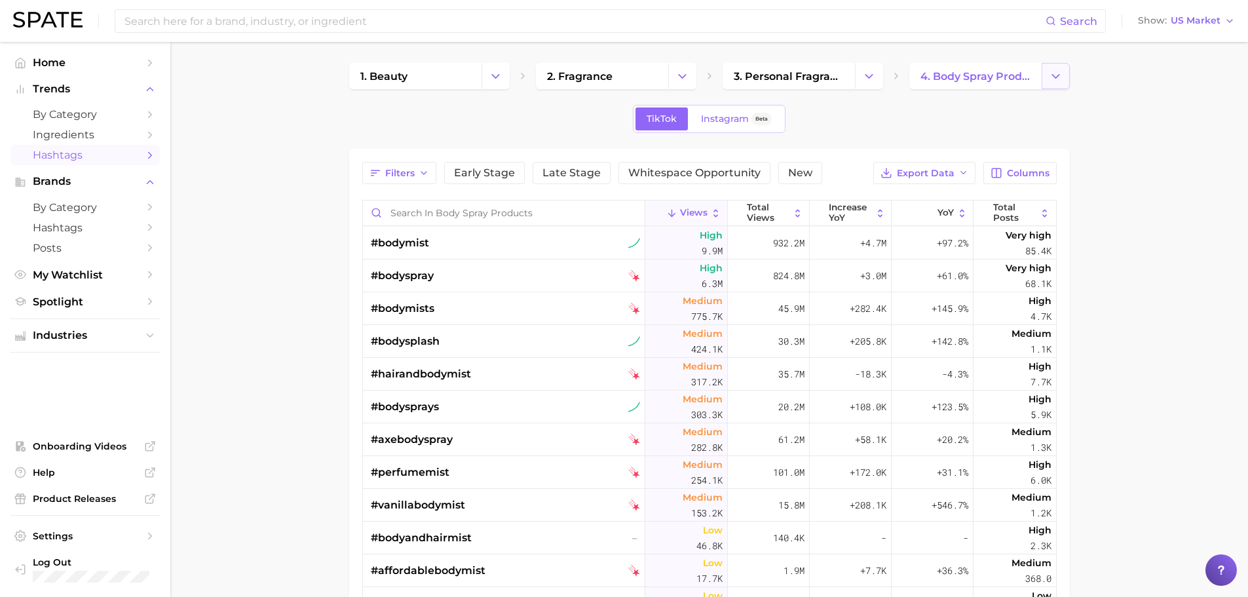
click at [1062, 86] on button "Change Category" at bounding box center [1056, 76] width 28 height 26
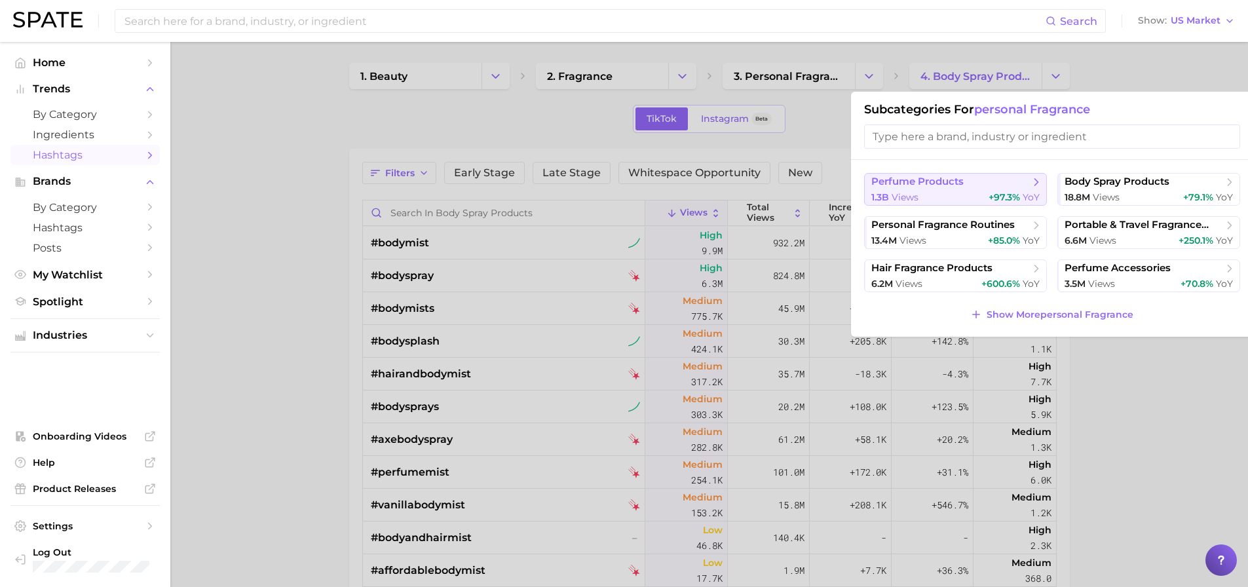
click at [924, 189] on button "perfume products 1.3b views +97.3% YoY" at bounding box center [955, 189] width 183 height 33
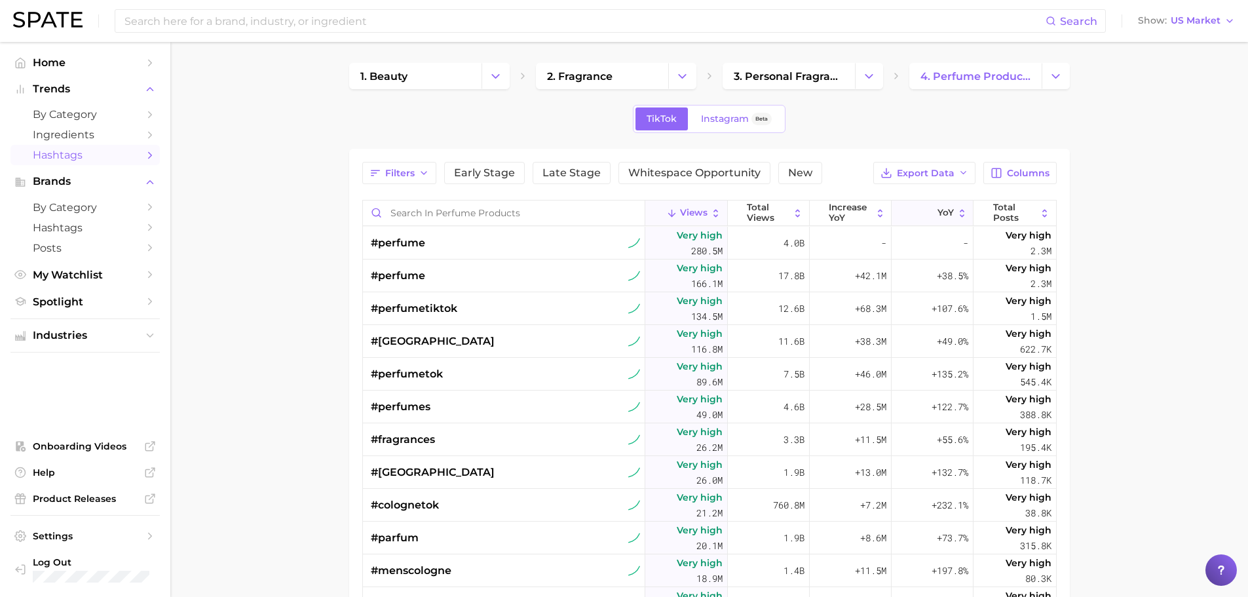
click at [956, 216] on icon at bounding box center [961, 213] width 11 height 11
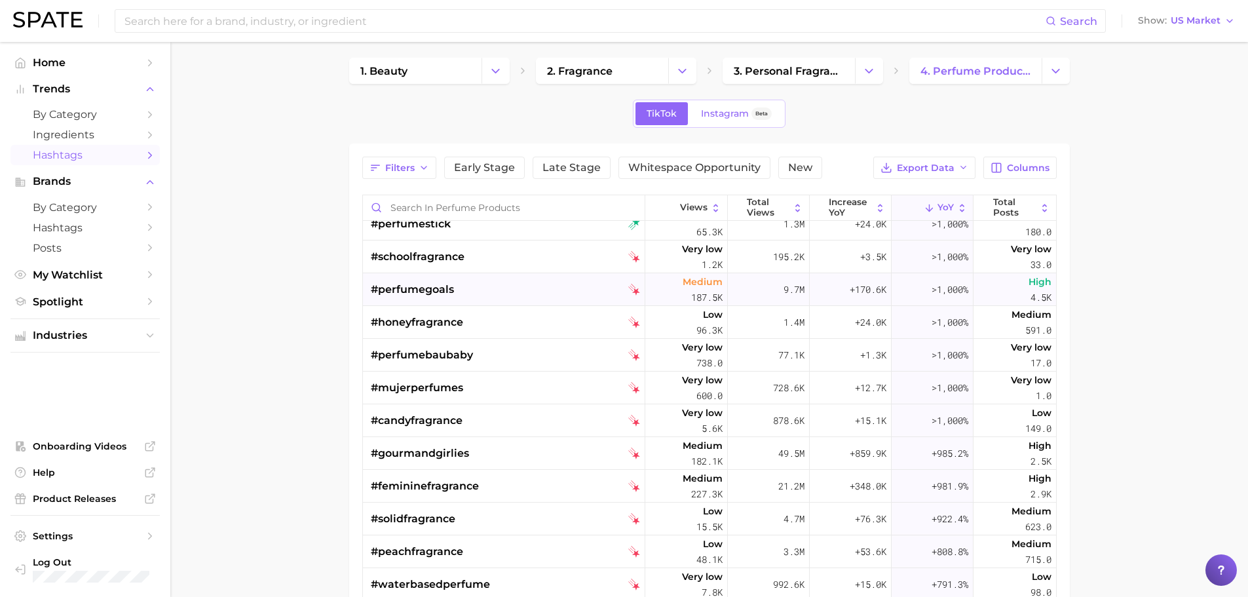
scroll to position [234, 0]
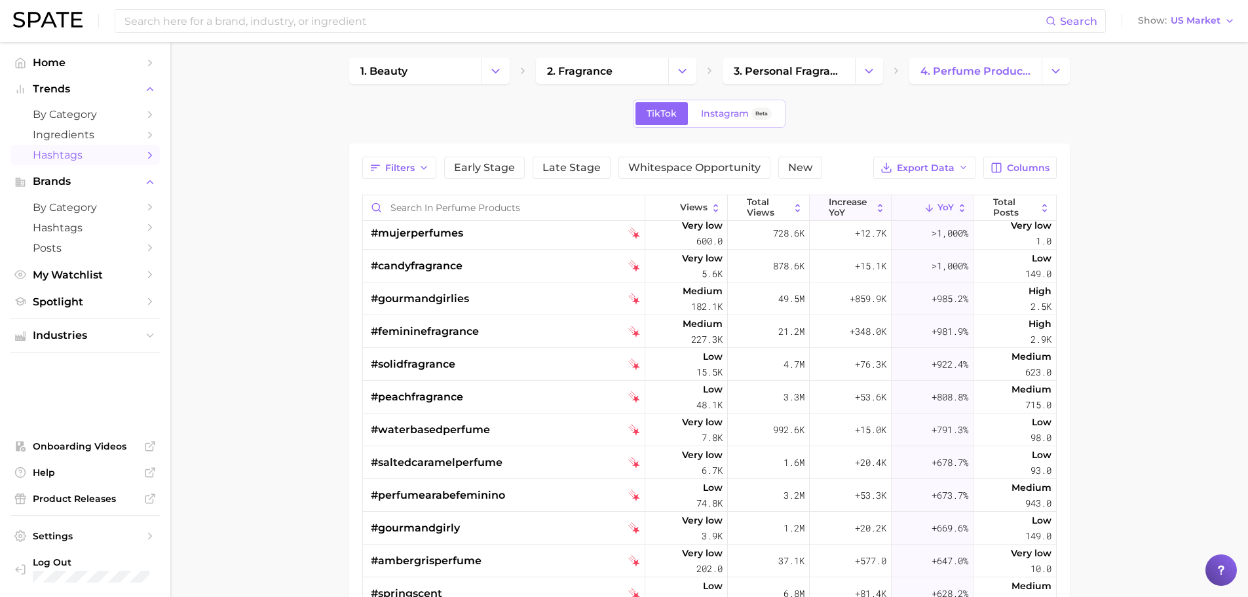
click at [839, 206] on span "increase YoY" at bounding box center [850, 207] width 43 height 20
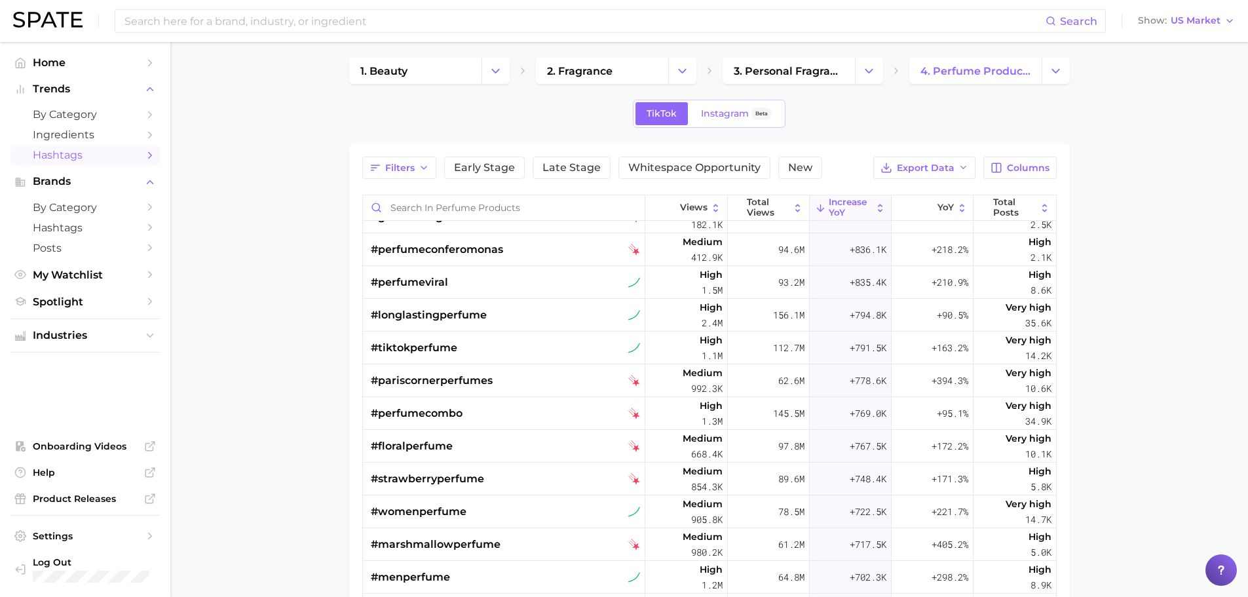
scroll to position [1725, 0]
click at [394, 177] on button "Filters" at bounding box center [399, 168] width 74 height 22
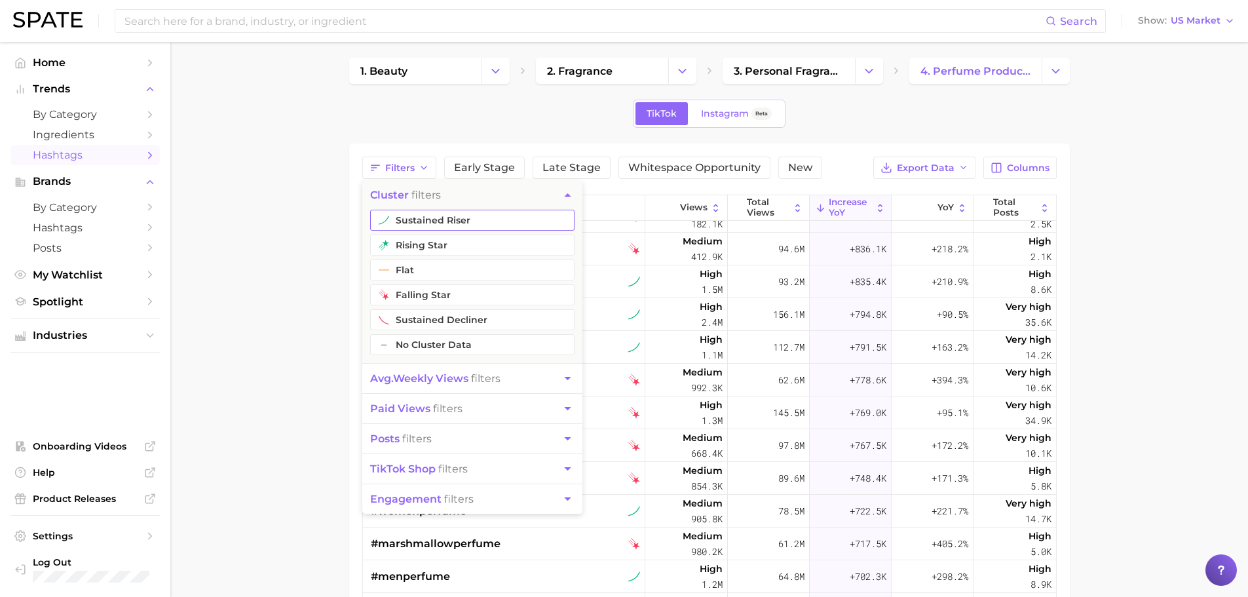
click at [428, 225] on button "sustained riser" at bounding box center [472, 220] width 204 height 21
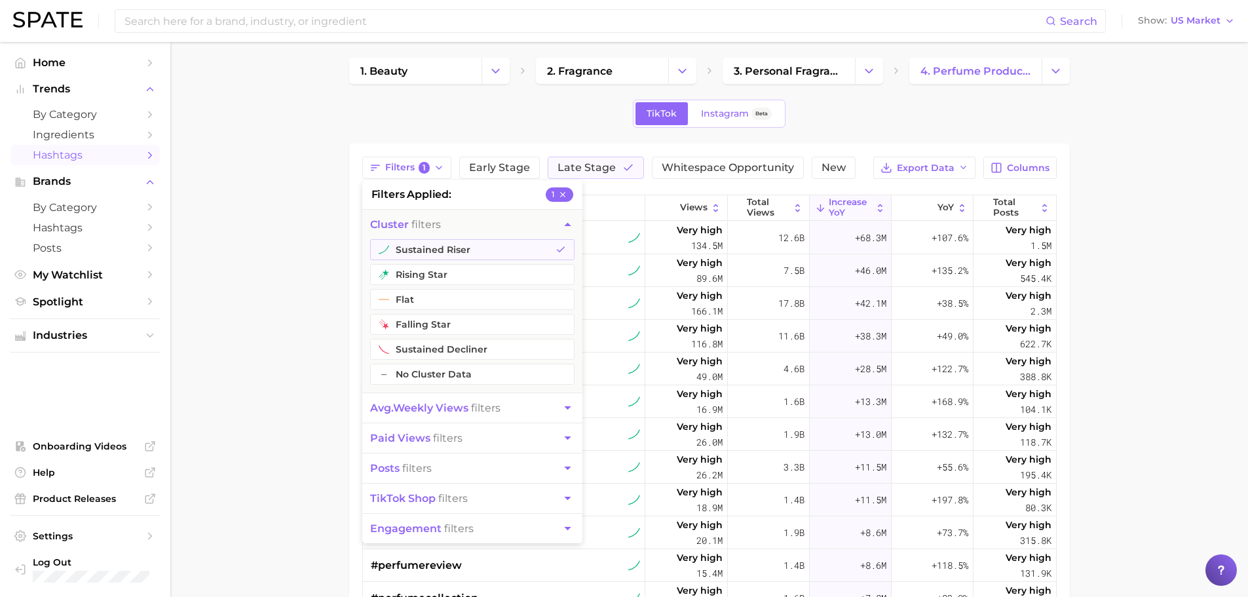
click at [330, 211] on main "1. beauty 2. fragrance 3. personal fragrance 4. perfume products TikTok Instagr…" at bounding box center [709, 453] width 1078 height 833
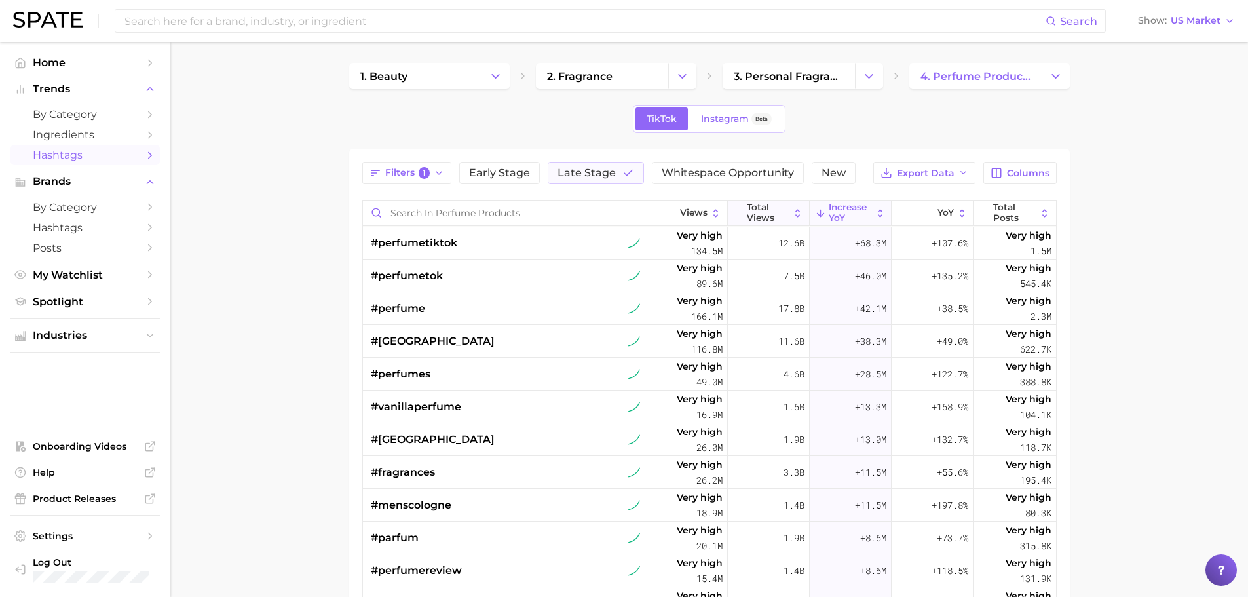
click at [767, 210] on span "Total Views" at bounding box center [768, 212] width 43 height 20
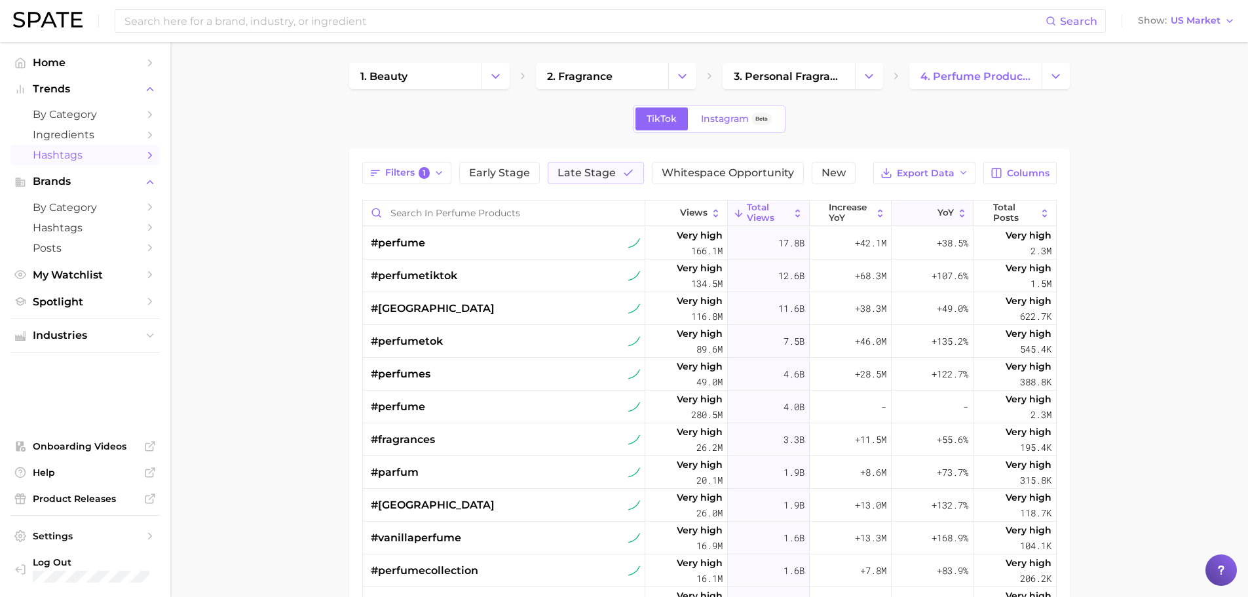
click at [924, 214] on icon at bounding box center [929, 213] width 11 height 11
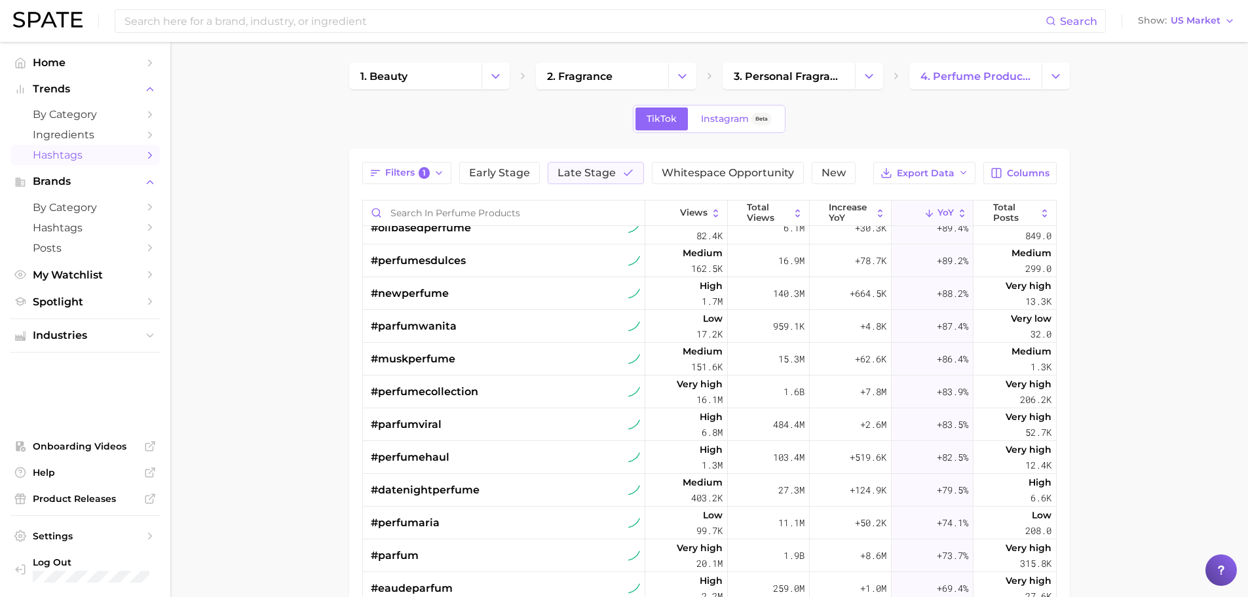
scroll to position [1395, 0]
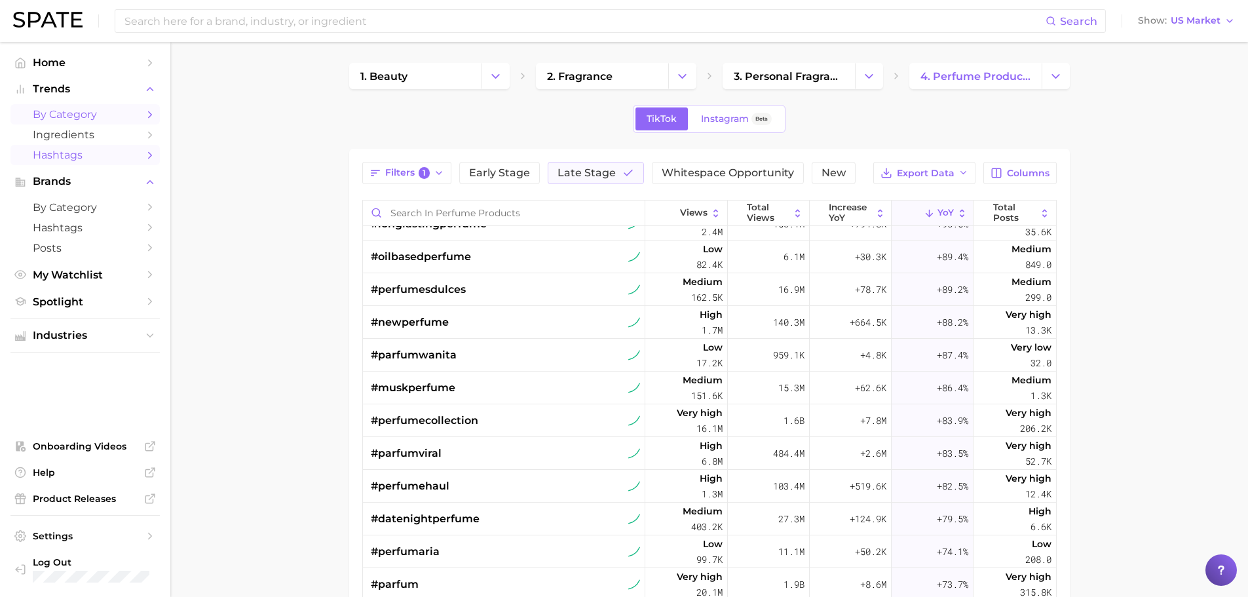
click at [85, 115] on span "by Category" at bounding box center [85, 114] width 105 height 12
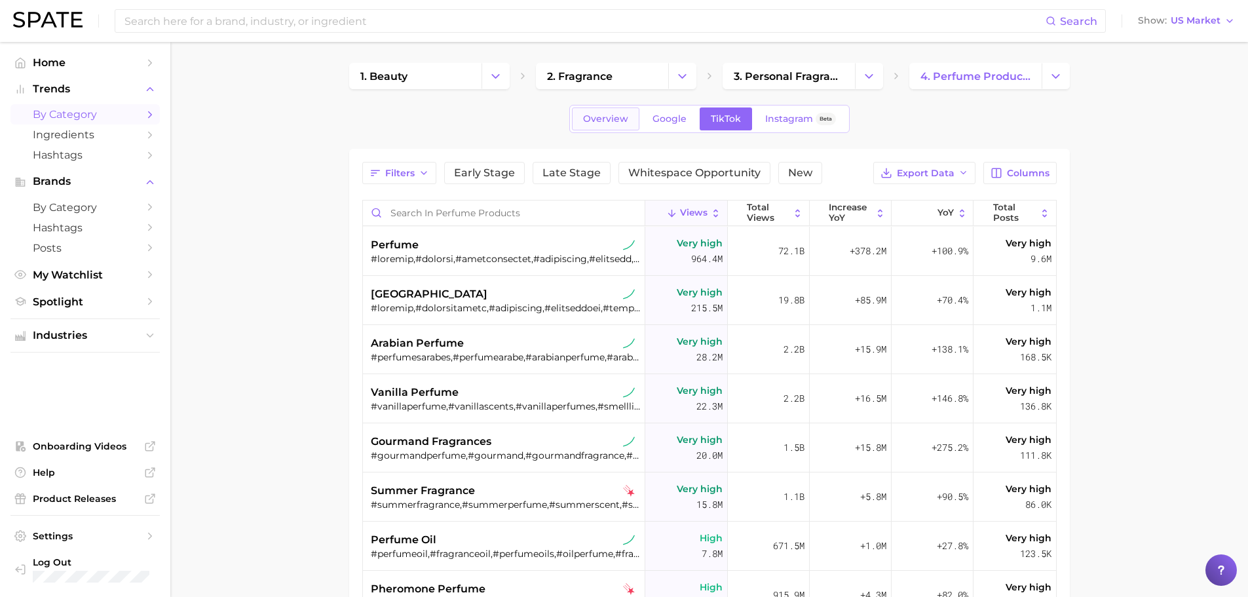
click at [627, 111] on link "Overview" at bounding box center [605, 118] width 67 height 23
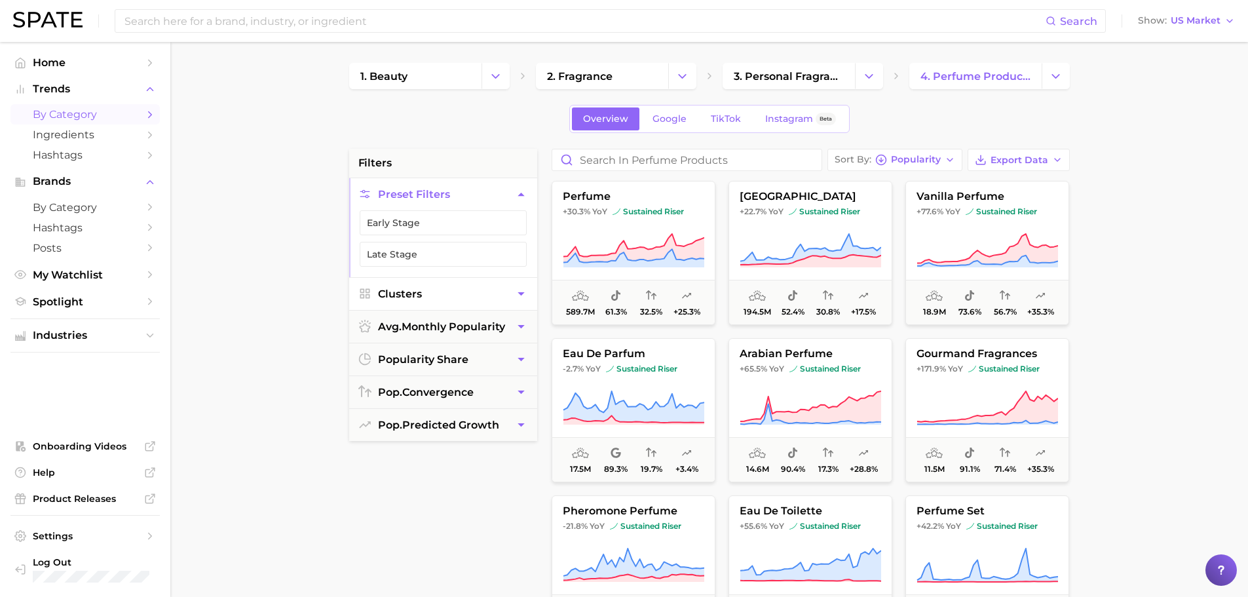
click at [470, 290] on button "Clusters" at bounding box center [443, 294] width 188 height 32
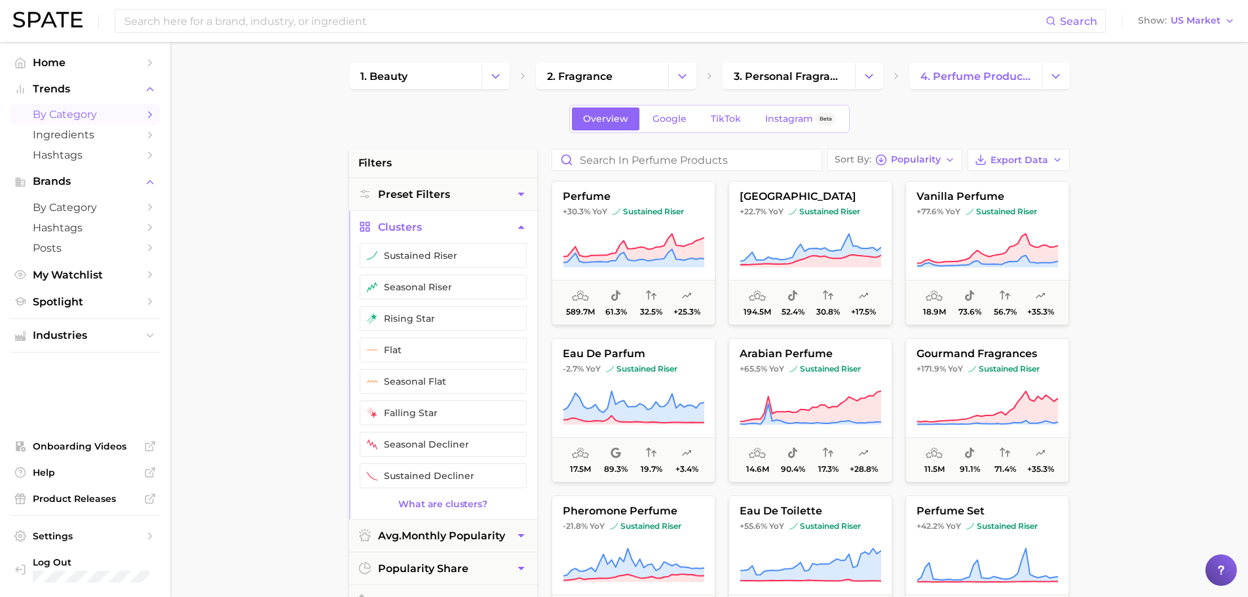
click at [460, 217] on button "Clusters" at bounding box center [443, 227] width 188 height 32
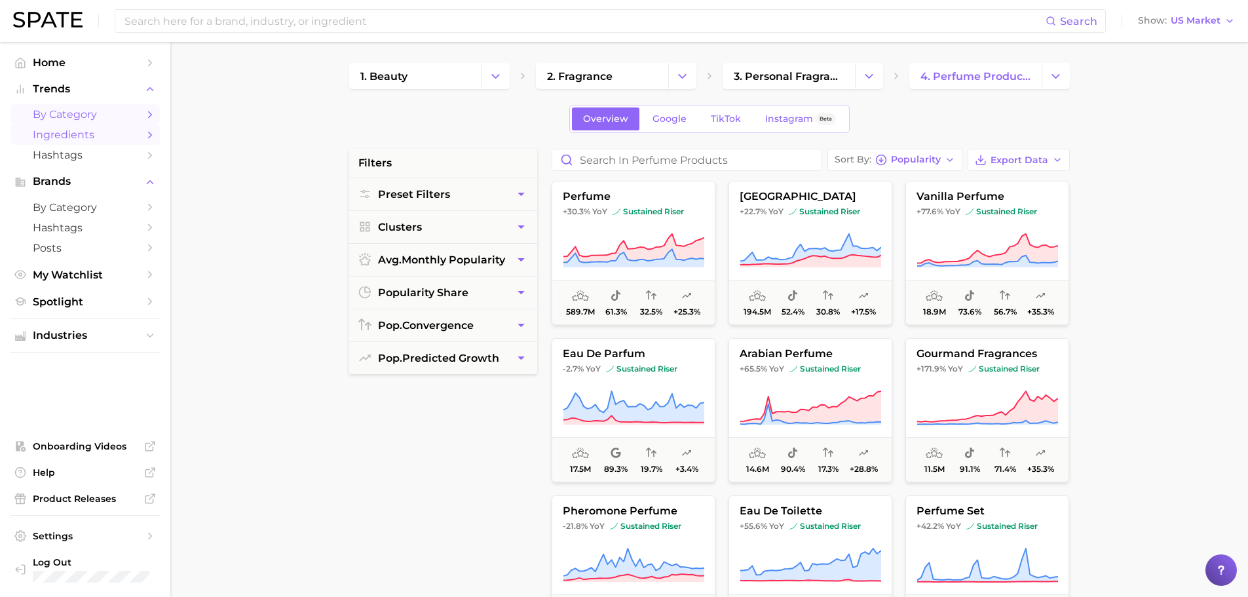
click at [72, 136] on span "Ingredients" at bounding box center [85, 134] width 105 height 12
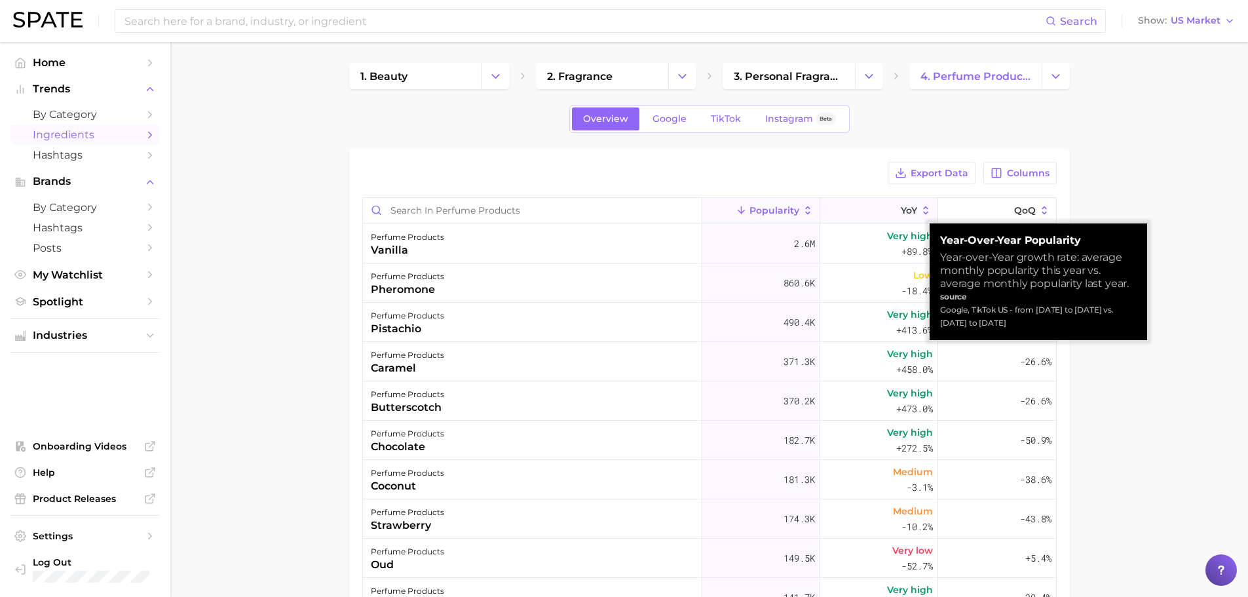
click at [890, 208] on button "YoY" at bounding box center [879, 211] width 118 height 26
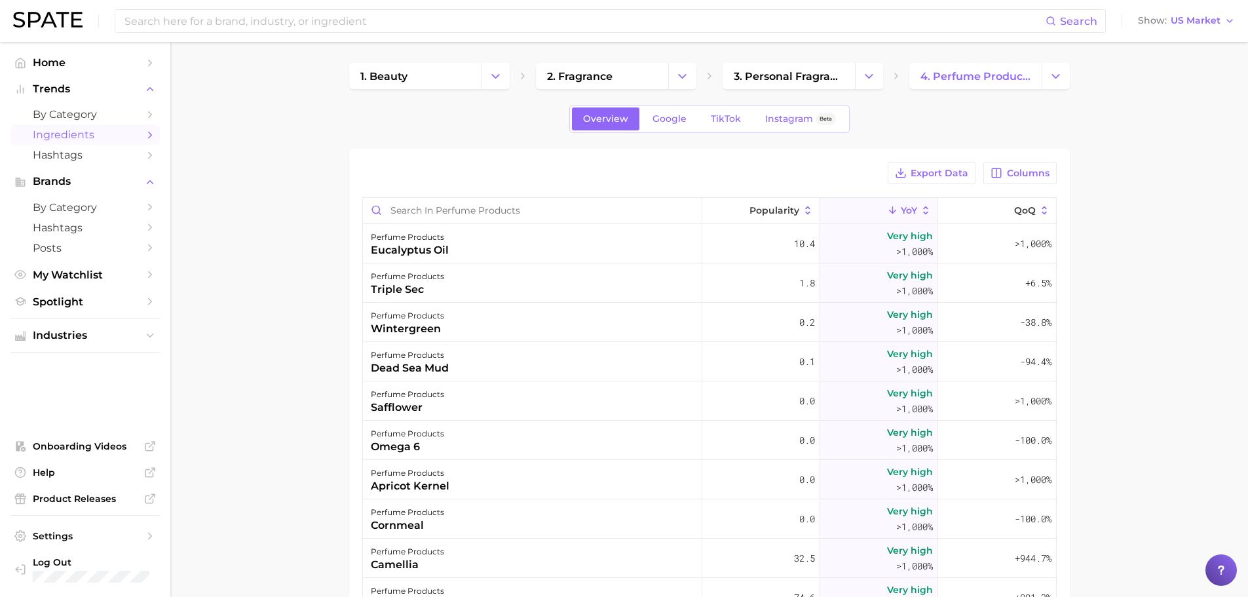
click at [335, 126] on main "1. beauty 2. fragrance 3. personal fragrance 4. perfume products Overview Googl…" at bounding box center [709, 457] width 1078 height 831
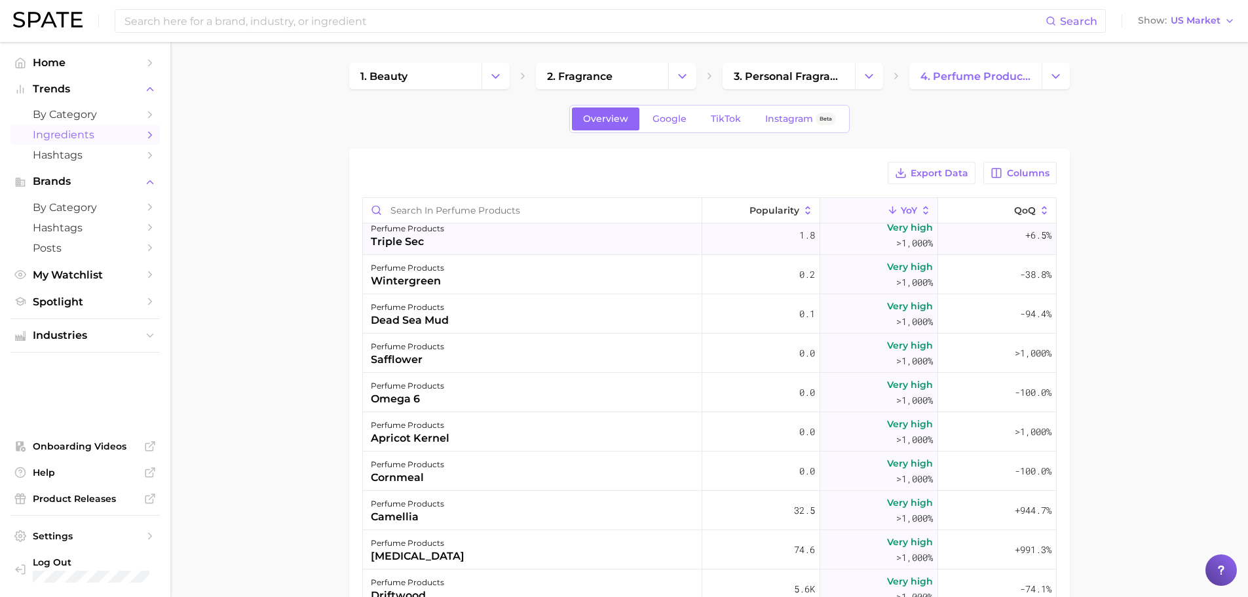
scroll to position [48, 0]
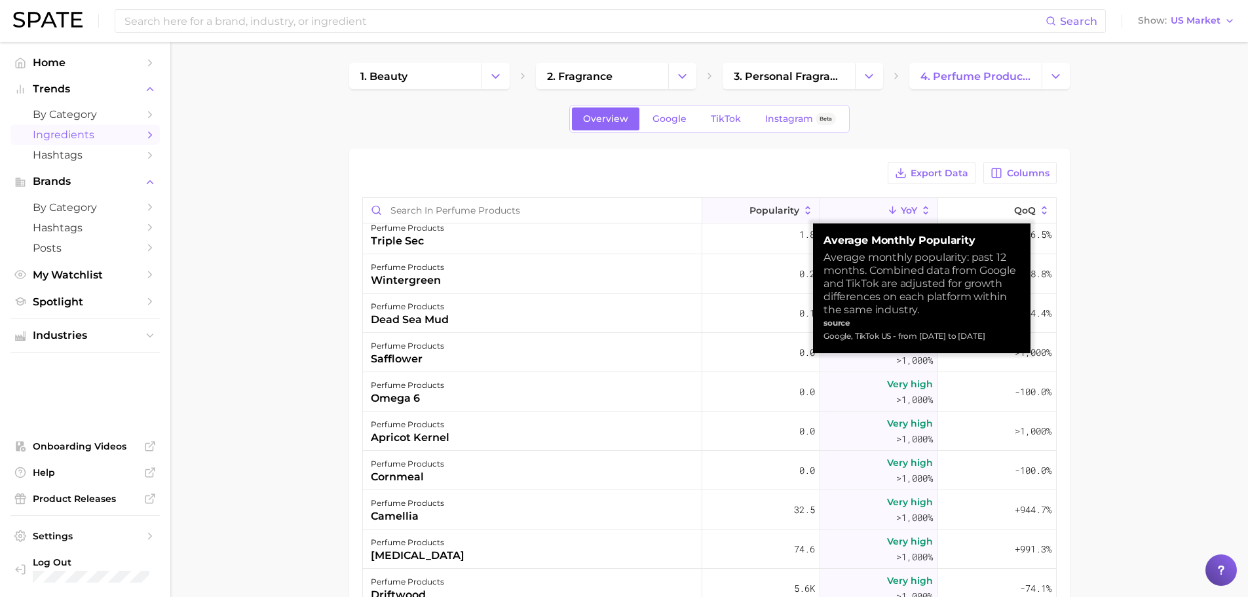
click at [775, 206] on span "Popularity" at bounding box center [774, 210] width 50 height 10
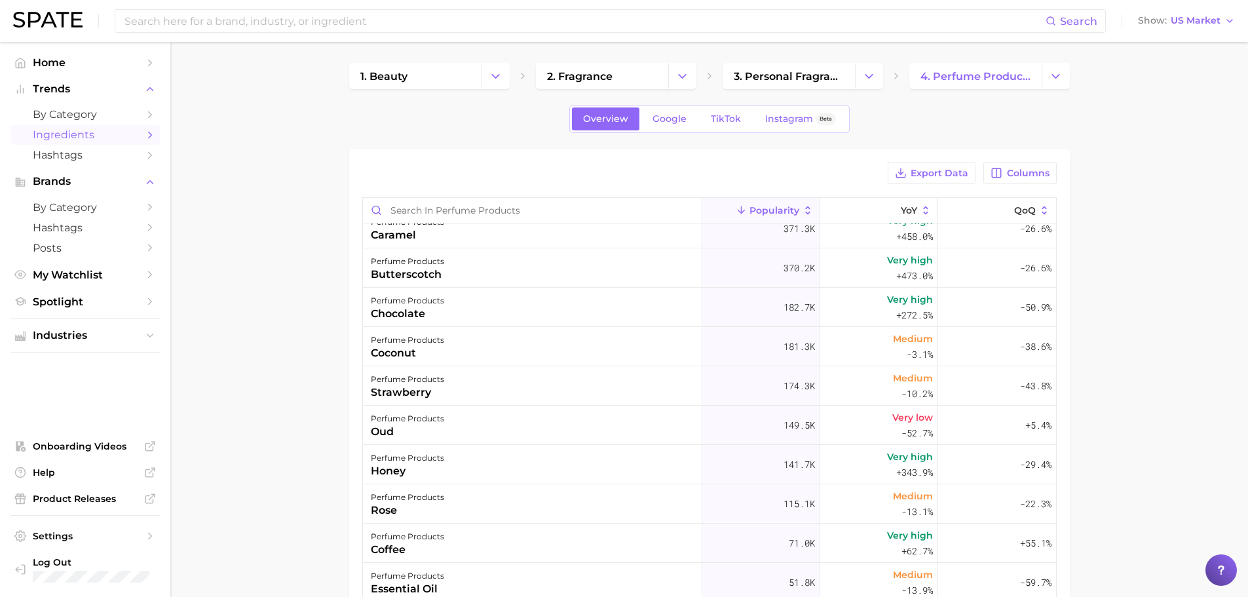
scroll to position [0, 0]
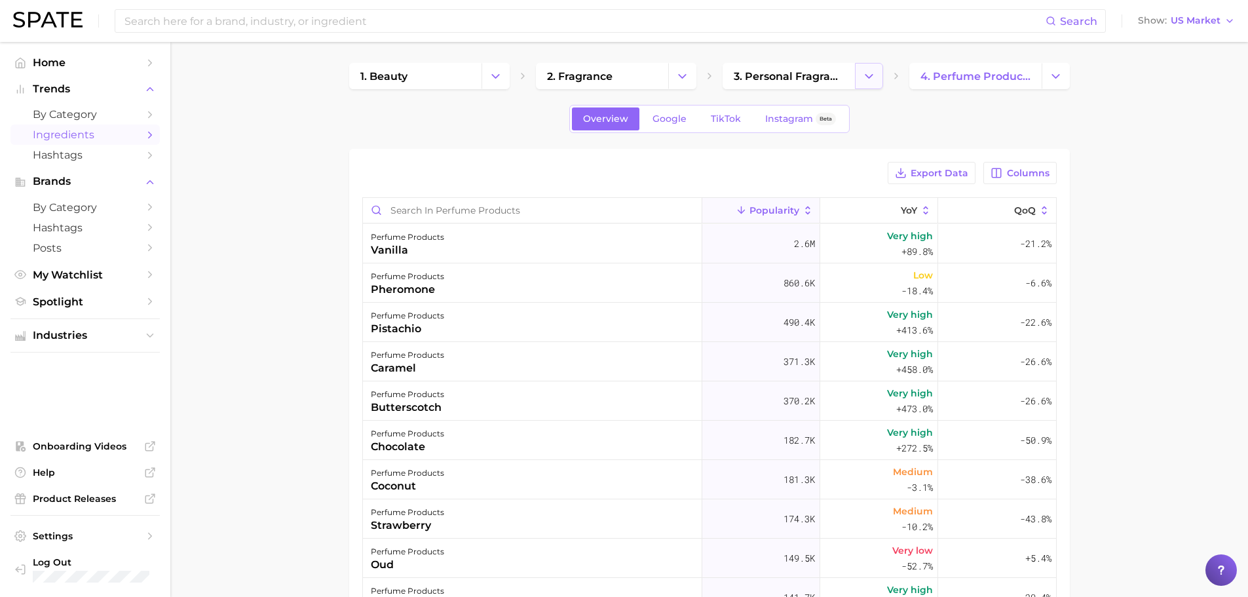
click at [859, 76] on button "Change Category" at bounding box center [869, 76] width 28 height 26
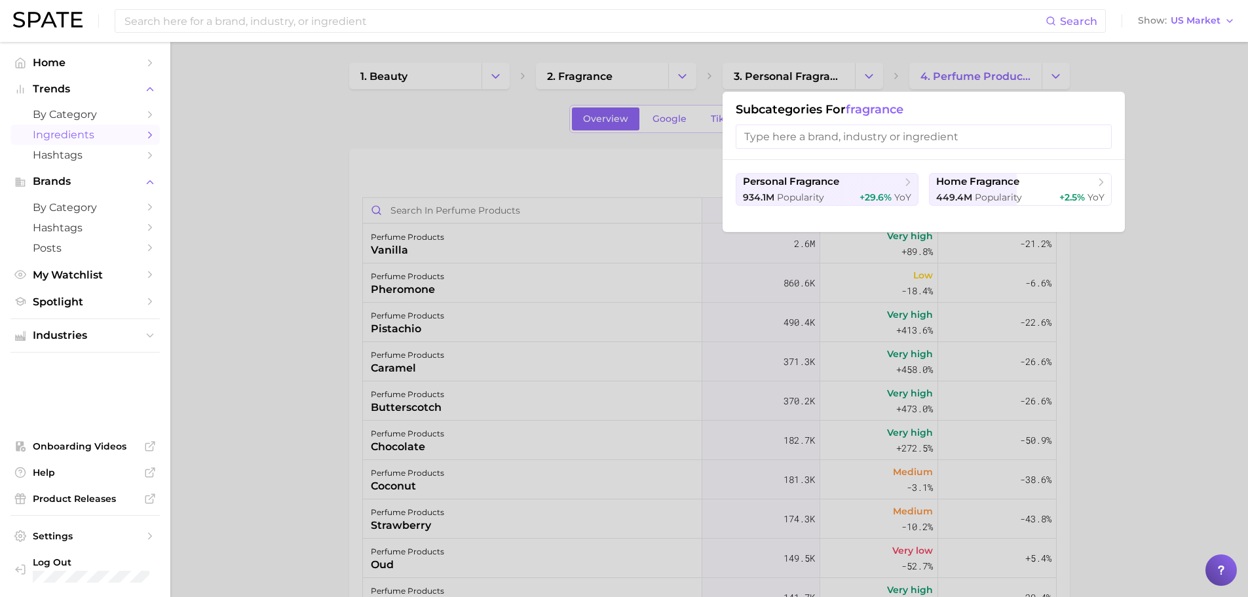
click at [880, 71] on div at bounding box center [624, 298] width 1248 height 597
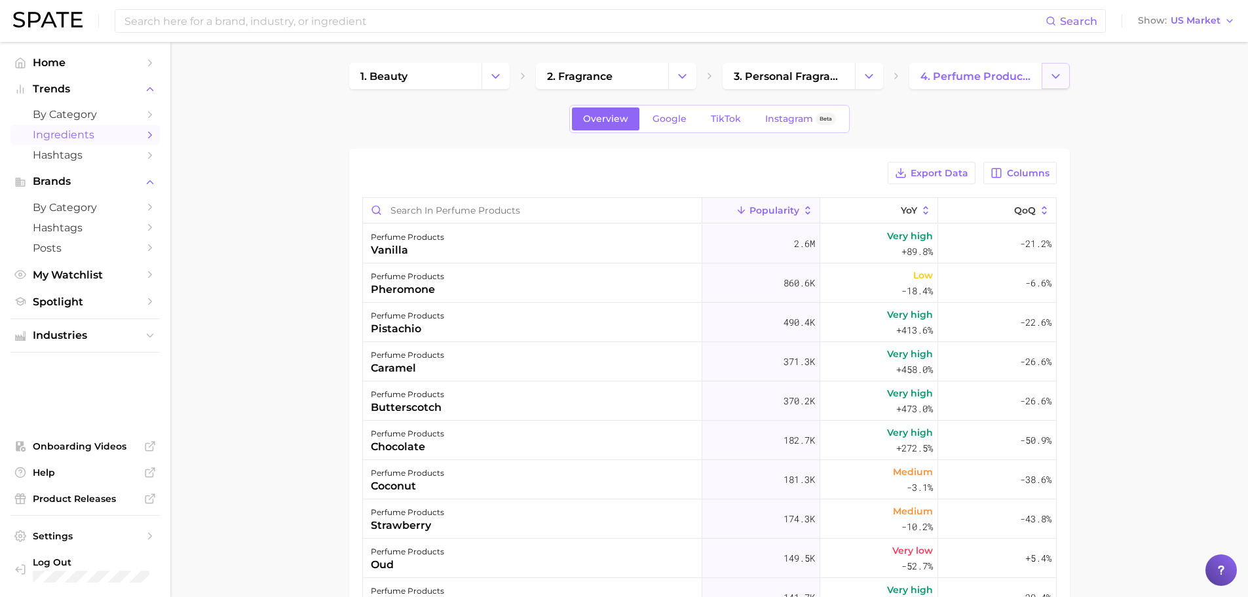
click at [1058, 81] on icon "Change Category" at bounding box center [1056, 76] width 14 height 14
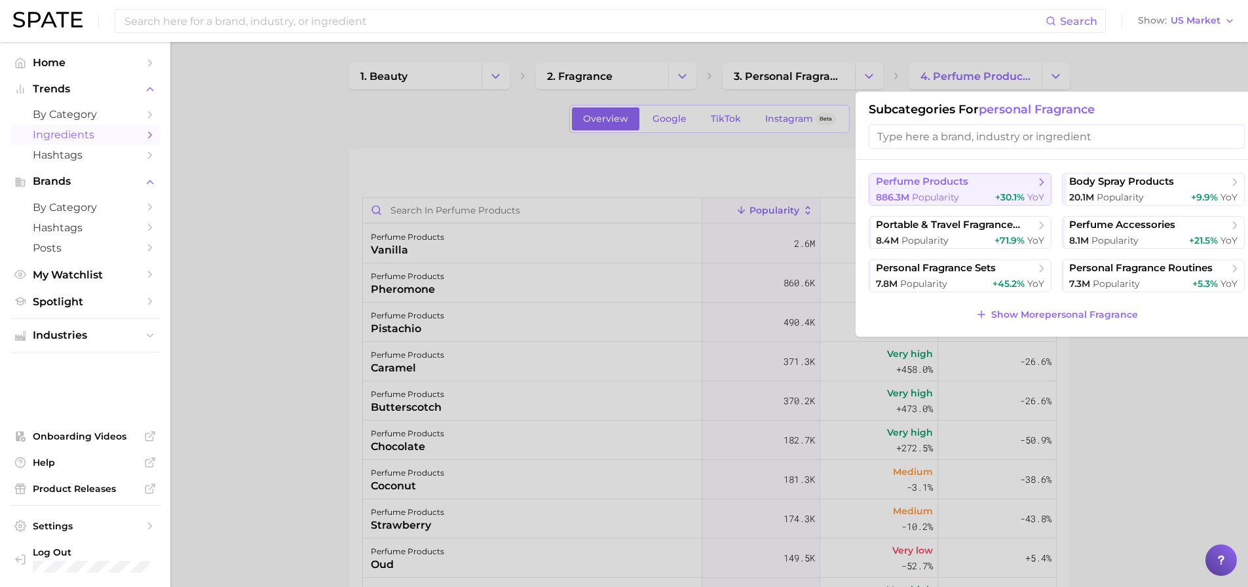
click at [939, 191] on span "Popularity" at bounding box center [935, 197] width 47 height 12
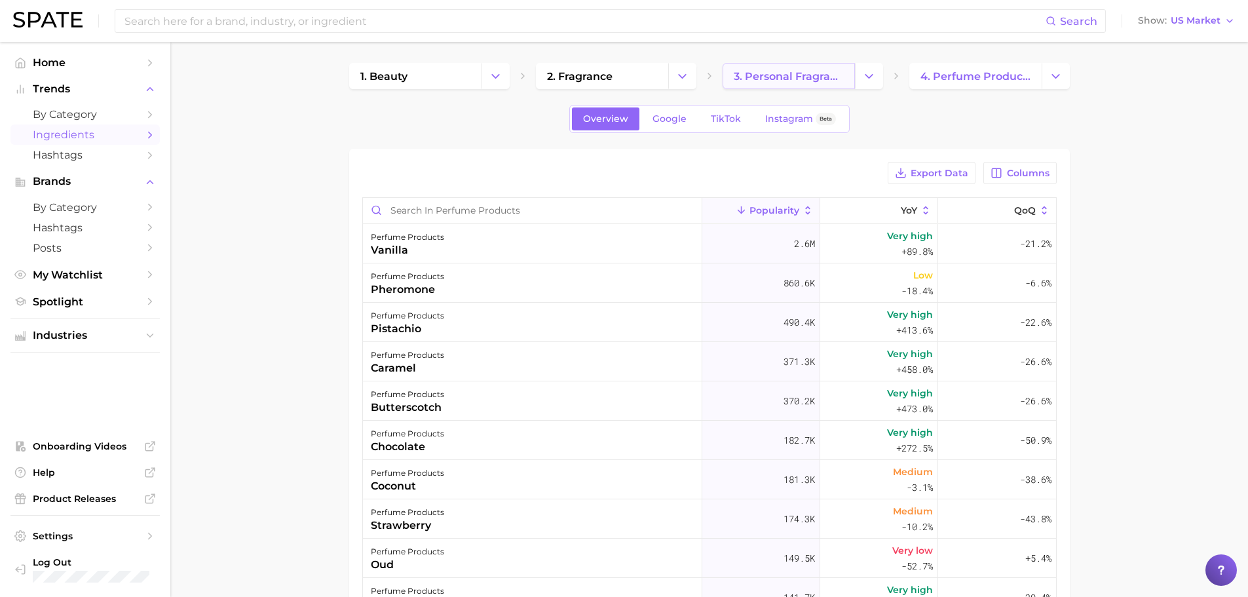
click at [825, 73] on span "3. personal fragrance" at bounding box center [789, 76] width 110 height 12
click at [141, 110] on link "by Category" at bounding box center [84, 114] width 149 height 20
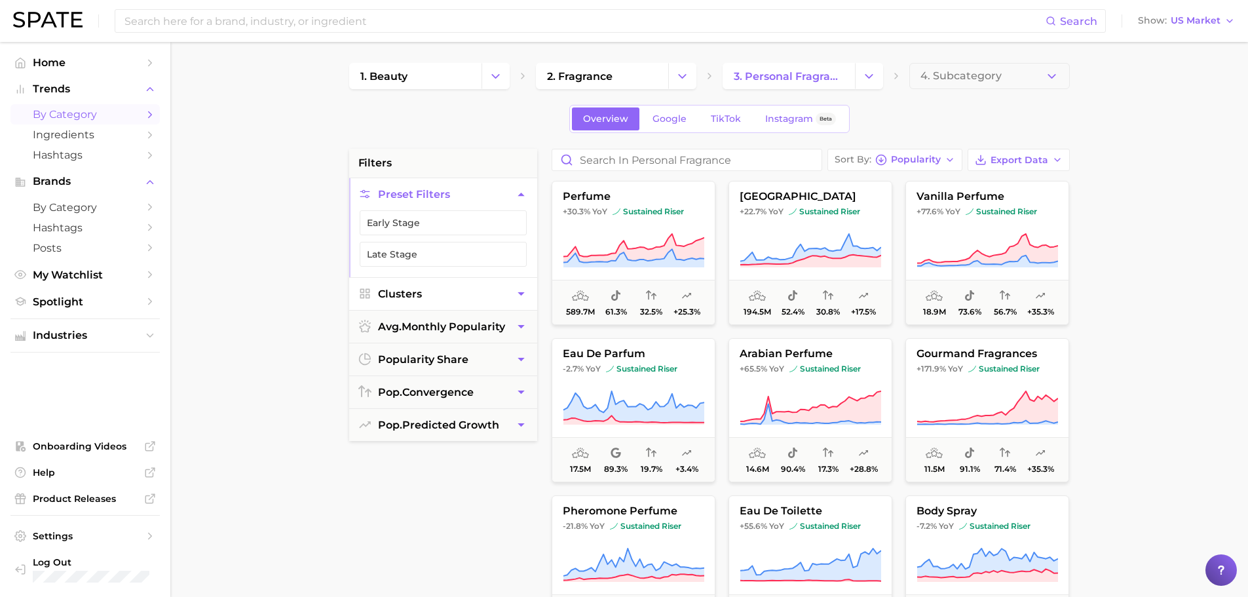
click at [462, 290] on button "Clusters" at bounding box center [443, 294] width 188 height 32
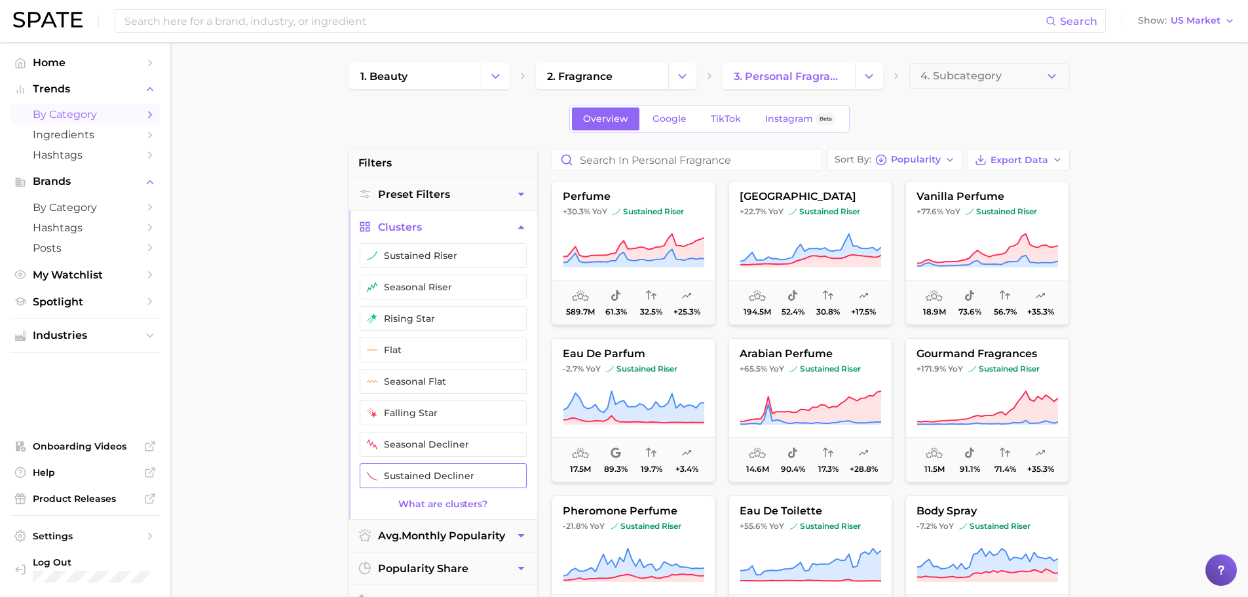
click at [425, 473] on button "sustained decliner" at bounding box center [443, 475] width 167 height 25
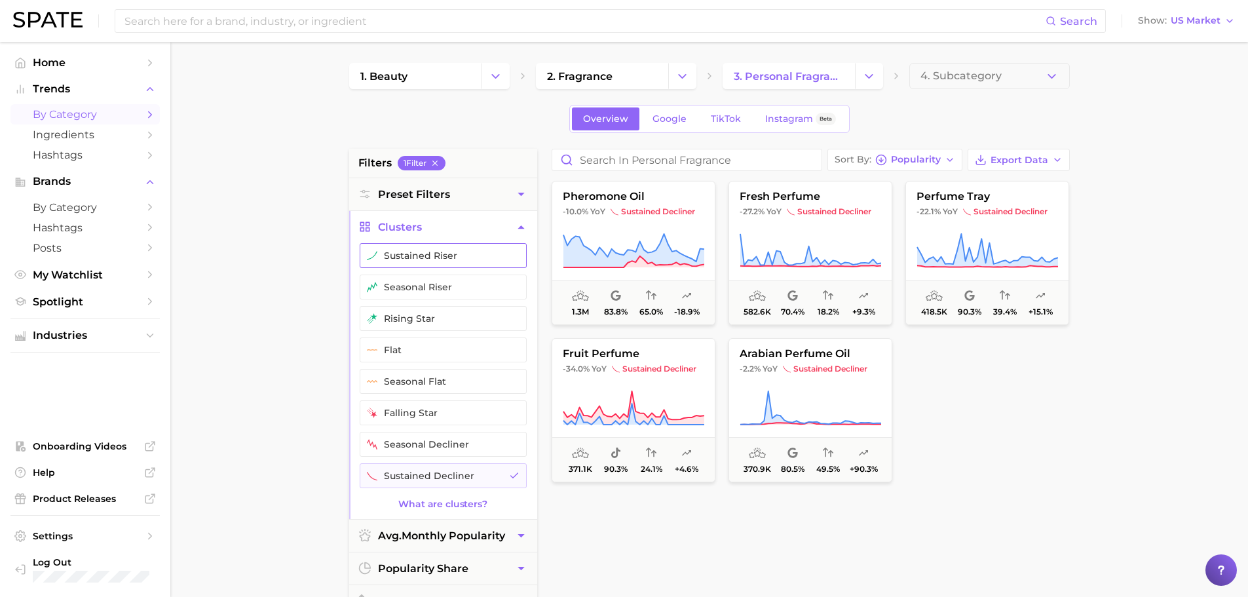
click at [449, 259] on button "sustained riser" at bounding box center [443, 255] width 167 height 25
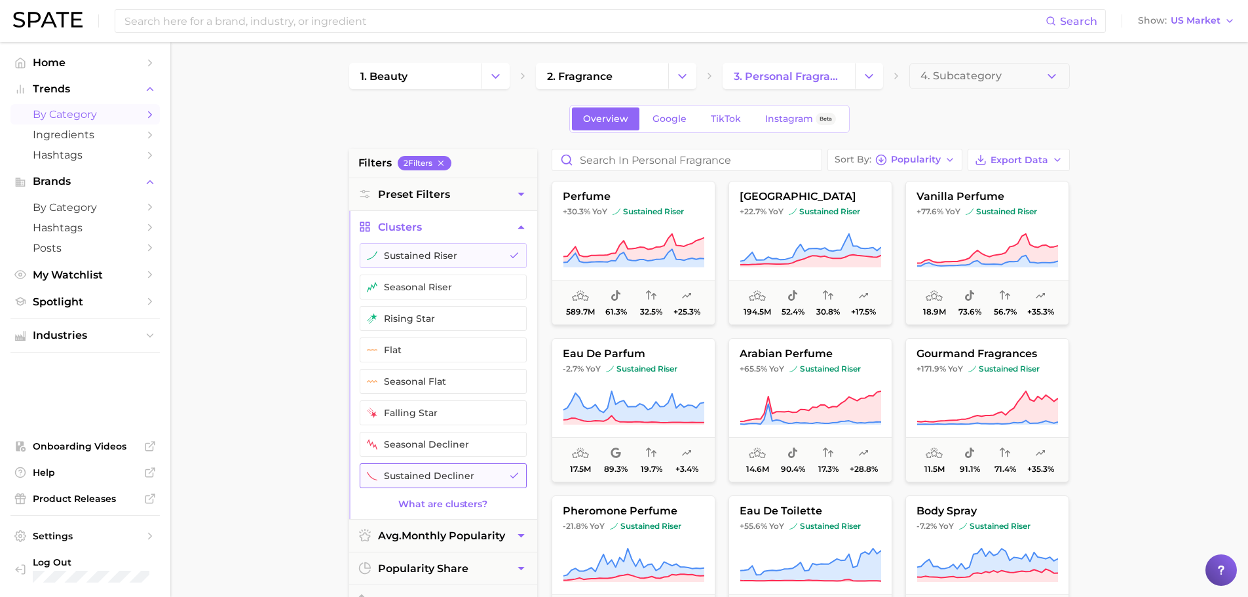
click at [472, 476] on button "sustained decliner" at bounding box center [443, 475] width 167 height 25
click at [947, 159] on icon "button" at bounding box center [950, 160] width 10 height 10
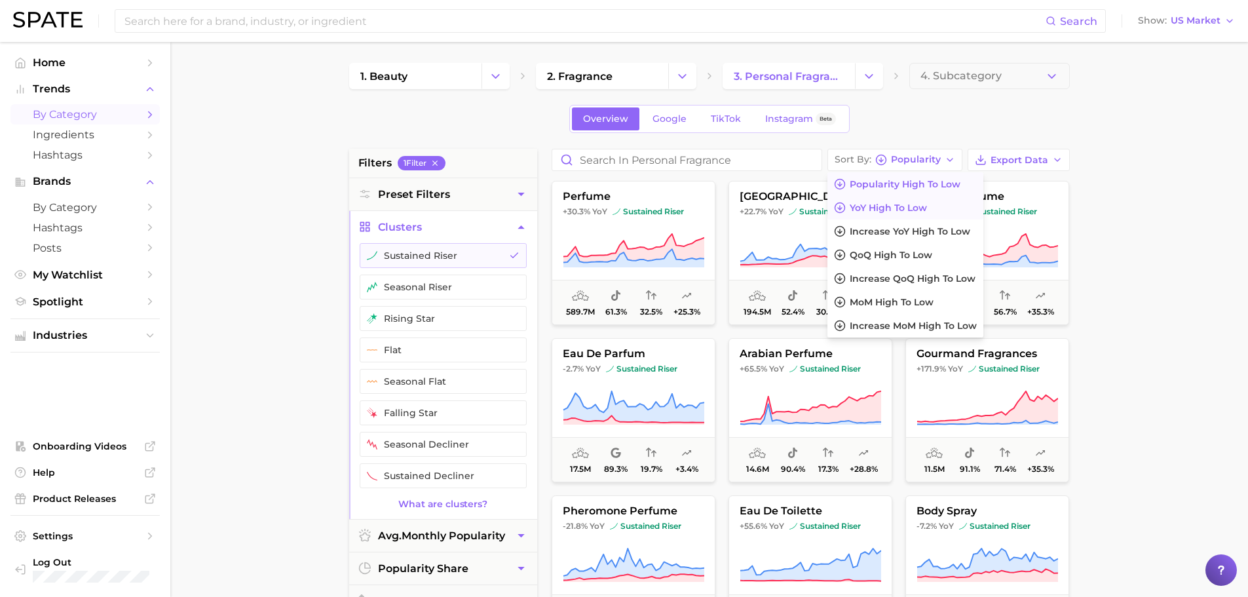
click at [903, 206] on span "YoY high to low" at bounding box center [888, 207] width 77 height 11
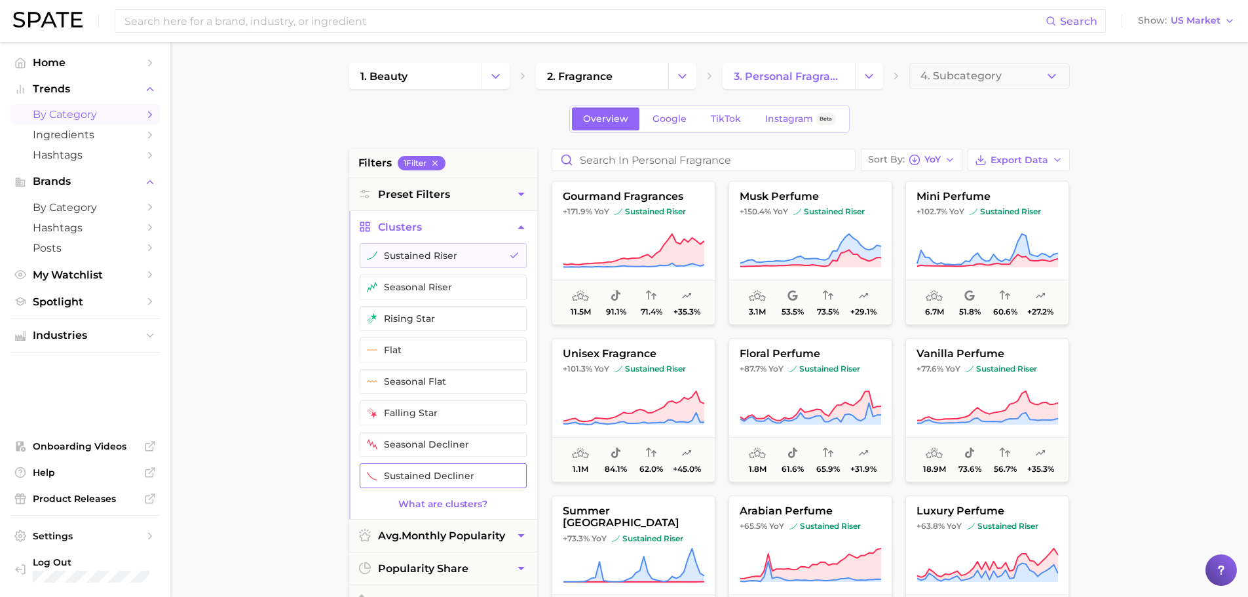
click at [463, 483] on button "sustained decliner" at bounding box center [443, 475] width 167 height 25
click at [501, 255] on button "sustained riser" at bounding box center [443, 255] width 167 height 25
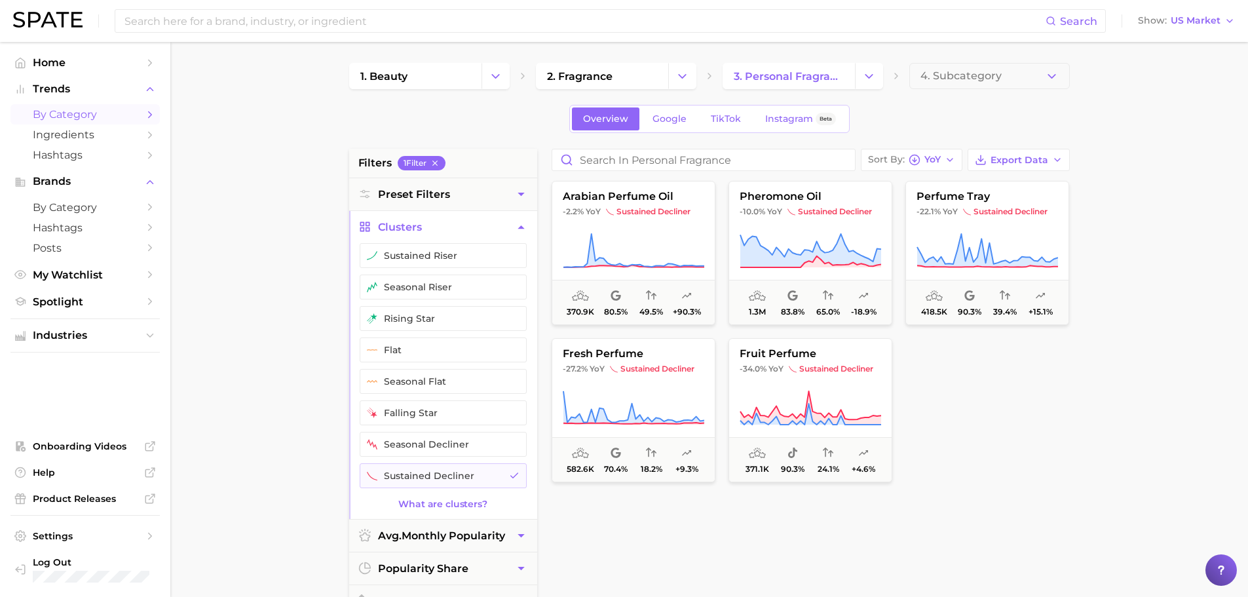
click at [1092, 476] on main "1. beauty 2. fragrance 3. personal fragrance 4. Subcategory Overview Google Tik…" at bounding box center [709, 539] width 1078 height 994
click at [945, 159] on button "Sort By YoY" at bounding box center [912, 160] width 102 height 22
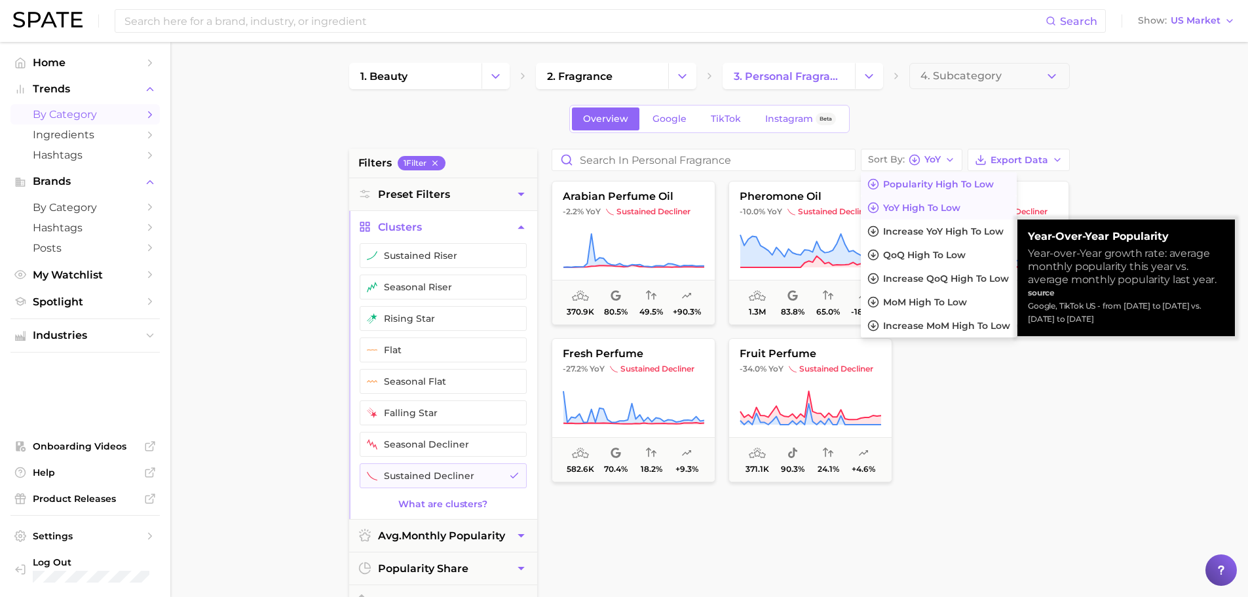
click at [941, 187] on span "Popularity high to low" at bounding box center [938, 184] width 111 height 11
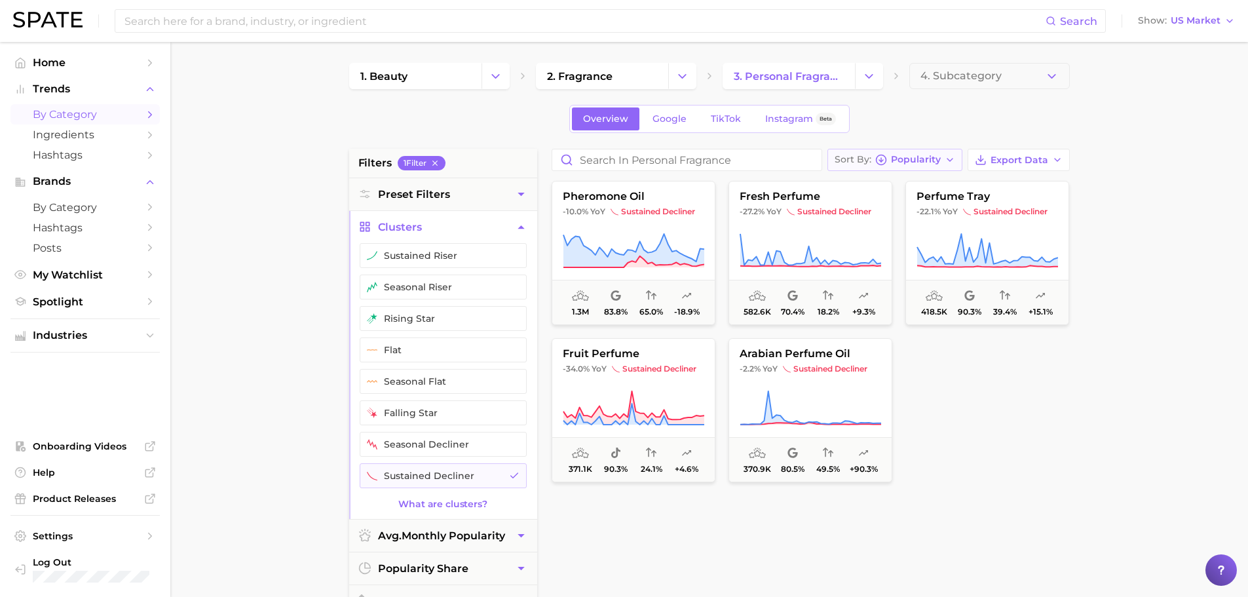
click at [931, 162] on span "Popularity" at bounding box center [916, 159] width 50 height 7
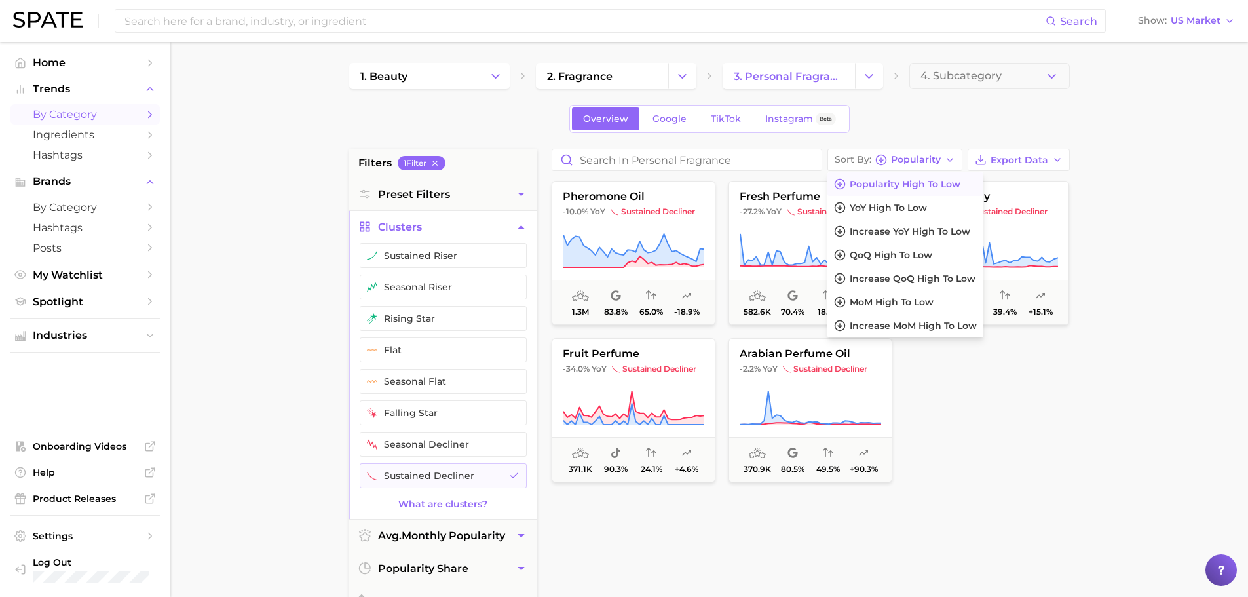
click at [897, 124] on div "Overview Google TikTok Instagram Beta" at bounding box center [709, 119] width 721 height 28
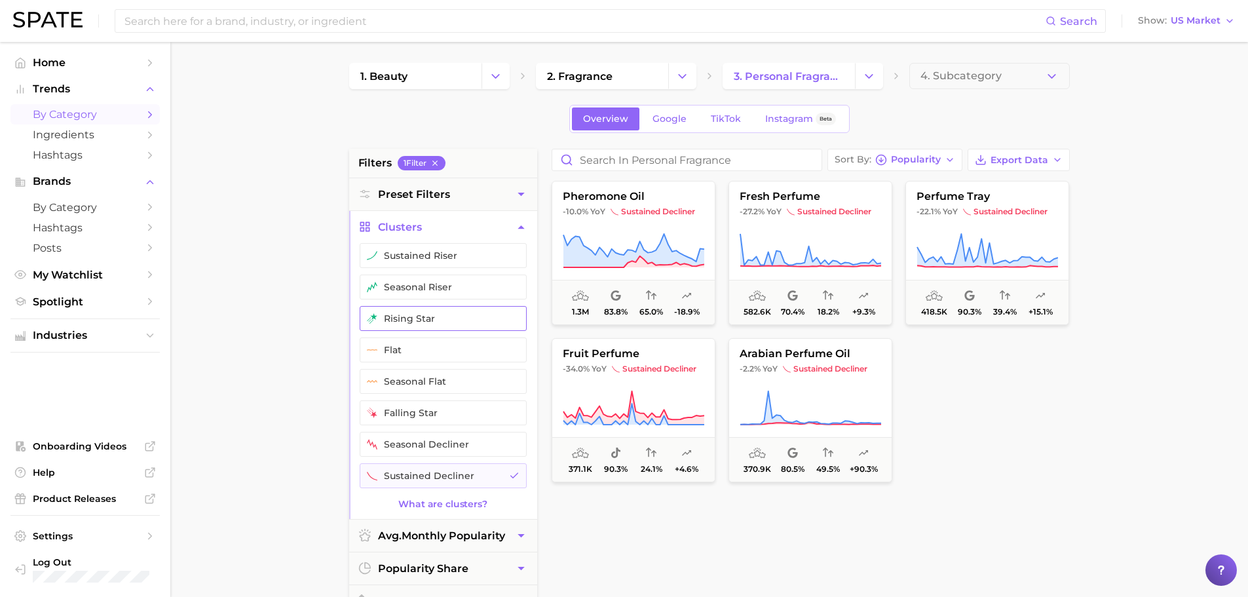
click at [434, 326] on button "rising star" at bounding box center [443, 318] width 167 height 25
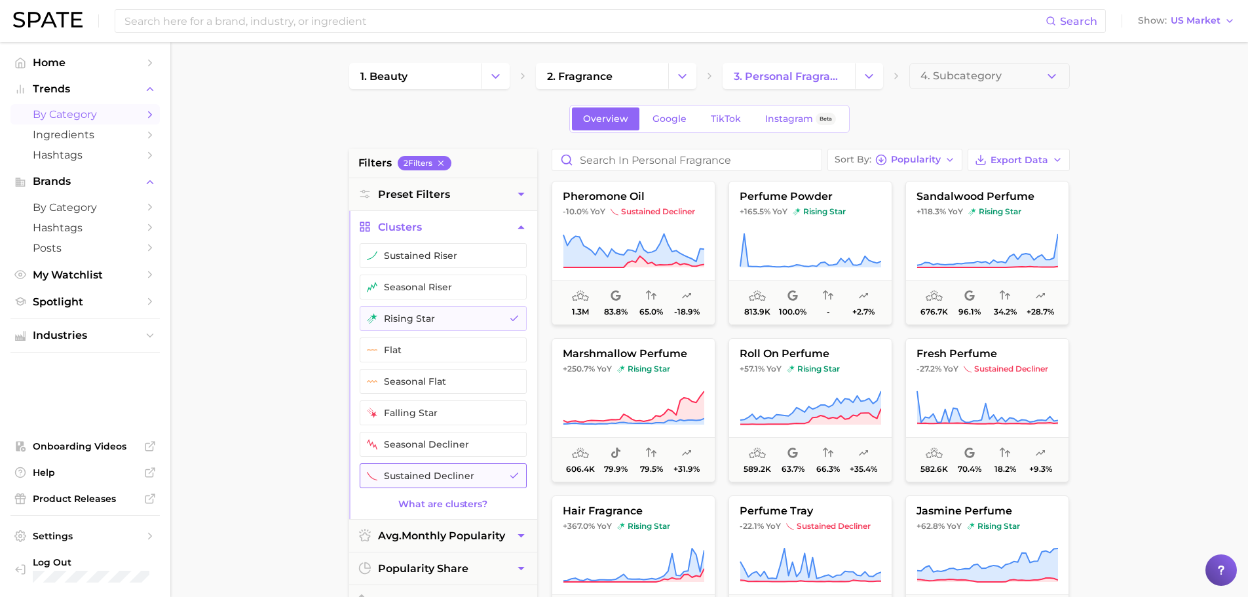
click at [461, 476] on button "sustained decliner" at bounding box center [443, 475] width 167 height 25
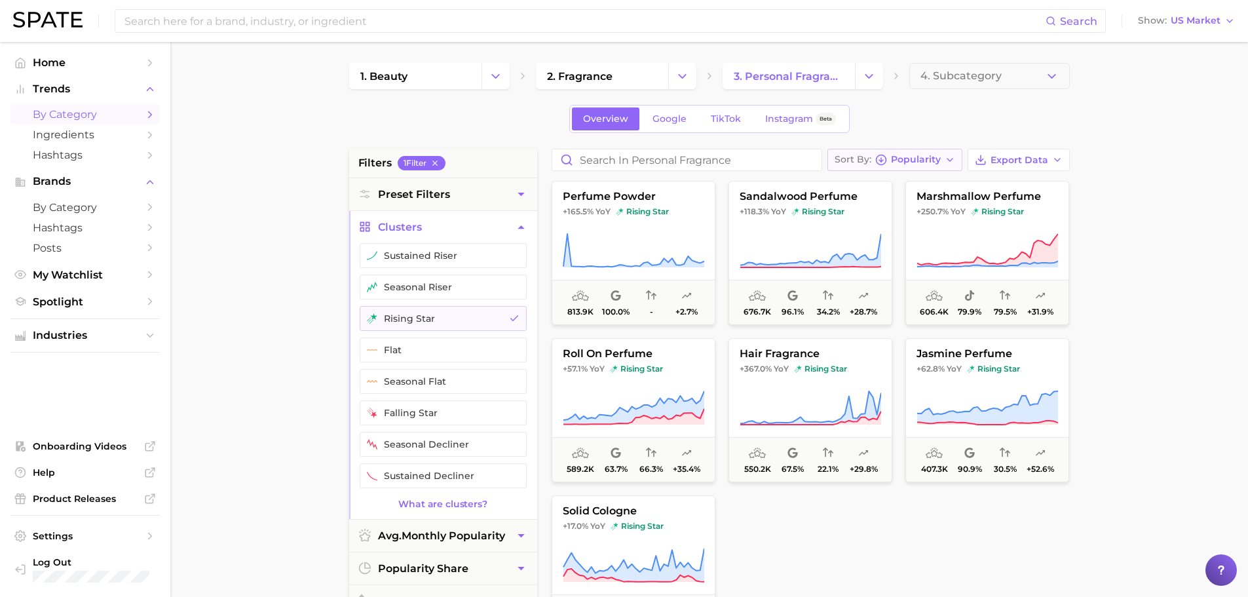
click at [924, 160] on span "Popularity" at bounding box center [916, 159] width 50 height 7
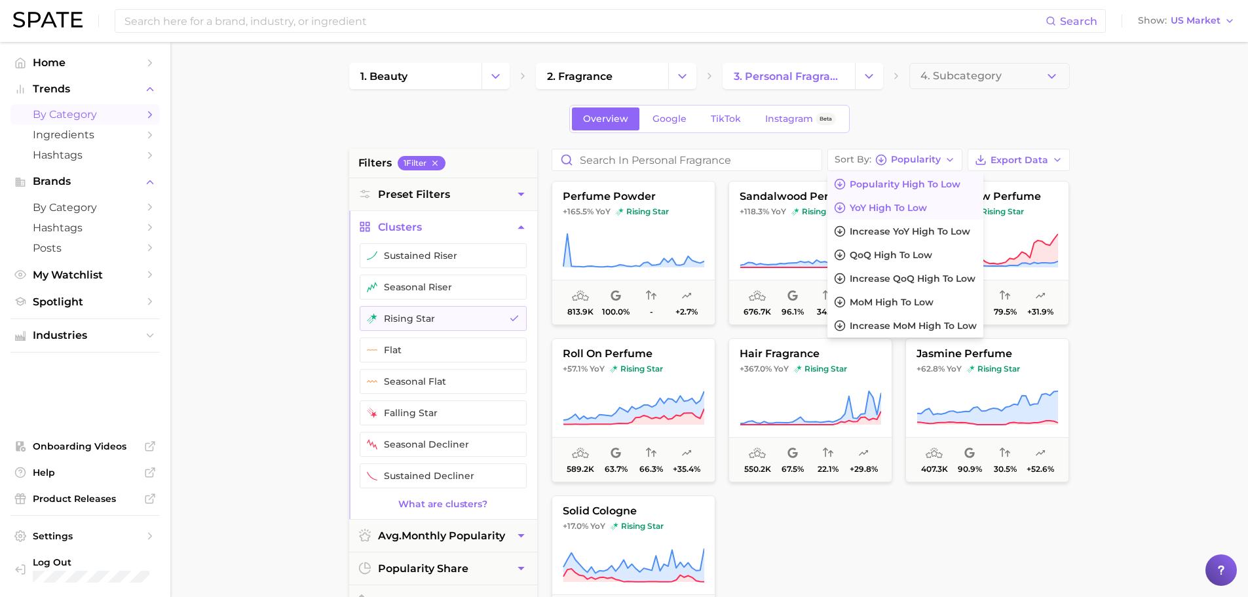
click at [911, 212] on span "YoY high to low" at bounding box center [888, 207] width 77 height 11
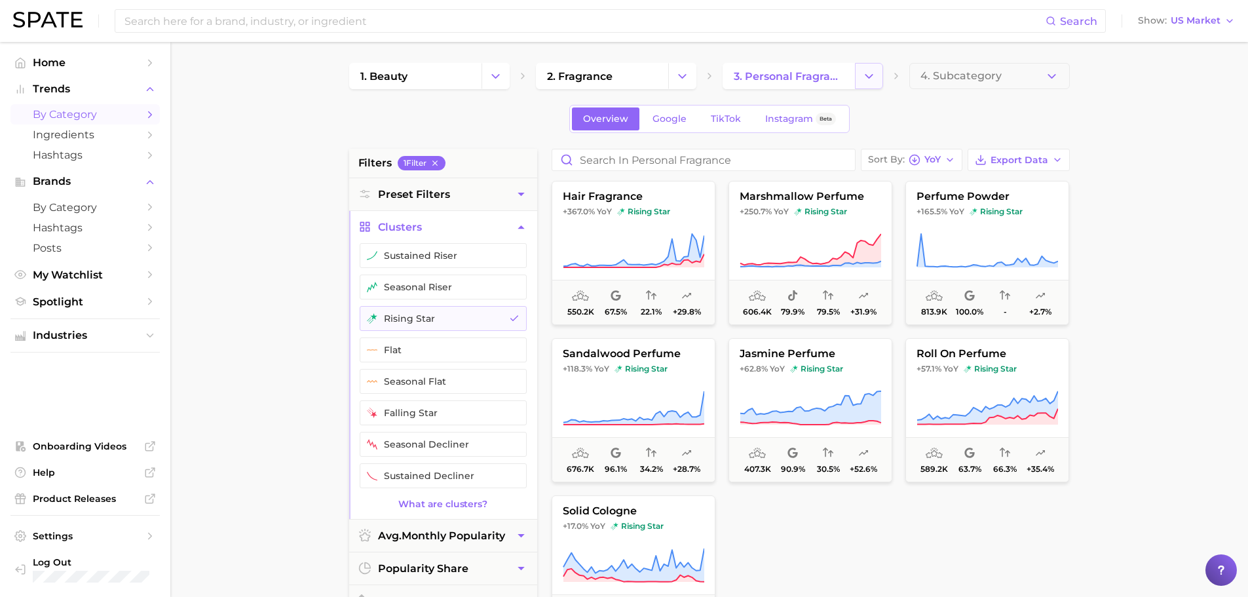
click at [871, 79] on icon "Change Category" at bounding box center [869, 76] width 14 height 14
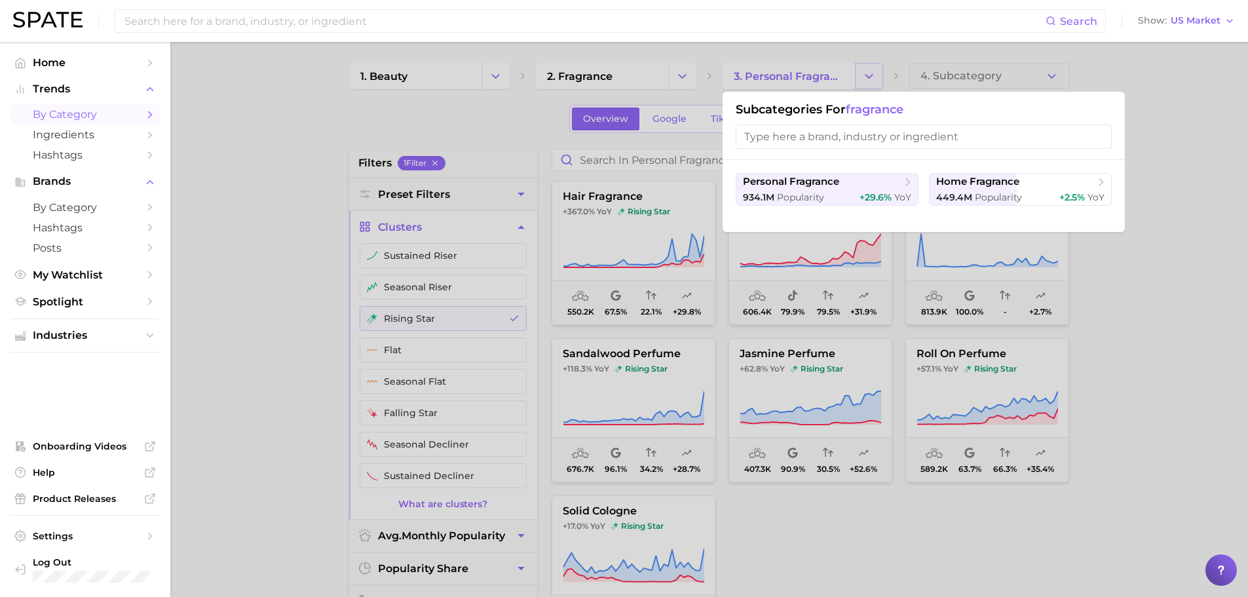
click at [871, 79] on div at bounding box center [624, 298] width 1248 height 597
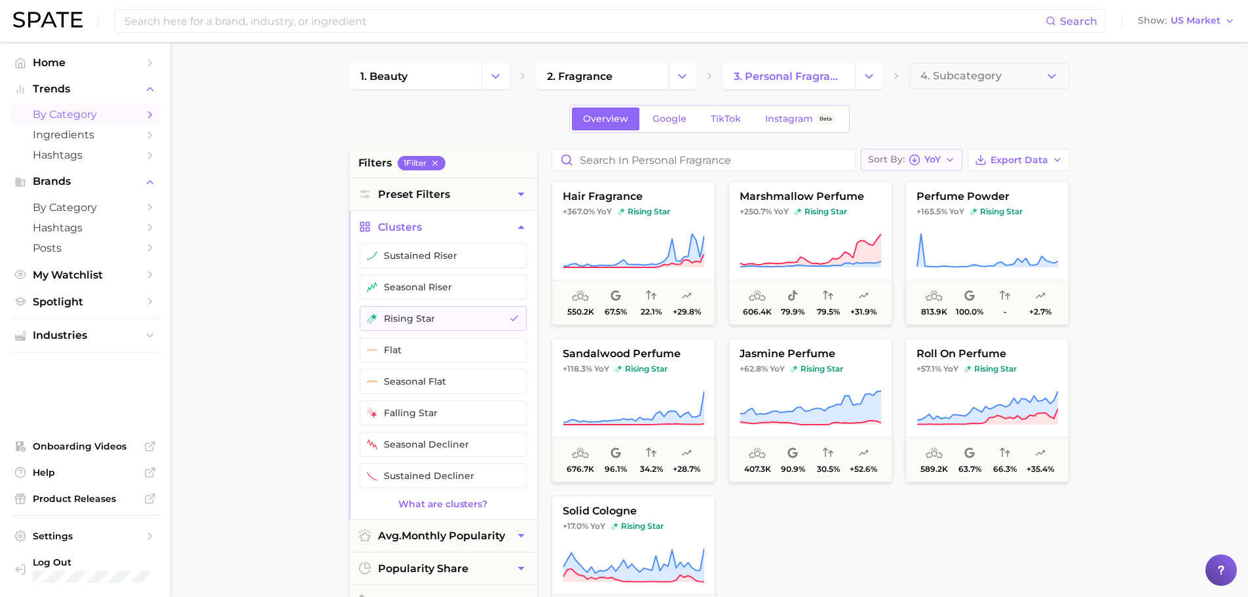
click at [923, 160] on div "Sort By YoY" at bounding box center [904, 160] width 73 height 12
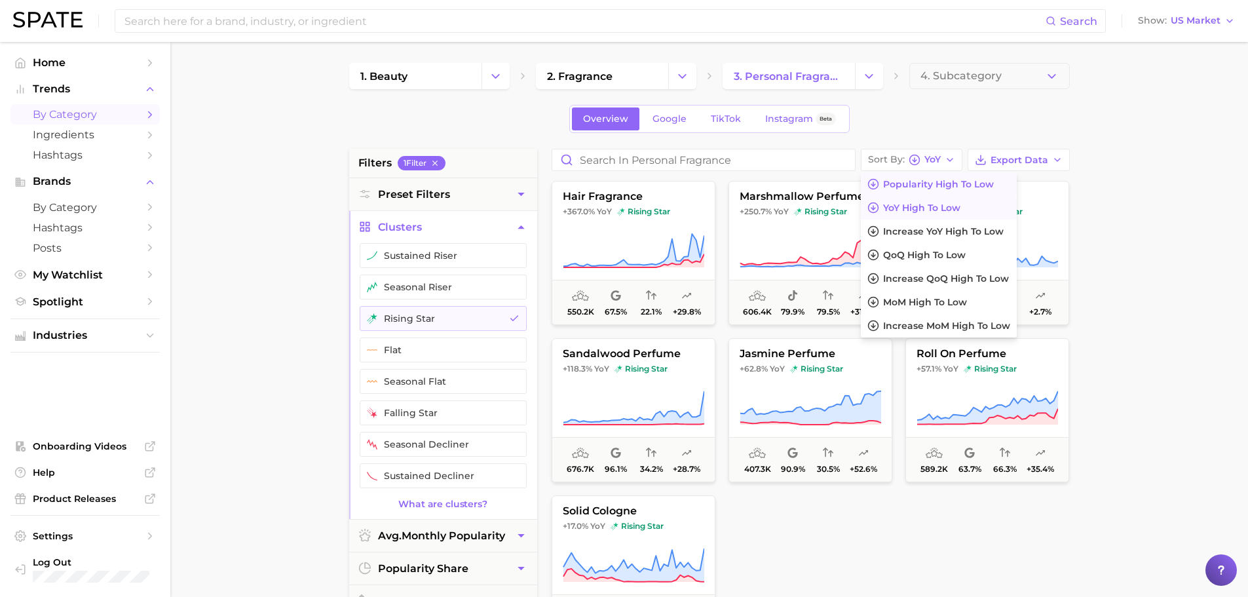
click at [922, 185] on span "Popularity high to low" at bounding box center [938, 184] width 111 height 11
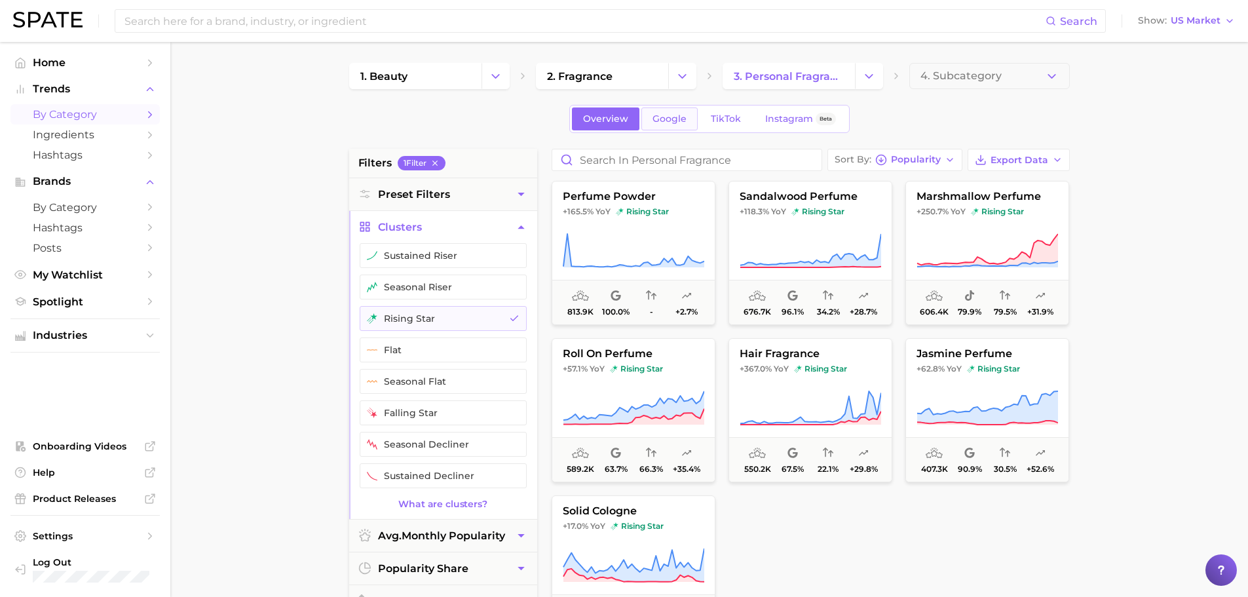
click at [679, 121] on span "Google" at bounding box center [670, 118] width 34 height 11
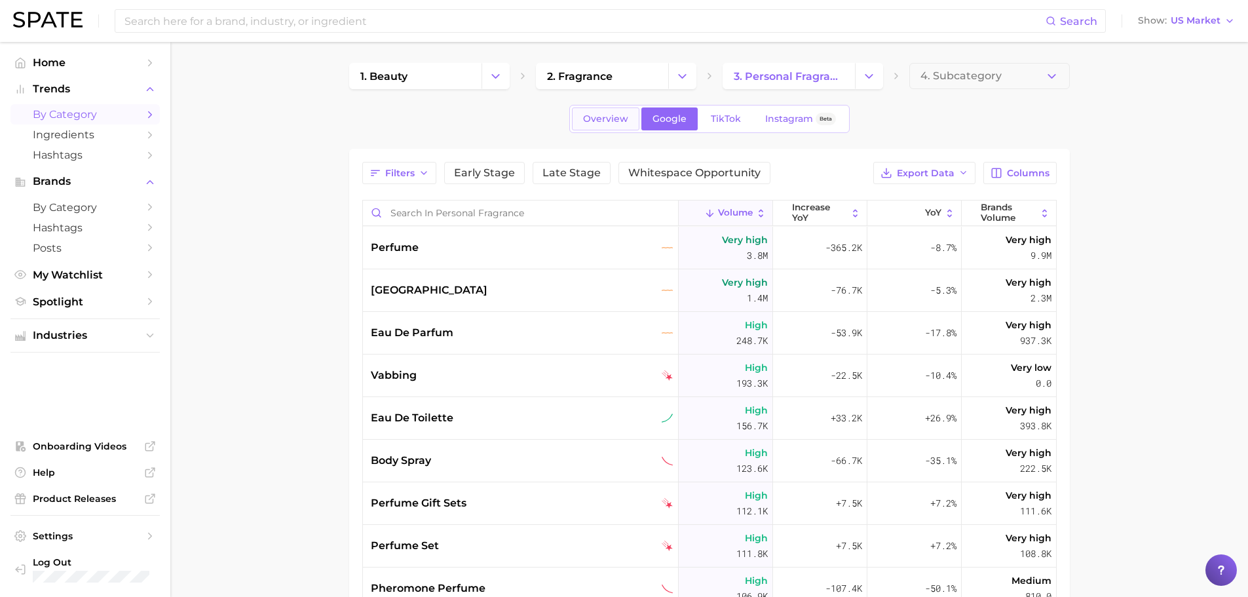
click at [605, 124] on link "Overview" at bounding box center [605, 118] width 67 height 23
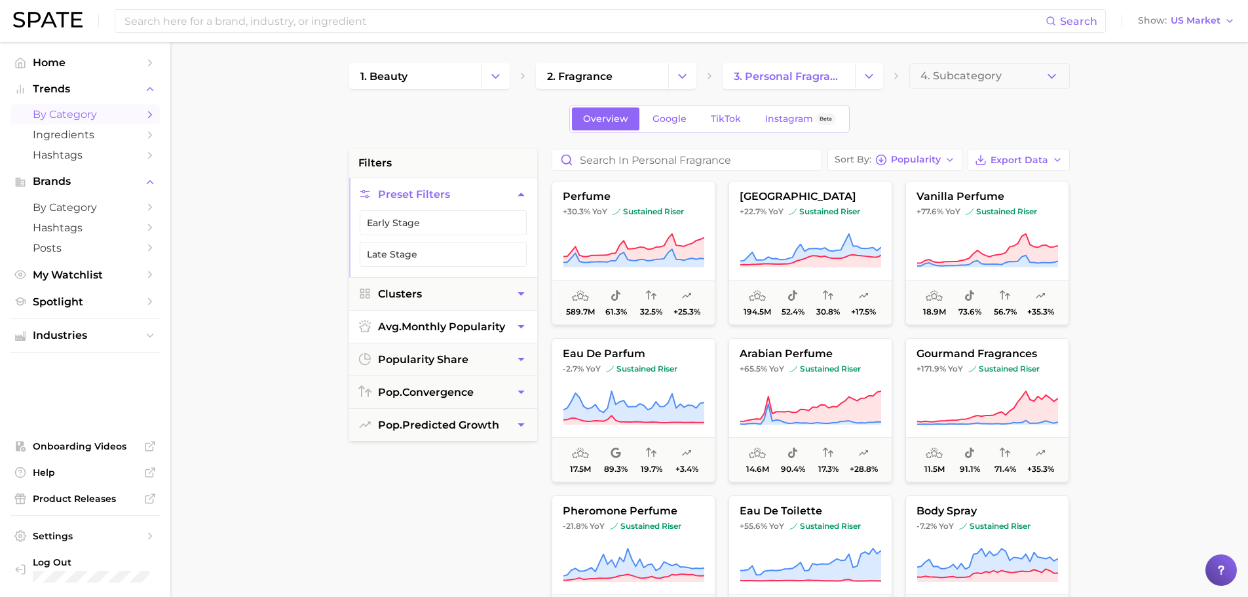
click at [478, 329] on span "avg. monthly popularity" at bounding box center [441, 326] width 127 height 12
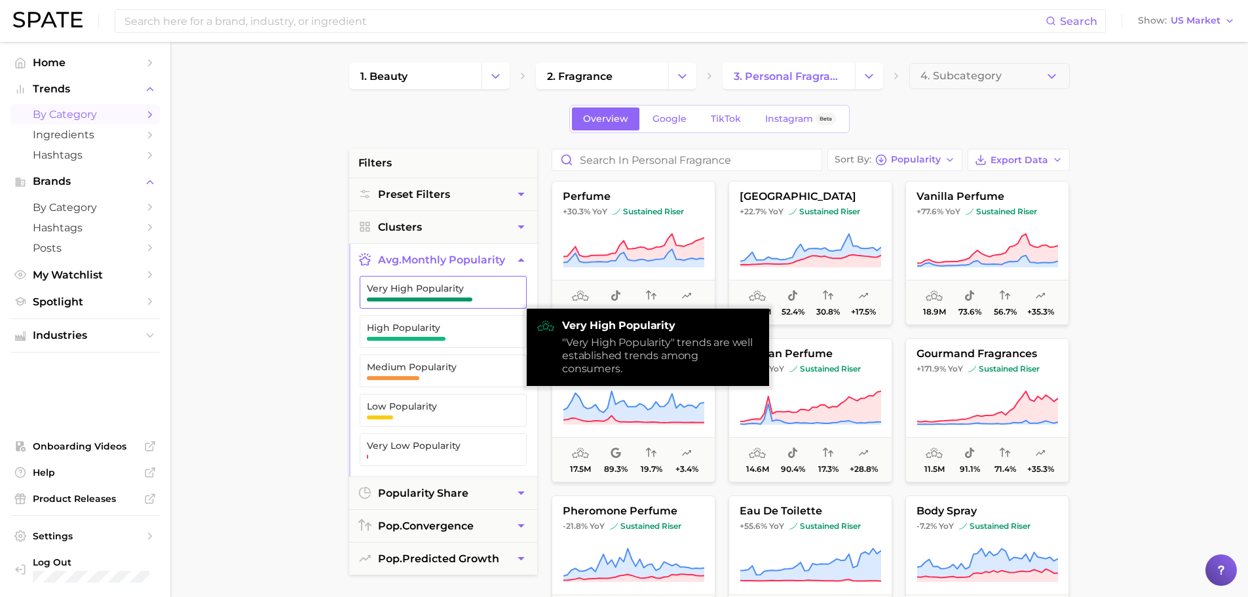
click at [459, 295] on span "Very High Popularity" at bounding box center [433, 292] width 132 height 18
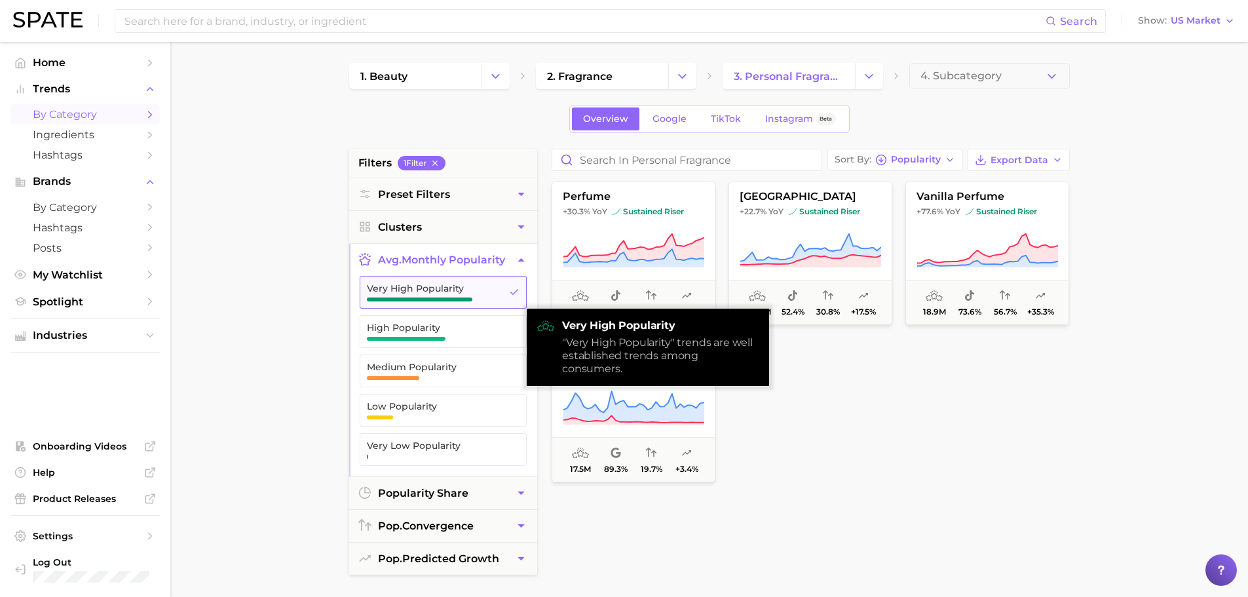
click at [468, 291] on span "Very High Popularity" at bounding box center [433, 288] width 132 height 10
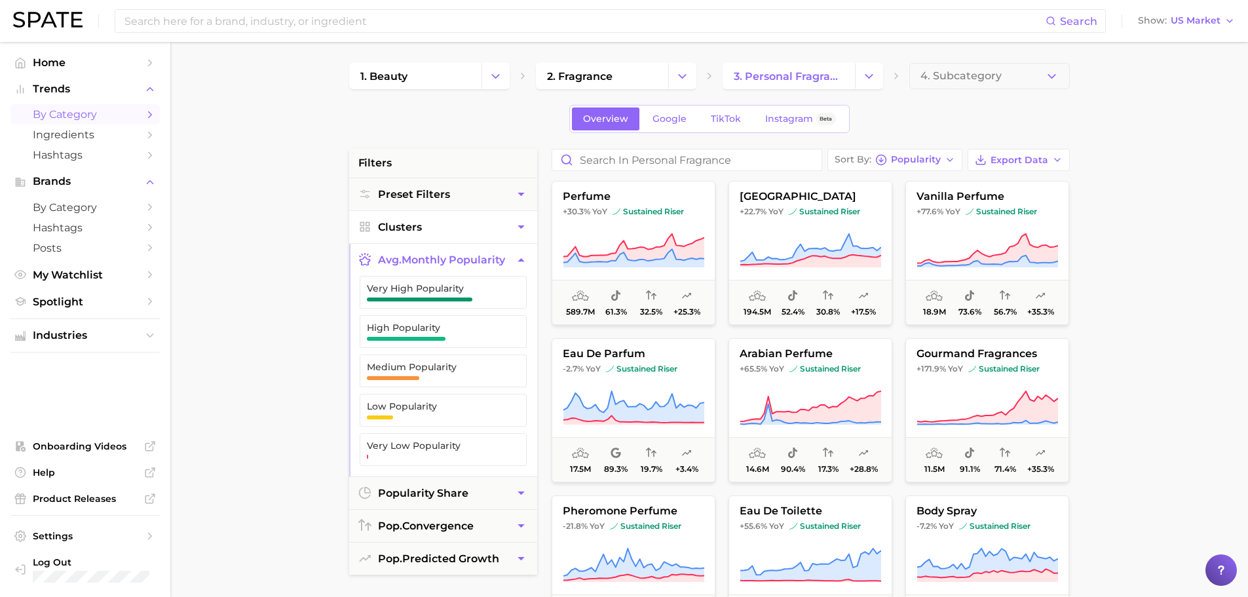
click at [472, 235] on button "Clusters" at bounding box center [443, 227] width 188 height 32
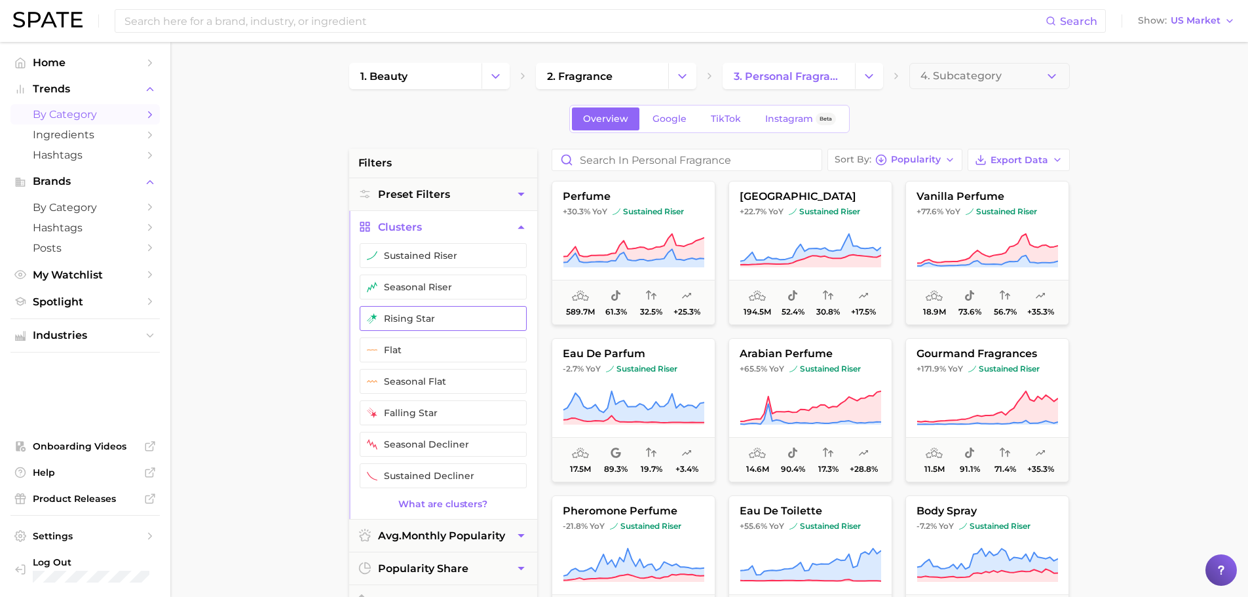
click at [428, 322] on button "rising star" at bounding box center [443, 318] width 167 height 25
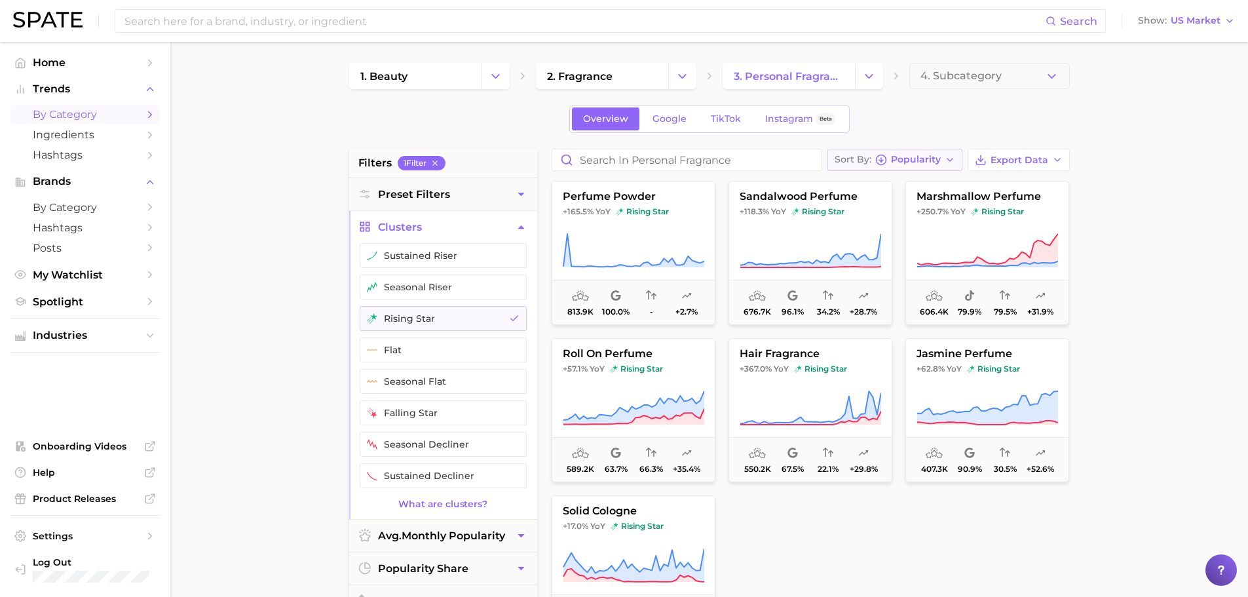
click at [917, 166] on button "Sort By Popularity" at bounding box center [894, 160] width 135 height 22
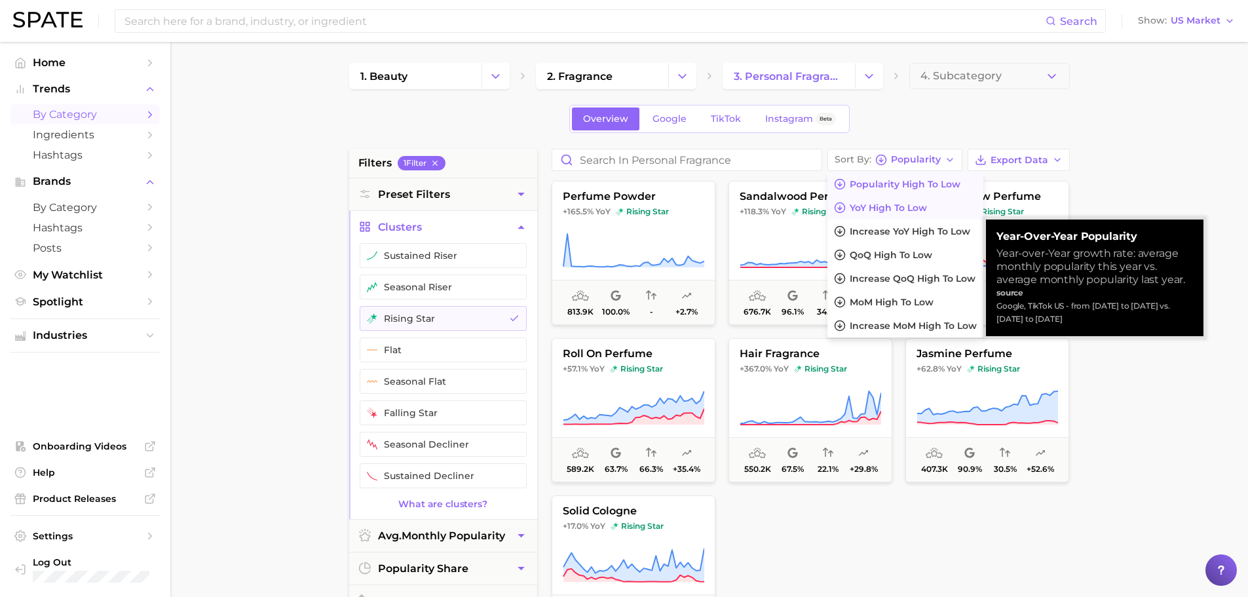
click at [927, 210] on span "YoY high to low" at bounding box center [888, 207] width 77 height 11
